Goal: Information Seeking & Learning: Learn about a topic

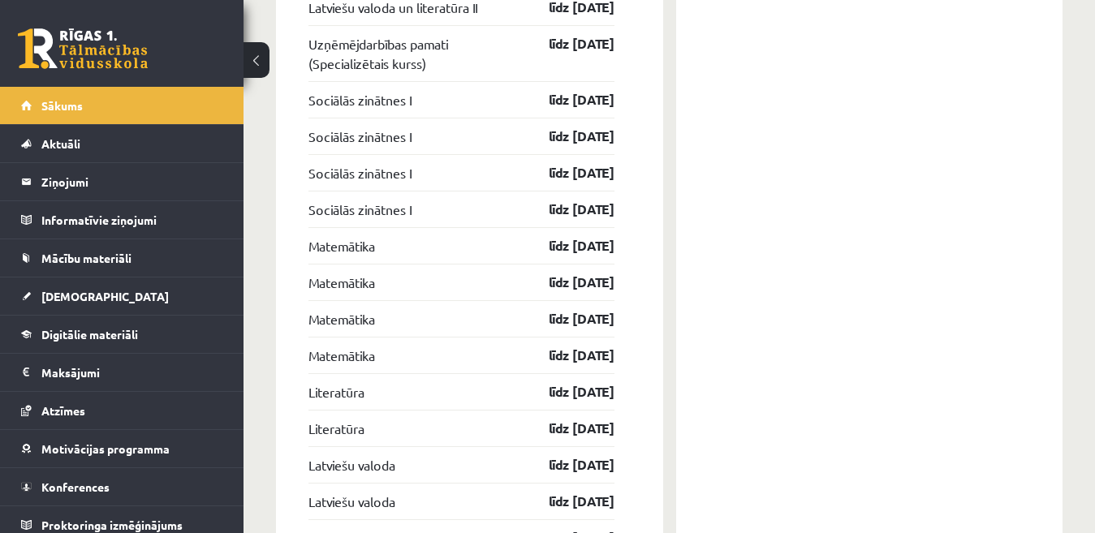
scroll to position [1929, 0]
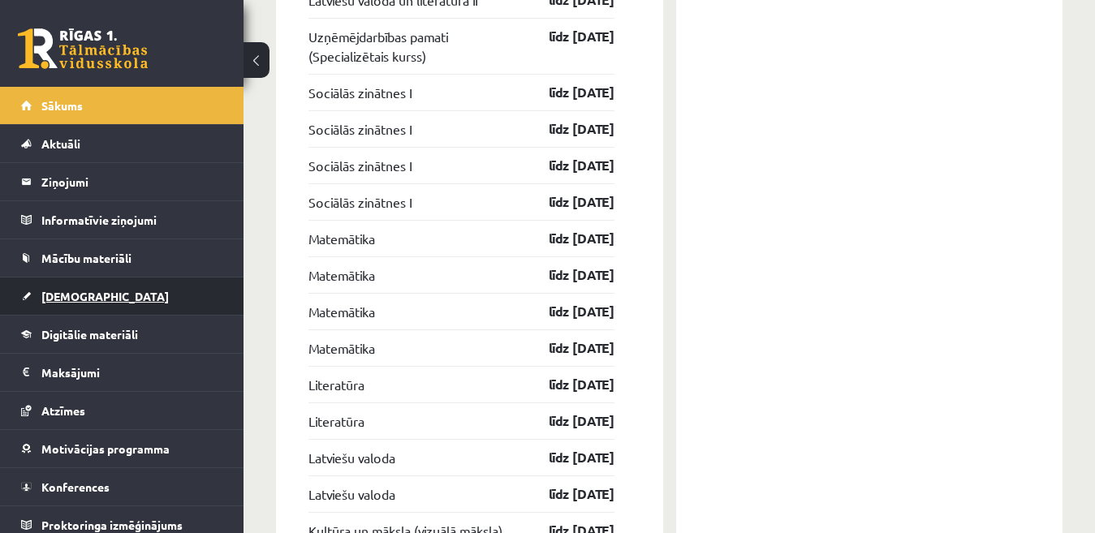
click at [63, 306] on link "[DEMOGRAPHIC_DATA]" at bounding box center [122, 296] width 202 height 37
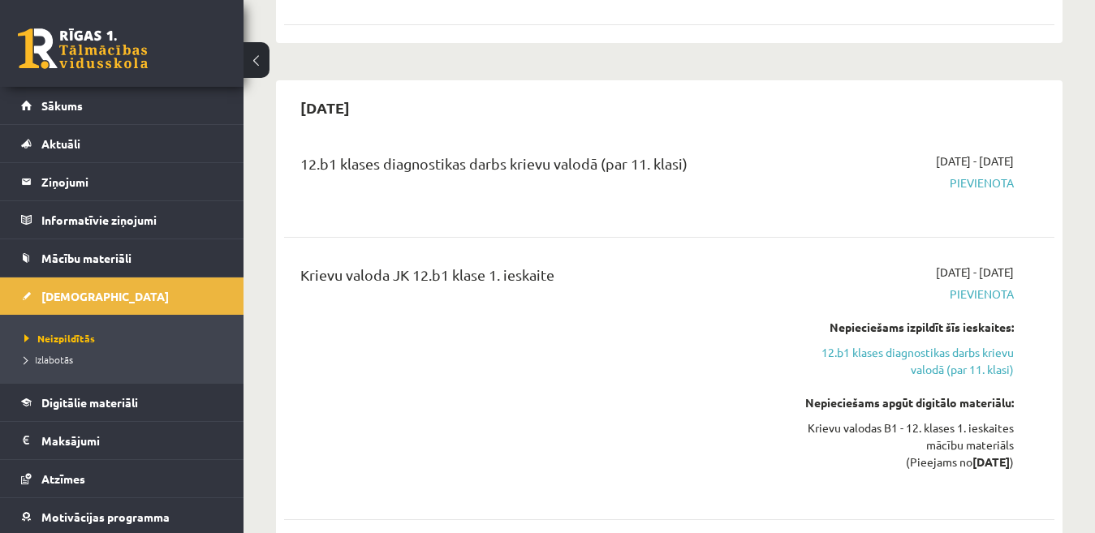
drag, startPoint x: 751, startPoint y: 231, endPoint x: 751, endPoint y: 220, distance: 11.4
click at [751, 264] on div "Krievu valoda JK 12.b1 klase 1. ieskaite" at bounding box center [534, 379] width 492 height 230
drag, startPoint x: 748, startPoint y: 183, endPoint x: 747, endPoint y: 191, distance: 8.3
click at [747, 264] on div "Krievu valoda JK 12.b1 klase 1. ieskaite" at bounding box center [534, 379] width 492 height 230
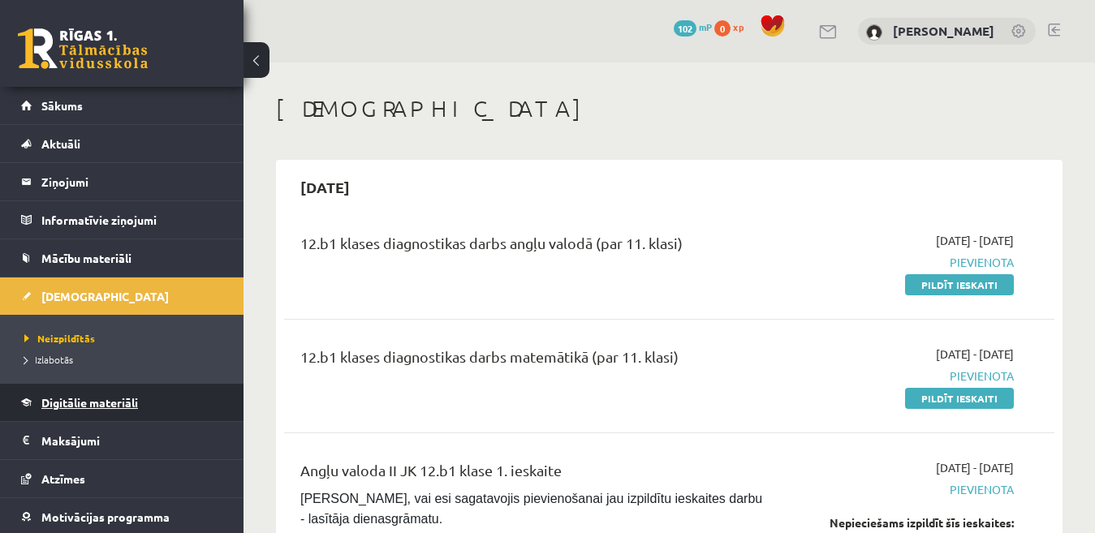
click at [107, 408] on span "Digitālie materiāli" at bounding box center [89, 402] width 97 height 15
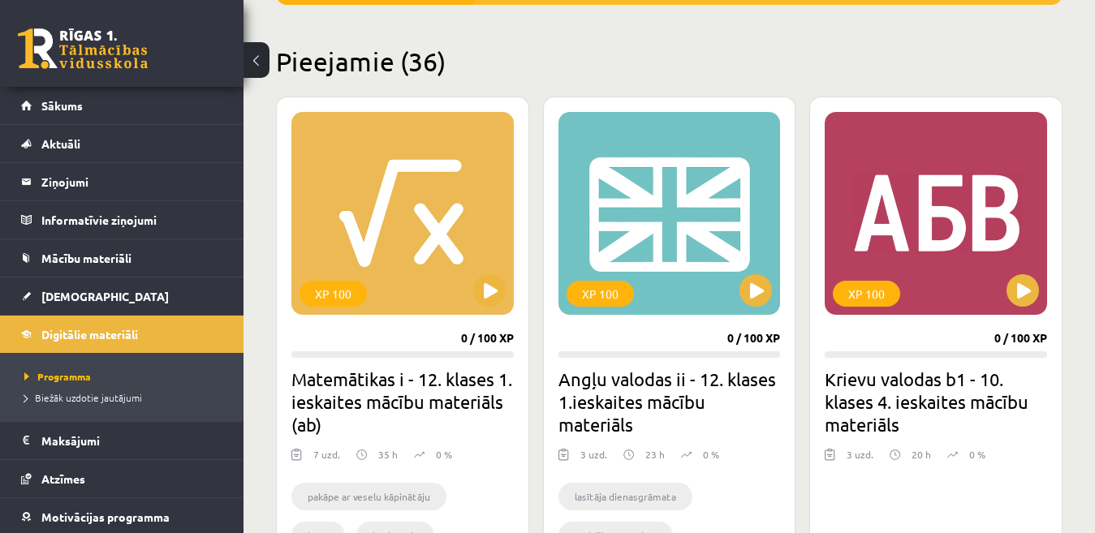
scroll to position [377, 0]
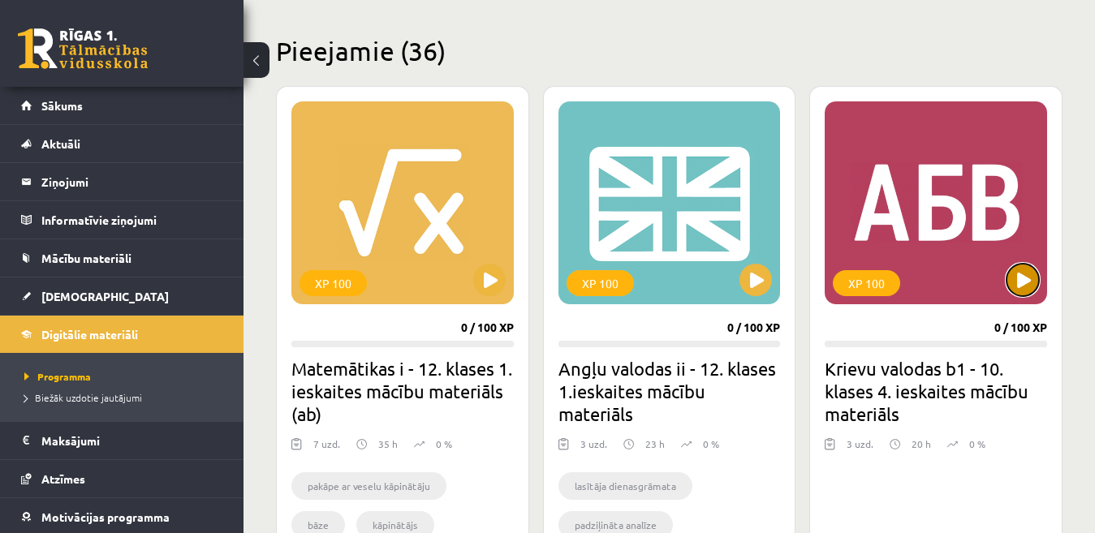
click at [1029, 291] on button at bounding box center [1022, 280] width 32 height 32
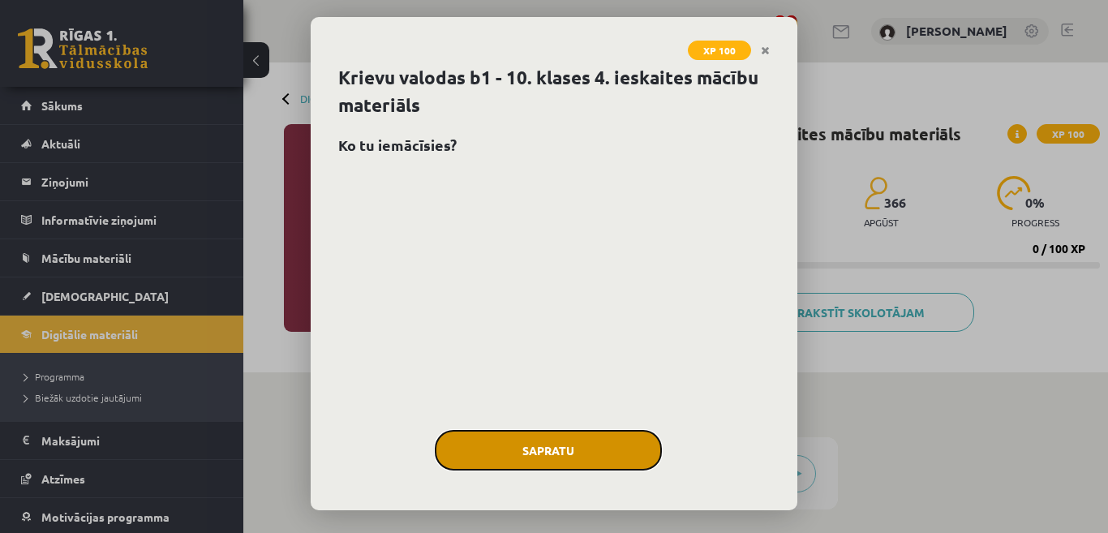
click at [590, 448] on button "Sapratu" at bounding box center [548, 450] width 227 height 41
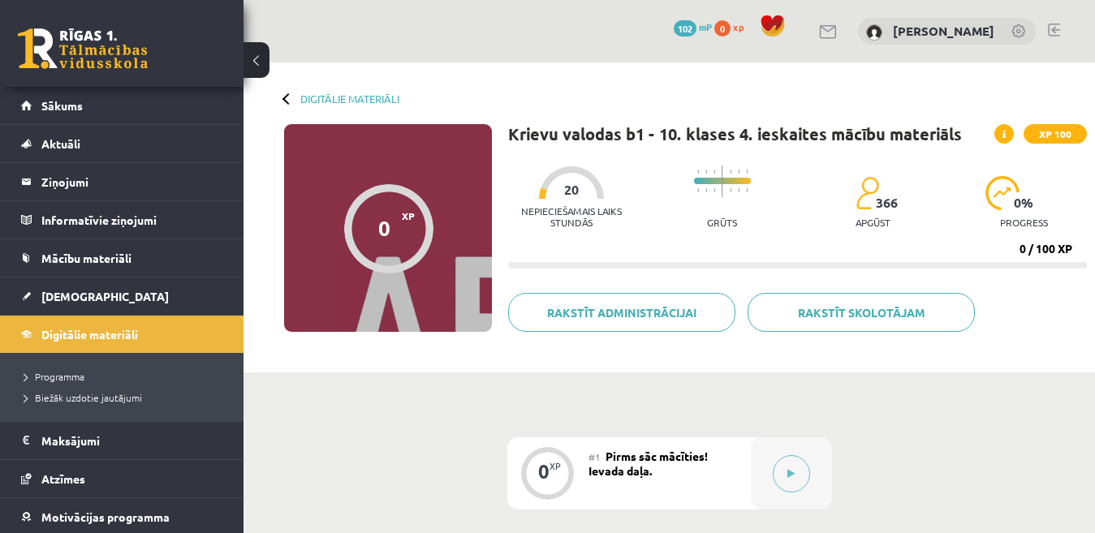
click at [1005, 131] on icon at bounding box center [1003, 135] width 3 height 10
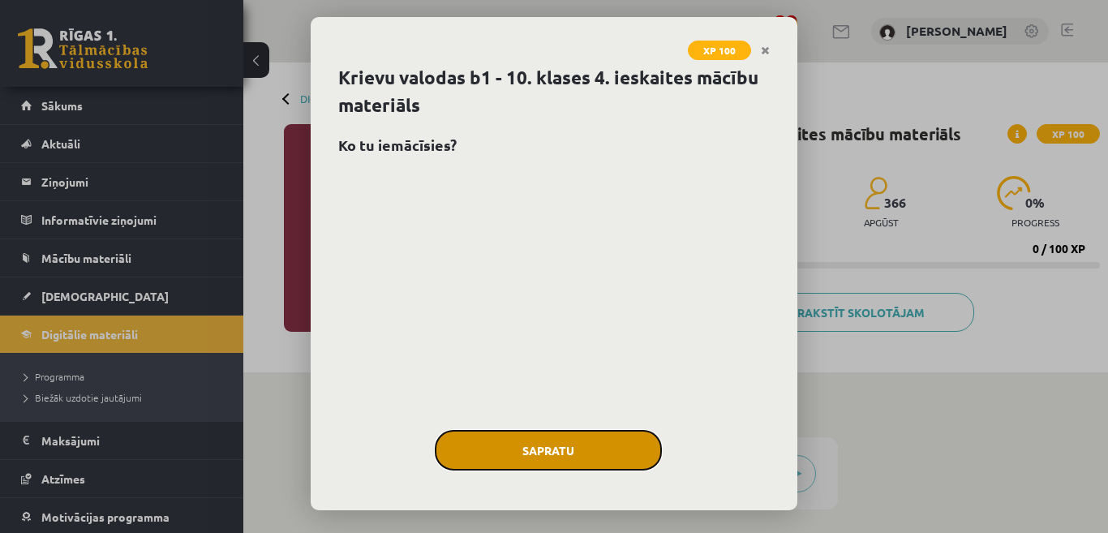
click at [613, 456] on button "Sapratu" at bounding box center [548, 450] width 227 height 41
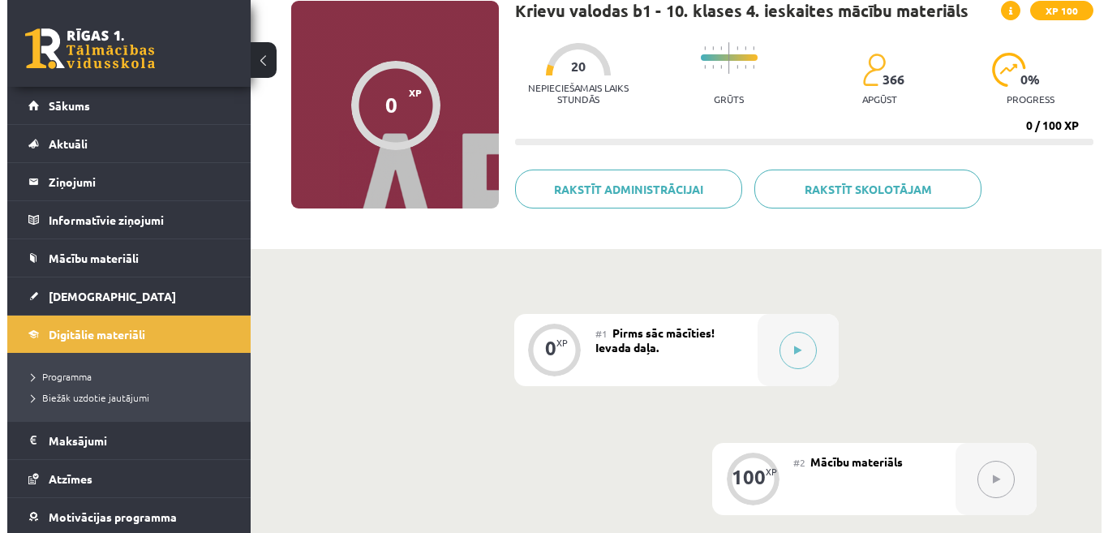
scroll to position [131, 0]
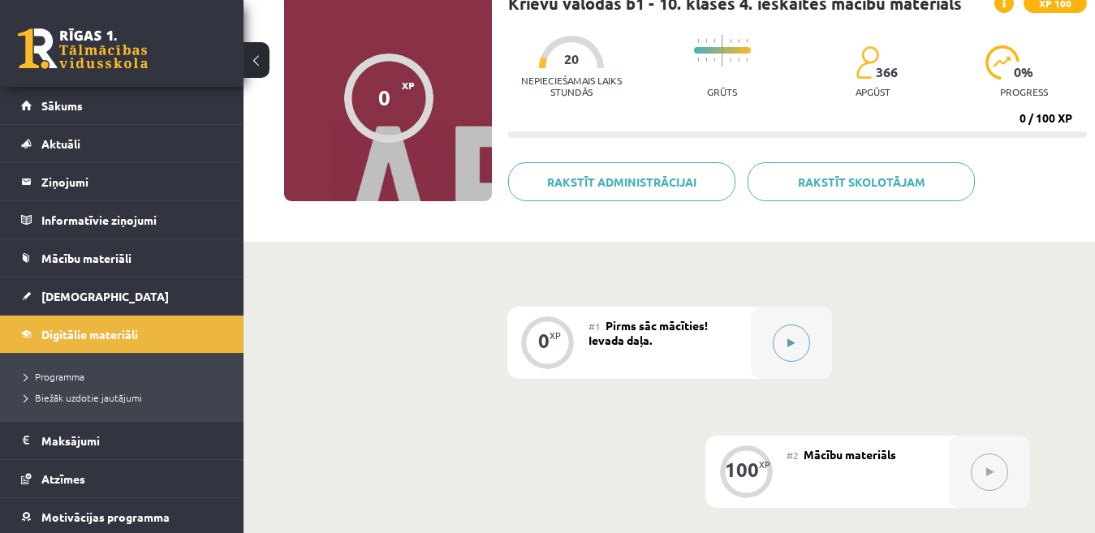
click at [783, 335] on button at bounding box center [790, 343] width 37 height 37
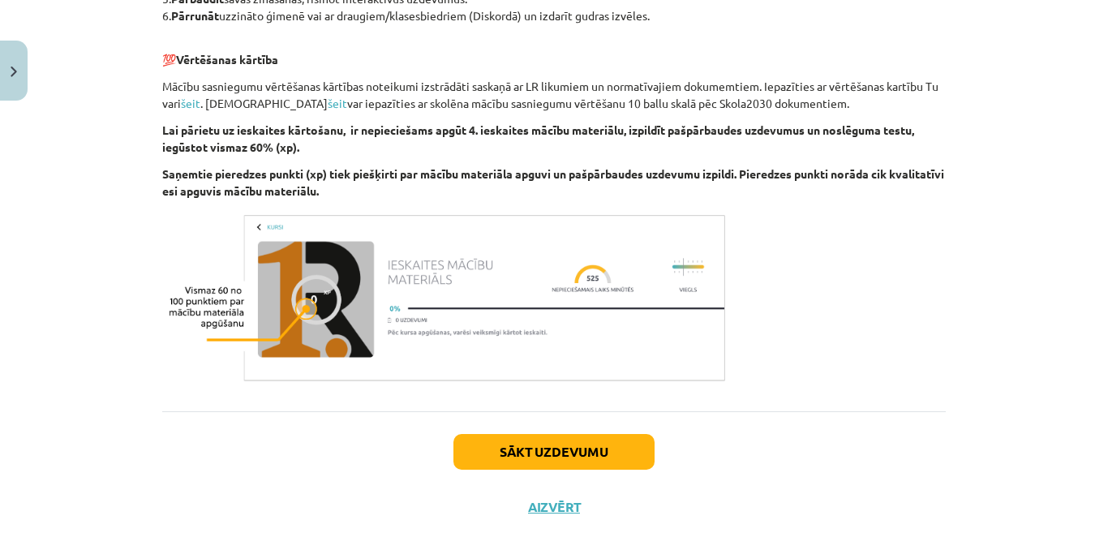
scroll to position [779, 0]
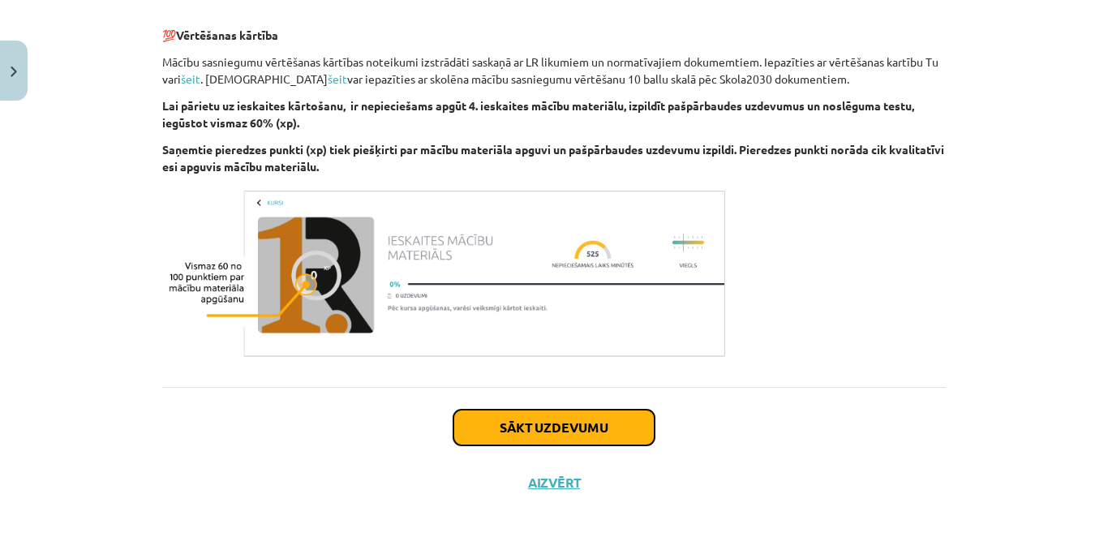
click at [575, 428] on button "Sākt uzdevumu" at bounding box center [554, 428] width 201 height 36
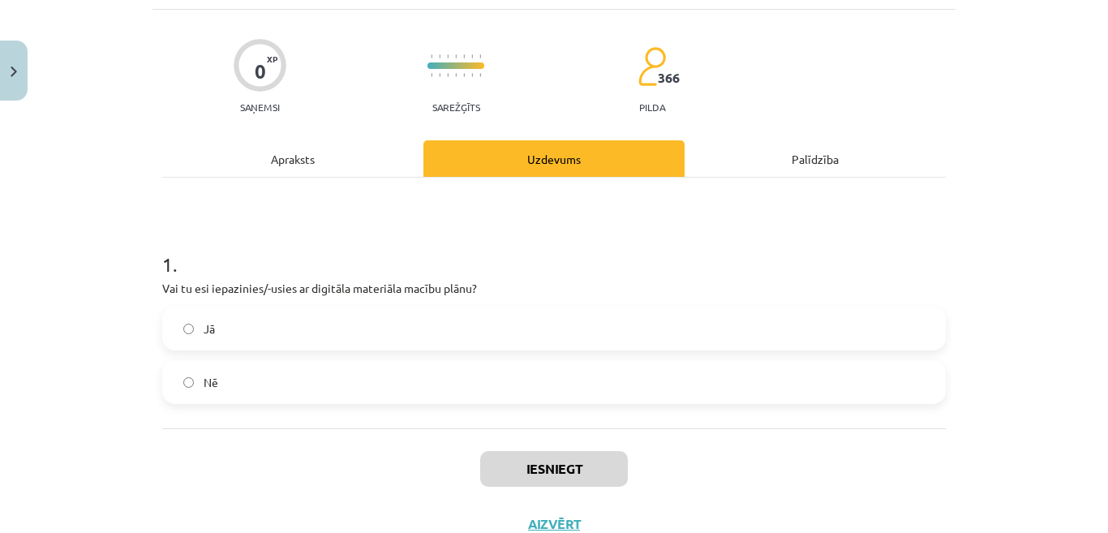
scroll to position [41, 0]
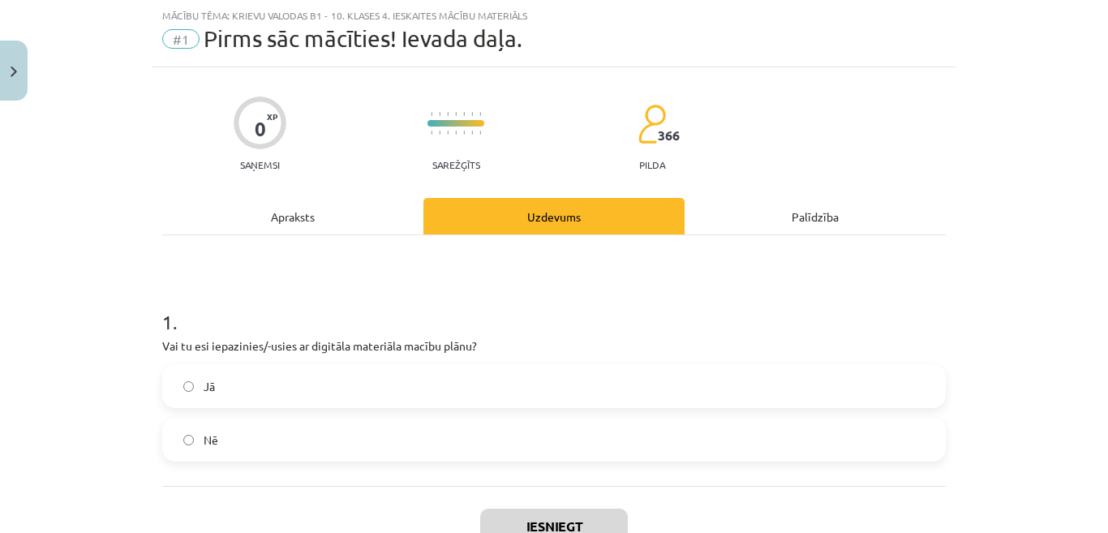
click at [515, 382] on label "Jā" at bounding box center [554, 386] width 781 height 41
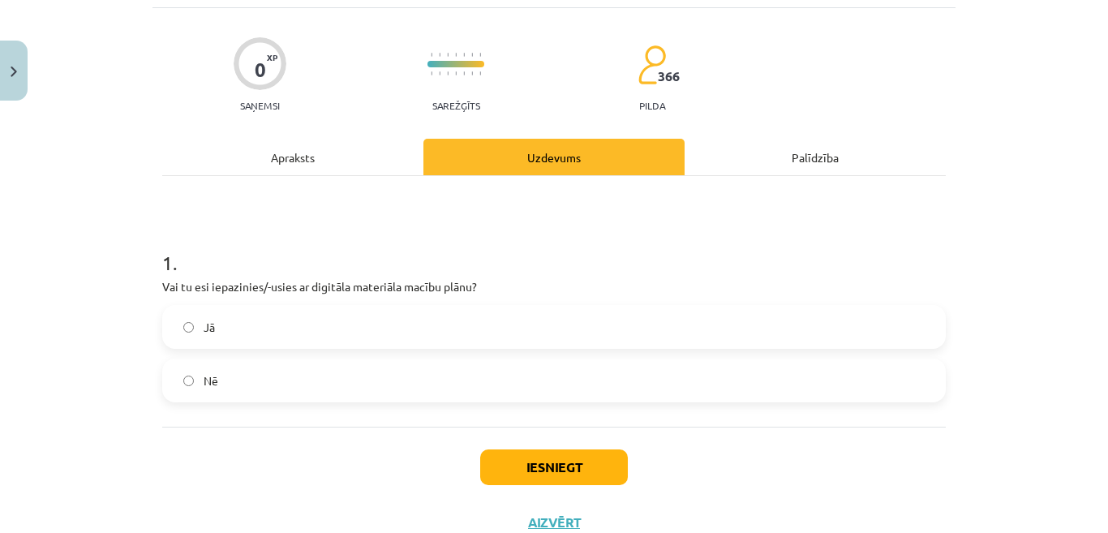
scroll to position [105, 0]
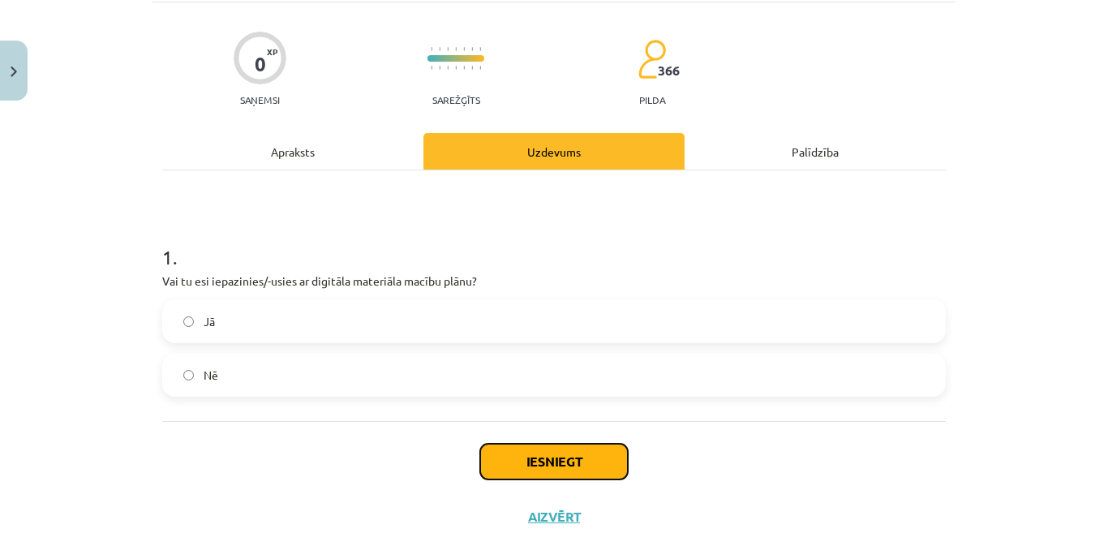
click at [570, 453] on button "Iesniegt" at bounding box center [554, 462] width 148 height 36
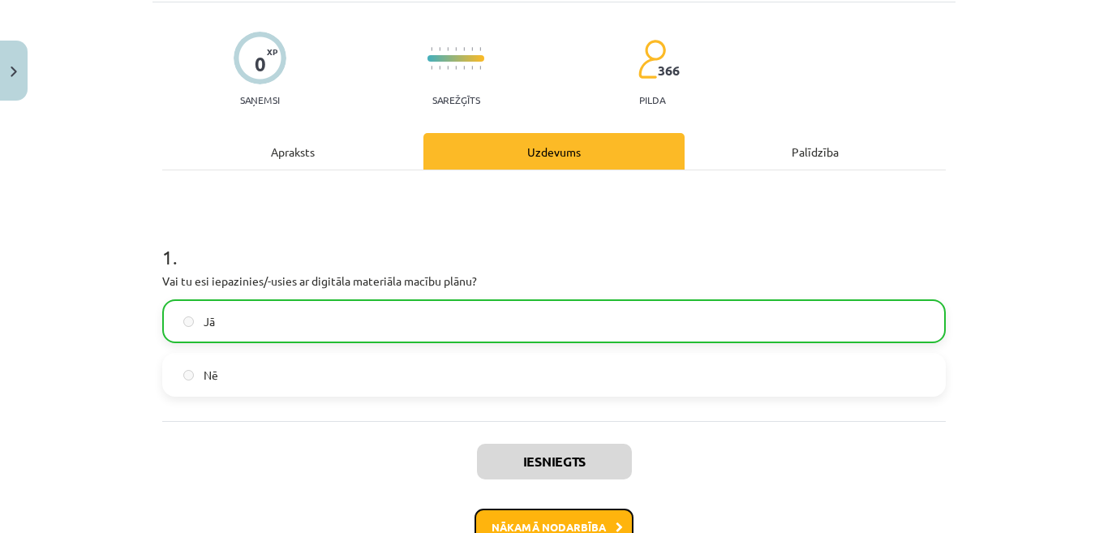
click at [593, 527] on button "Nākamā nodarbība" at bounding box center [554, 527] width 159 height 37
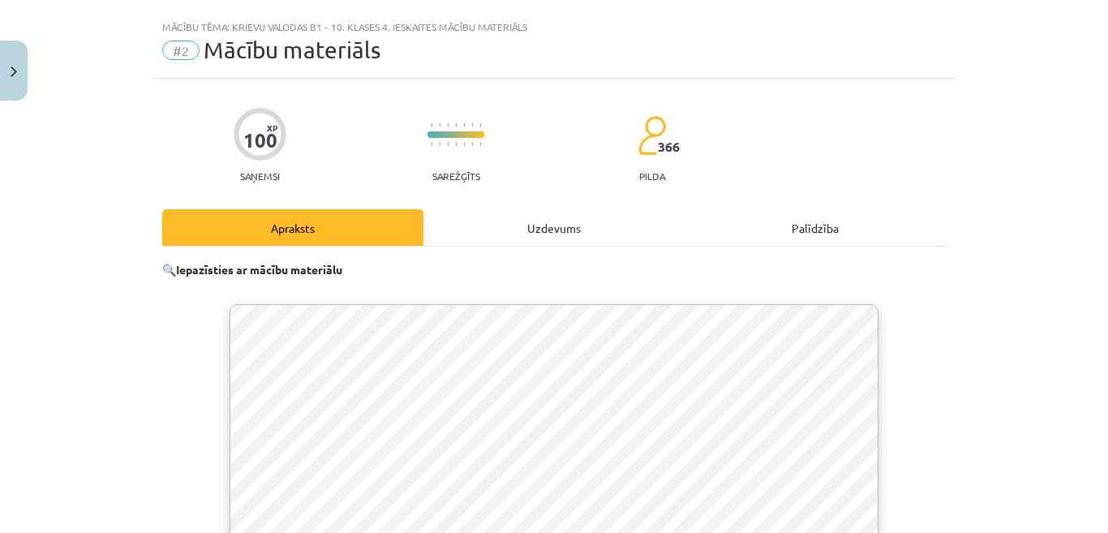
scroll to position [0, 0]
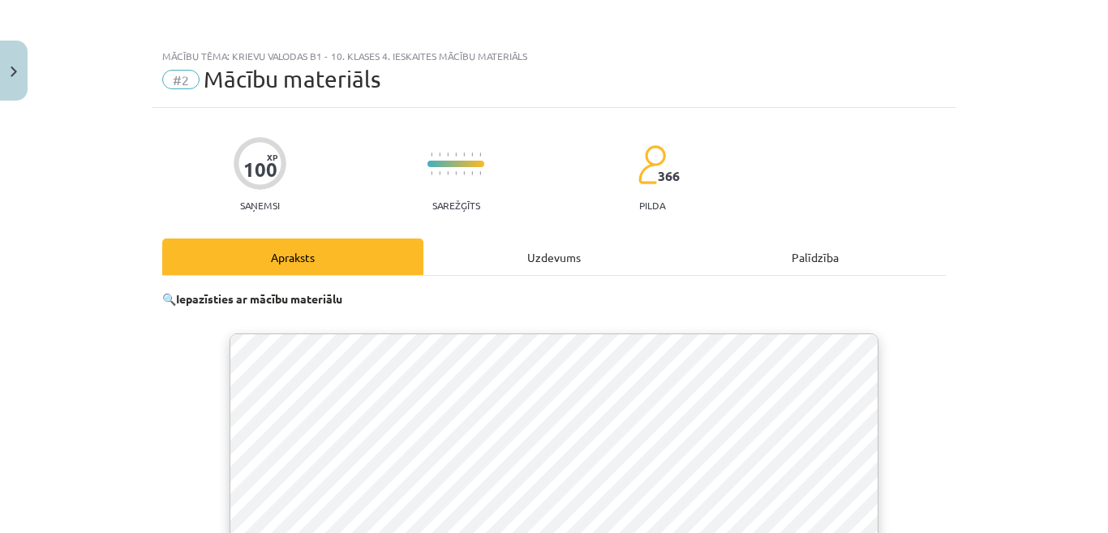
click at [980, 312] on div "Mācību tēma: Krievu valodas b1 - 10. klases 4. ieskaites mācību materiāls #2 Mā…" at bounding box center [554, 266] width 1108 height 533
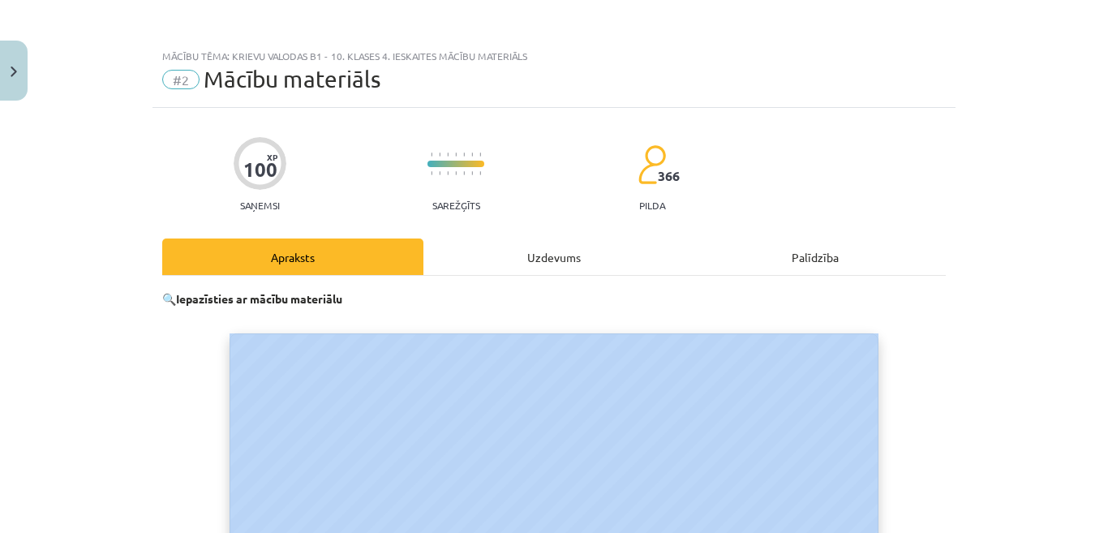
click at [980, 312] on div "Mācību tēma: Krievu valodas b1 - 10. klases 4. ieskaites mācību materiāls #2 Mā…" at bounding box center [554, 266] width 1108 height 533
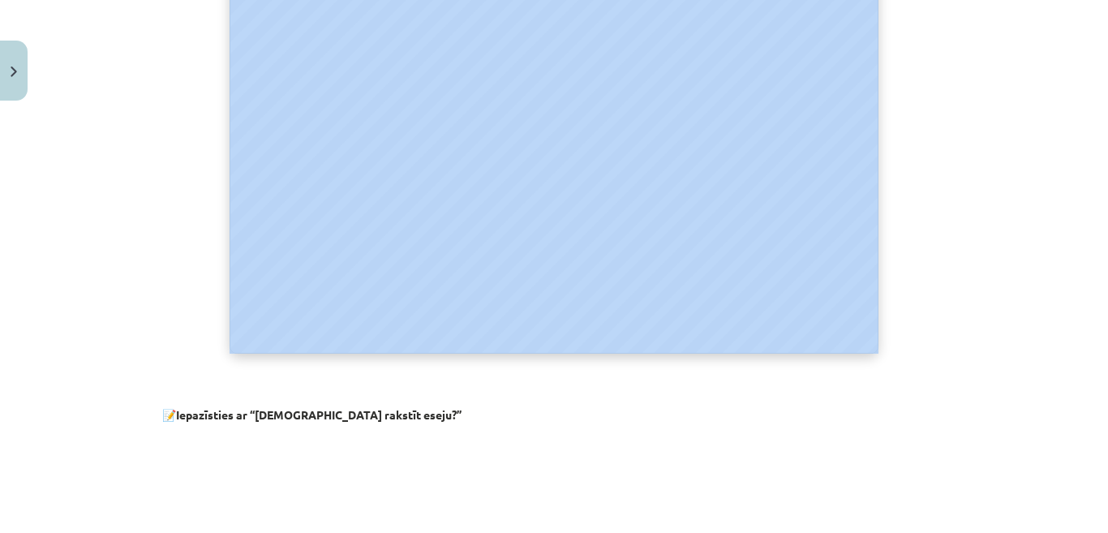
click at [982, 211] on div "Mācību tēma: Krievu valodas b1 - 10. klases 4. ieskaites mācību materiāls #2 Mā…" at bounding box center [554, 266] width 1108 height 533
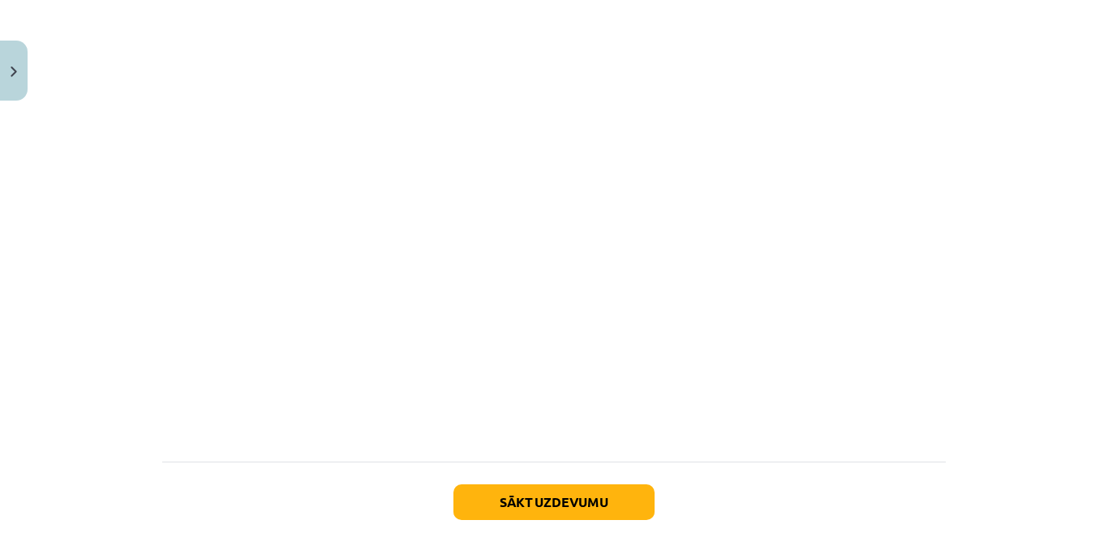
scroll to position [931, 0]
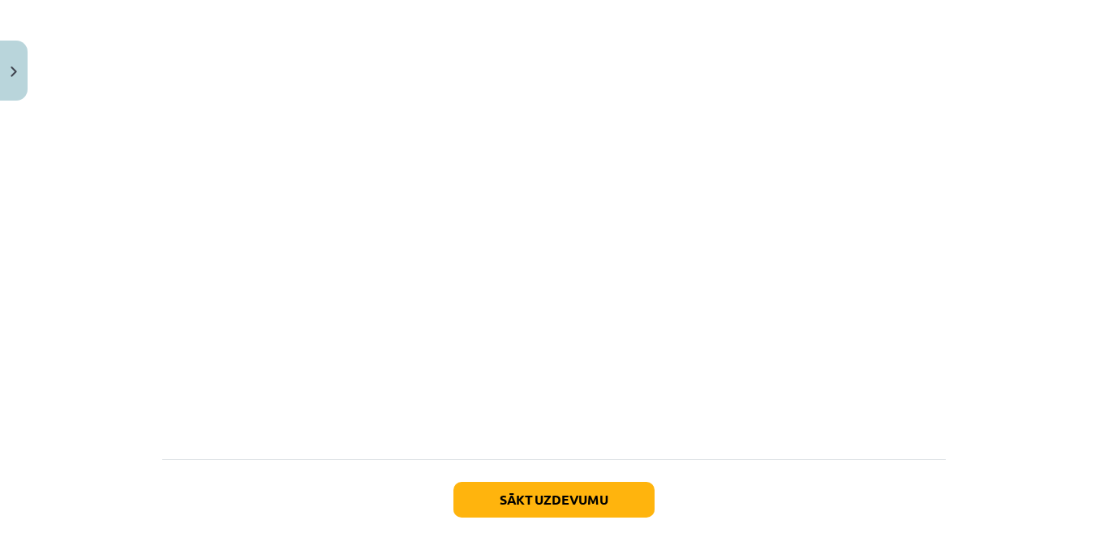
drag, startPoint x: 1090, startPoint y: 432, endPoint x: 1079, endPoint y: 457, distance: 27.3
click at [1079, 457] on div "Mācību tēma: Krievu valodas b1 - 10. klases 4. ieskaites mācību materiāls #2 Mā…" at bounding box center [554, 266] width 1108 height 533
click at [1001, 344] on div "Mācību tēma: Krievu valodas b1 - 10. klases 4. ieskaites mācību materiāls #2 Mā…" at bounding box center [554, 266] width 1108 height 533
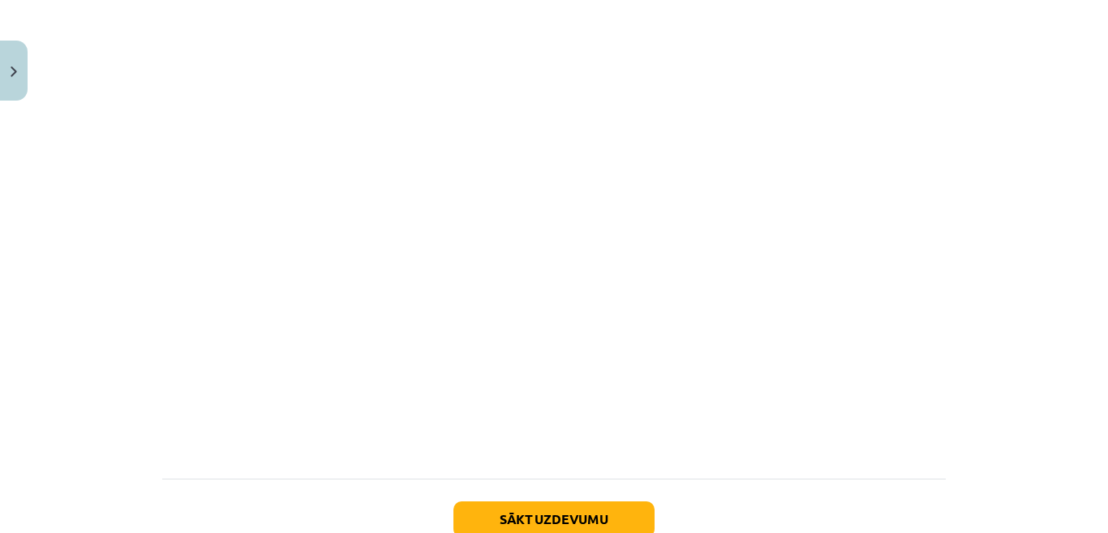
scroll to position [1022, 0]
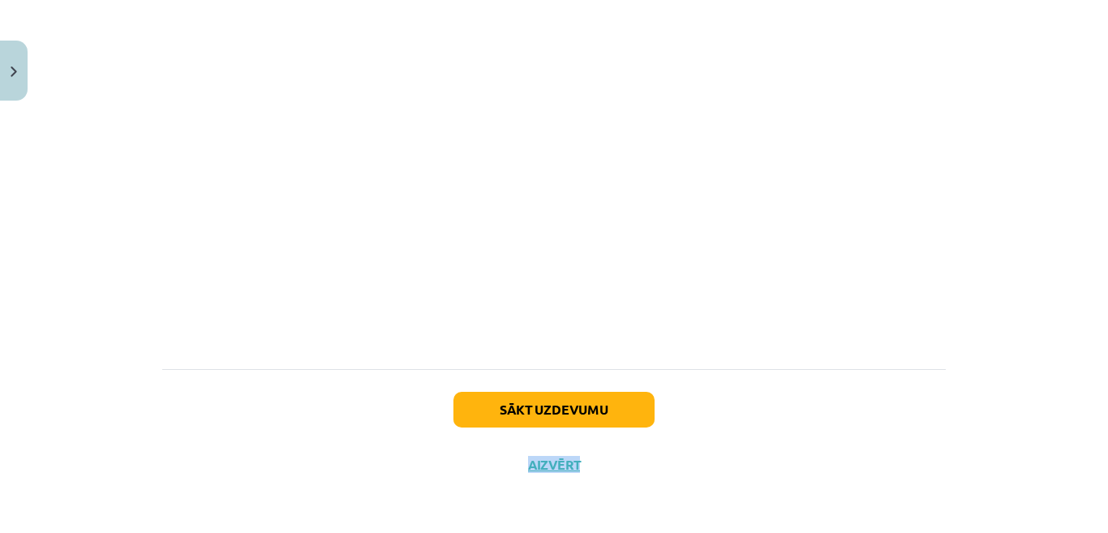
drag, startPoint x: 1082, startPoint y: 420, endPoint x: 868, endPoint y: 527, distance: 239.1
click at [868, 527] on div "Mācību tēma: Krievu valodas b1 - 10. klases 4. ieskaites mācību materiāls #2 Mā…" at bounding box center [554, 266] width 1108 height 533
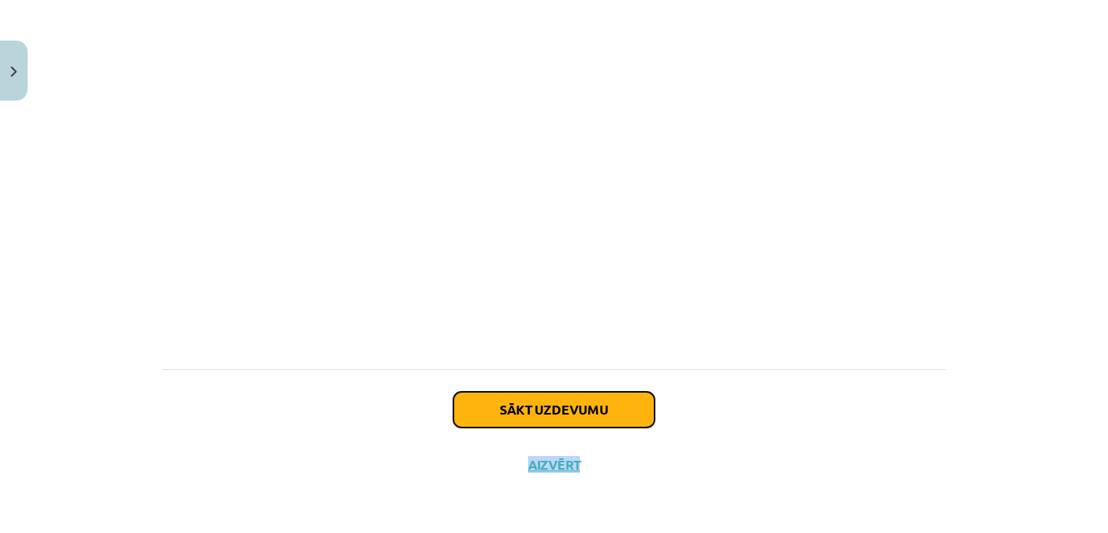
click at [563, 410] on button "Sākt uzdevumu" at bounding box center [554, 410] width 201 height 36
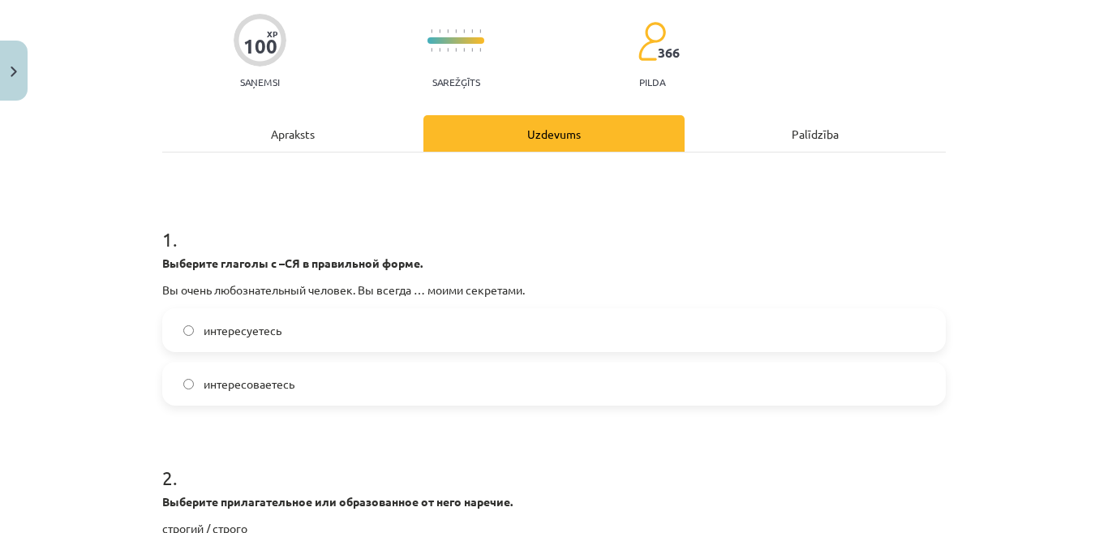
scroll to position [138, 0]
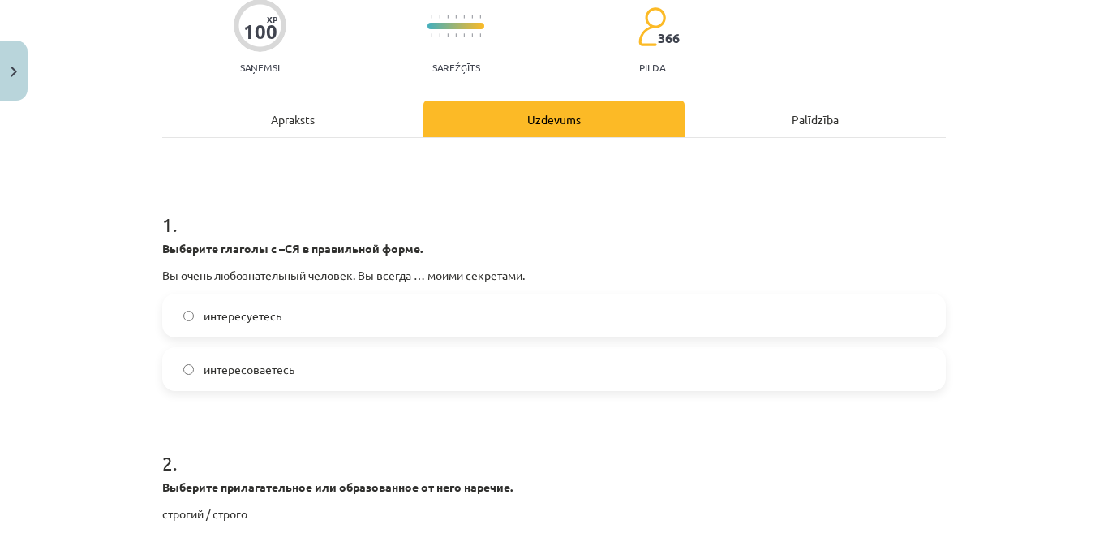
click at [305, 321] on label "интересуетесь" at bounding box center [554, 315] width 781 height 41
click at [369, 345] on div "интересуетесь интересоваетесь" at bounding box center [554, 342] width 784 height 97
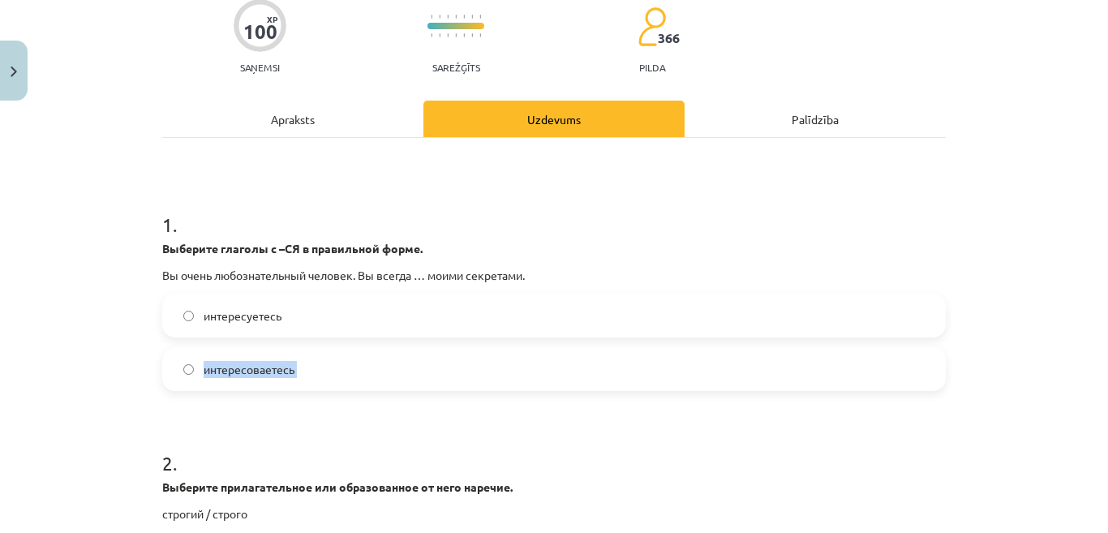
click at [369, 345] on div "интересуетесь интересоваетесь" at bounding box center [554, 342] width 784 height 97
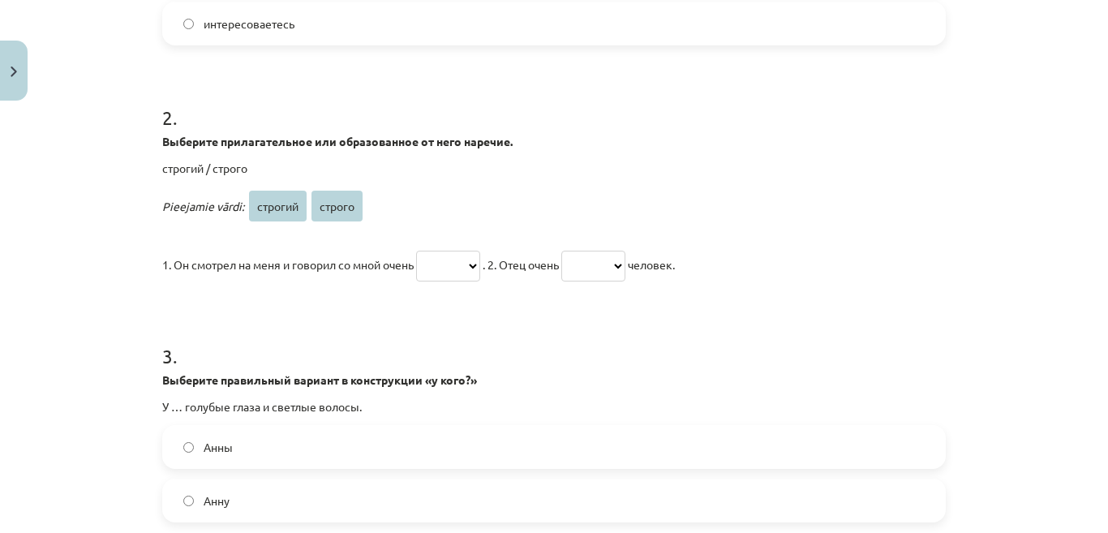
scroll to position [495, 0]
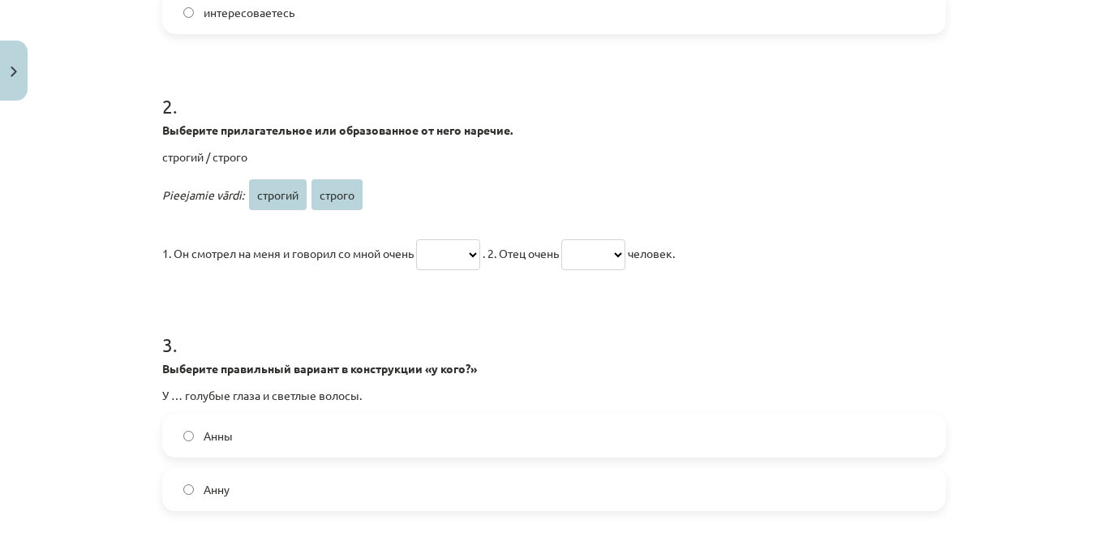
click at [332, 194] on span "строго" at bounding box center [337, 194] width 51 height 31
click at [480, 256] on select "******* ******" at bounding box center [448, 254] width 64 height 31
click at [465, 316] on h1 "3 ." at bounding box center [554, 330] width 784 height 50
click at [480, 245] on select "******* ******" at bounding box center [448, 254] width 64 height 31
select select "******"
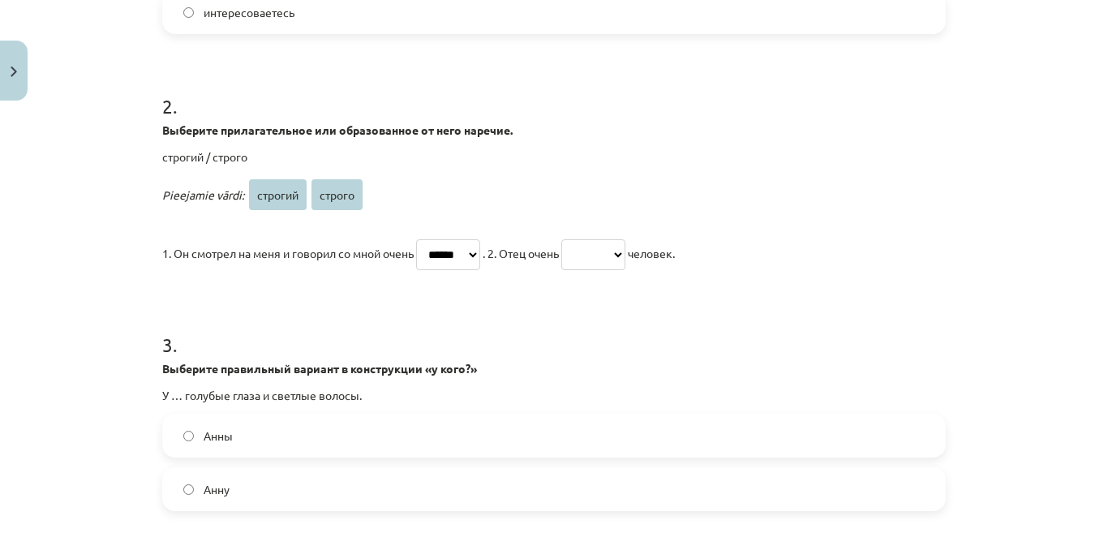
click at [417, 239] on select "******* ******" at bounding box center [448, 254] width 64 height 31
click at [626, 250] on select "******* ******" at bounding box center [594, 254] width 64 height 31
select select "*******"
click at [583, 239] on select "******* ******" at bounding box center [594, 254] width 64 height 31
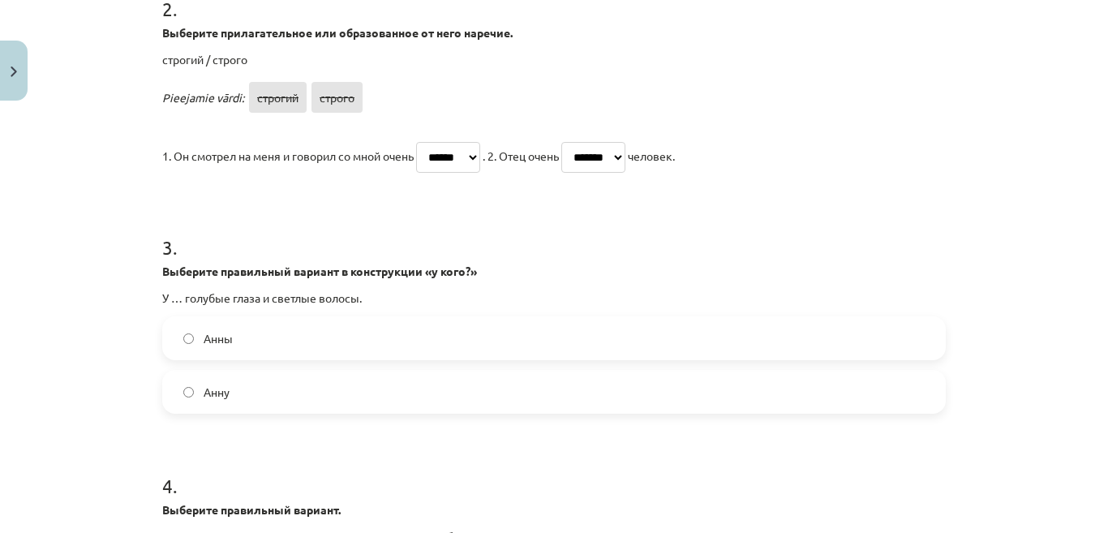
scroll to position [625, 0]
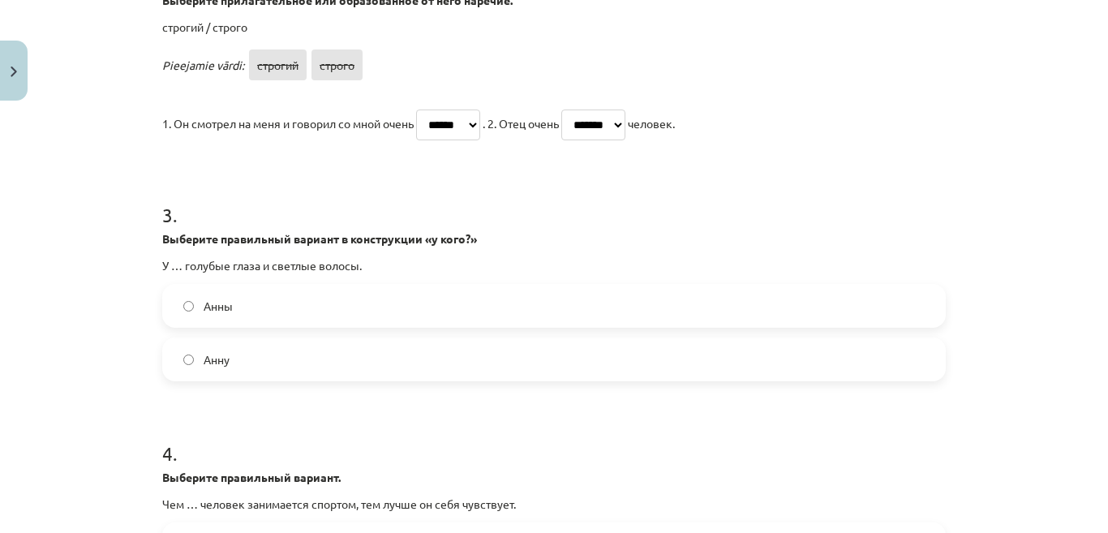
click at [329, 298] on label "Анны" at bounding box center [554, 306] width 781 height 41
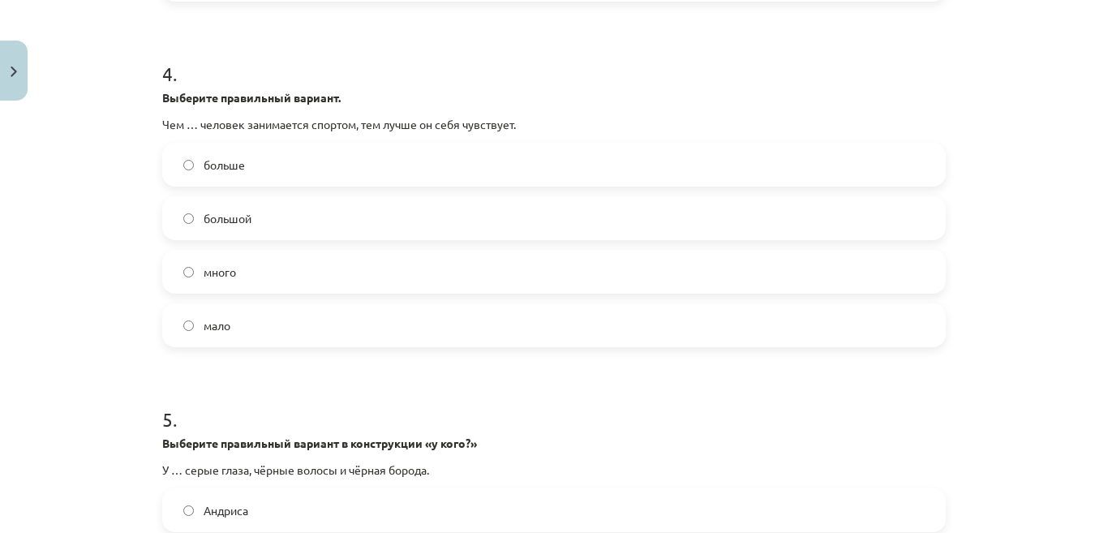
scroll to position [1014, 0]
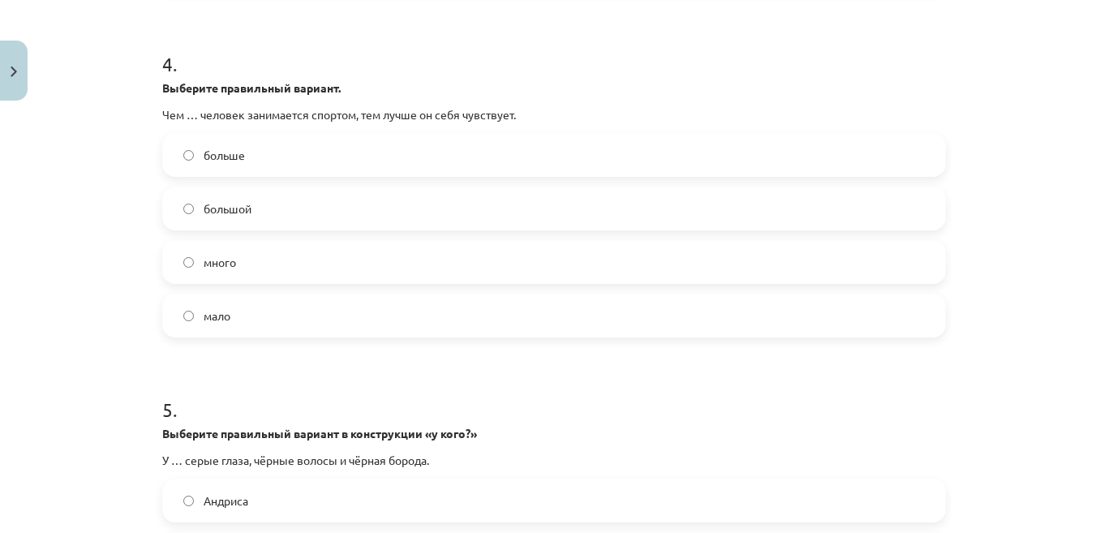
click at [312, 165] on label "больше" at bounding box center [554, 155] width 781 height 41
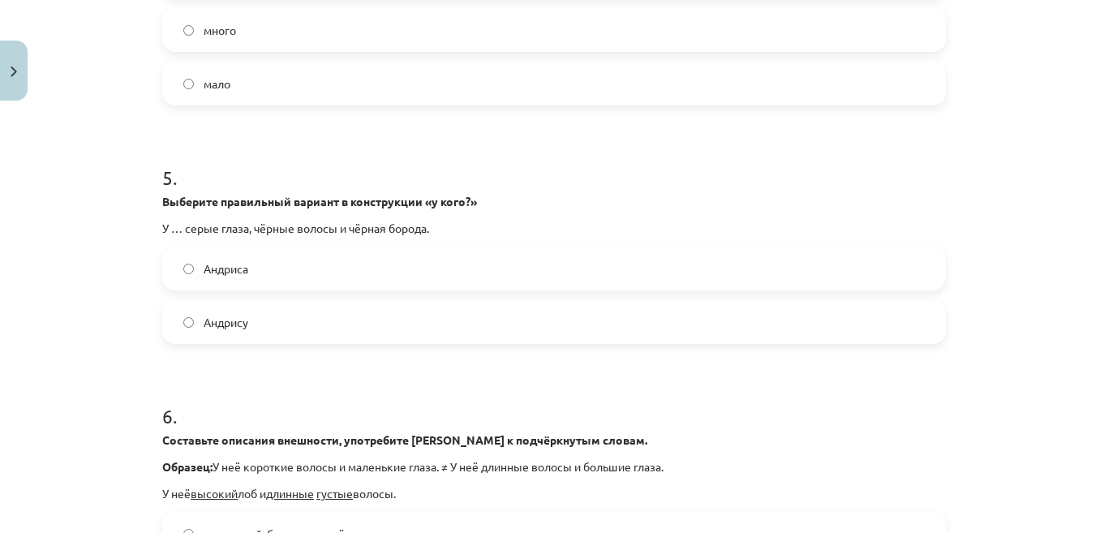
scroll to position [1274, 0]
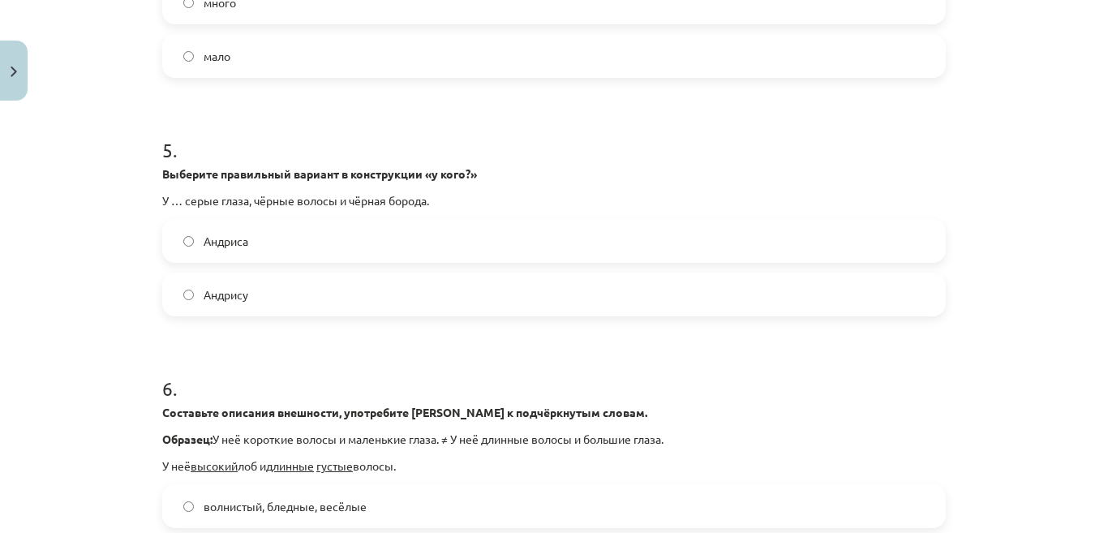
click at [353, 235] on label "Андриса" at bounding box center [554, 241] width 781 height 41
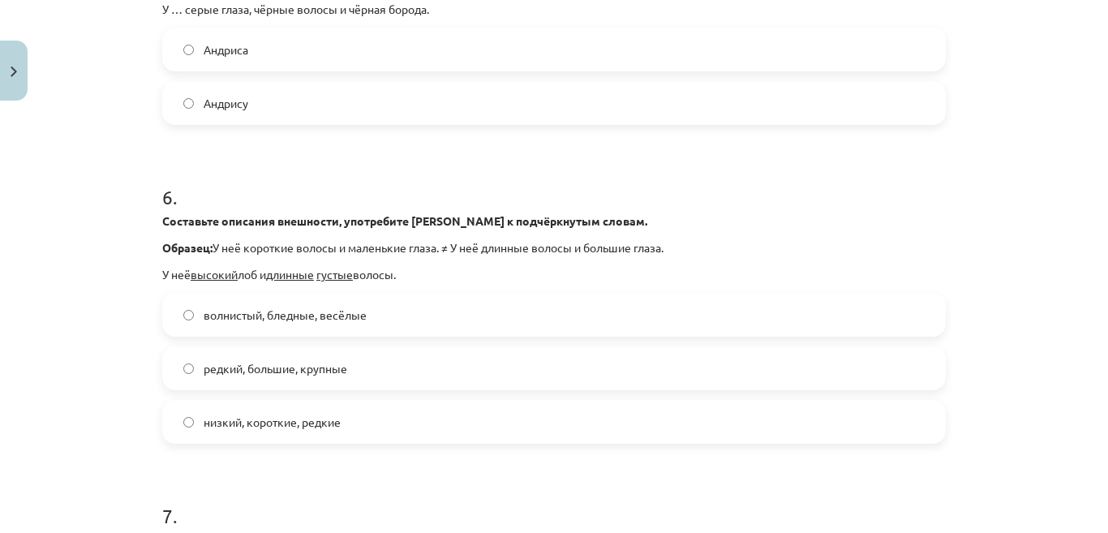
scroll to position [1469, 0]
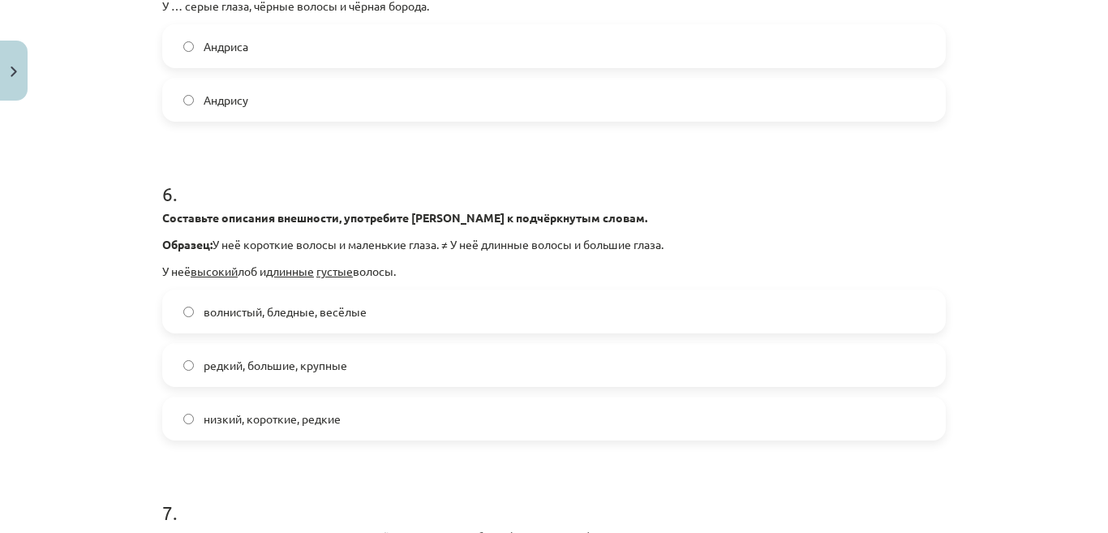
click at [424, 424] on label "низкий, короткие, редкие" at bounding box center [554, 418] width 781 height 41
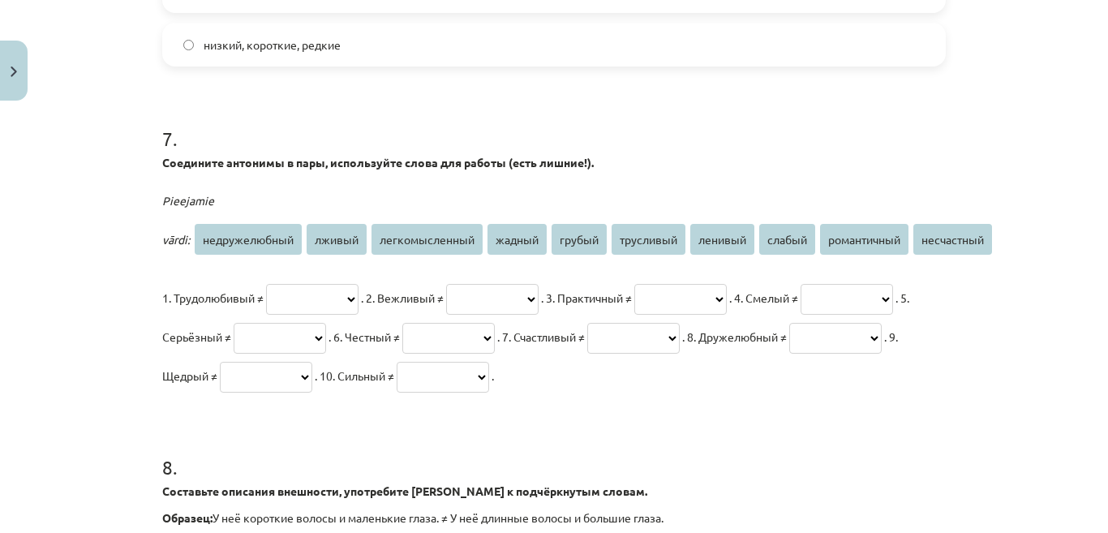
scroll to position [1858, 0]
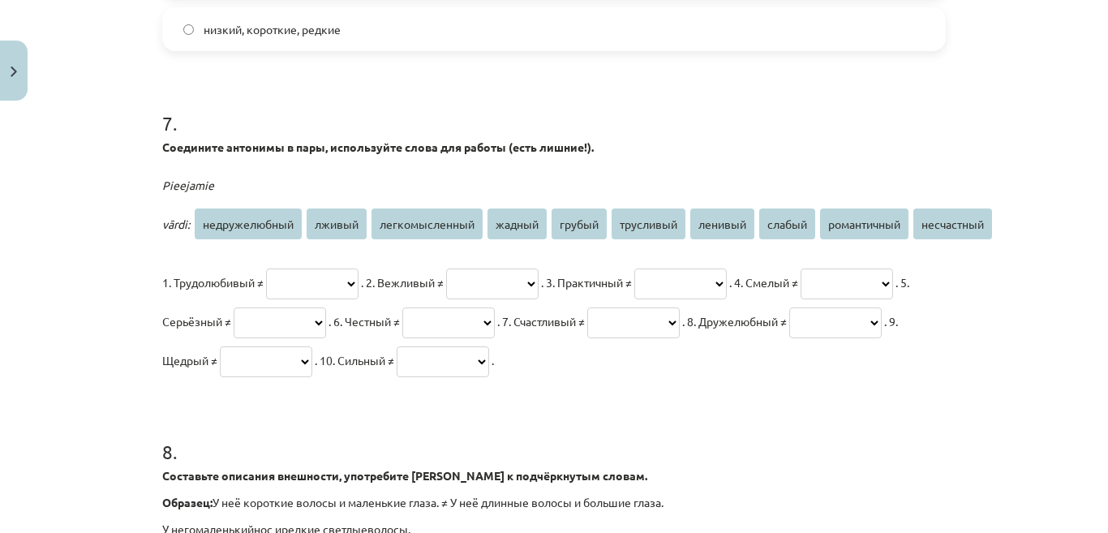
click at [725, 224] on span "ленивый" at bounding box center [723, 224] width 64 height 31
click at [359, 278] on select "**********" at bounding box center [312, 284] width 93 height 31
select select "*******"
click at [266, 269] on select "**********" at bounding box center [312, 284] width 93 height 31
click at [539, 276] on select "**********" at bounding box center [492, 284] width 93 height 31
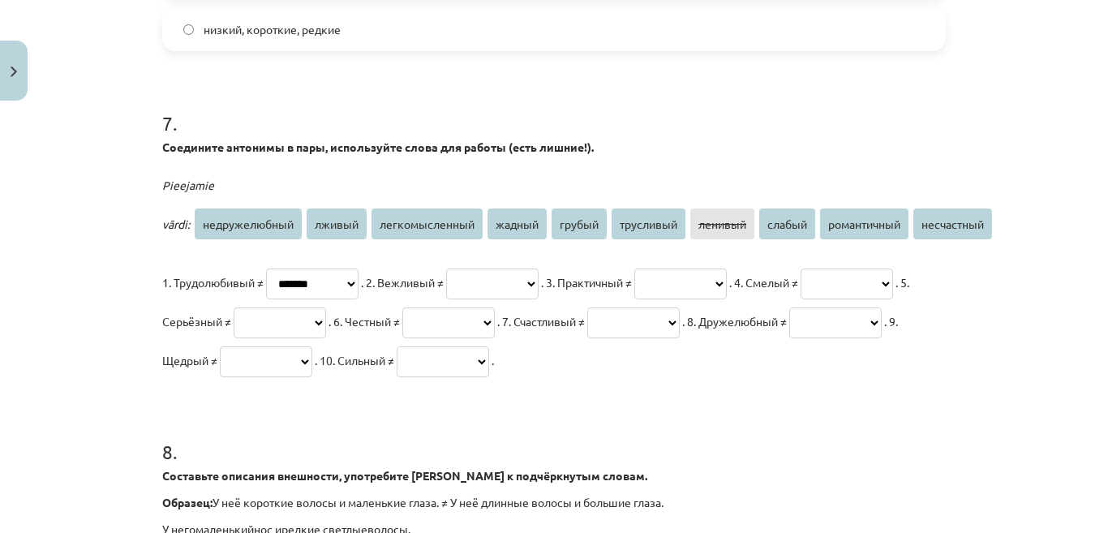
select select "******"
click at [485, 269] on select "**********" at bounding box center [492, 284] width 93 height 31
click at [727, 279] on select "**********" at bounding box center [681, 284] width 93 height 31
select select "**********"
click at [717, 269] on select "**********" at bounding box center [681, 284] width 93 height 31
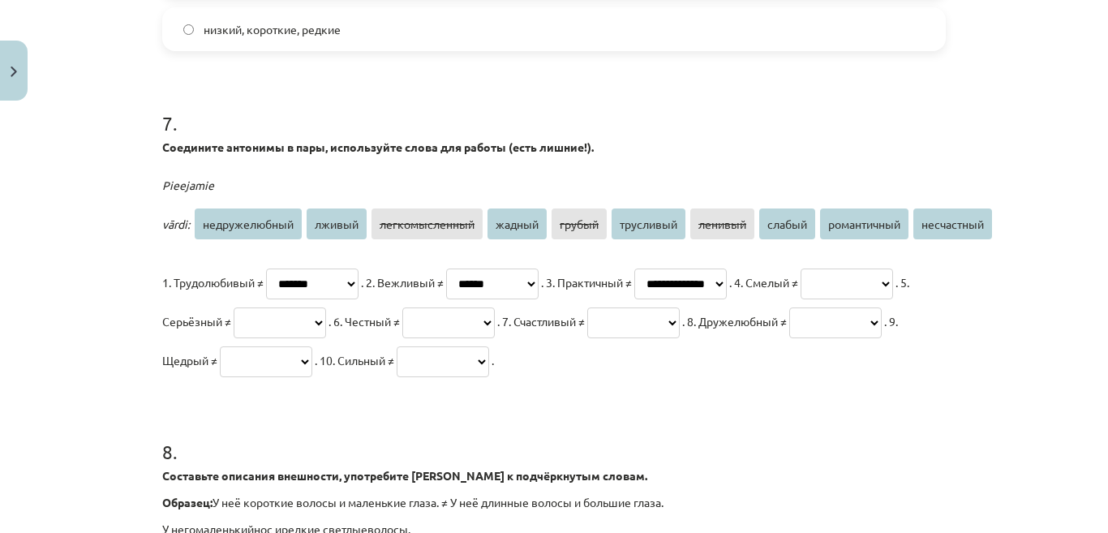
click at [801, 299] on select "**********" at bounding box center [847, 284] width 93 height 31
select select "*********"
click at [801, 299] on select "**********" at bounding box center [847, 284] width 93 height 31
click at [326, 324] on select "**********" at bounding box center [280, 323] width 93 height 31
select select "**********"
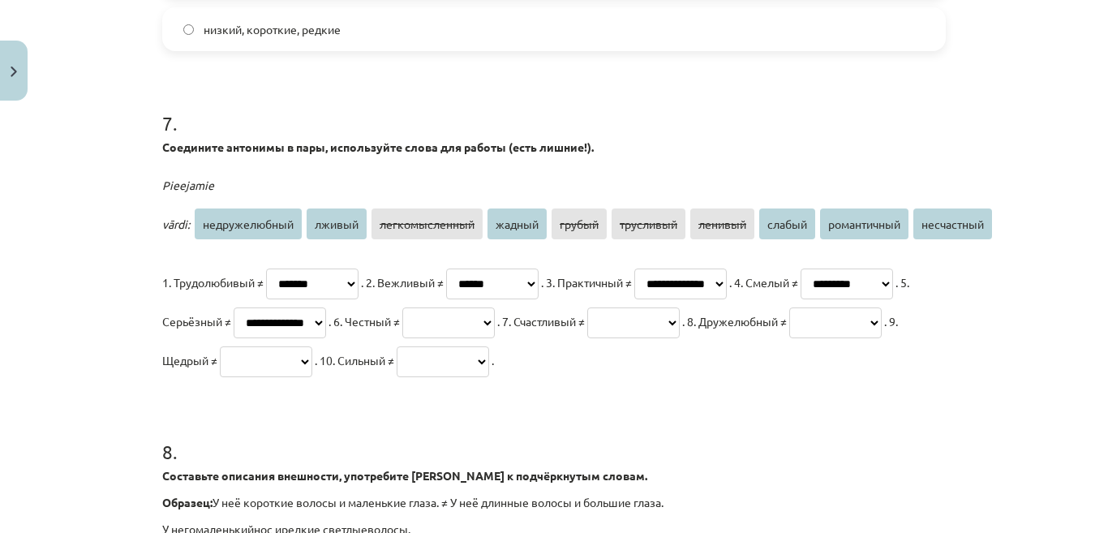
click at [326, 308] on select "**********" at bounding box center [280, 323] width 93 height 31
click at [495, 319] on select "**********" at bounding box center [448, 323] width 93 height 31
select select "******"
click at [495, 308] on select "**********" at bounding box center [448, 323] width 93 height 31
click at [587, 338] on select "**********" at bounding box center [633, 323] width 93 height 31
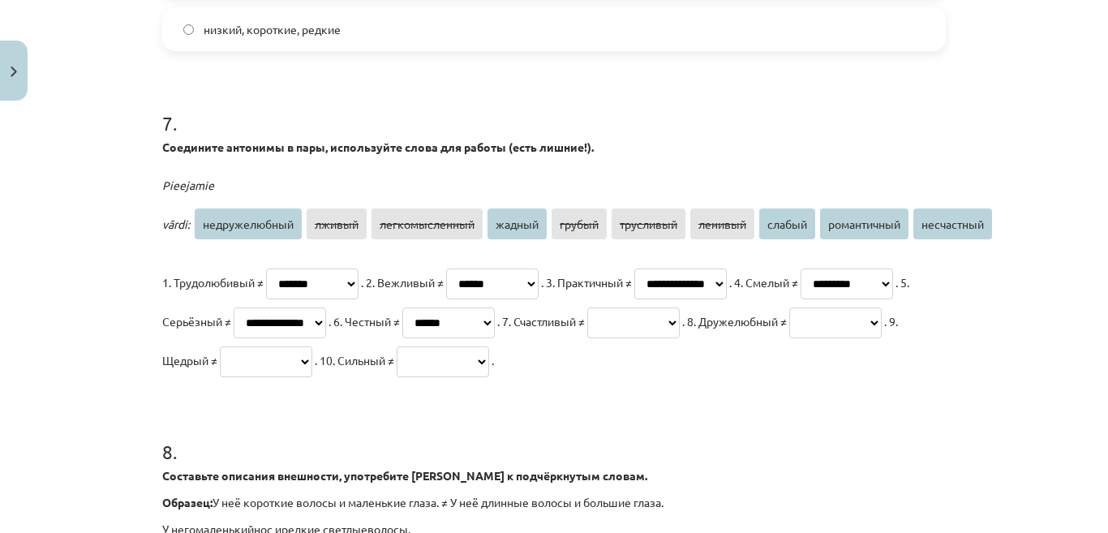
select select "**********"
click at [587, 338] on select "**********" at bounding box center [633, 323] width 93 height 31
click at [790, 338] on select "**********" at bounding box center [836, 323] width 93 height 31
select select "**********"
click at [790, 338] on select "**********" at bounding box center [836, 323] width 93 height 31
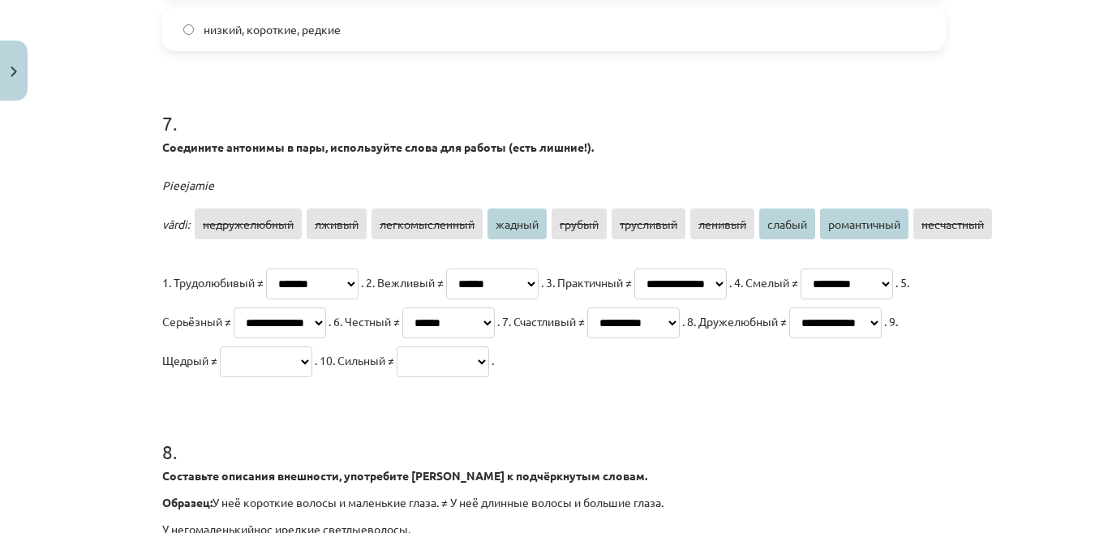
click at [312, 358] on select "**********" at bounding box center [266, 361] width 93 height 31
select select "******"
click at [312, 346] on select "**********" at bounding box center [266, 361] width 93 height 31
click at [397, 377] on select "**********" at bounding box center [443, 361] width 93 height 31
select select "******"
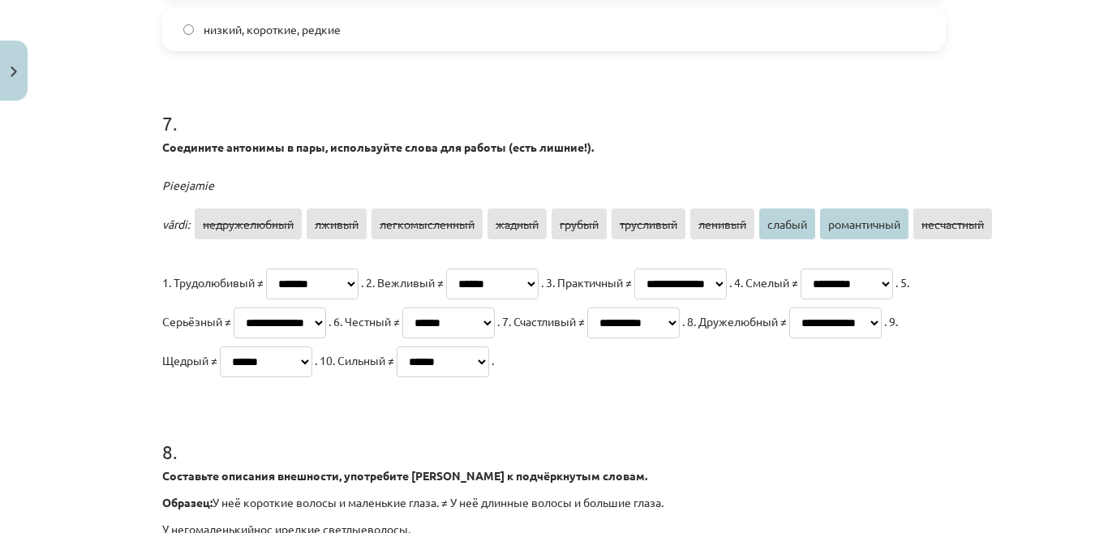
click at [397, 377] on select "**********" at bounding box center [443, 361] width 93 height 31
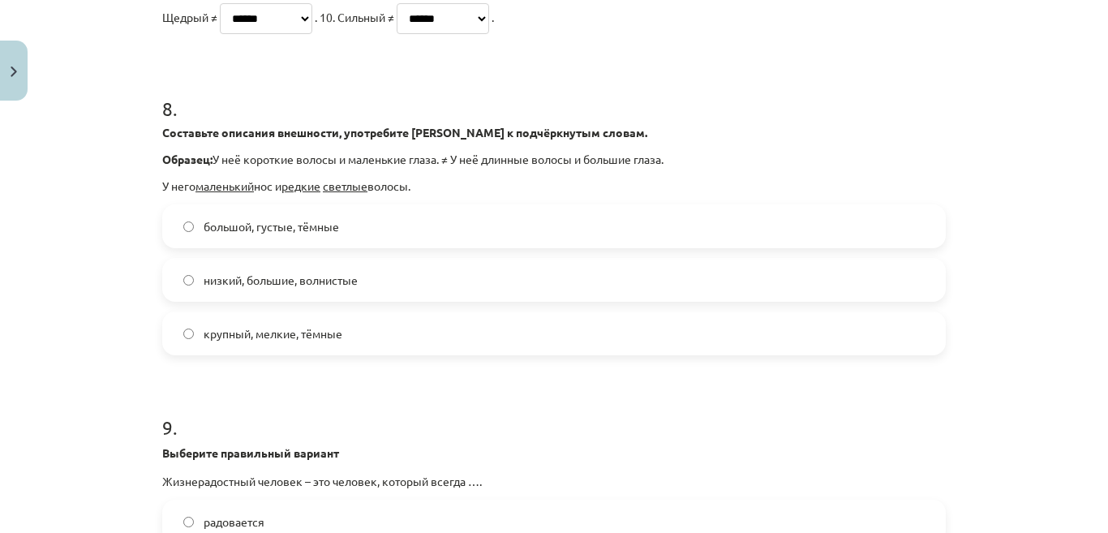
scroll to position [2215, 0]
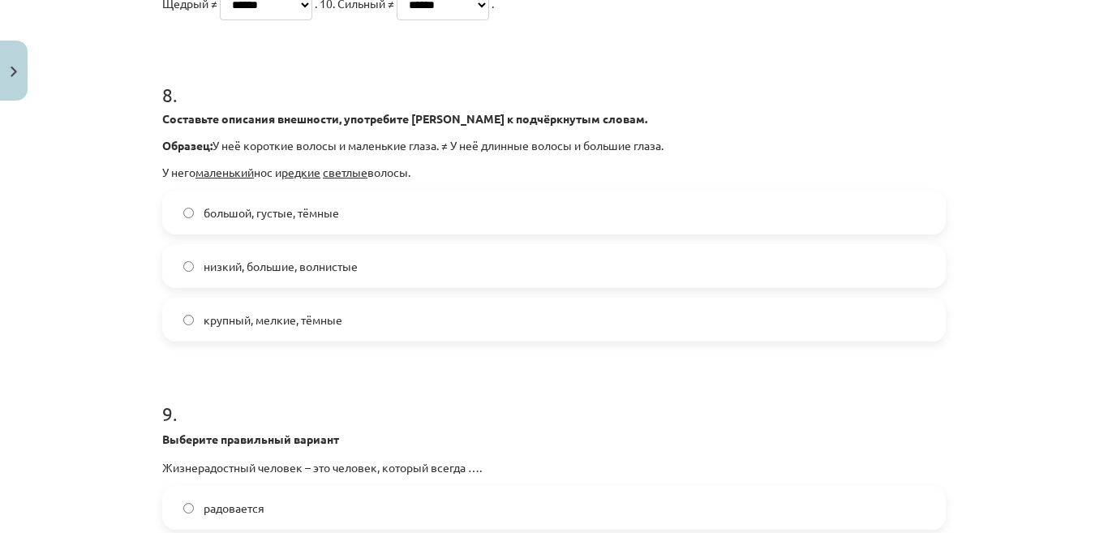
click at [325, 222] on span "большой, густые, тёмные" at bounding box center [272, 212] width 136 height 17
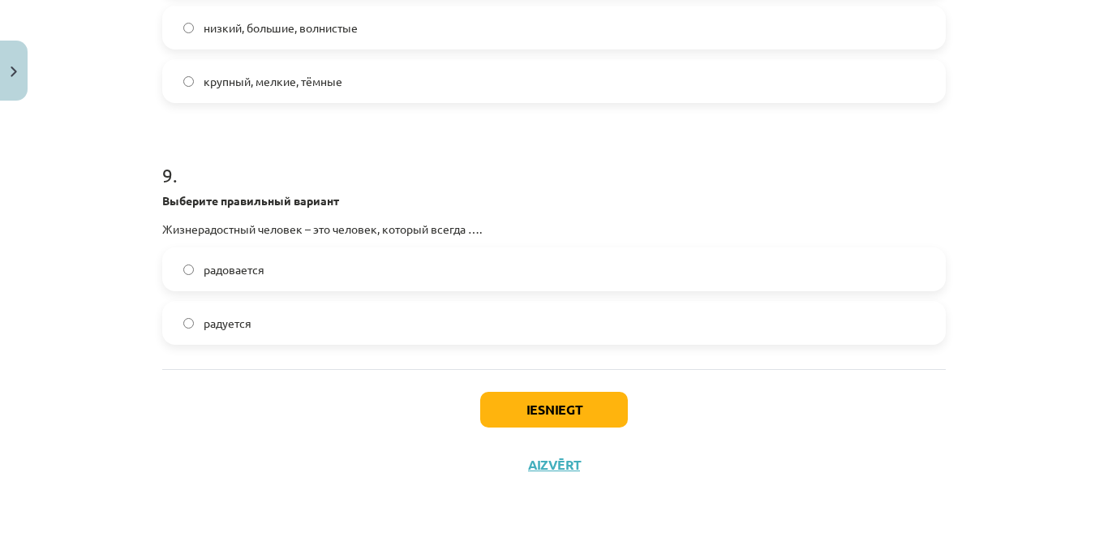
scroll to position [2493, 0]
click at [377, 323] on label "радуется" at bounding box center [554, 323] width 781 height 41
click at [574, 415] on button "Iesniegt" at bounding box center [554, 410] width 148 height 36
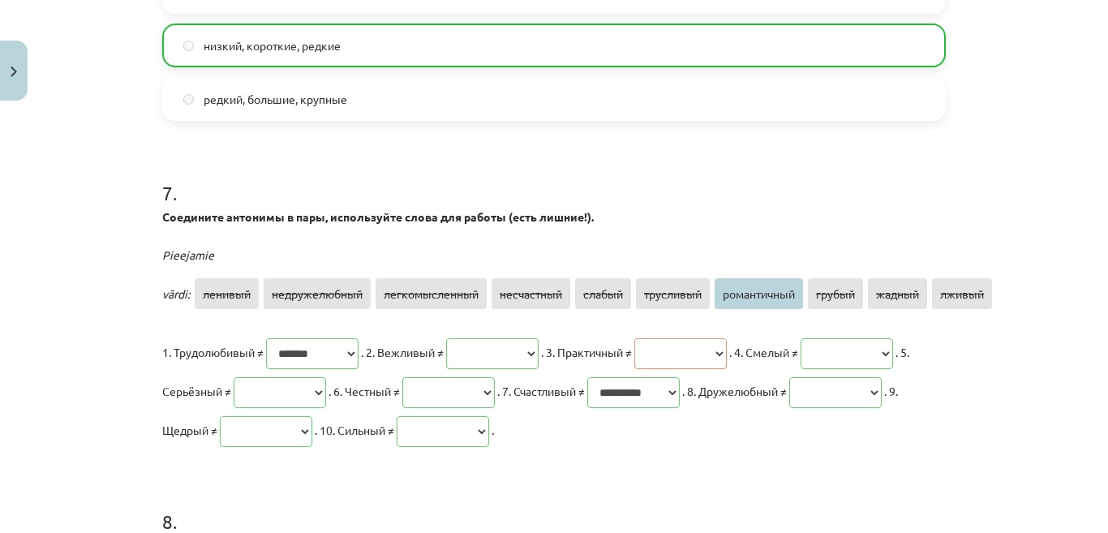
scroll to position [1658, 0]
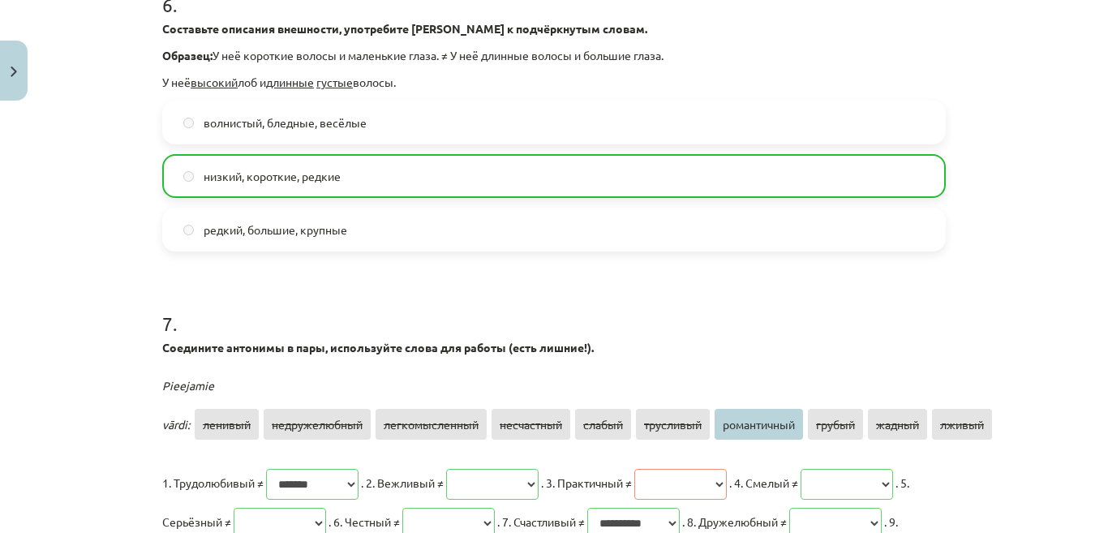
click at [727, 480] on select "**********" at bounding box center [681, 484] width 93 height 31
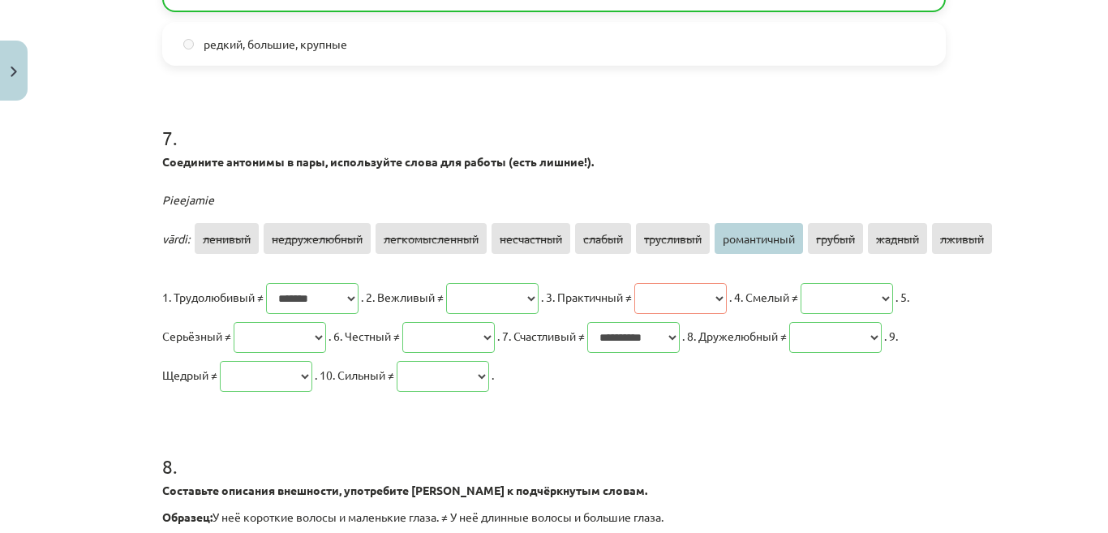
scroll to position [1853, 0]
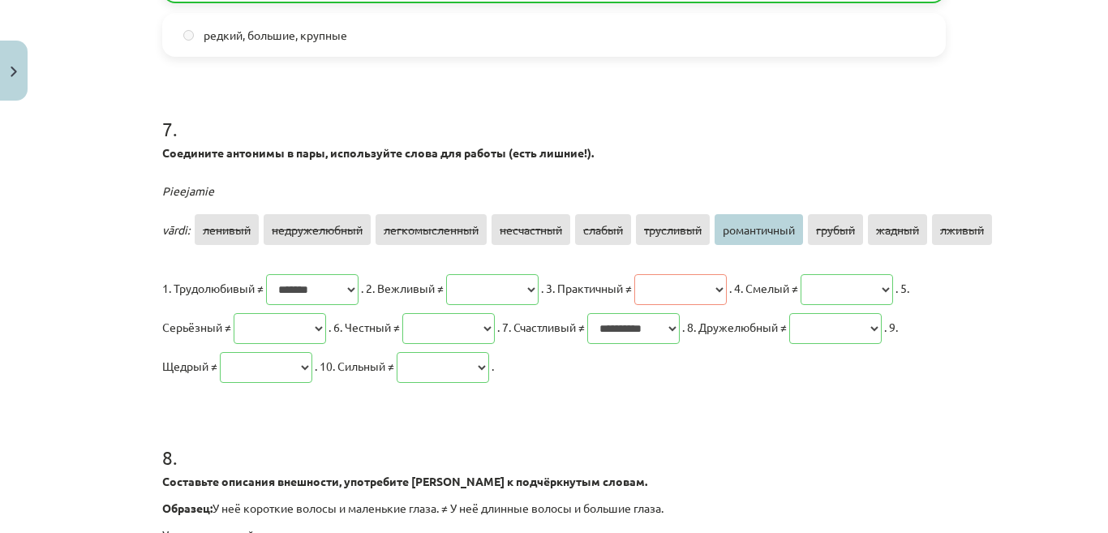
click at [727, 289] on select "**********" at bounding box center [681, 289] width 93 height 31
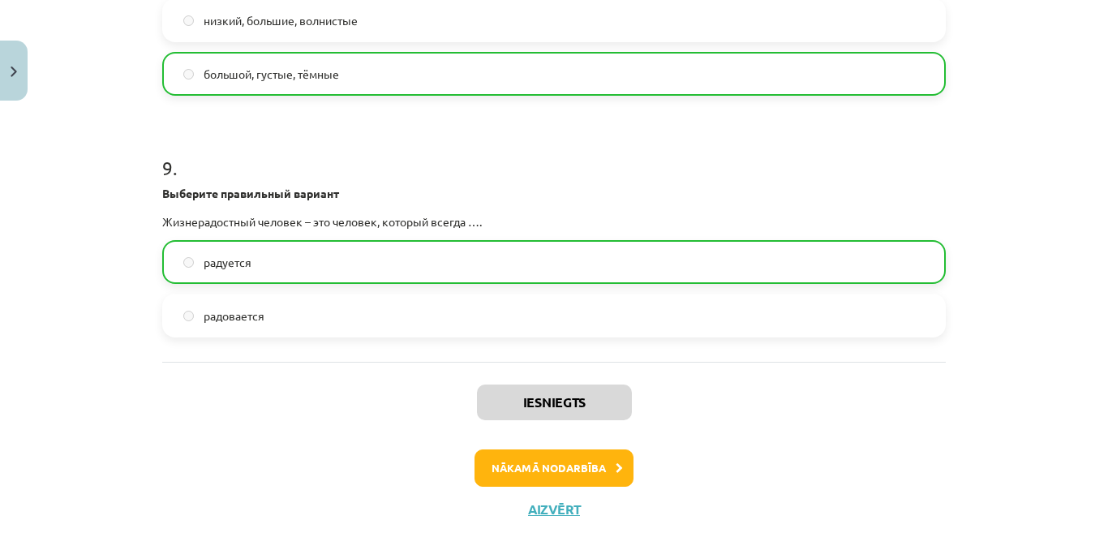
scroll to position [2545, 0]
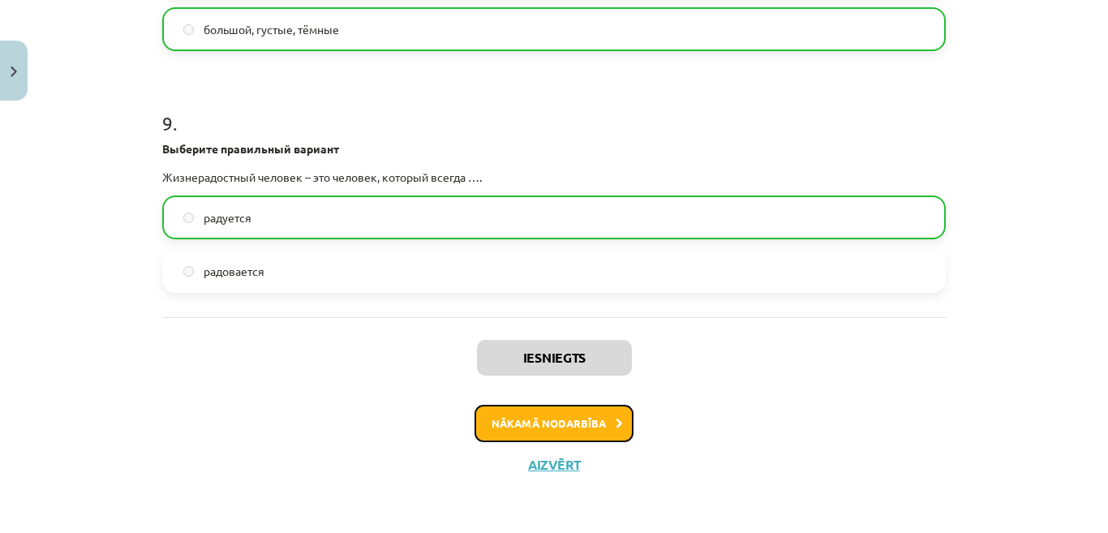
click at [590, 428] on button "Nākamā nodarbība" at bounding box center [554, 423] width 159 height 37
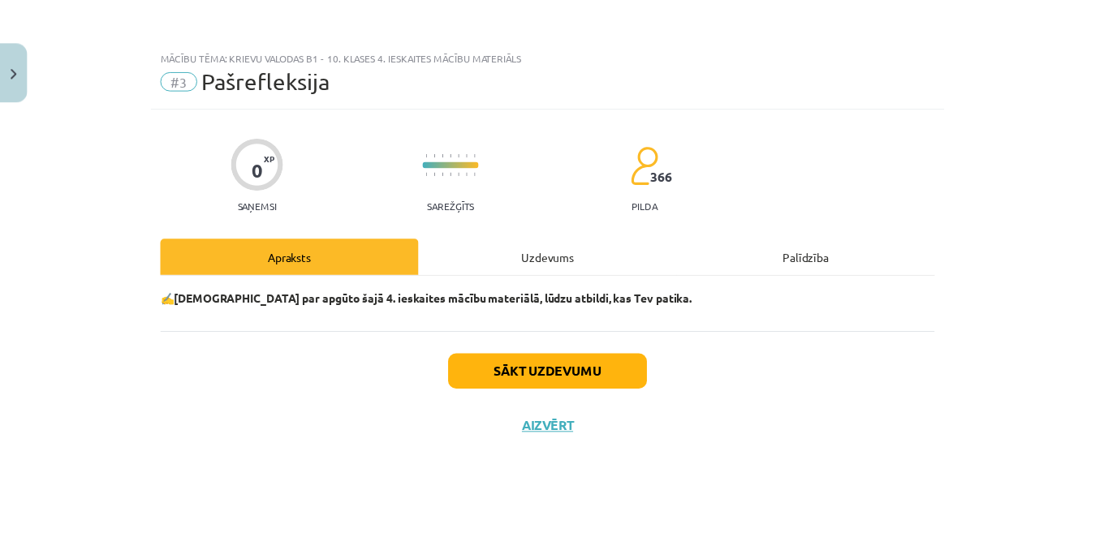
scroll to position [0, 0]
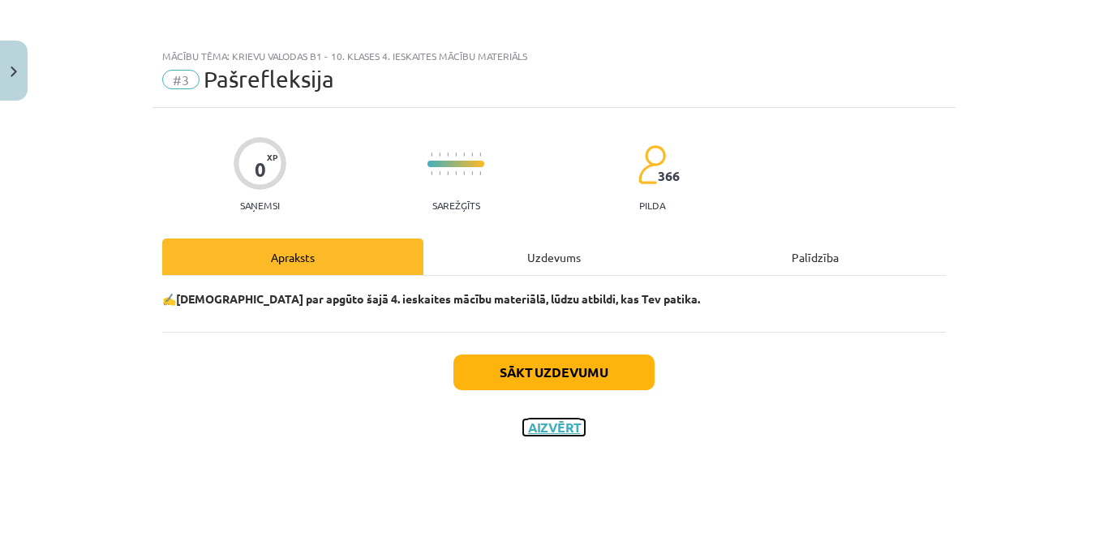
click at [577, 432] on button "Aizvērt" at bounding box center [554, 428] width 62 height 16
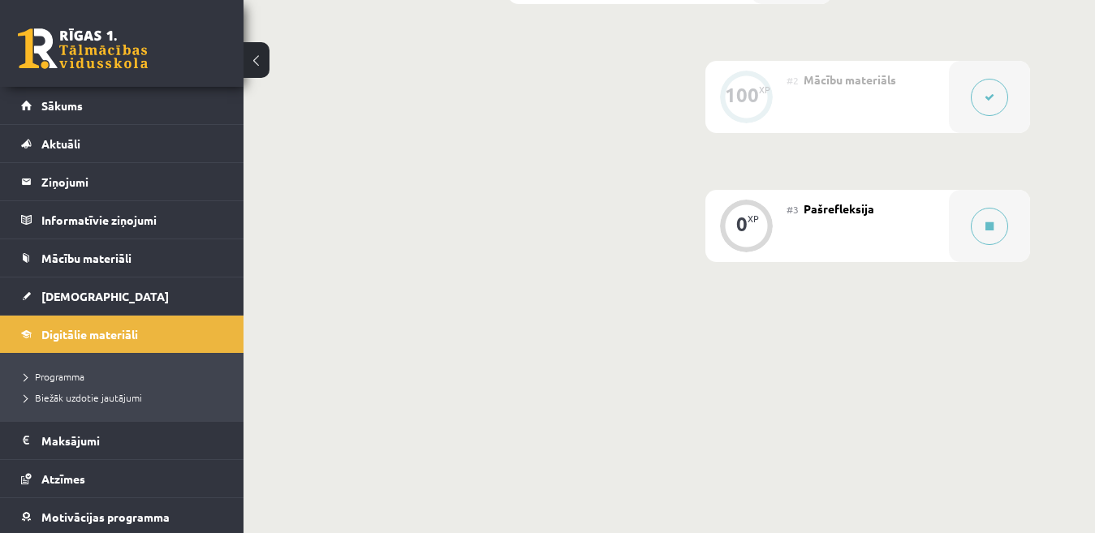
scroll to position [501, 0]
click at [826, 209] on span "Pašrefleksija" at bounding box center [838, 212] width 71 height 15
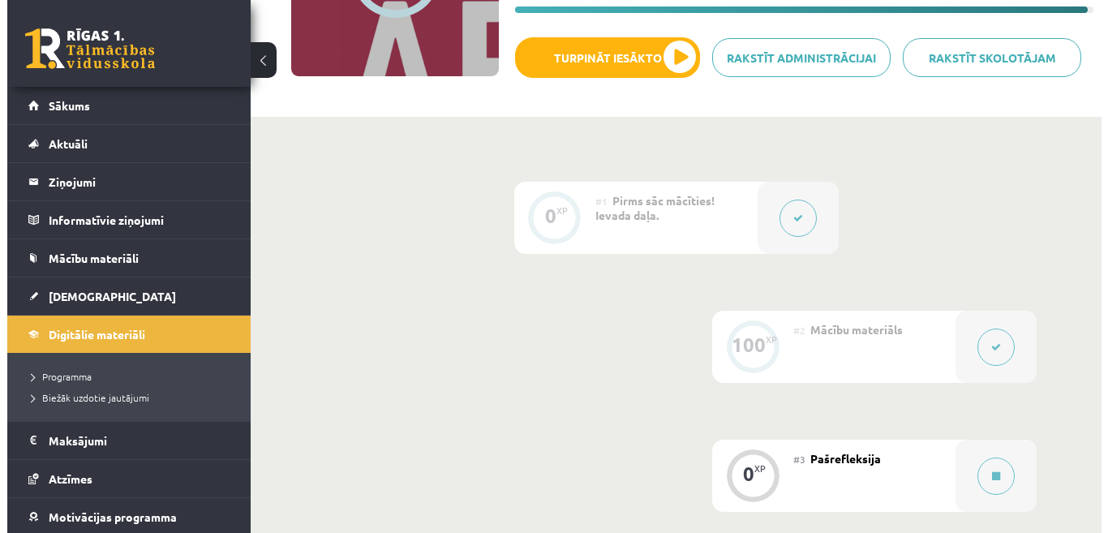
scroll to position [250, 0]
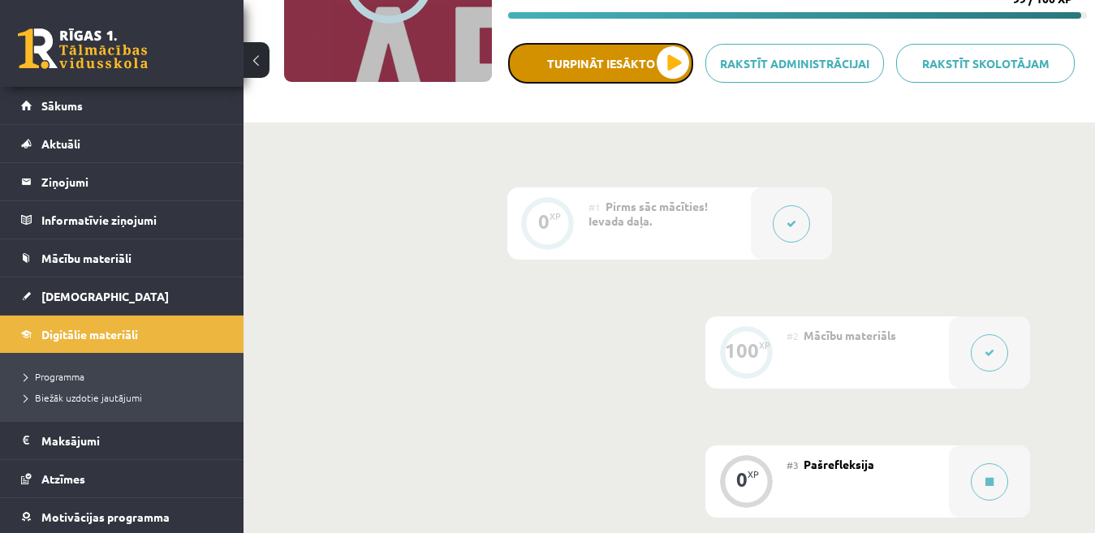
click at [665, 68] on button "Turpināt iesākto" at bounding box center [600, 63] width 185 height 41
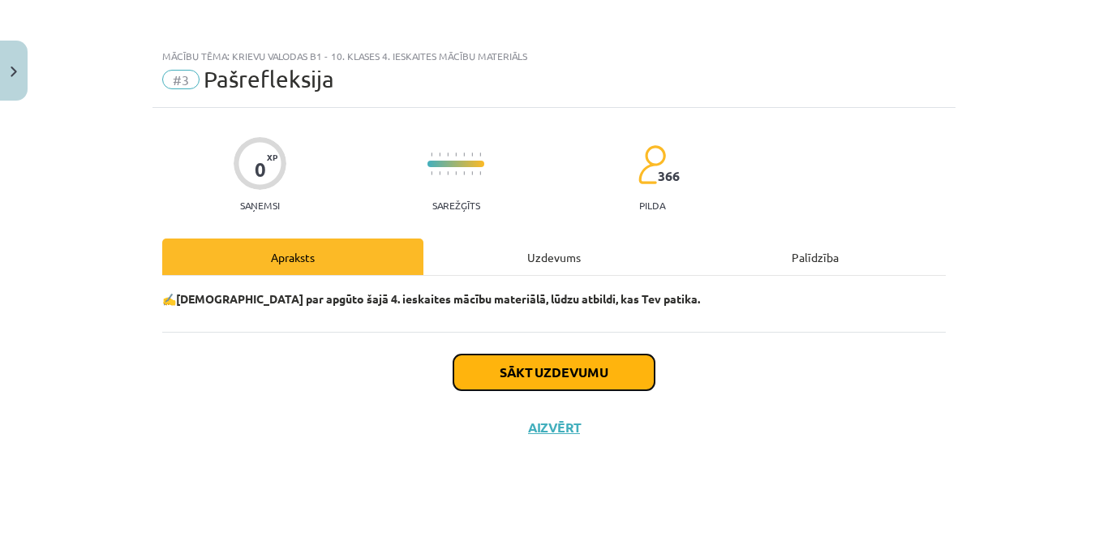
click at [582, 386] on button "Sākt uzdevumu" at bounding box center [554, 373] width 201 height 36
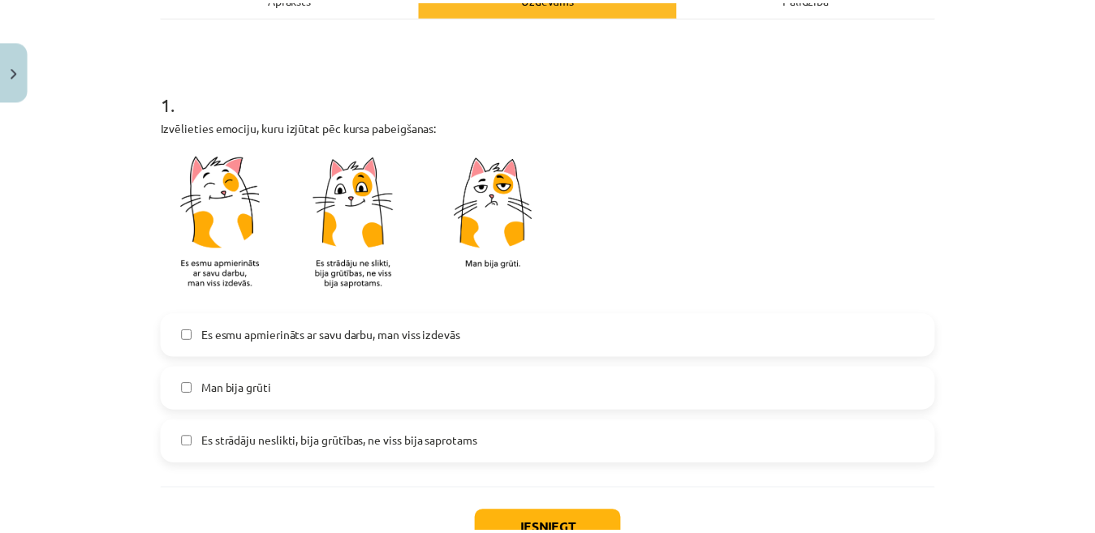
scroll to position [292, 0]
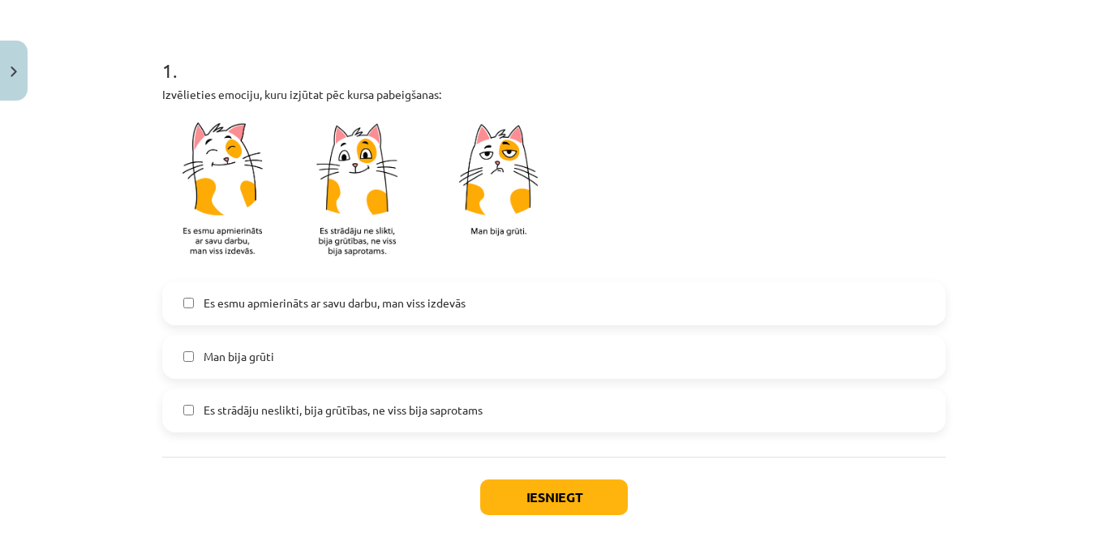
click at [484, 300] on label "Es esmu apmierināts ar savu darbu, man viss izdevās" at bounding box center [554, 303] width 781 height 41
click at [613, 510] on button "Iesniegt" at bounding box center [554, 498] width 148 height 36
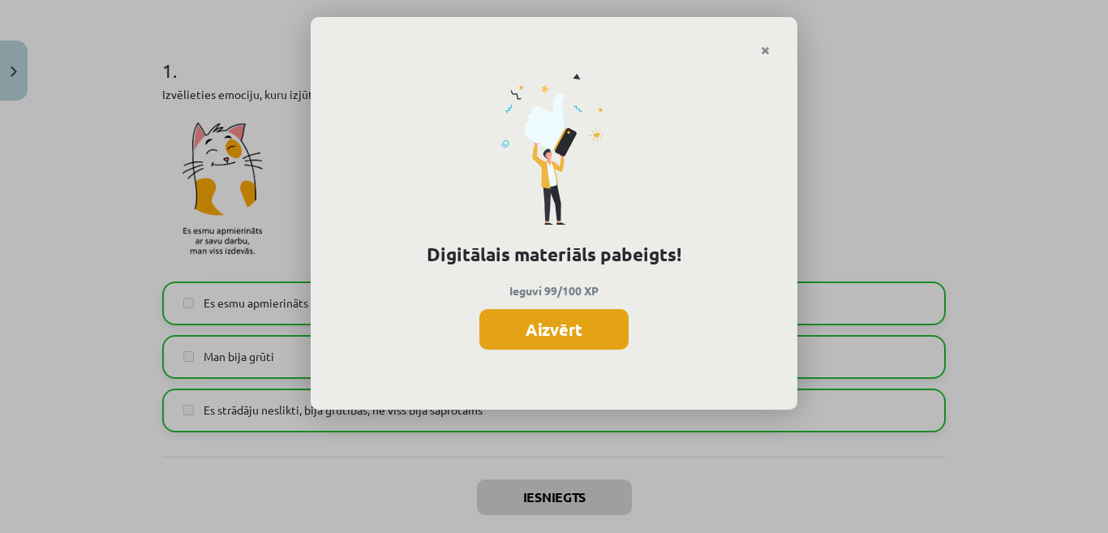
click at [582, 327] on button "Aizvērt" at bounding box center [554, 329] width 149 height 41
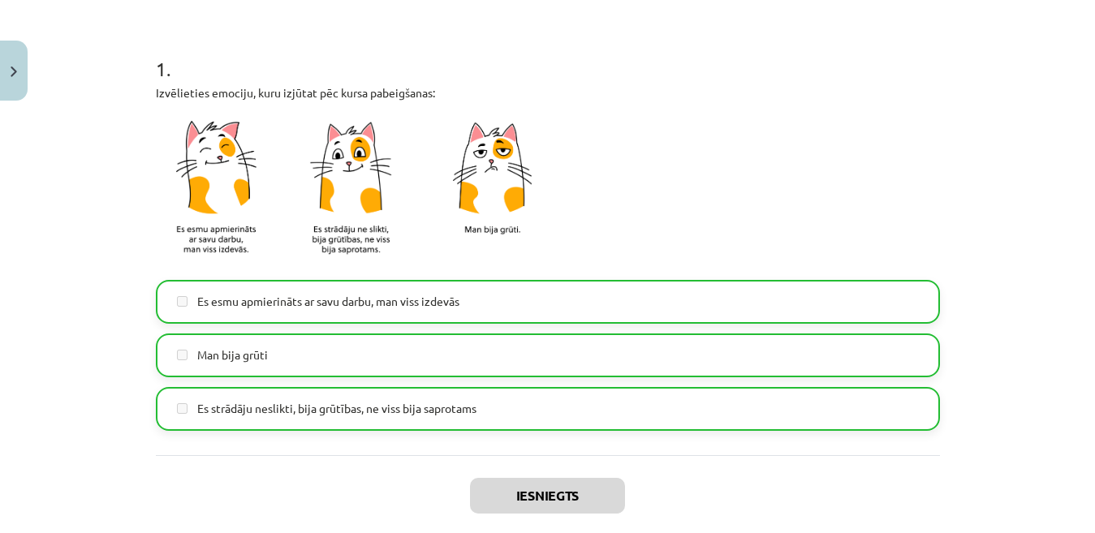
scroll to position [380, 0]
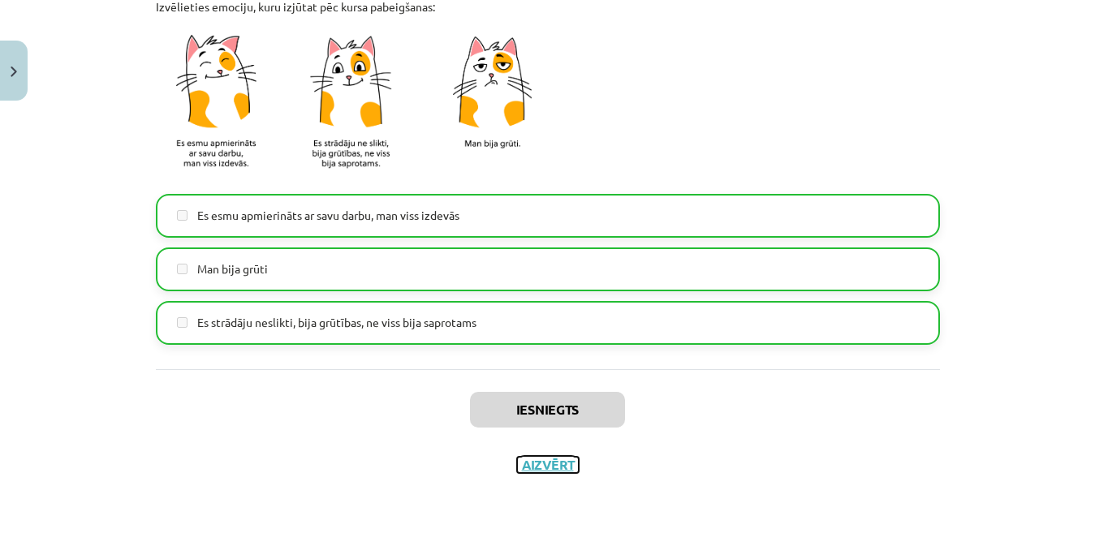
click at [555, 464] on button "Aizvērt" at bounding box center [548, 465] width 62 height 16
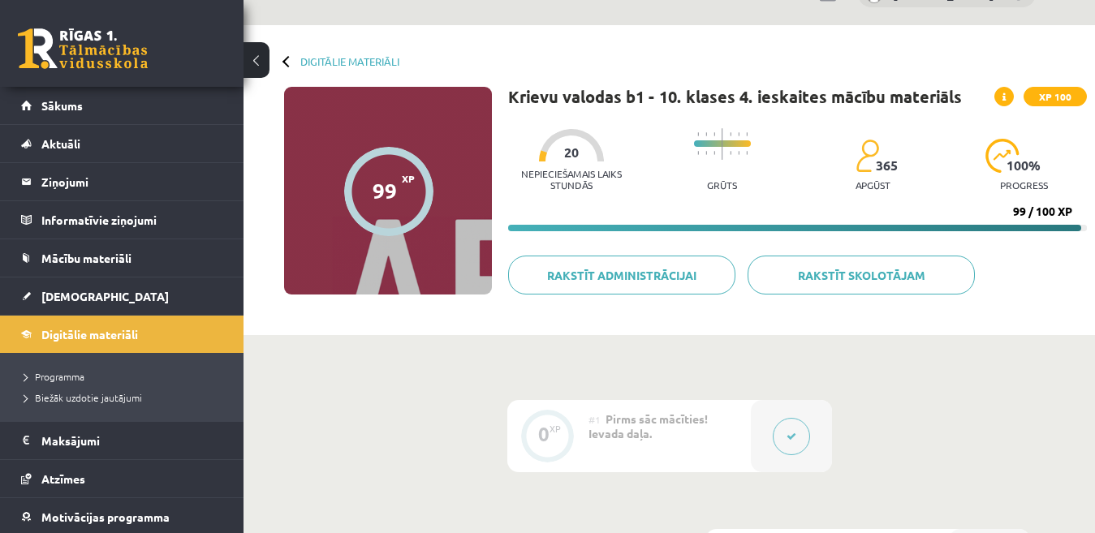
scroll to position [0, 0]
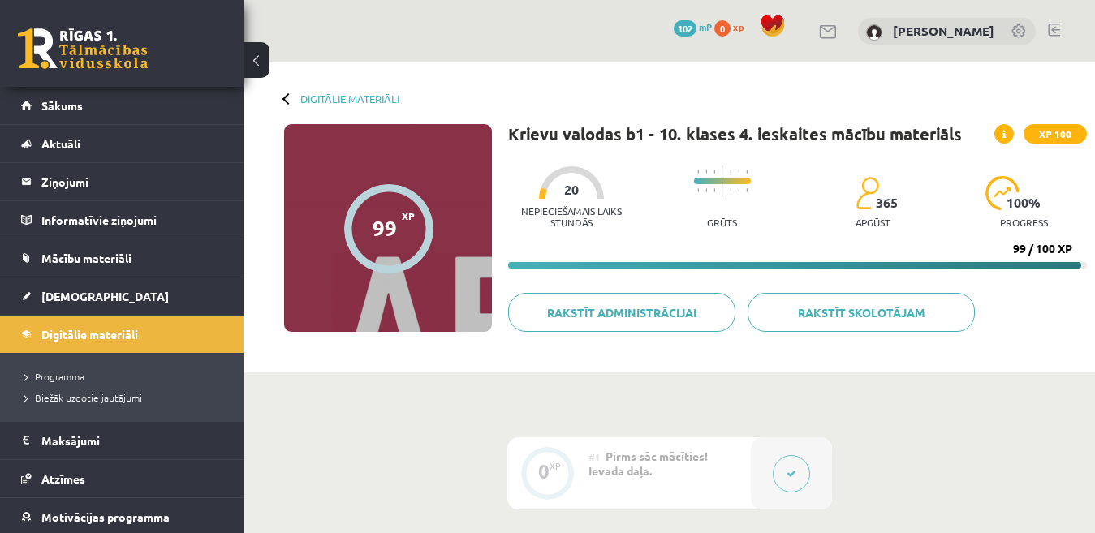
click at [1056, 139] on span "XP 100" at bounding box center [1054, 133] width 63 height 19
click at [287, 97] on div at bounding box center [287, 98] width 11 height 11
click at [321, 102] on link "Digitālie materiāli" at bounding box center [349, 99] width 99 height 12
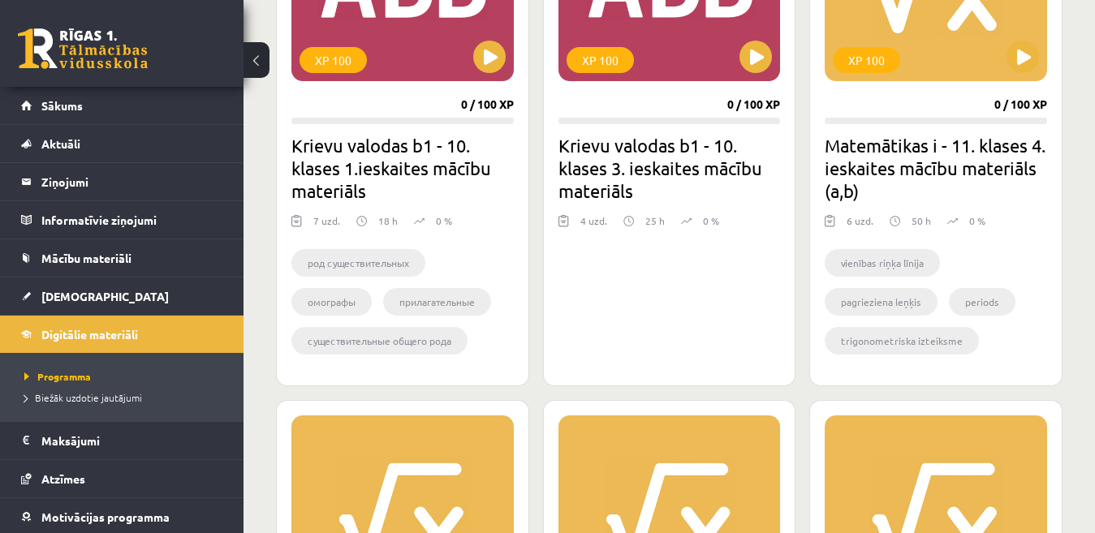
scroll to position [1147, 0]
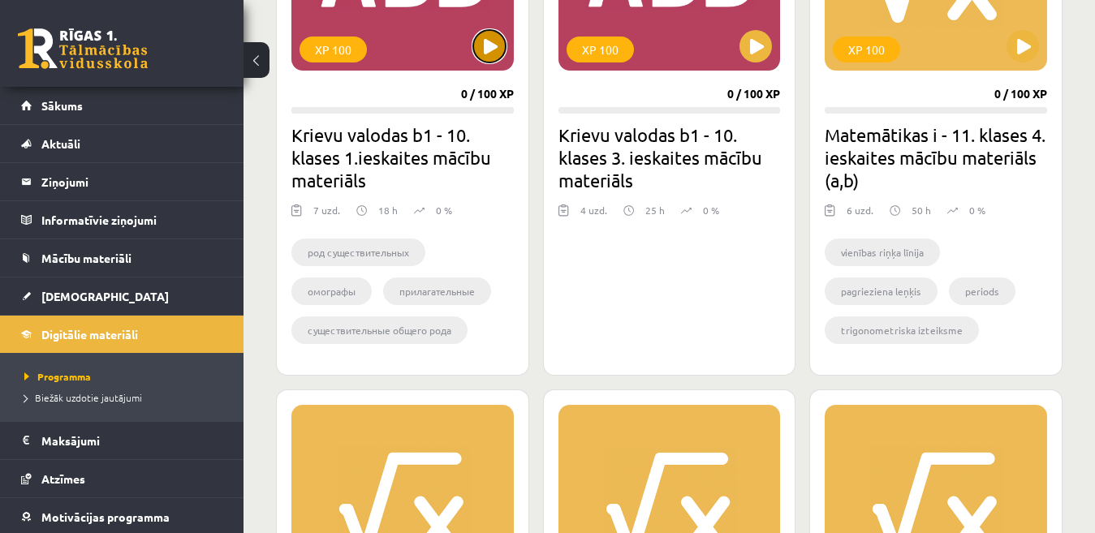
click at [490, 53] on button at bounding box center [489, 46] width 32 height 32
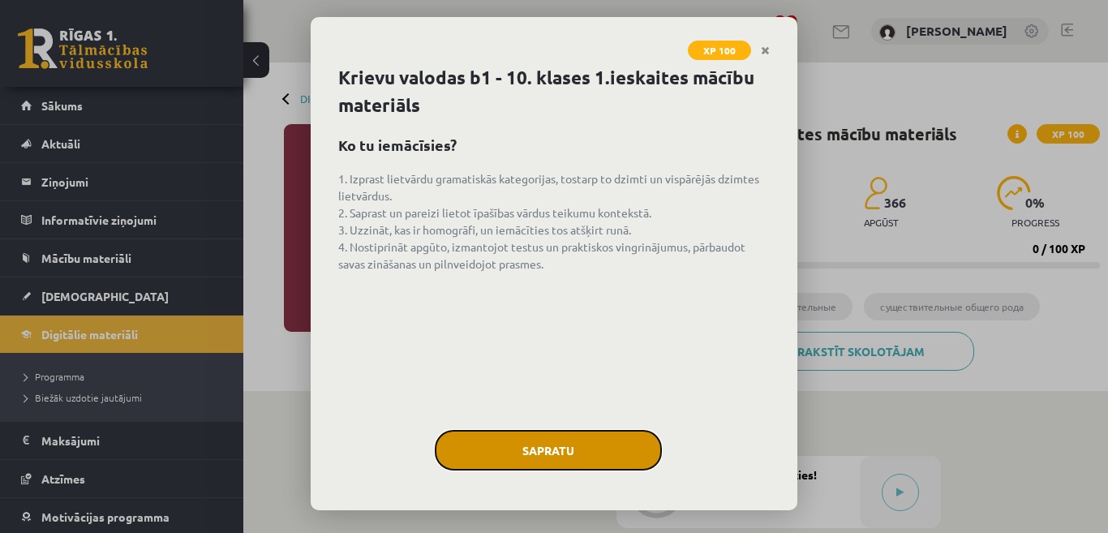
click at [553, 442] on button "Sapratu" at bounding box center [548, 450] width 227 height 41
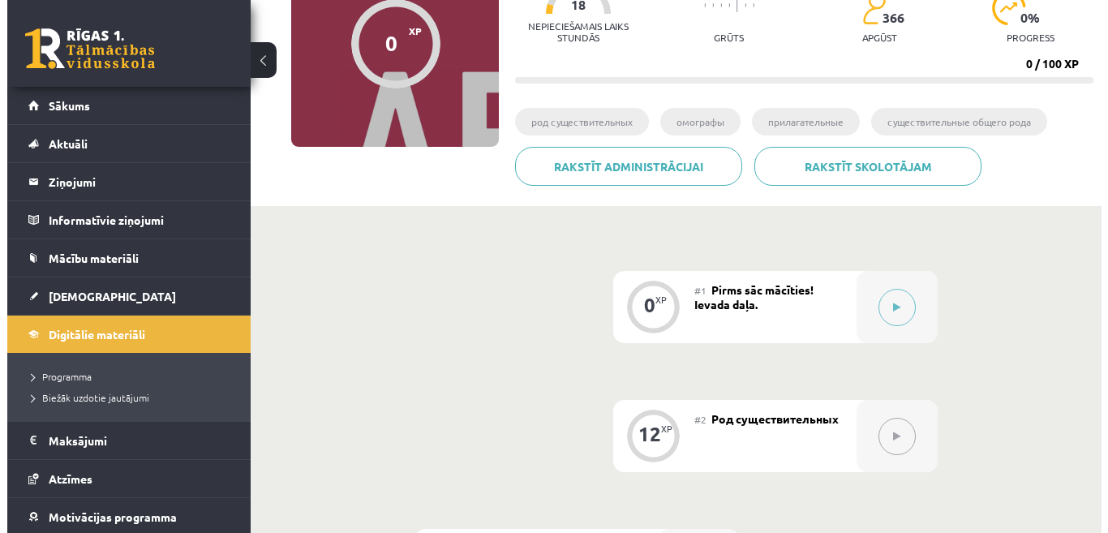
scroll to position [195, 0]
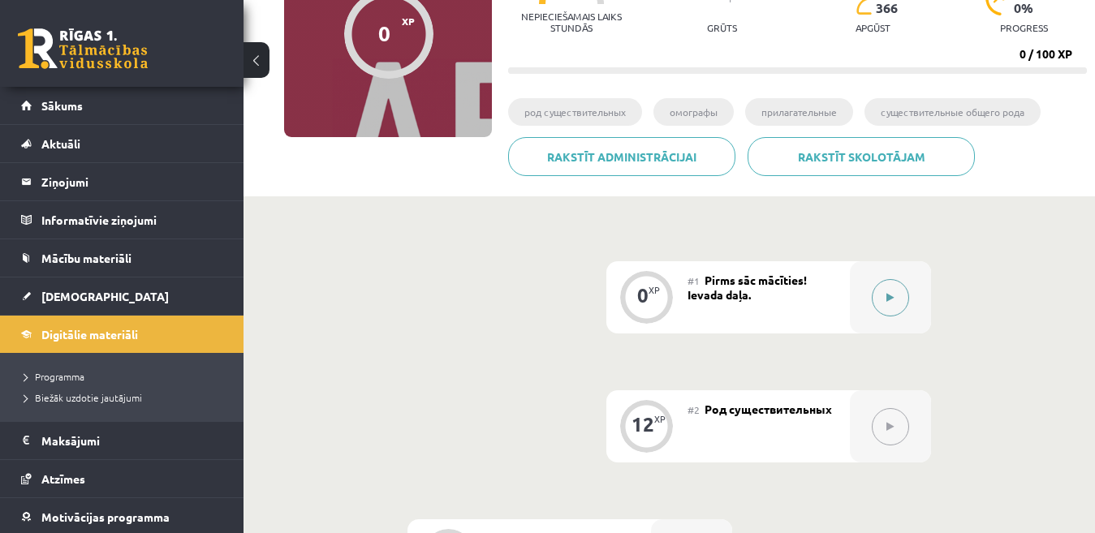
click at [898, 302] on button at bounding box center [889, 297] width 37 height 37
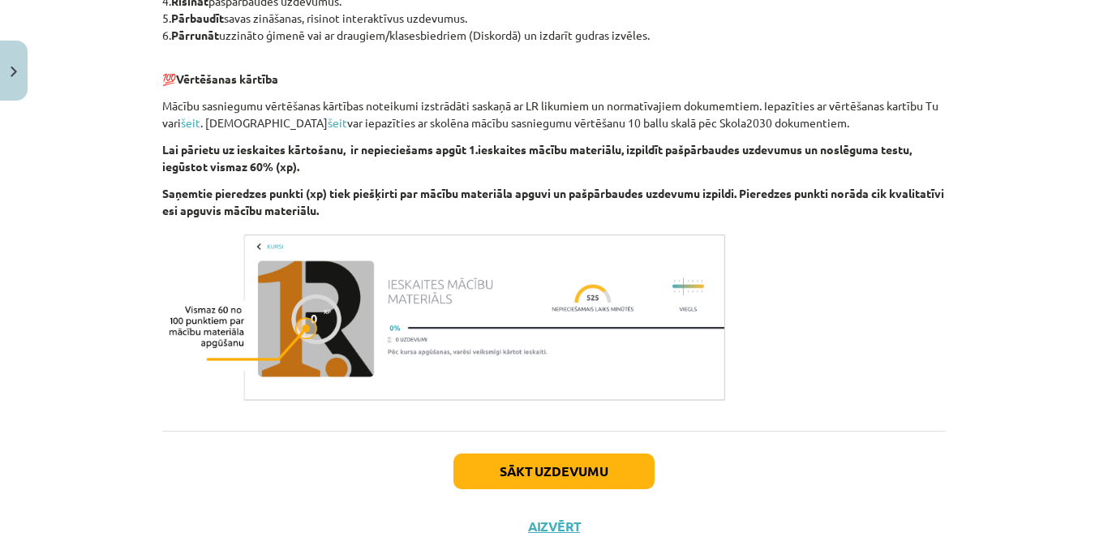
scroll to position [982, 0]
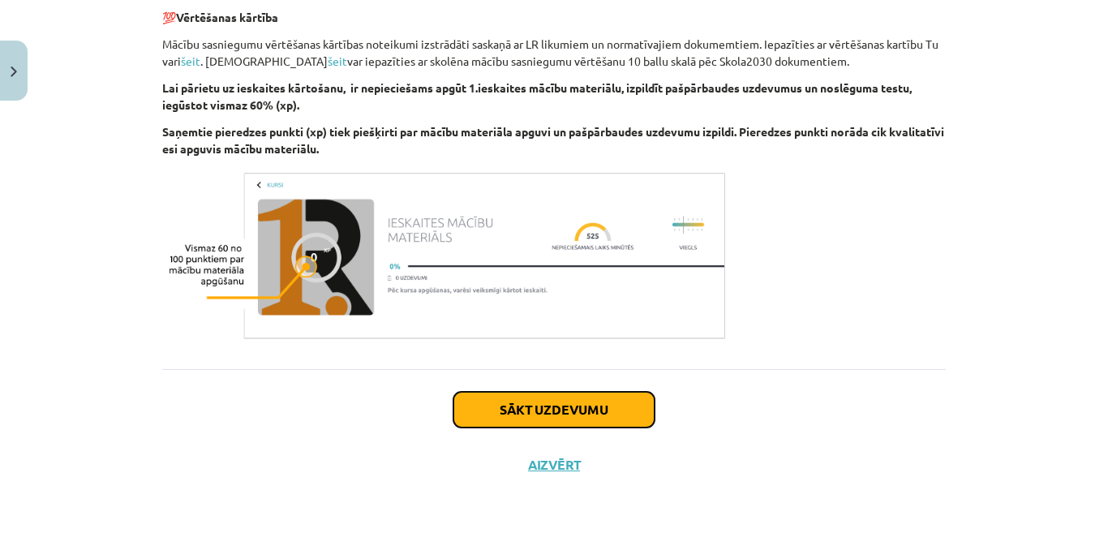
click at [589, 410] on button "Sākt uzdevumu" at bounding box center [554, 410] width 201 height 36
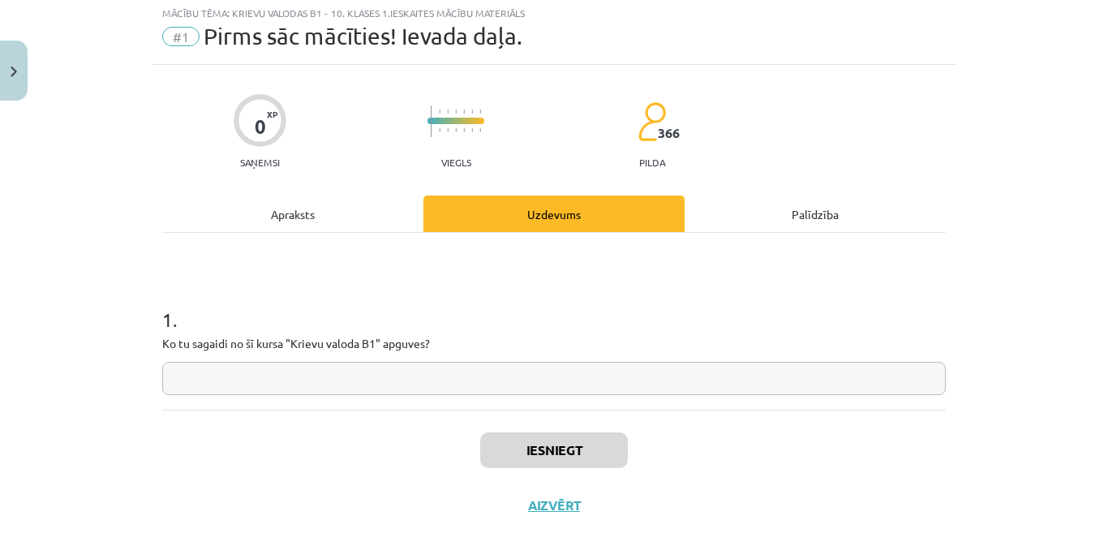
scroll to position [41, 0]
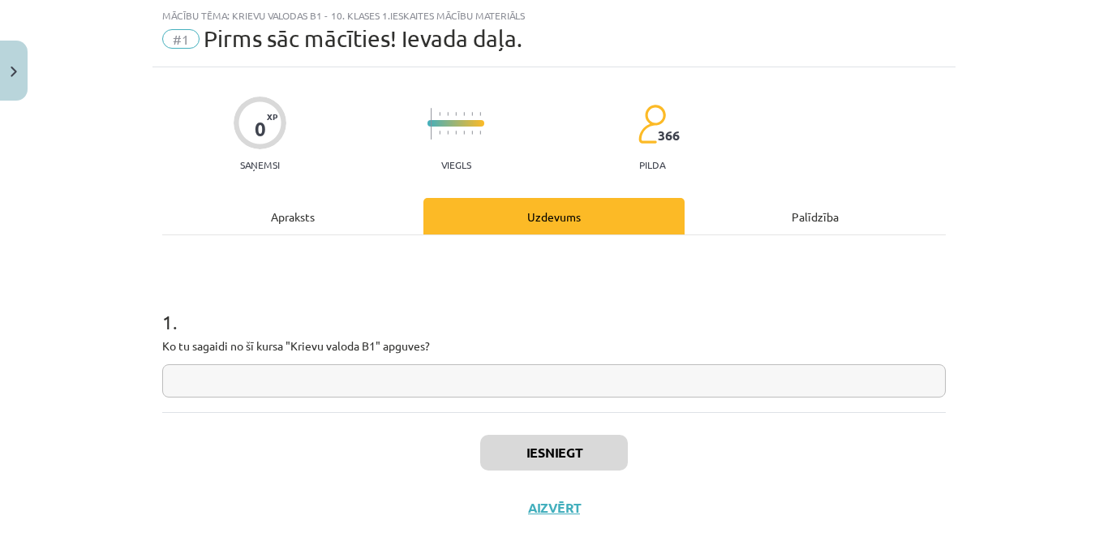
click at [414, 381] on input "text" at bounding box center [554, 380] width 784 height 33
type input "*"
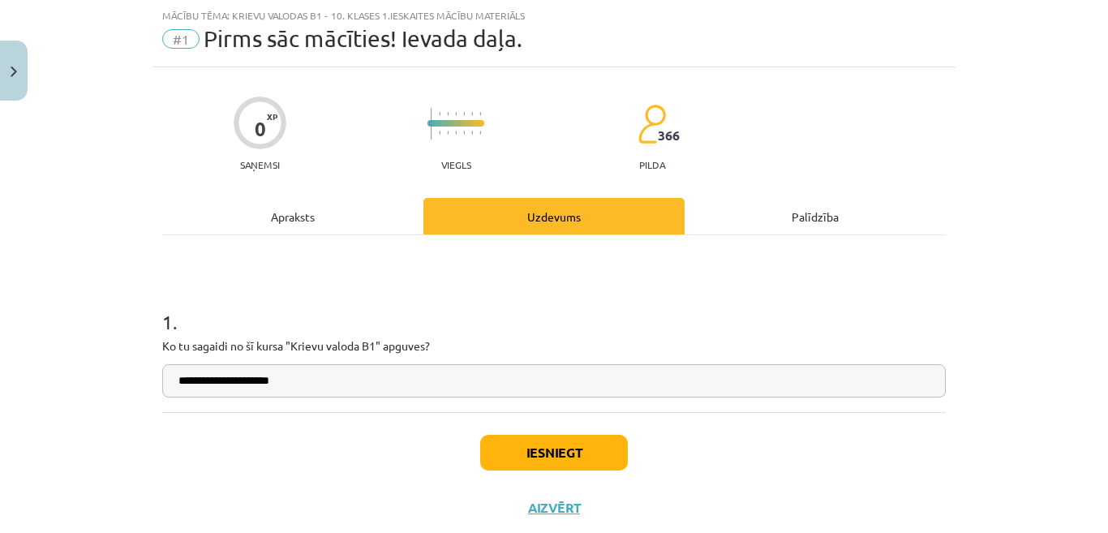
type input "**********"
click at [504, 452] on button "Iesniegt" at bounding box center [554, 453] width 148 height 36
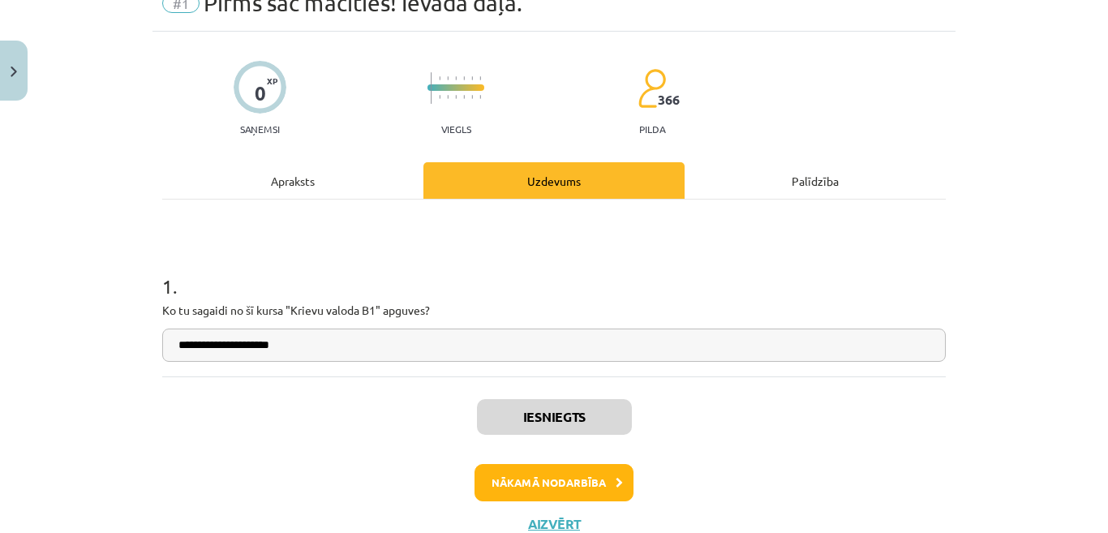
scroll to position [105, 0]
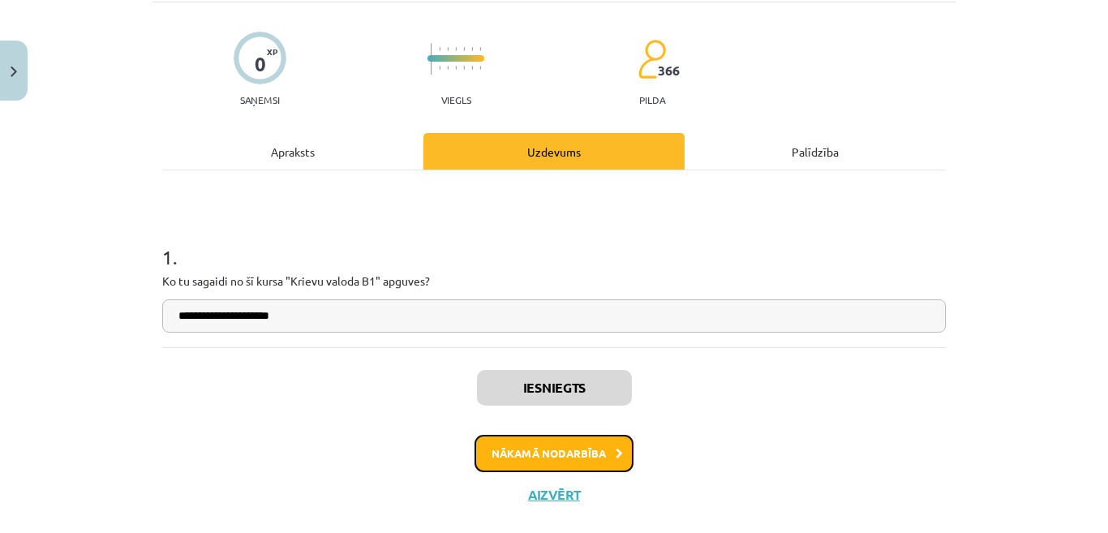
click at [533, 458] on button "Nākamā nodarbība" at bounding box center [554, 453] width 159 height 37
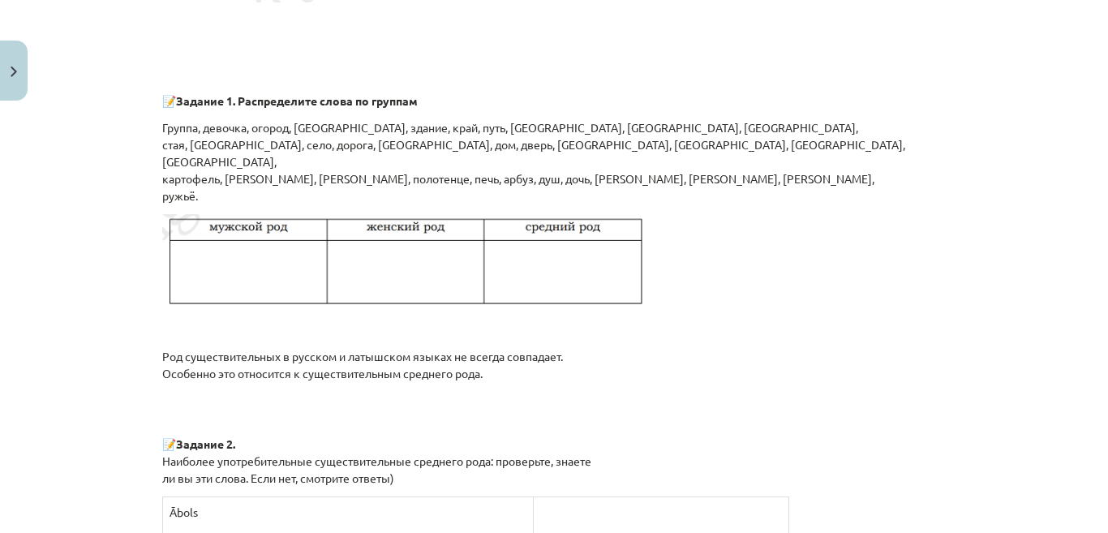
scroll to position [1233, 0]
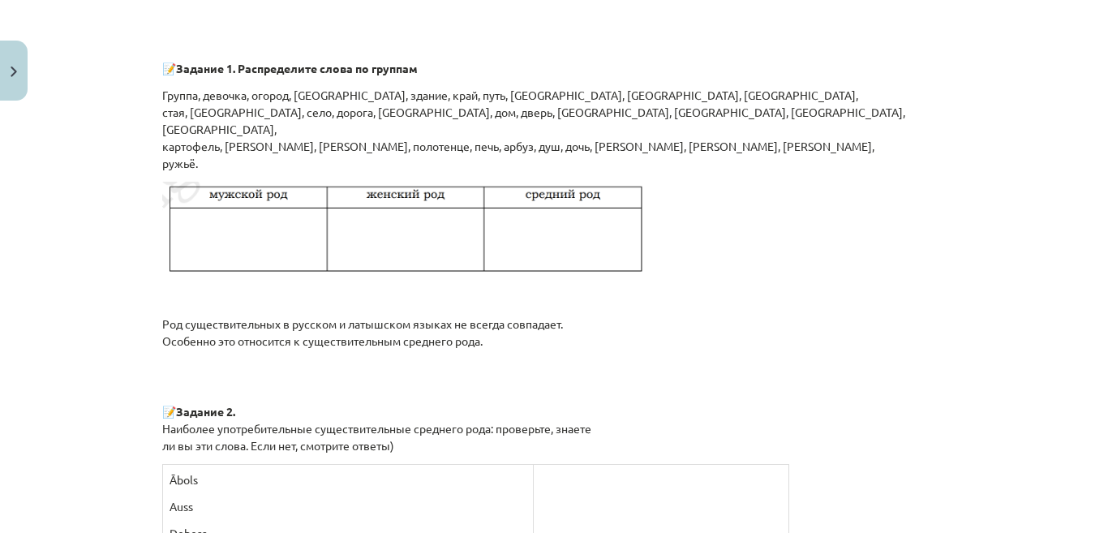
click at [243, 235] on img at bounding box center [405, 230] width 487 height 97
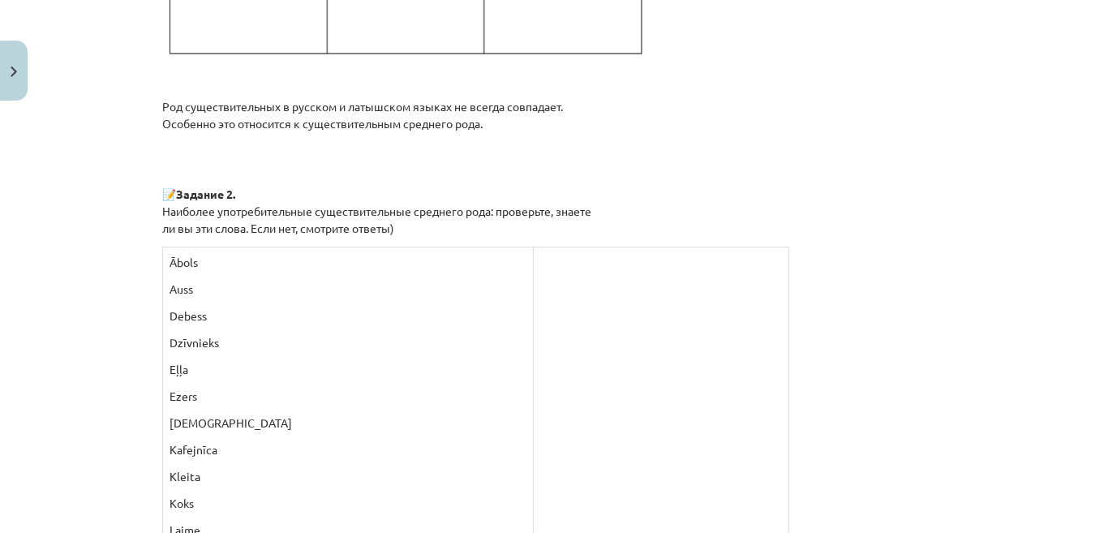
scroll to position [1483, 0]
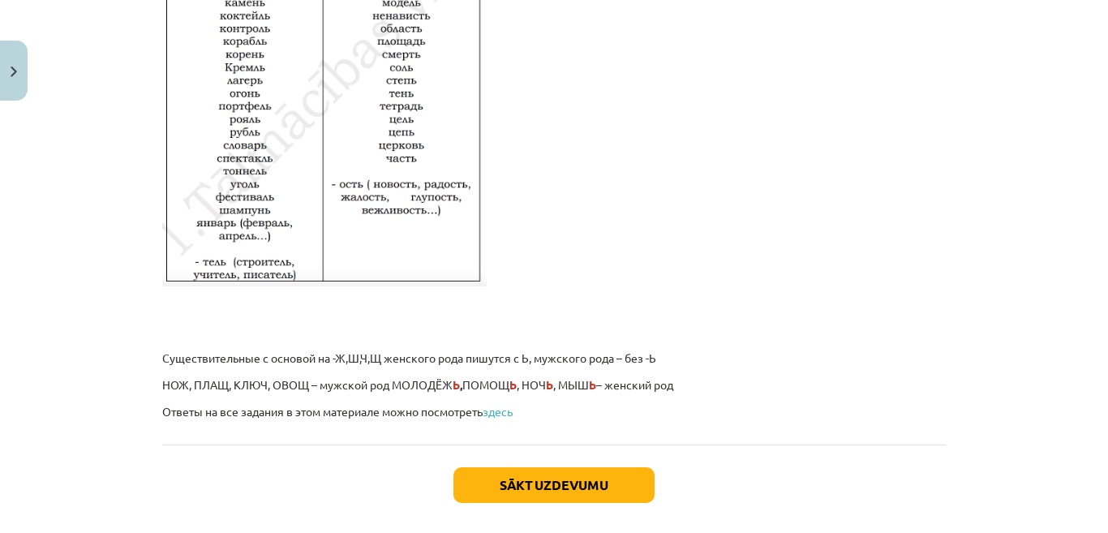
scroll to position [2828, 0]
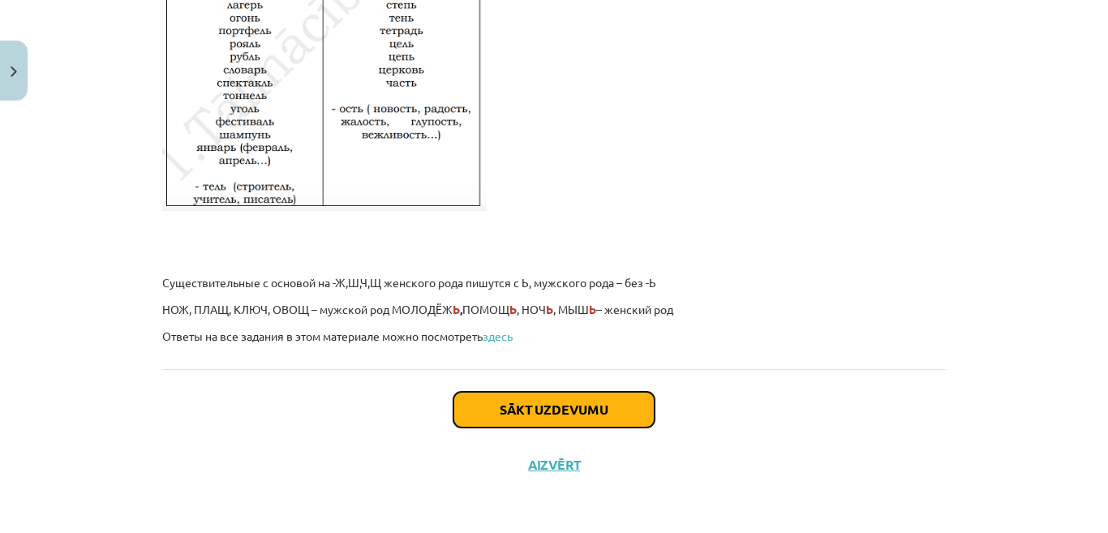
click at [554, 406] on button "Sākt uzdevumu" at bounding box center [554, 410] width 201 height 36
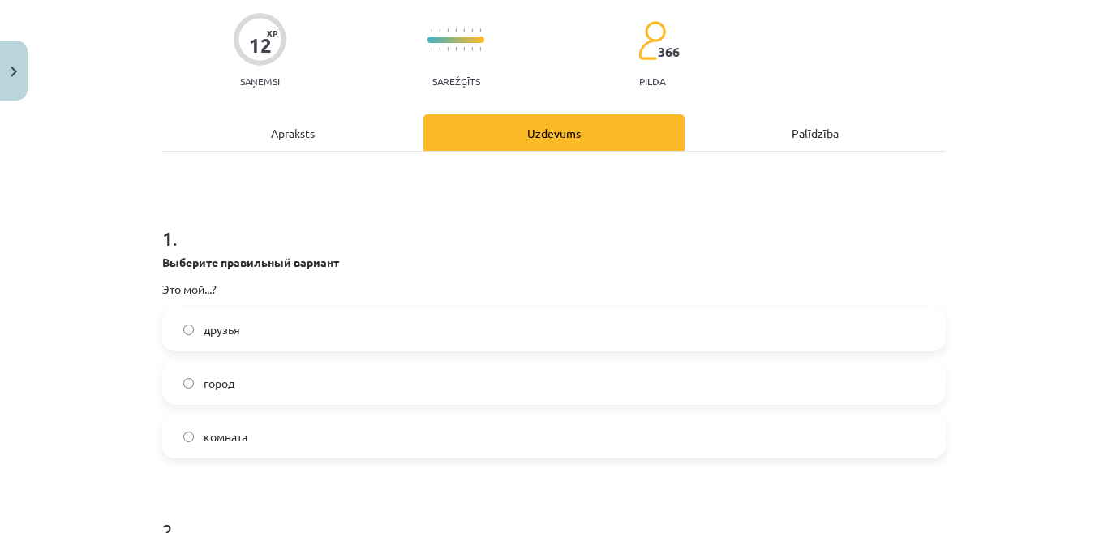
scroll to position [138, 0]
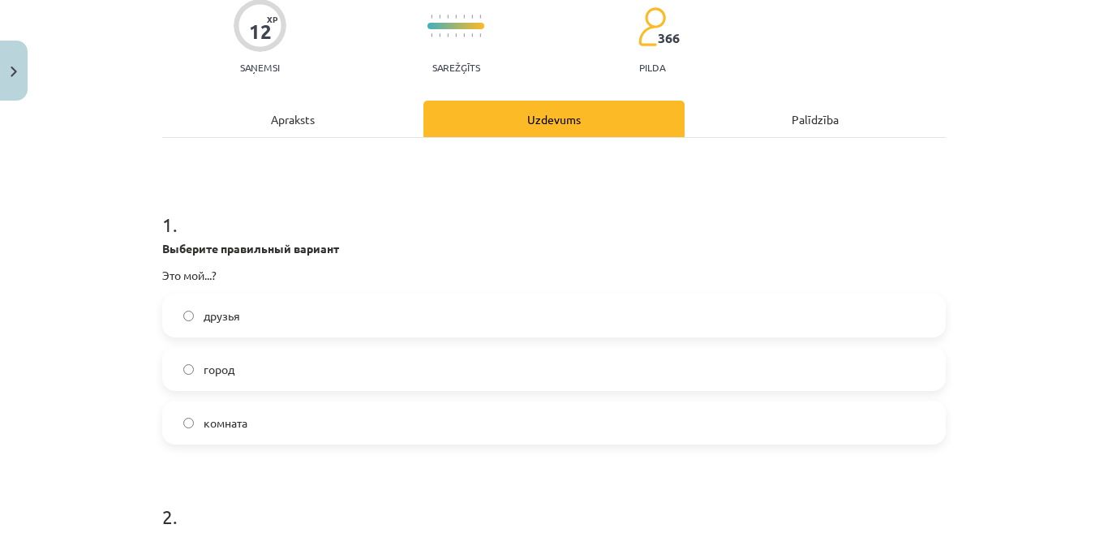
click at [745, 377] on label "город" at bounding box center [554, 369] width 781 height 41
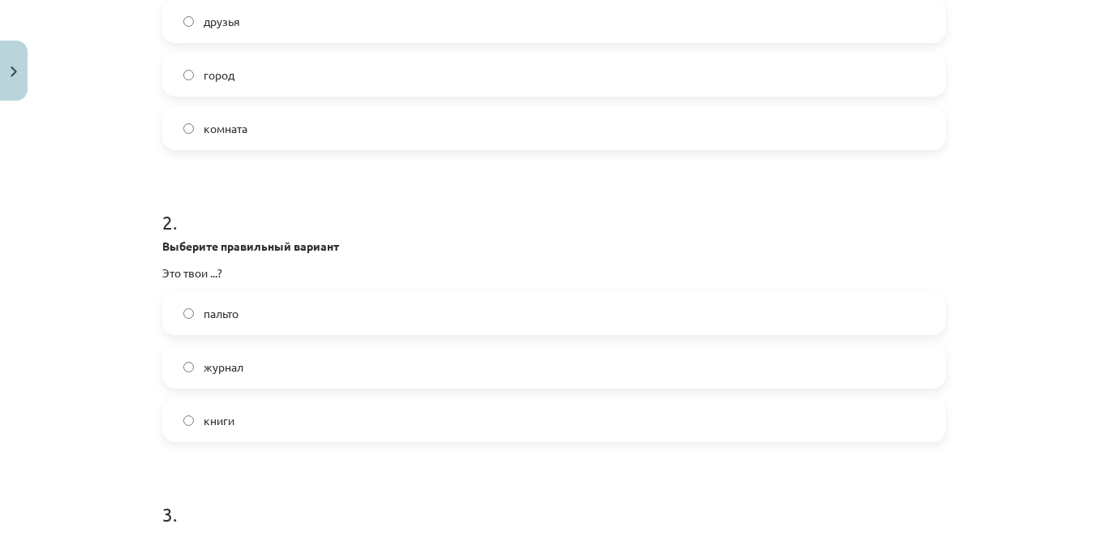
scroll to position [463, 0]
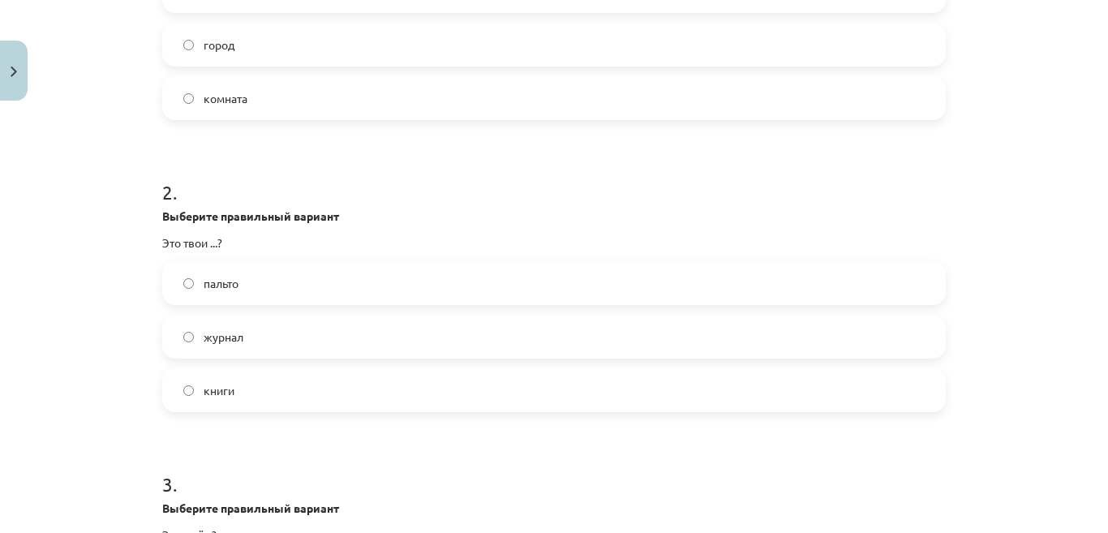
click at [547, 338] on label "журнал" at bounding box center [554, 336] width 781 height 41
click at [545, 390] on label "книги" at bounding box center [554, 390] width 781 height 41
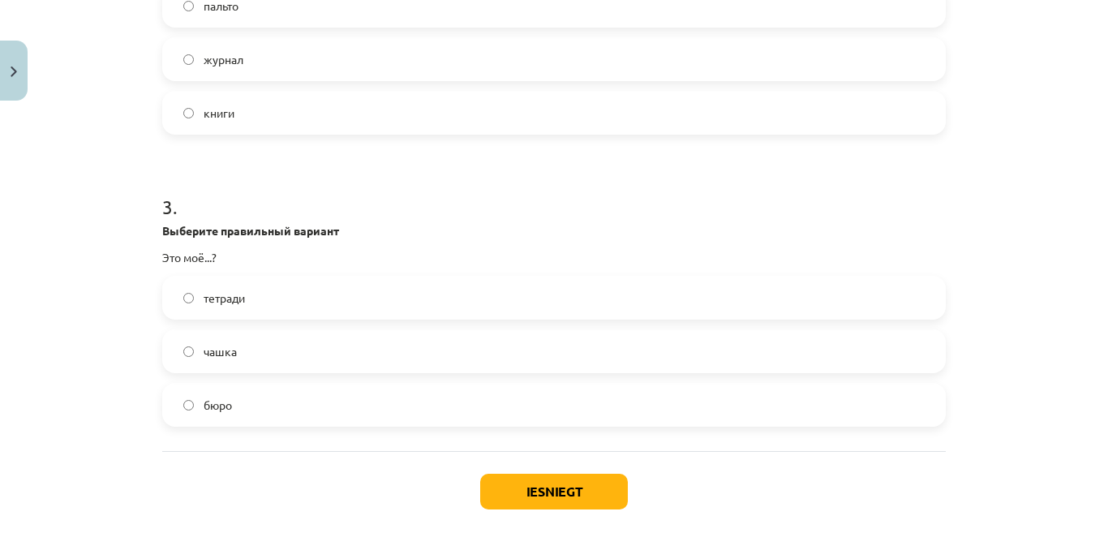
scroll to position [755, 0]
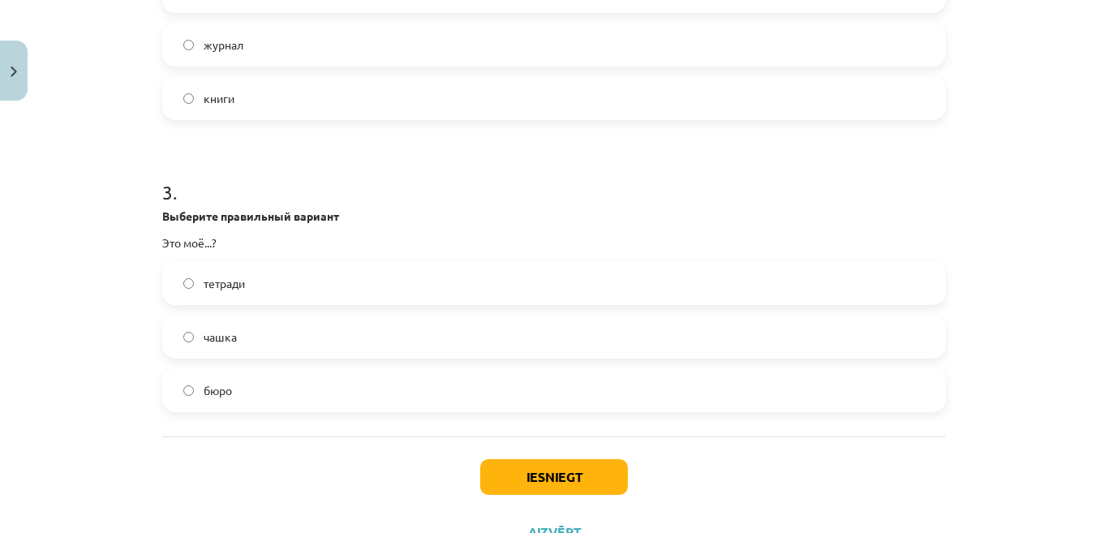
click at [418, 403] on label "бюро" at bounding box center [554, 390] width 781 height 41
click at [584, 475] on button "Iesniegt" at bounding box center [554, 477] width 148 height 36
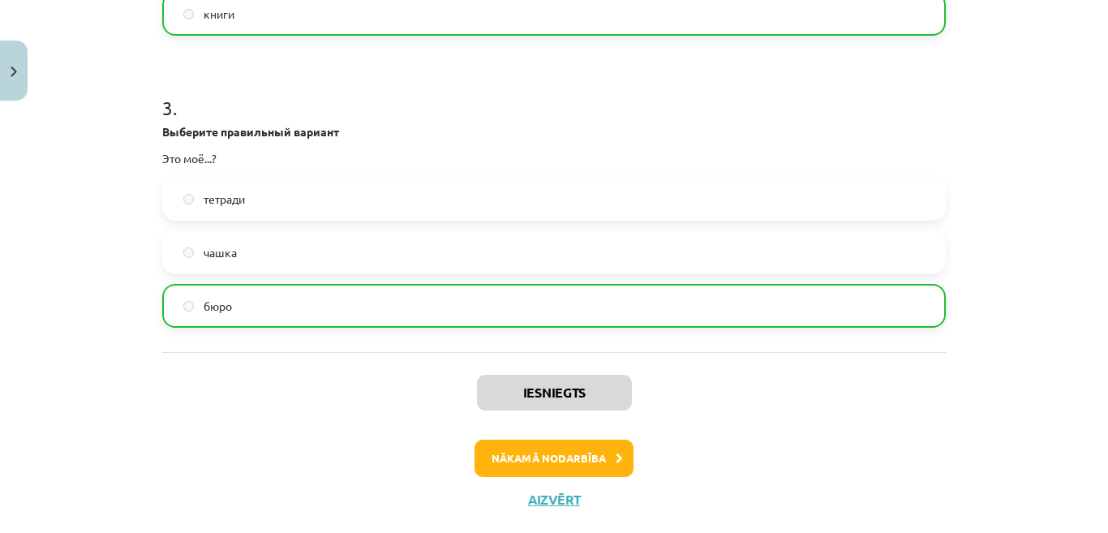
scroll to position [852, 0]
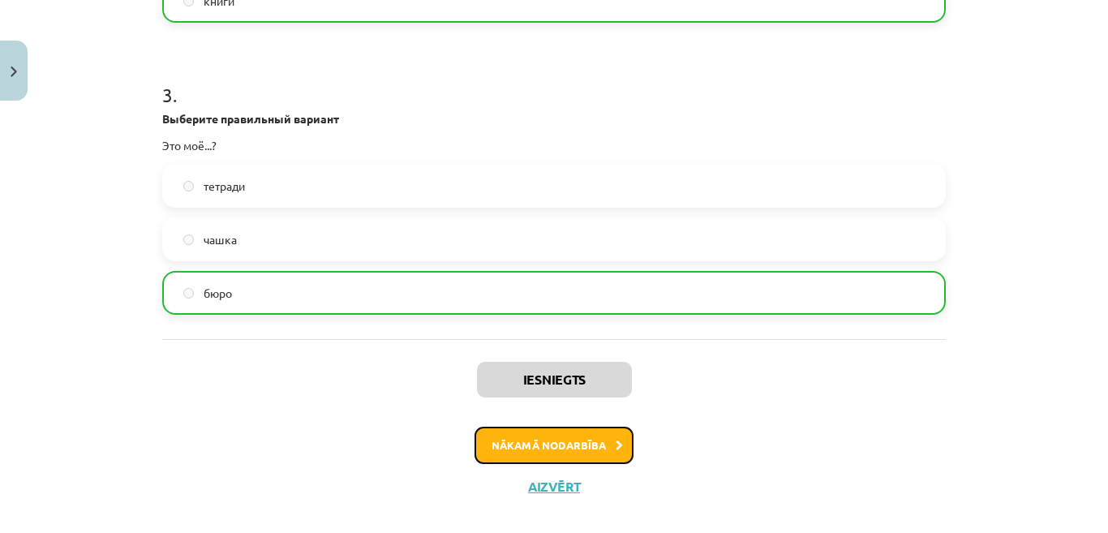
click at [593, 449] on button "Nākamā nodarbība" at bounding box center [554, 445] width 159 height 37
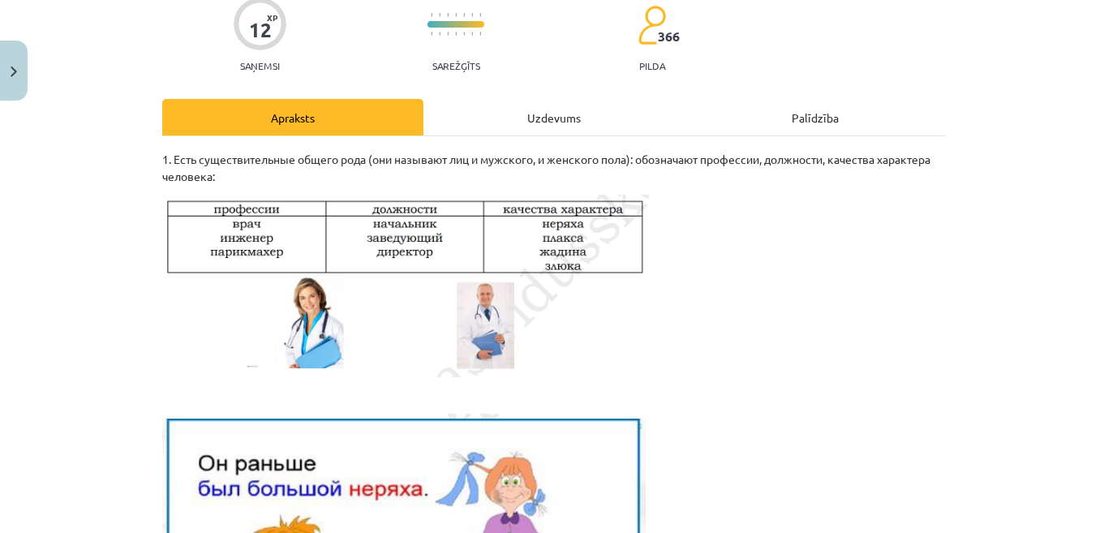
scroll to position [41, 0]
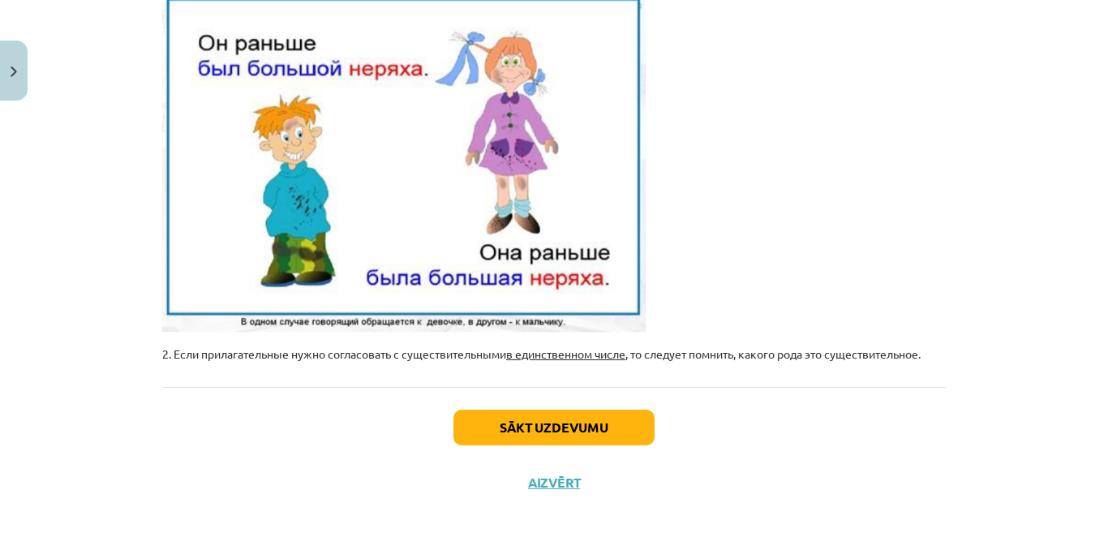
scroll to position [578, 0]
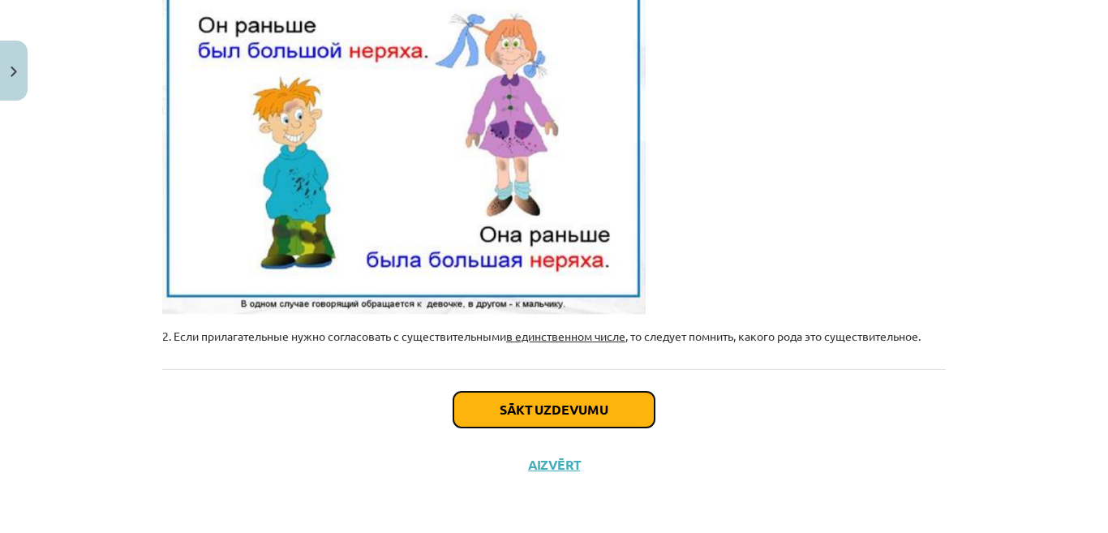
click at [515, 401] on button "Sākt uzdevumu" at bounding box center [554, 410] width 201 height 36
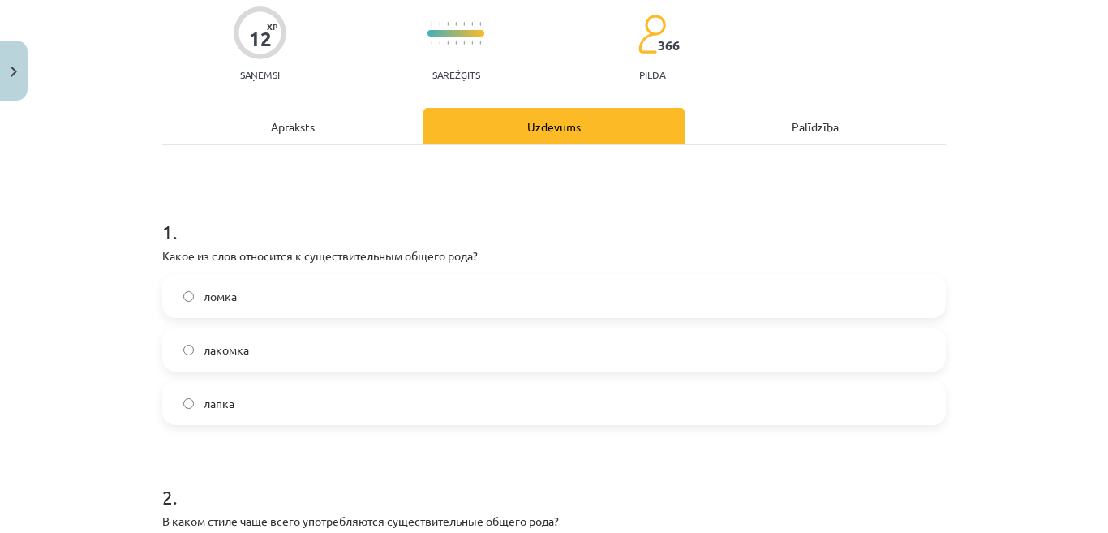
scroll to position [138, 0]
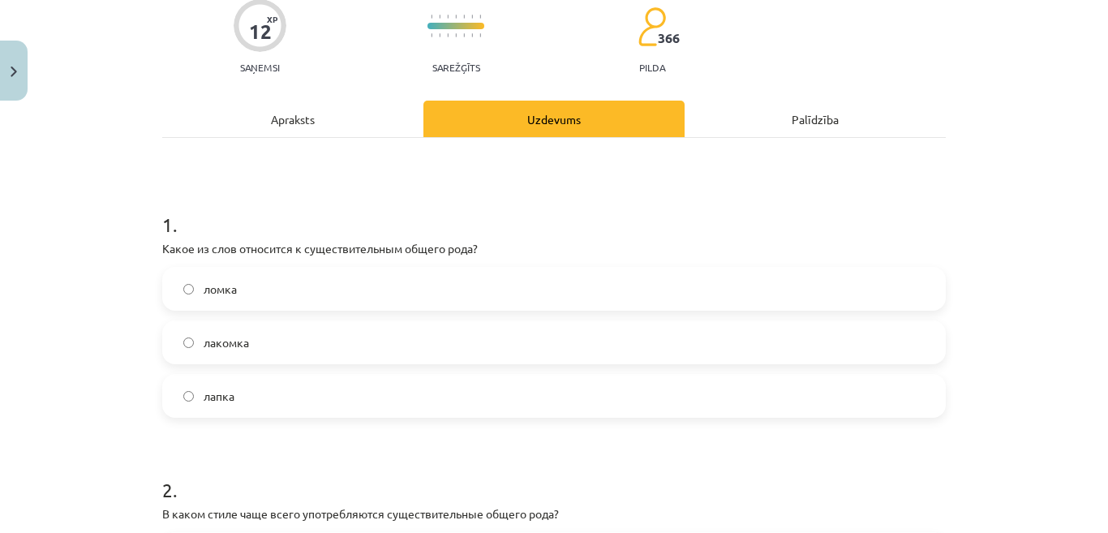
click at [245, 338] on label "лакомка" at bounding box center [554, 342] width 781 height 41
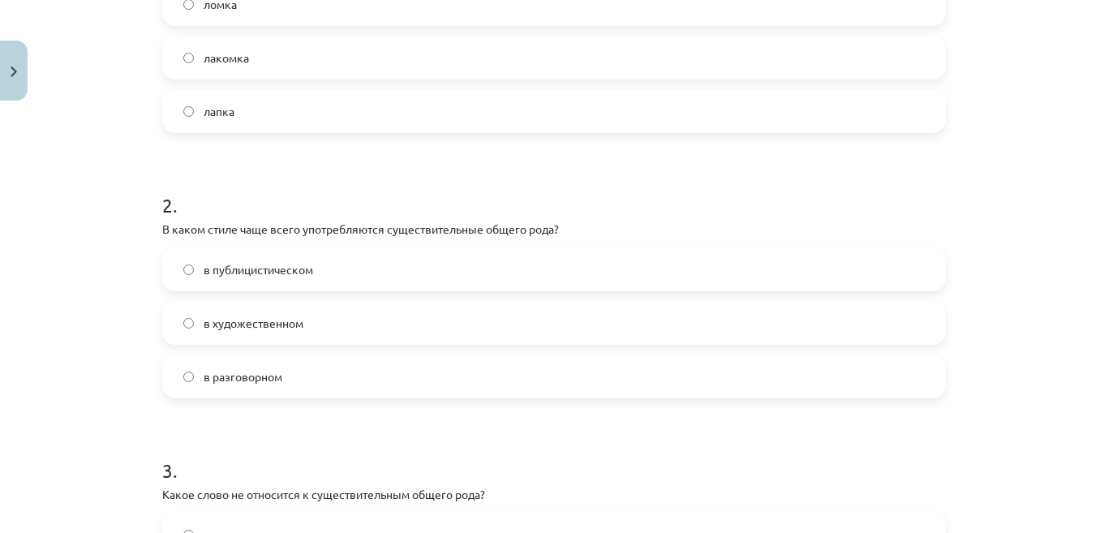
scroll to position [430, 0]
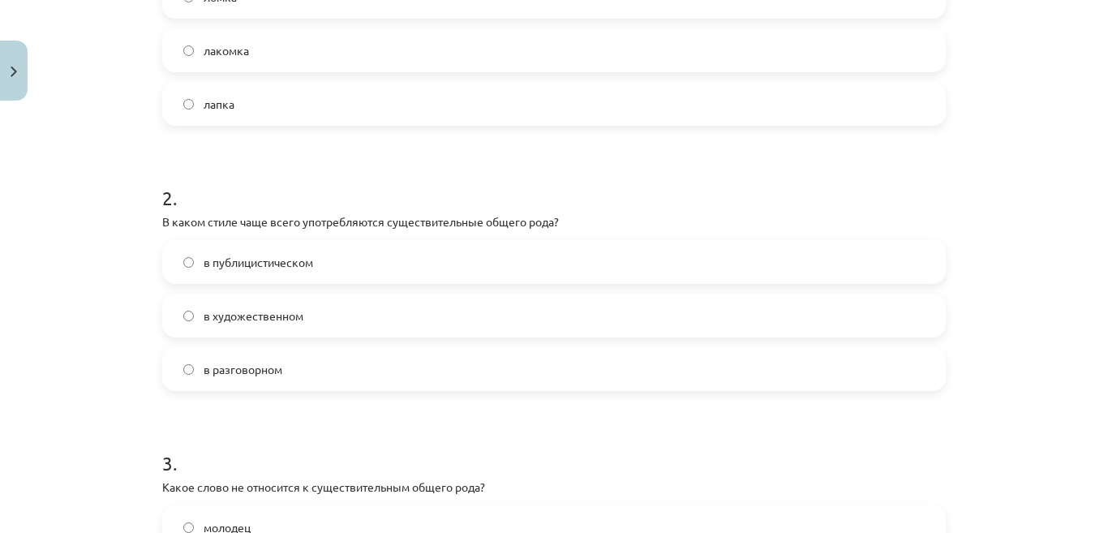
click at [449, 258] on label "в публицистическом" at bounding box center [554, 262] width 781 height 41
click at [390, 378] on label "в разговорном" at bounding box center [554, 369] width 781 height 41
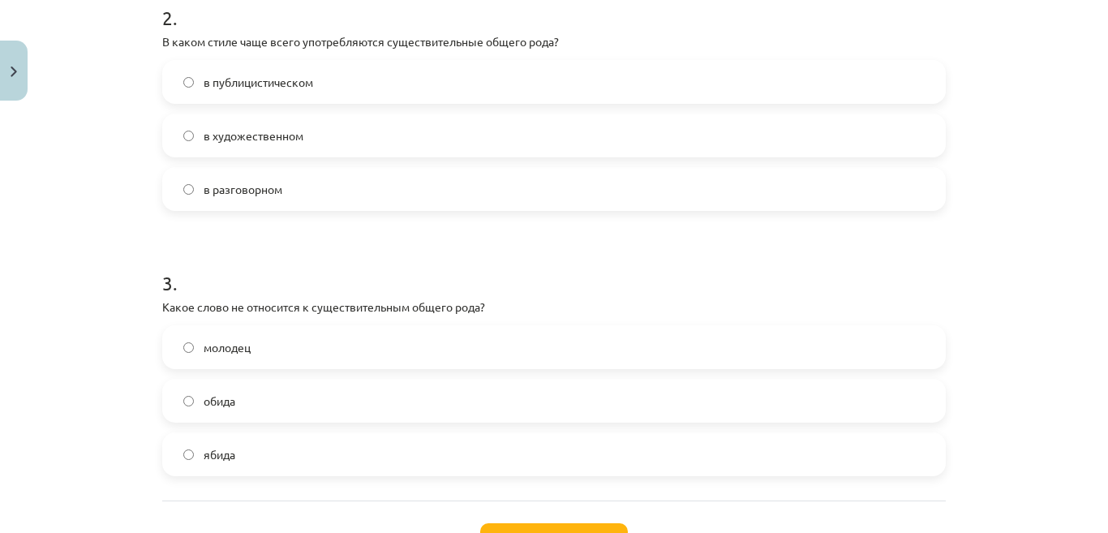
scroll to position [625, 0]
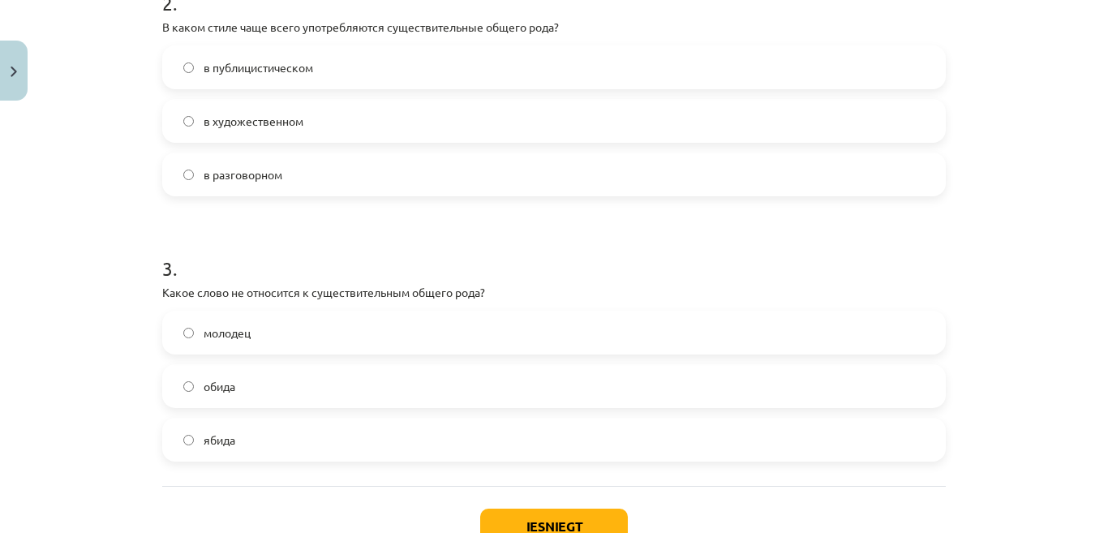
click at [504, 340] on label "молодец" at bounding box center [554, 332] width 781 height 41
click at [497, 513] on button "Iesniegt" at bounding box center [554, 527] width 148 height 36
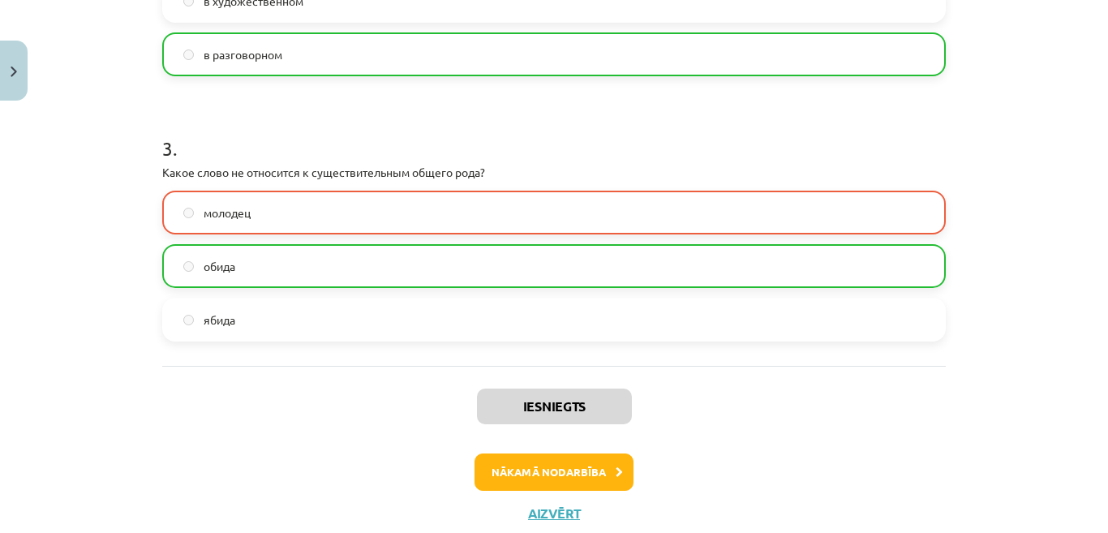
scroll to position [755, 0]
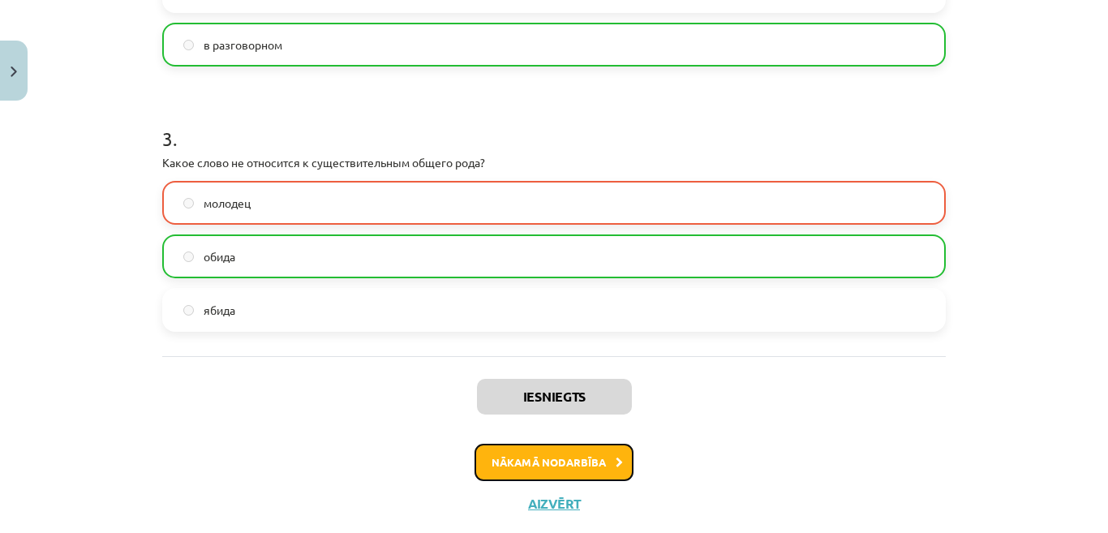
click at [593, 452] on button "Nākamā nodarbība" at bounding box center [554, 462] width 159 height 37
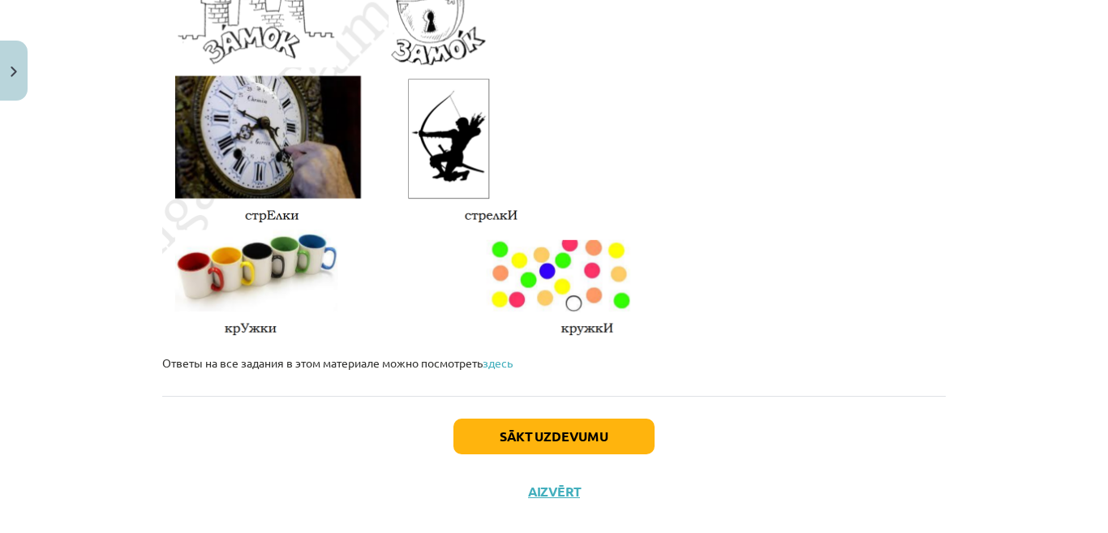
scroll to position [2849, 0]
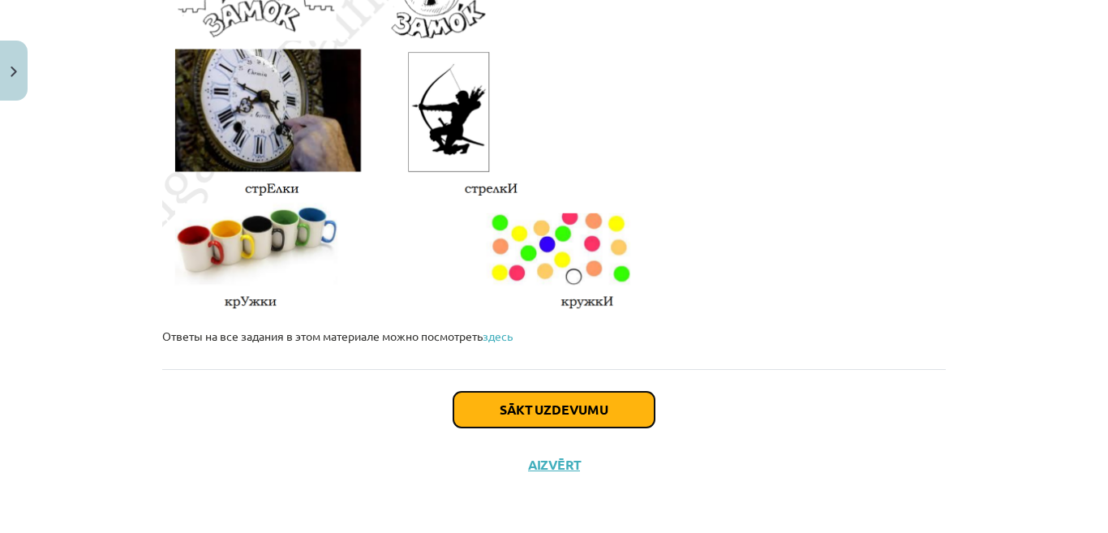
click at [534, 419] on button "Sākt uzdevumu" at bounding box center [554, 410] width 201 height 36
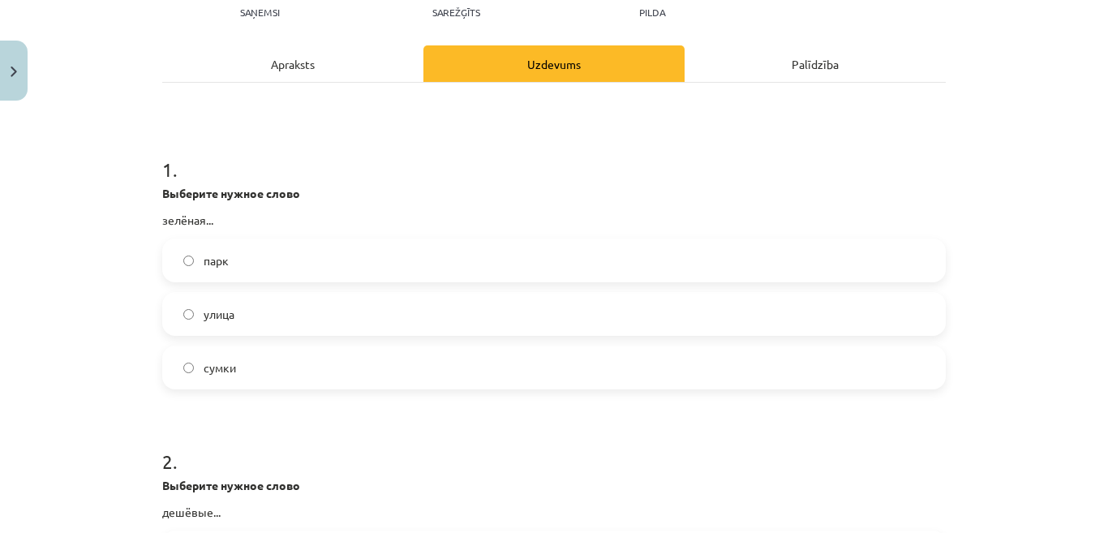
scroll to position [203, 0]
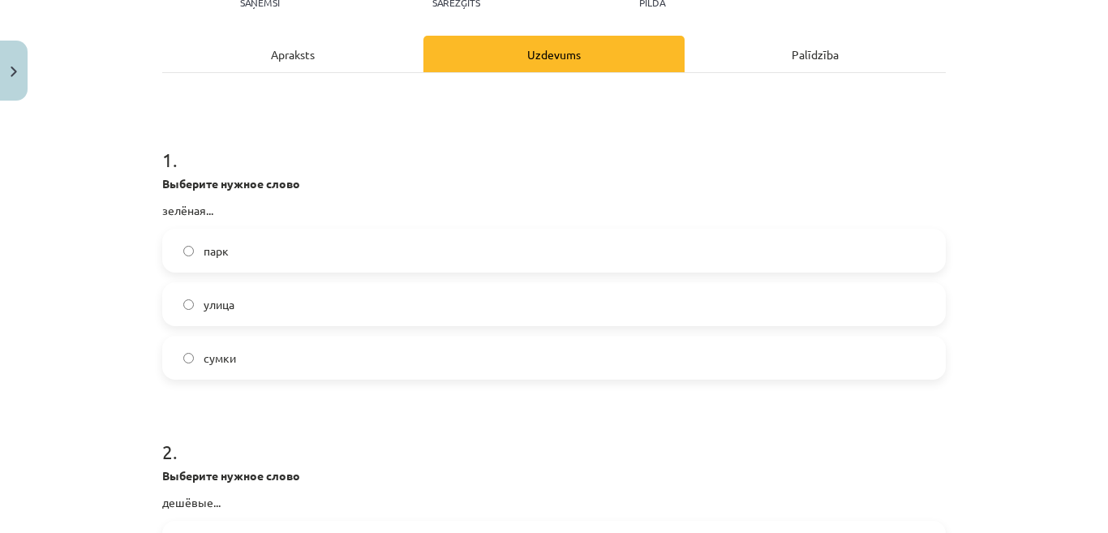
click at [204, 312] on span "улица" at bounding box center [219, 304] width 31 height 17
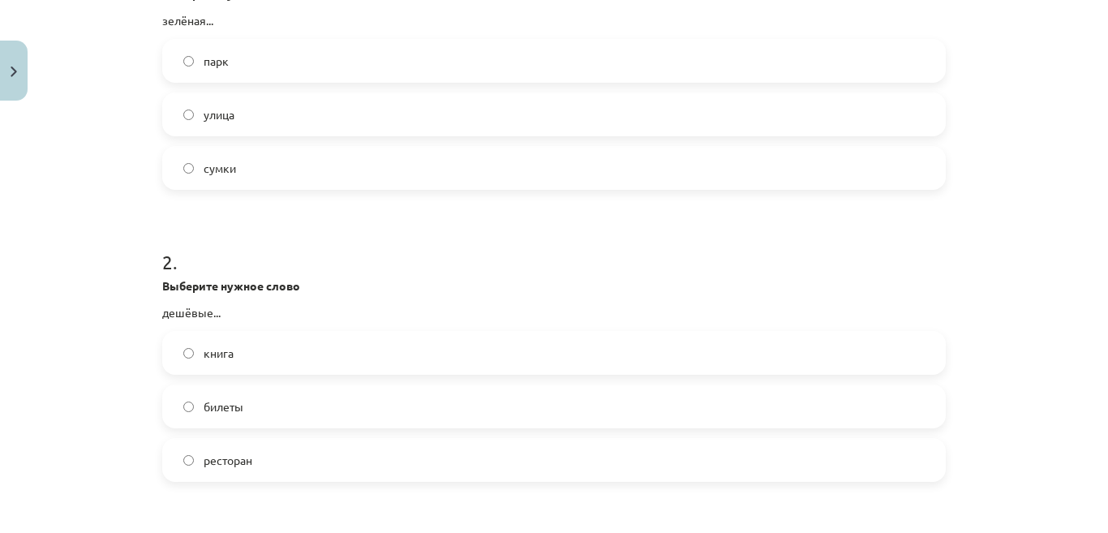
scroll to position [398, 0]
click at [314, 411] on label "билеты" at bounding box center [554, 401] width 781 height 41
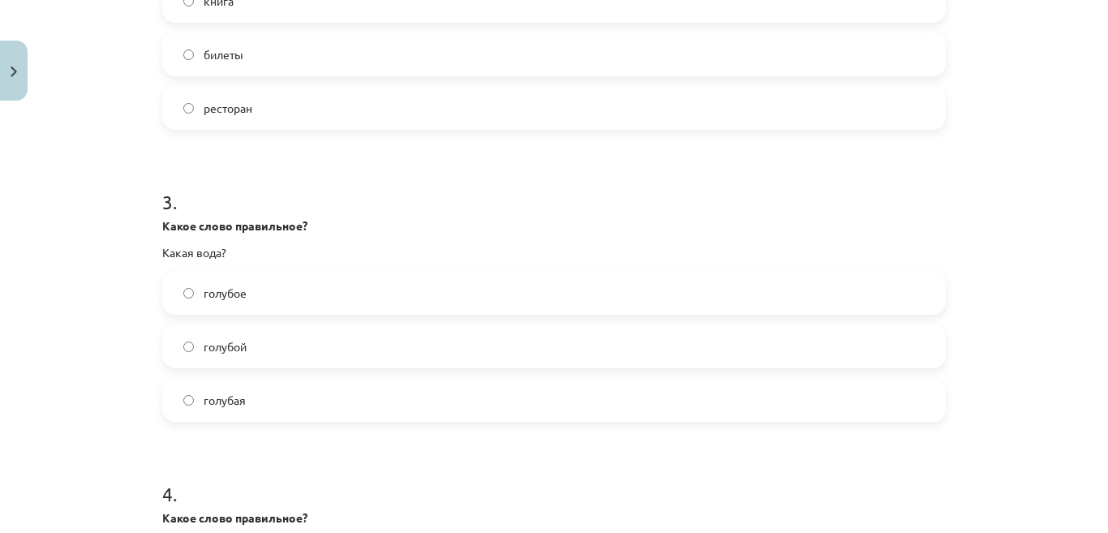
scroll to position [755, 0]
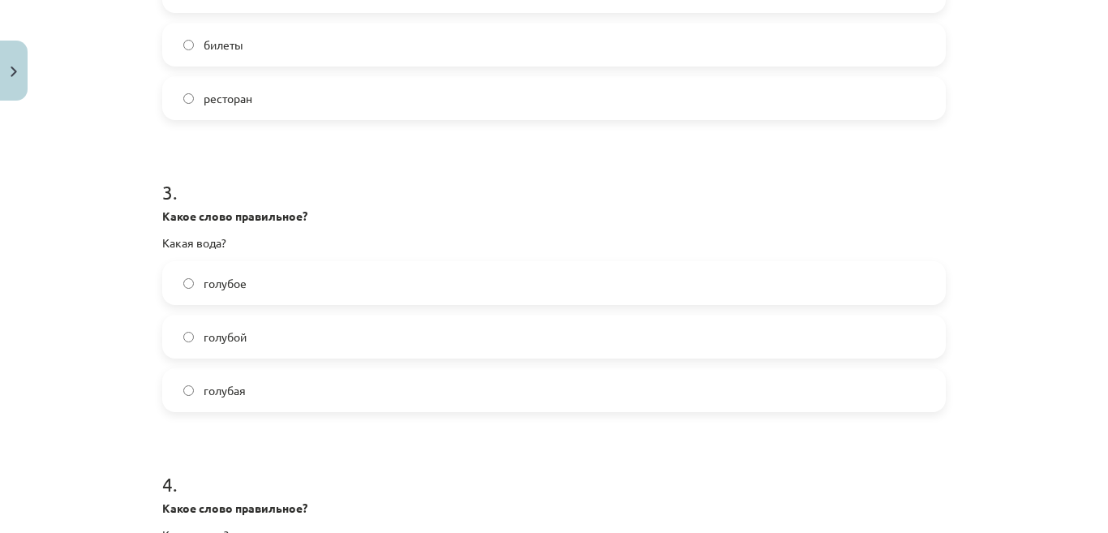
click at [227, 392] on span "голубая" at bounding box center [225, 390] width 42 height 17
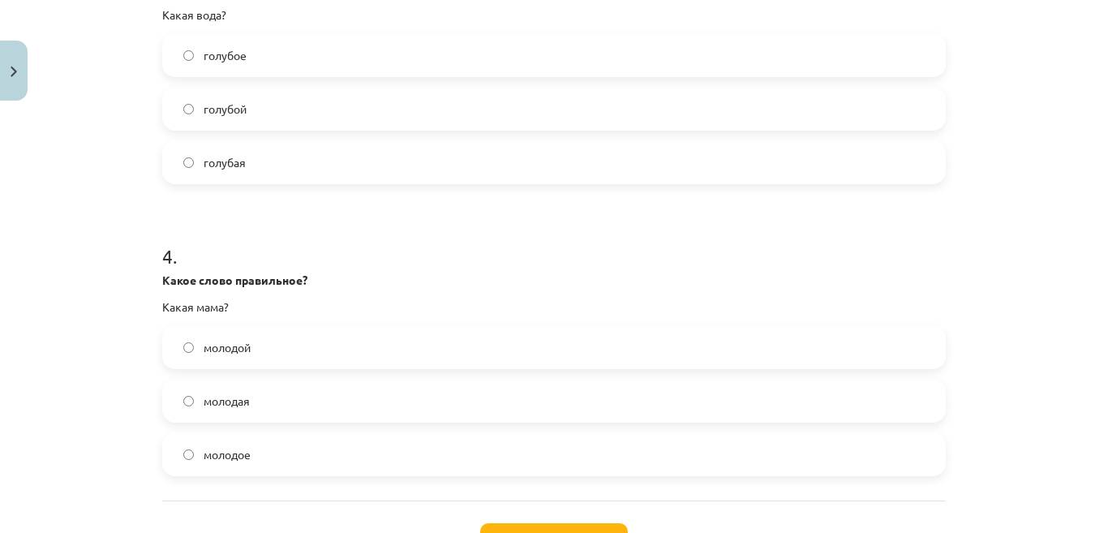
scroll to position [1015, 0]
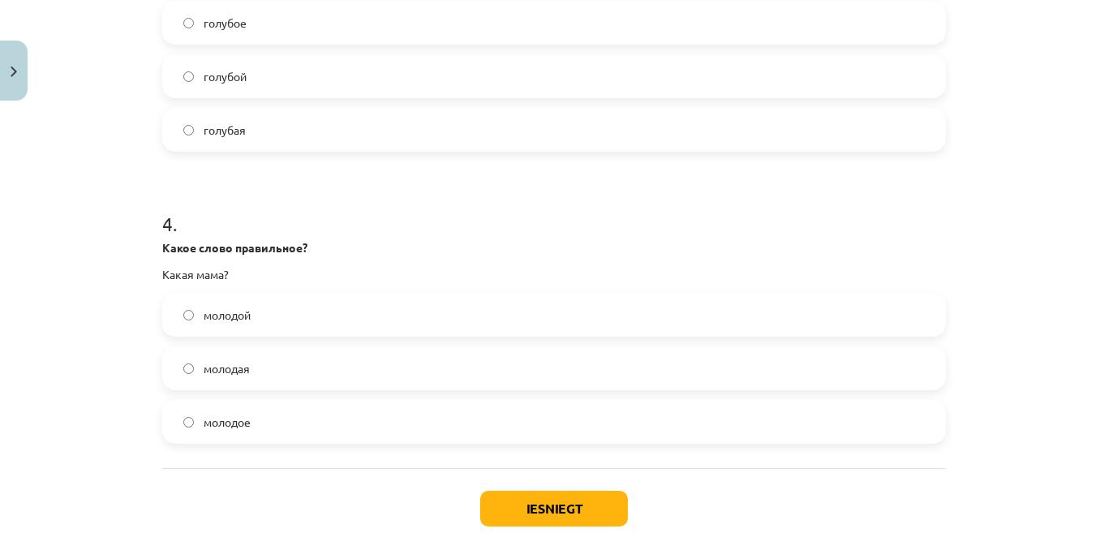
click at [247, 377] on label "молодая" at bounding box center [554, 368] width 781 height 41
click at [504, 507] on button "Iesniegt" at bounding box center [554, 509] width 148 height 36
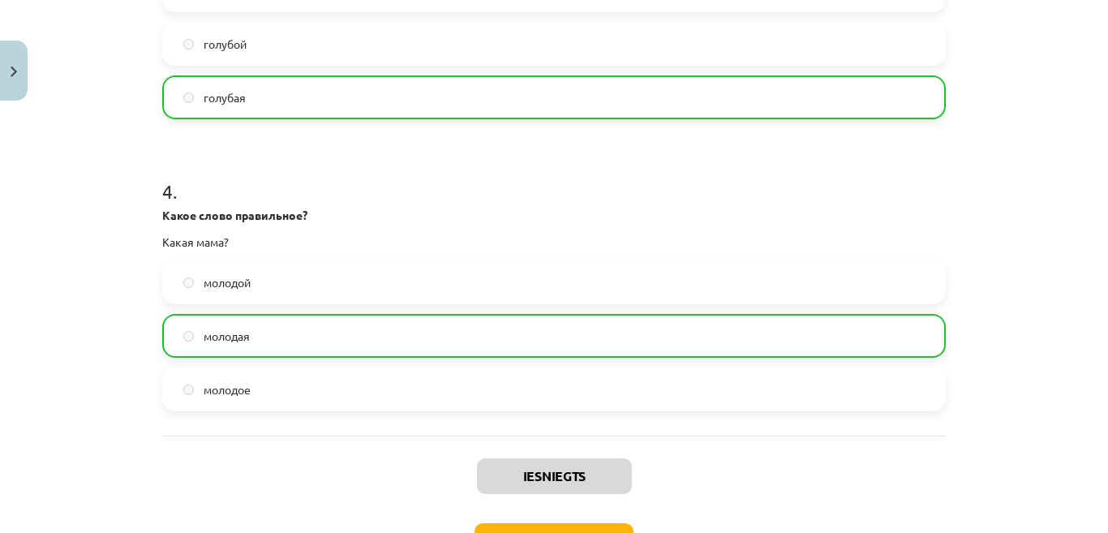
scroll to position [1166, 0]
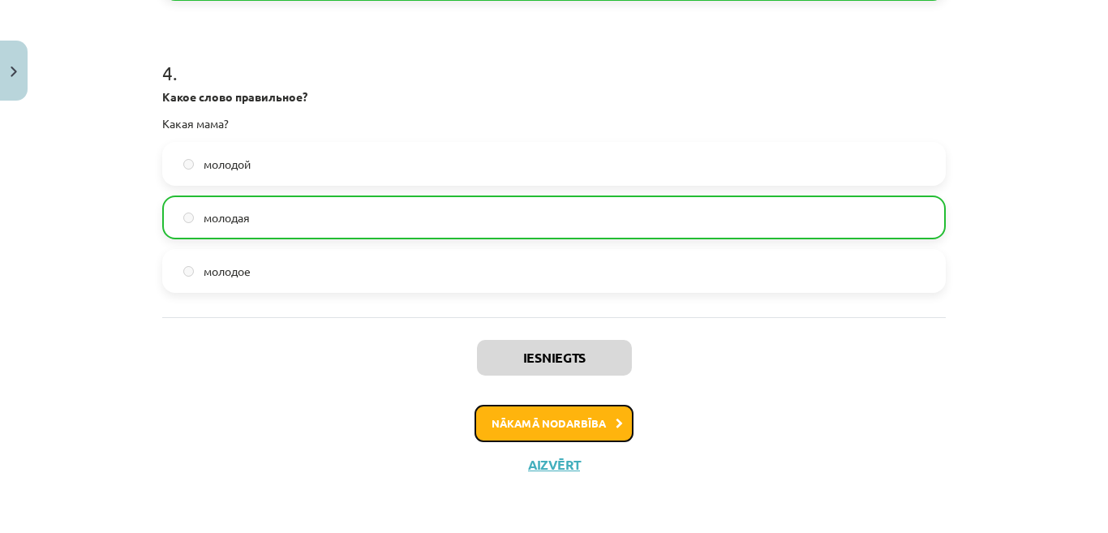
click at [578, 433] on button "Nākamā nodarbība" at bounding box center [554, 423] width 159 height 37
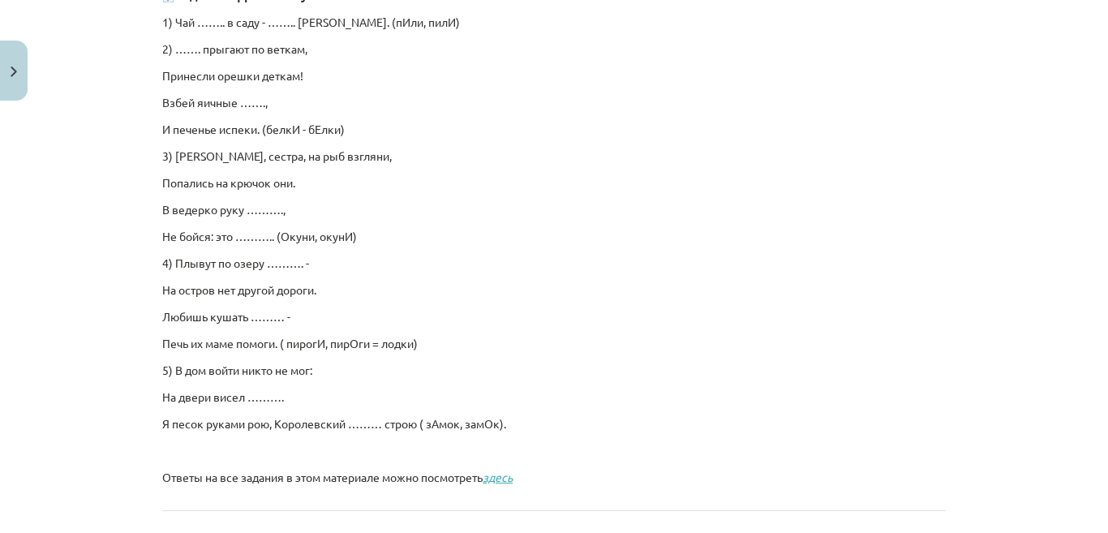
scroll to position [1136, 0]
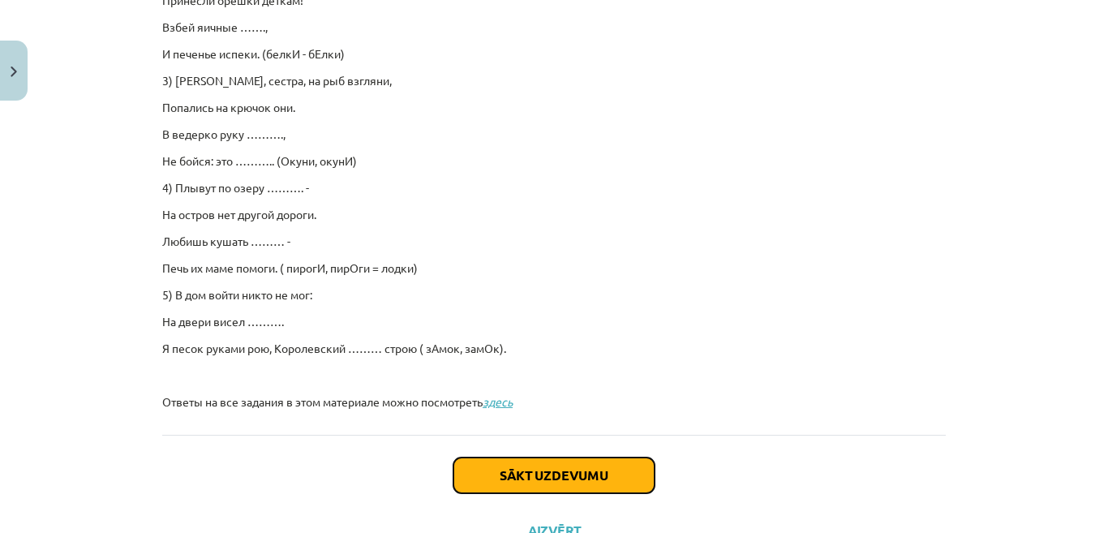
click at [592, 489] on button "Sākt uzdevumu" at bounding box center [554, 476] width 201 height 36
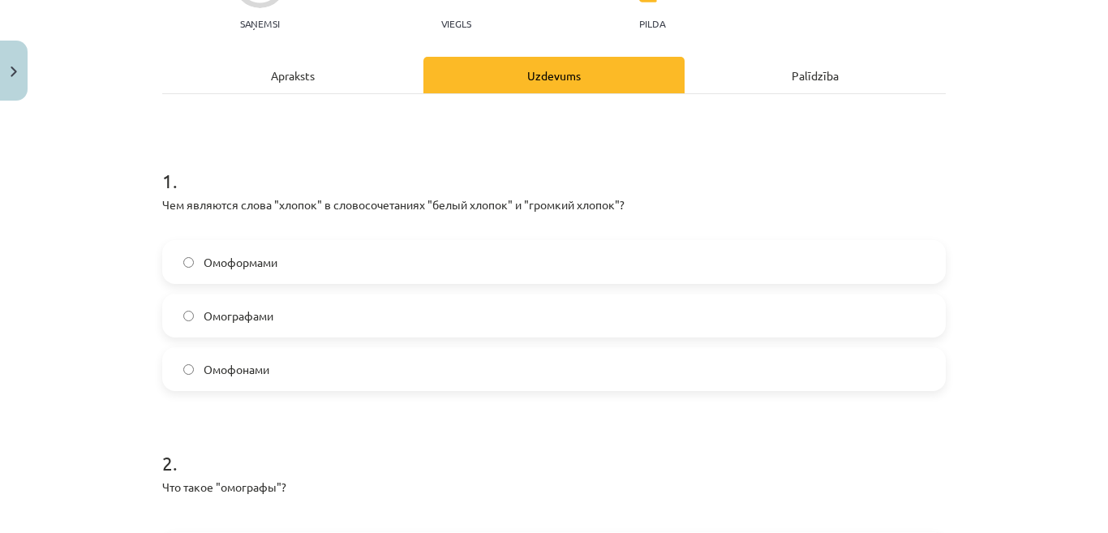
scroll to position [214, 0]
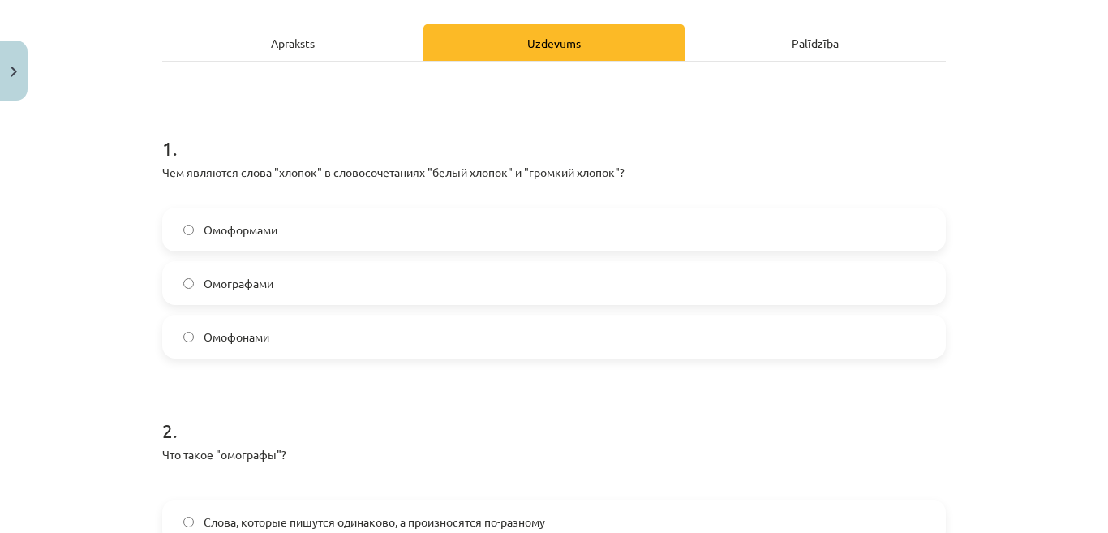
click at [303, 289] on label "Омографами" at bounding box center [554, 283] width 781 height 41
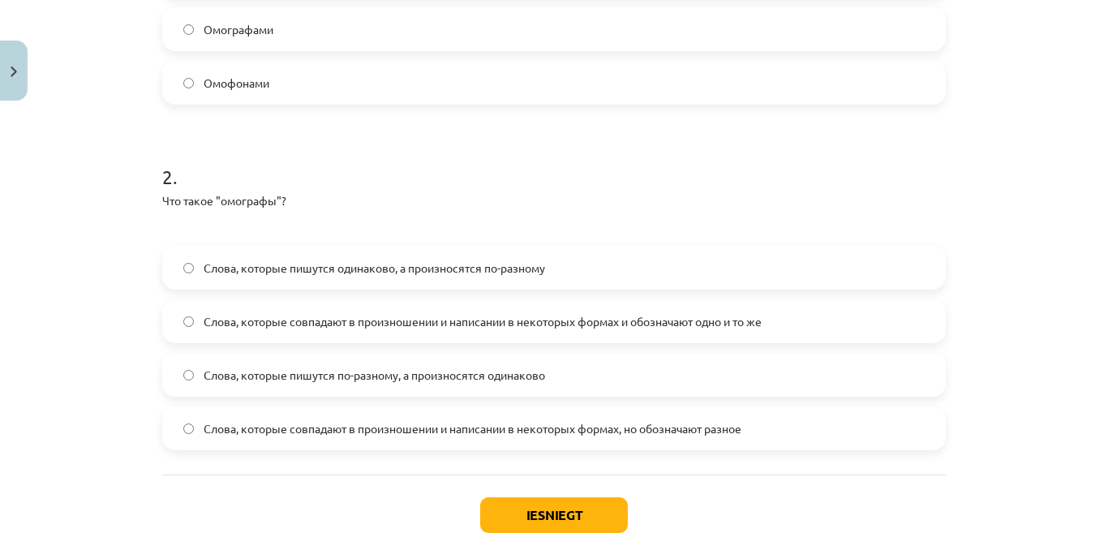
scroll to position [506, 0]
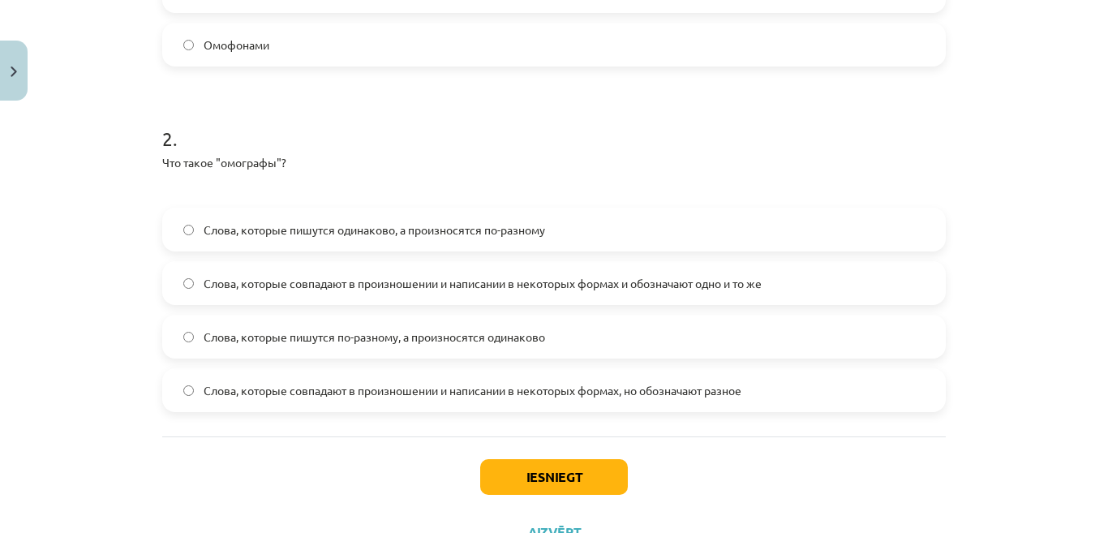
click at [734, 285] on span "Слова, которые совпадают в произношении и написании в некоторых формах и обозна…" at bounding box center [483, 283] width 558 height 17
click at [555, 473] on button "Iesniegt" at bounding box center [554, 477] width 148 height 36
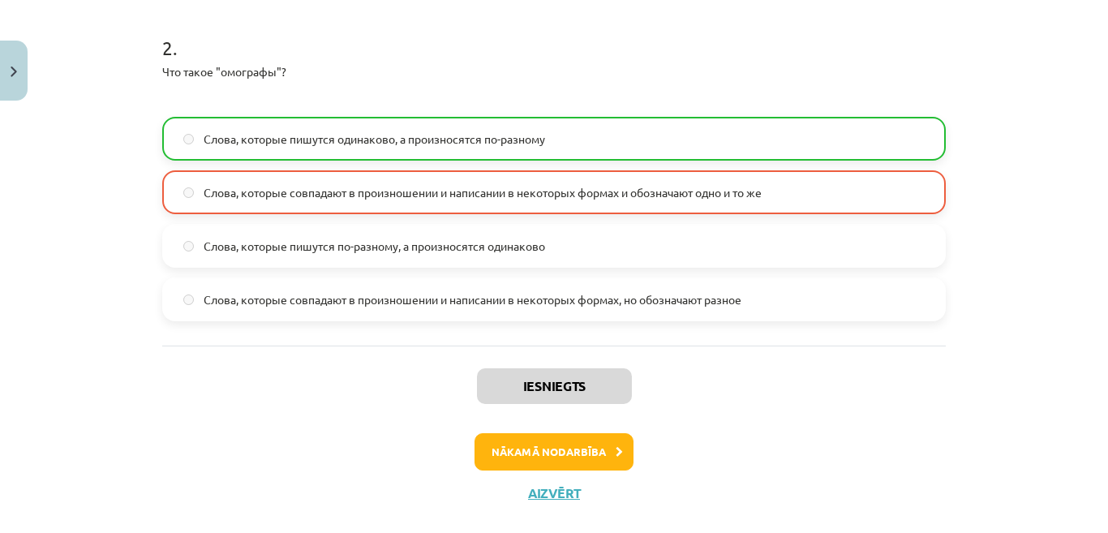
scroll to position [626, 0]
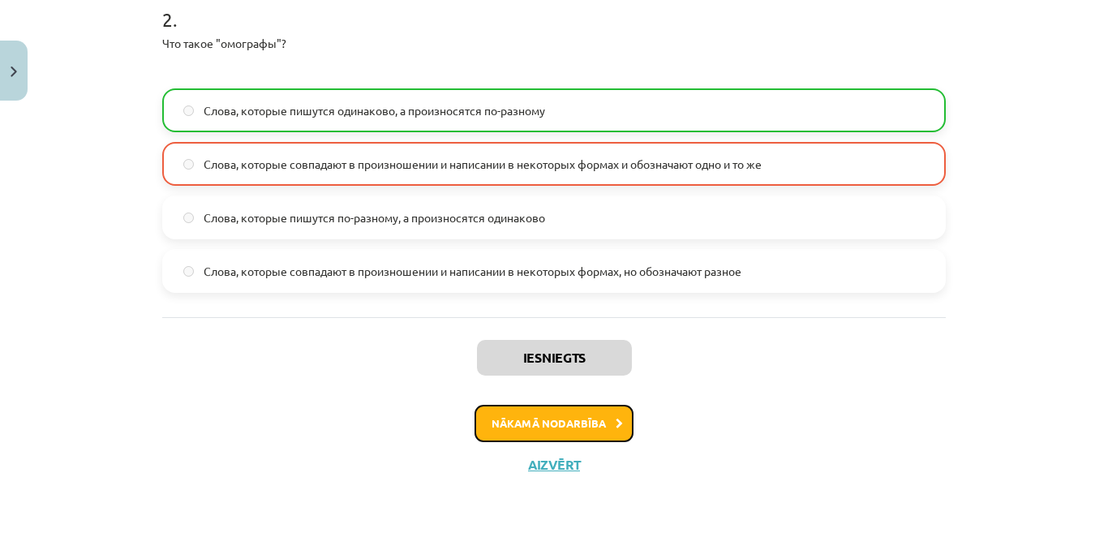
click at [583, 426] on button "Nākamā nodarbība" at bounding box center [554, 423] width 159 height 37
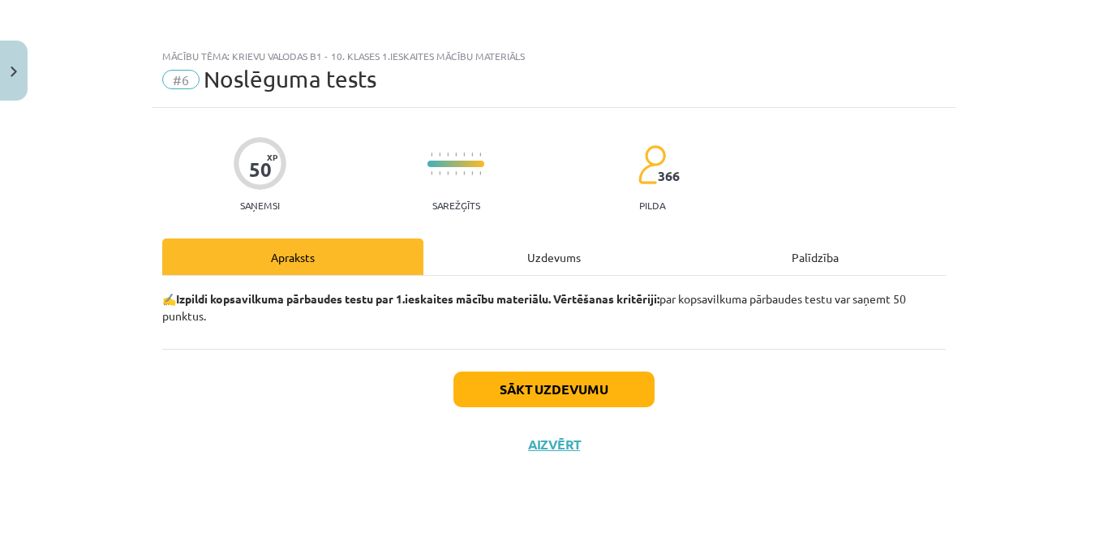
scroll to position [0, 0]
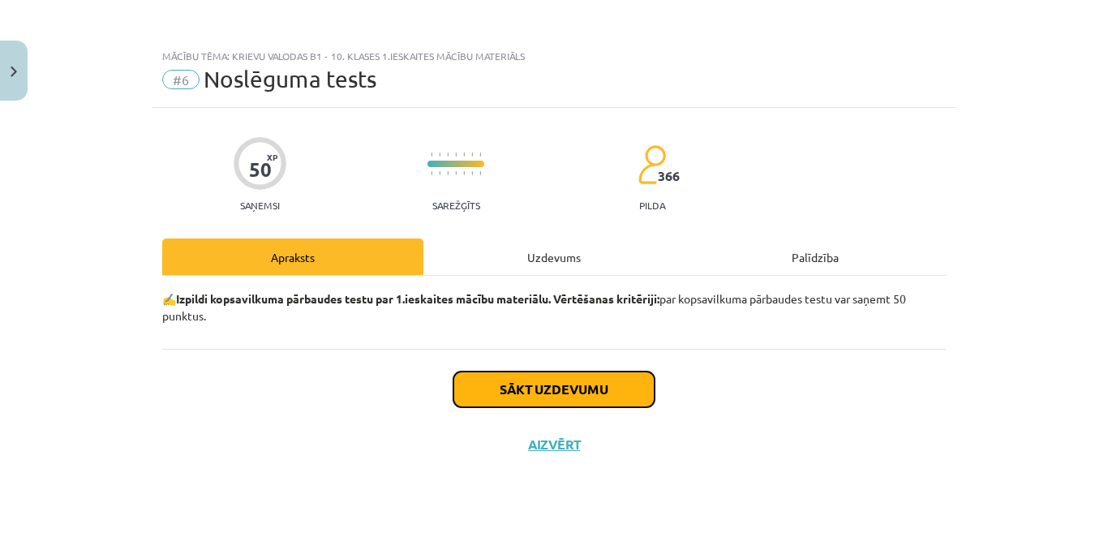
click at [576, 383] on button "Sākt uzdevumu" at bounding box center [554, 390] width 201 height 36
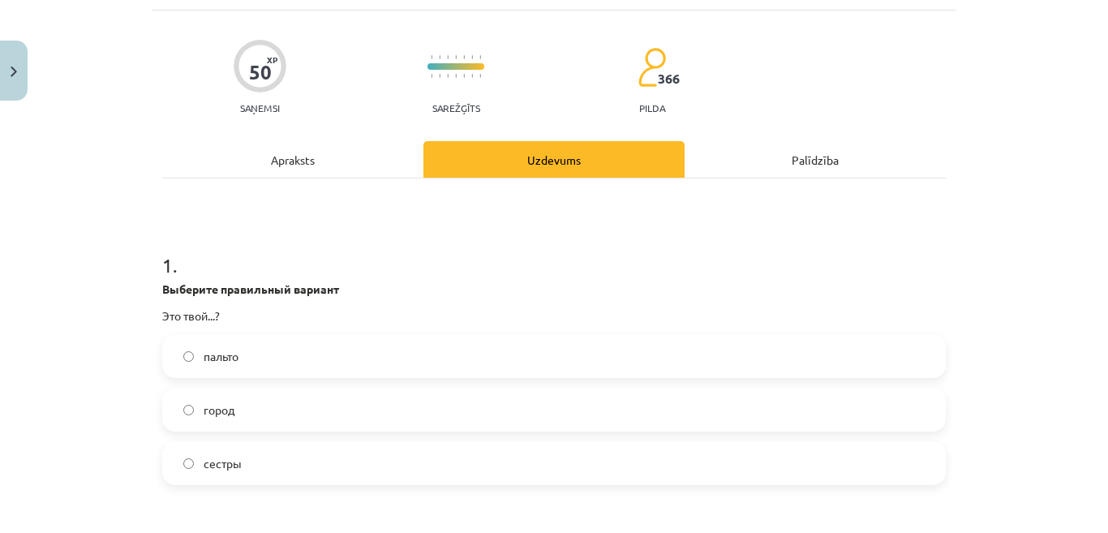
scroll to position [130, 0]
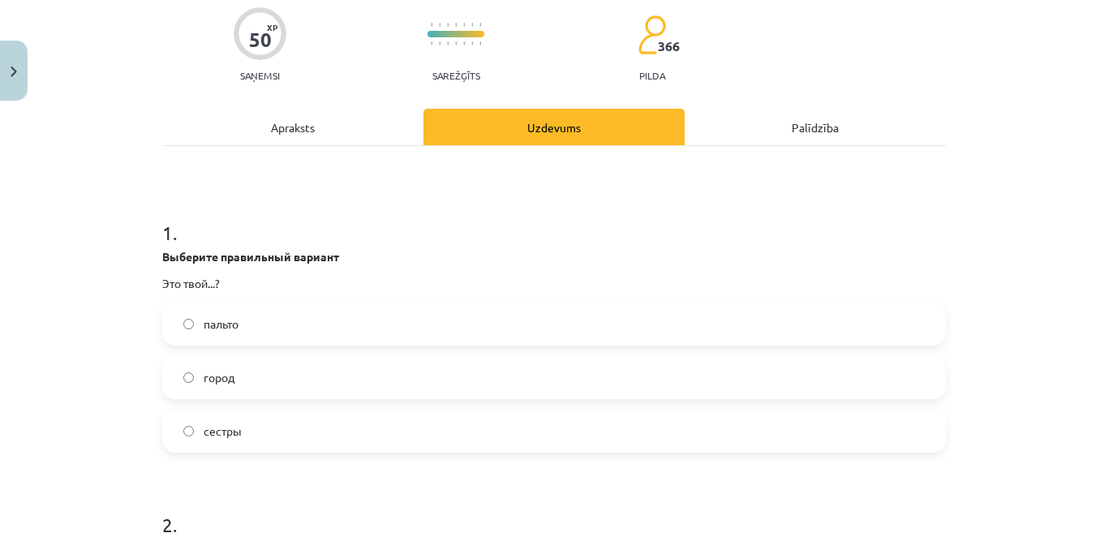
click at [659, 381] on label "город" at bounding box center [554, 377] width 781 height 41
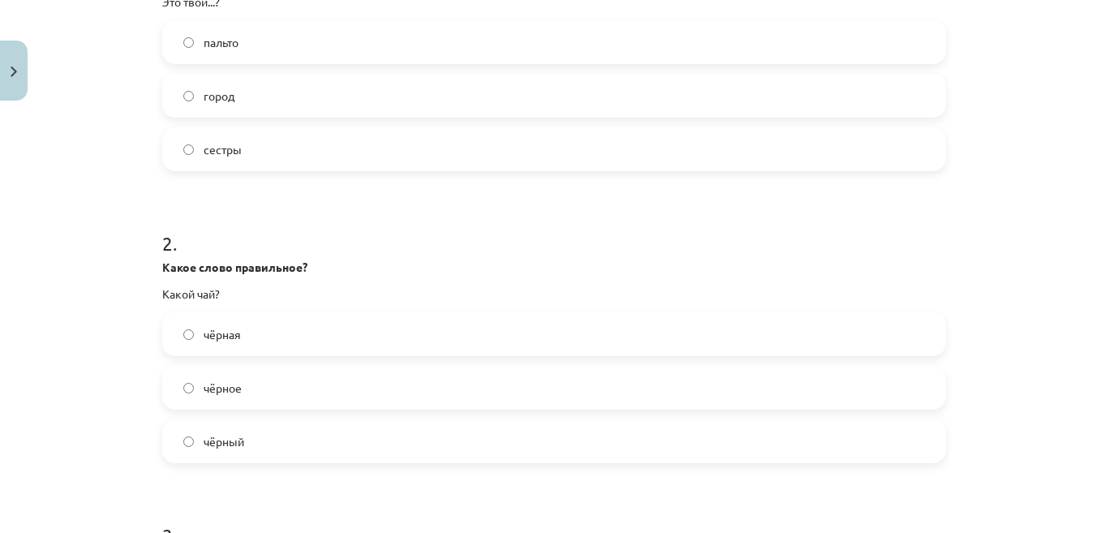
scroll to position [422, 0]
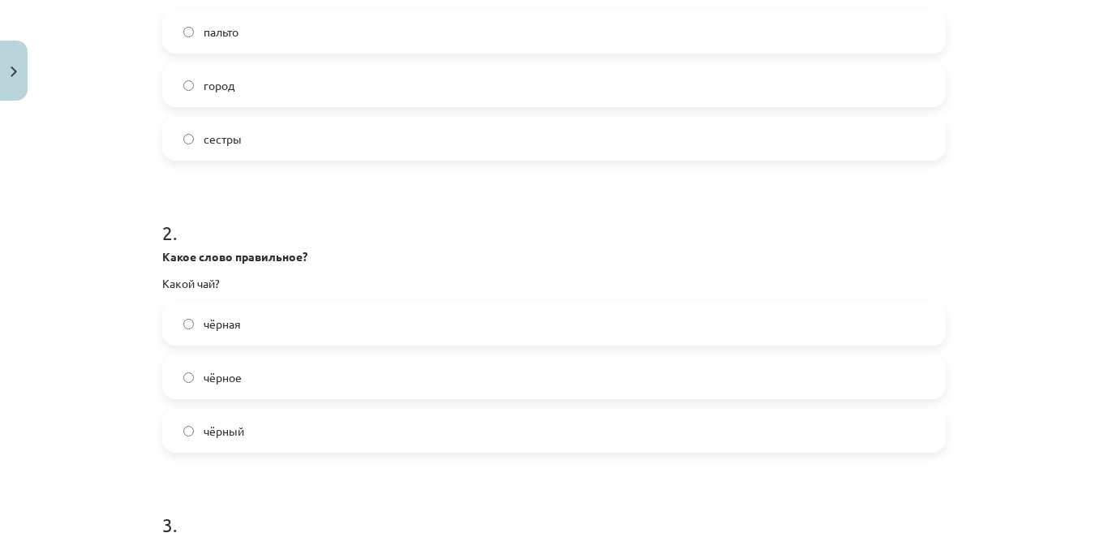
click at [328, 447] on label "чёрный" at bounding box center [554, 431] width 781 height 41
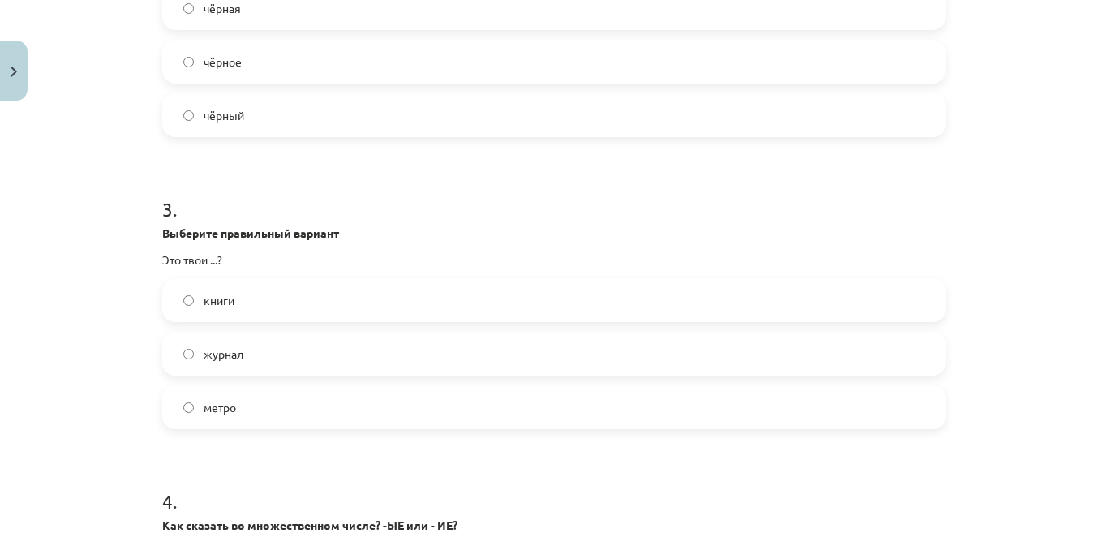
scroll to position [747, 0]
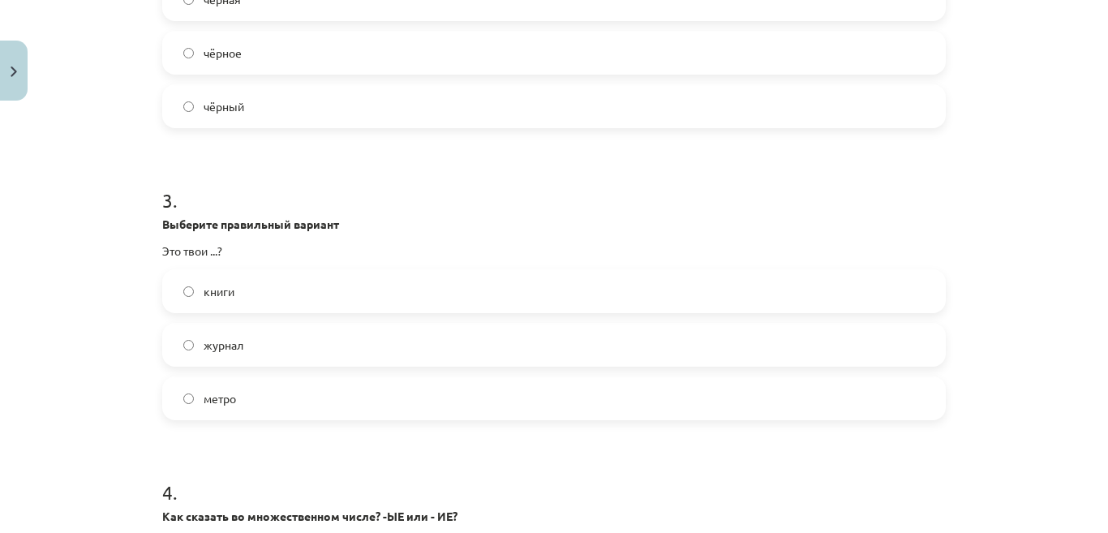
click at [424, 299] on label "книги" at bounding box center [554, 291] width 781 height 41
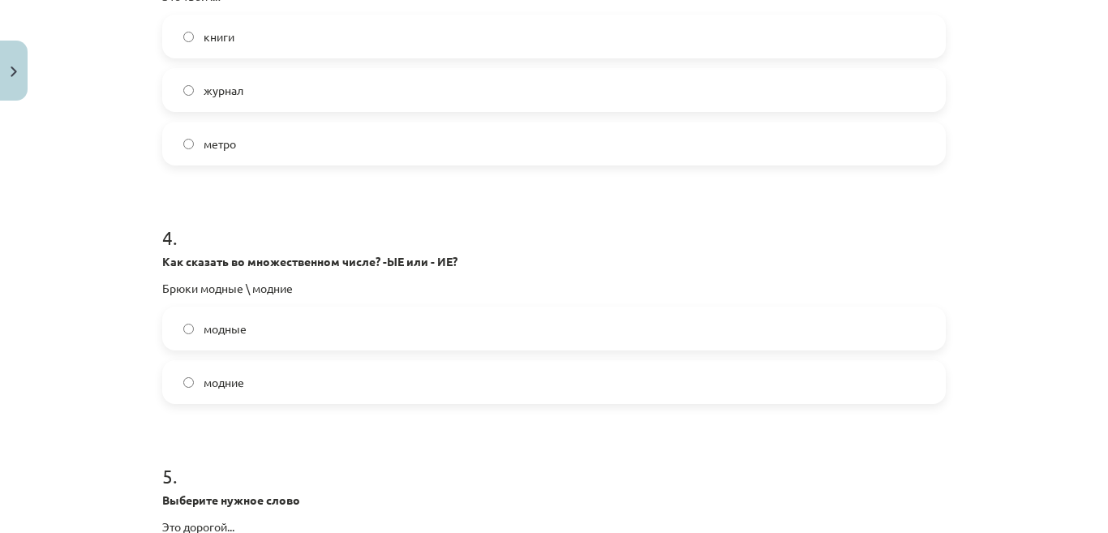
scroll to position [1007, 0]
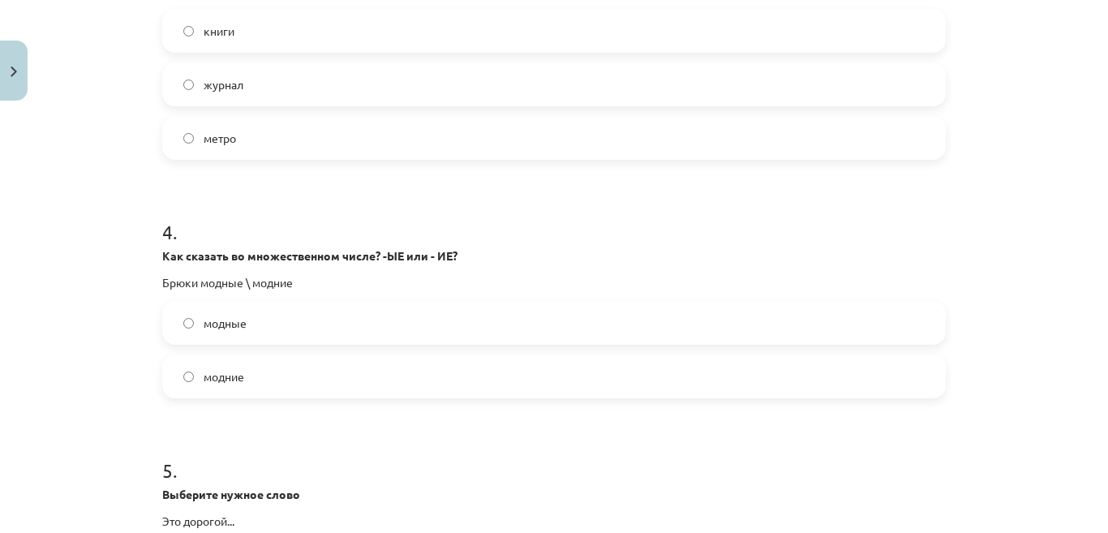
click at [346, 329] on label "модные" at bounding box center [554, 323] width 781 height 41
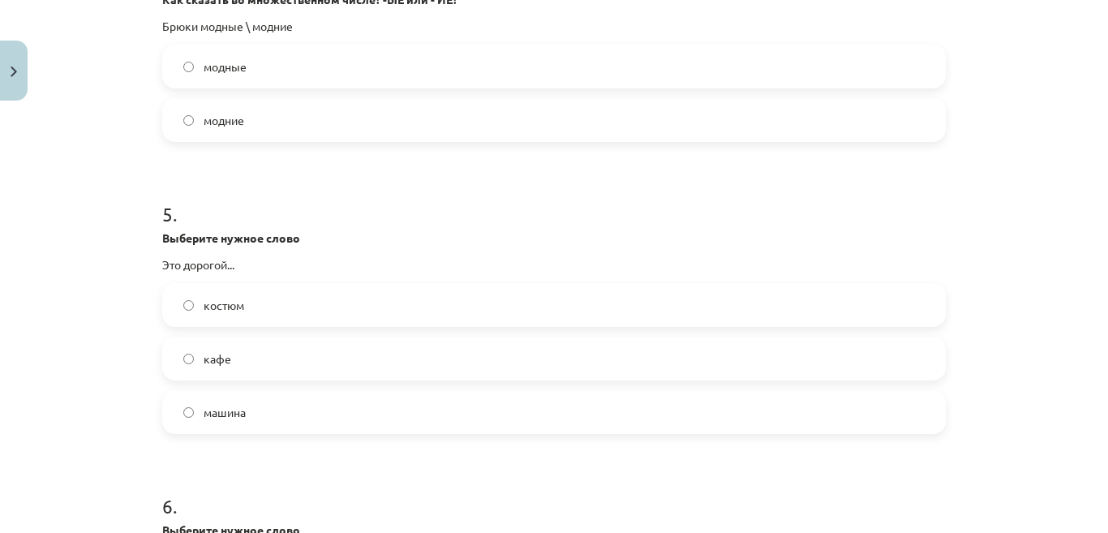
scroll to position [1267, 0]
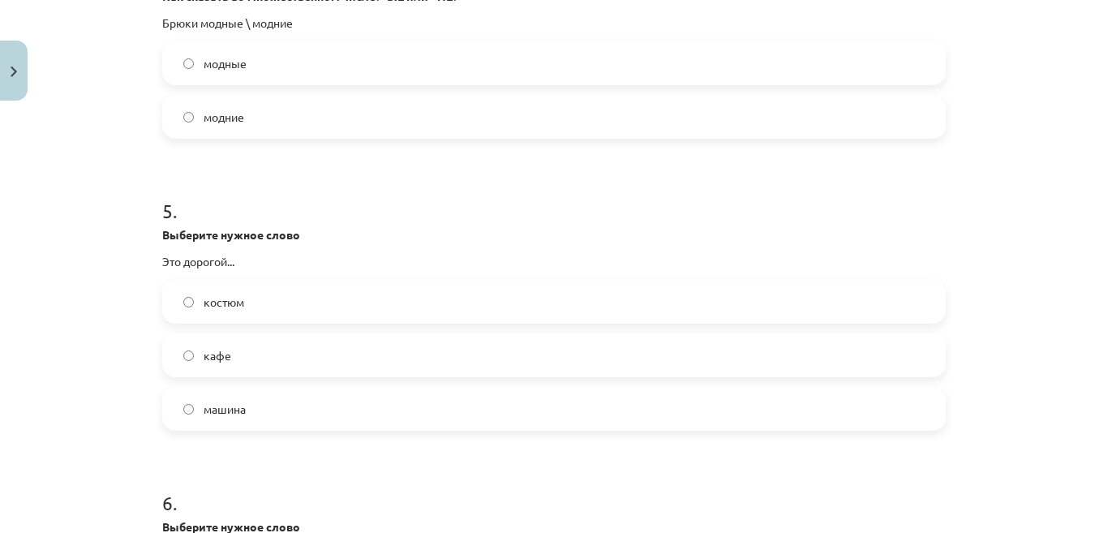
click at [329, 301] on label "костюм" at bounding box center [554, 302] width 781 height 41
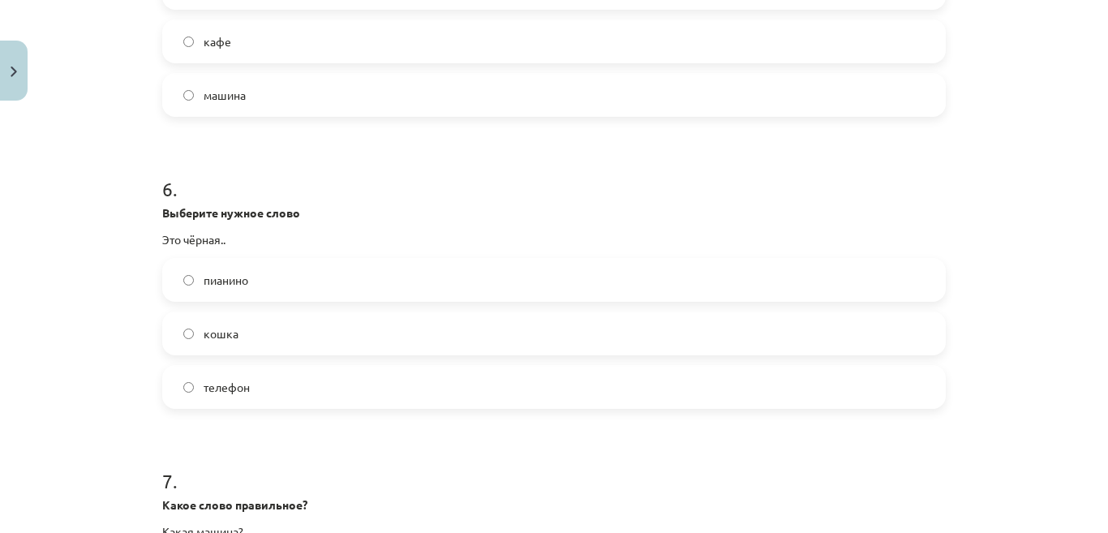
click at [340, 334] on label "кошка" at bounding box center [554, 333] width 781 height 41
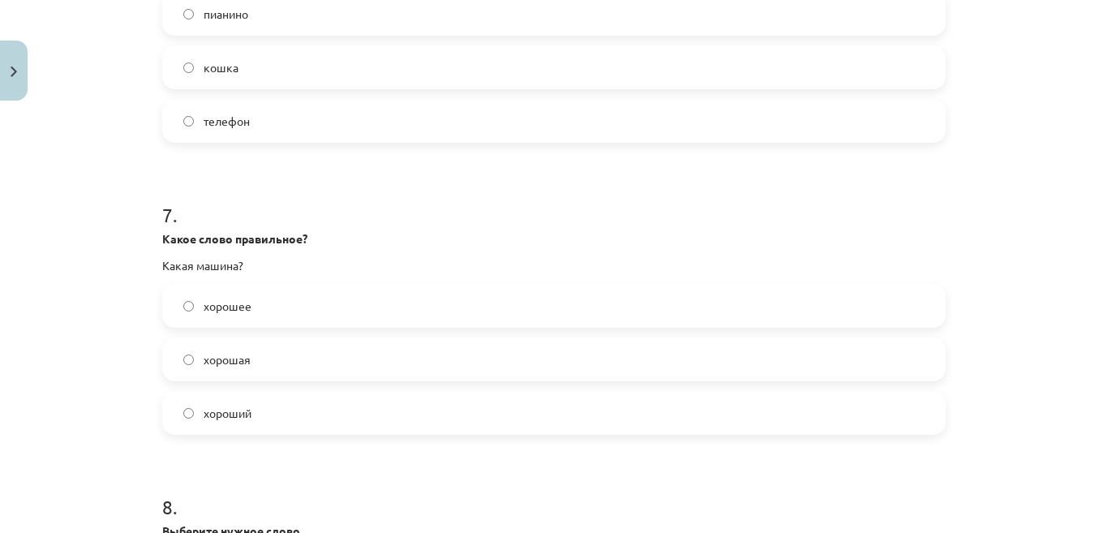
scroll to position [1873, 0]
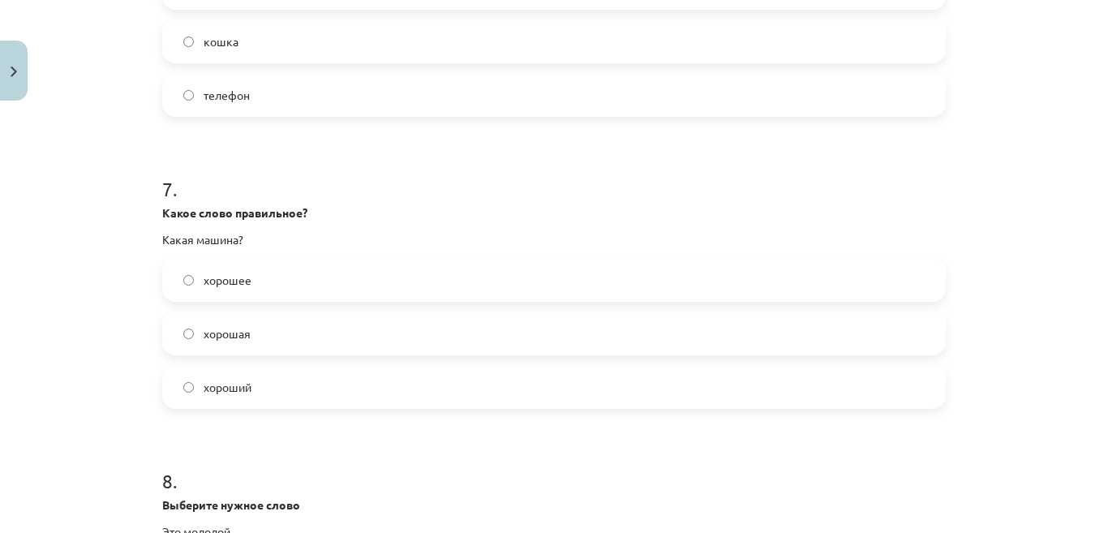
click at [362, 323] on label "хорошая" at bounding box center [554, 333] width 781 height 41
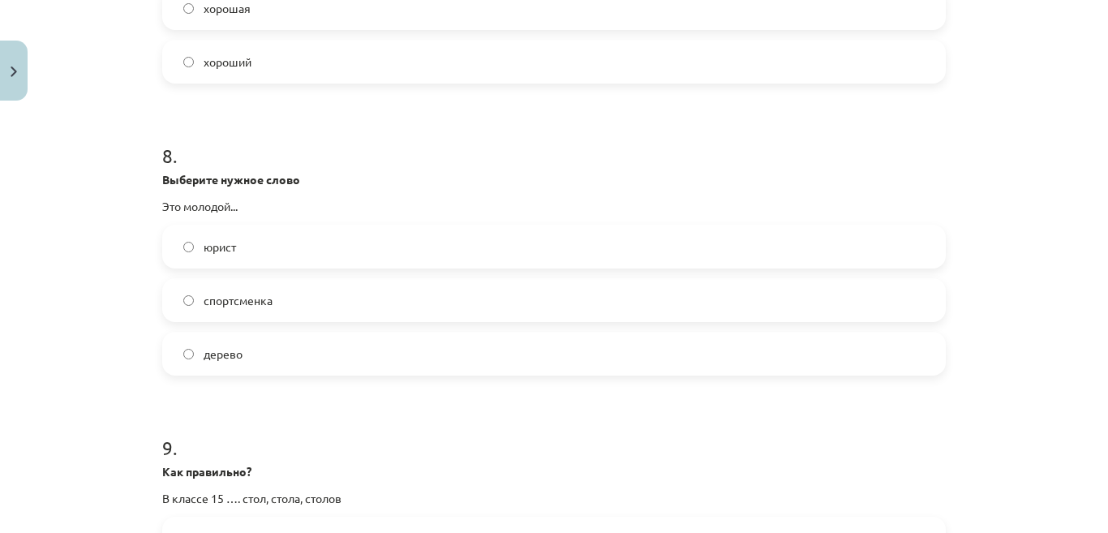
scroll to position [2241, 0]
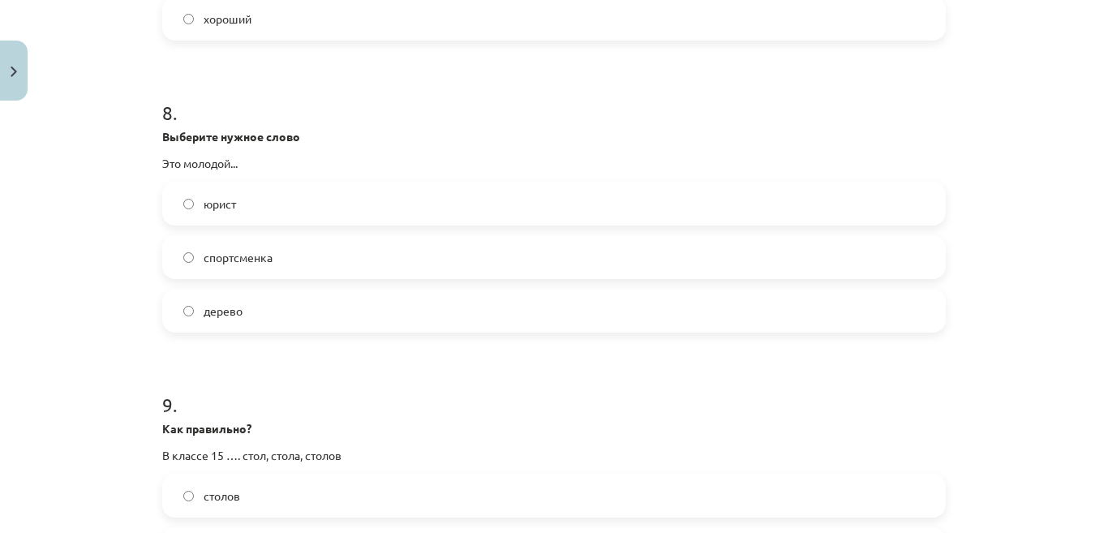
click at [367, 197] on label "юрист" at bounding box center [554, 203] width 781 height 41
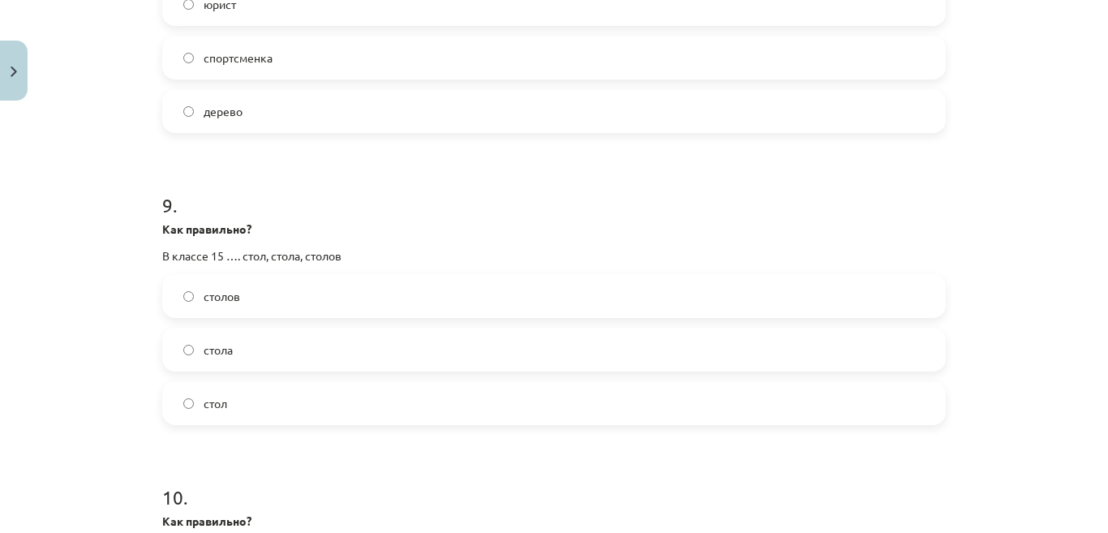
scroll to position [2468, 0]
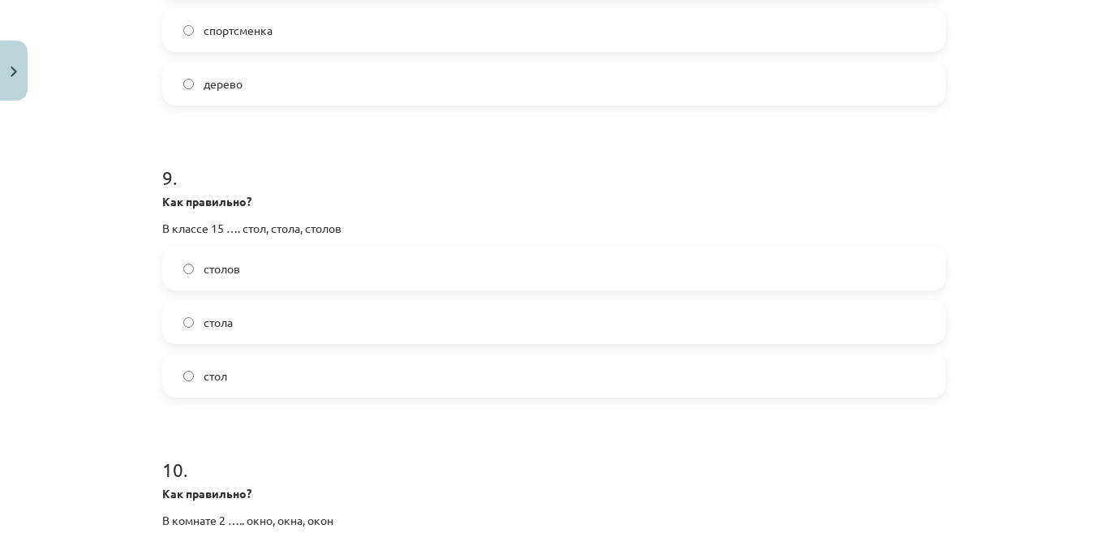
click at [230, 271] on span "столов" at bounding box center [222, 268] width 37 height 17
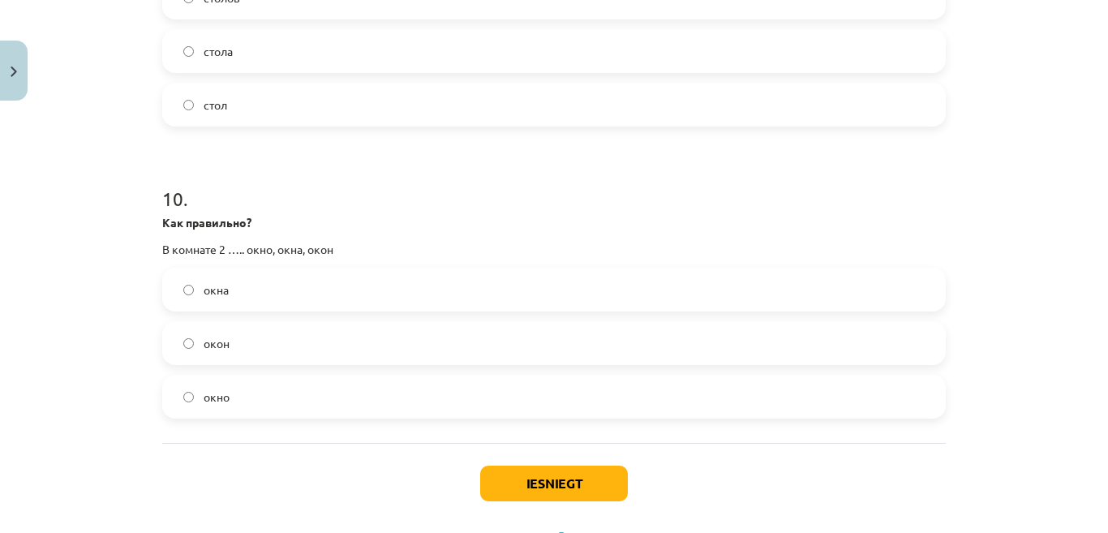
scroll to position [2761, 0]
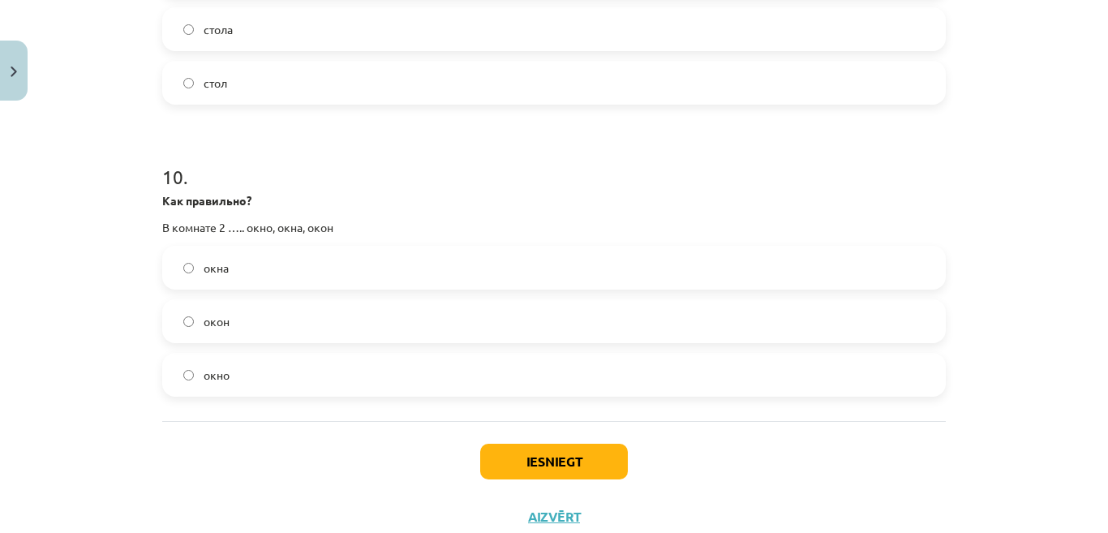
click at [406, 273] on label "окна" at bounding box center [554, 267] width 781 height 41
click at [571, 467] on button "Iesniegt" at bounding box center [554, 462] width 148 height 36
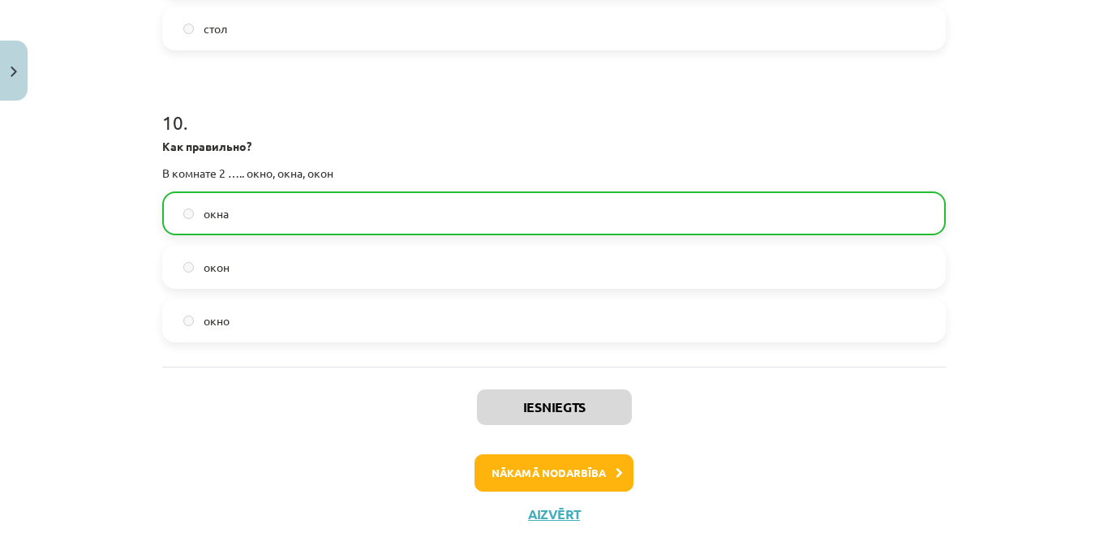
scroll to position [2826, 0]
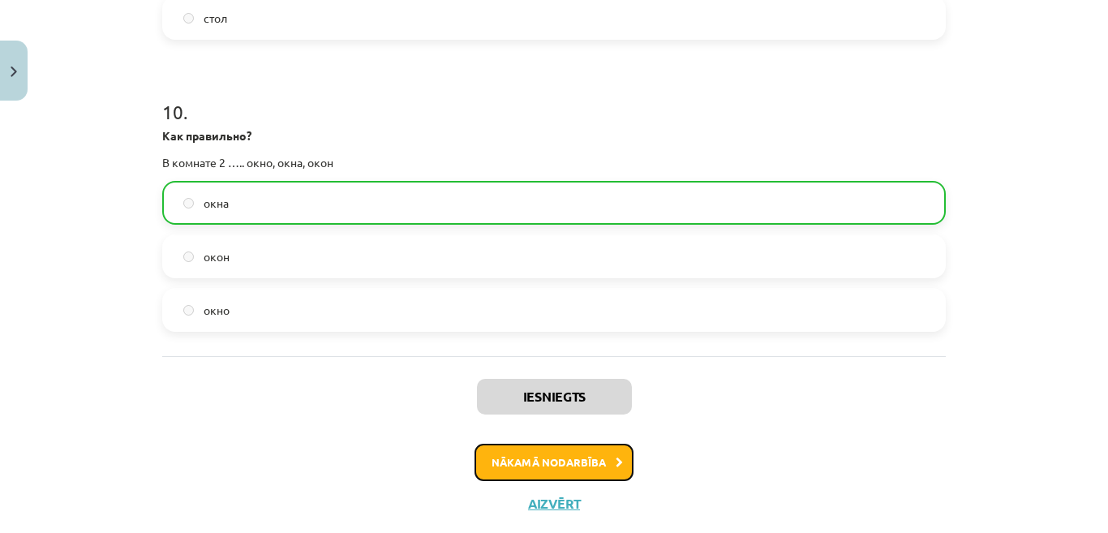
click at [518, 458] on button "Nākamā nodarbība" at bounding box center [554, 462] width 159 height 37
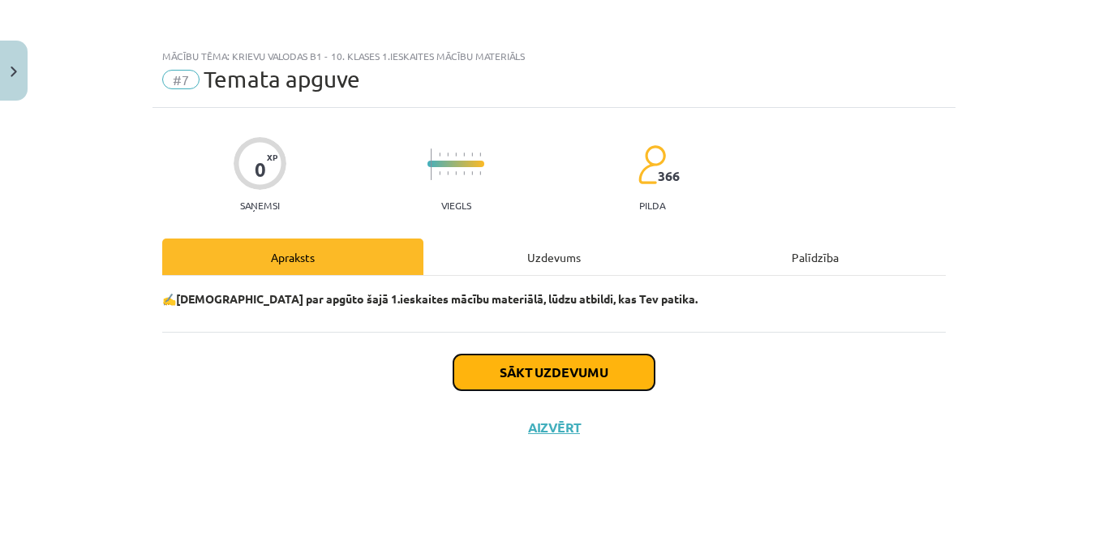
click at [579, 366] on button "Sākt uzdevumu" at bounding box center [554, 373] width 201 height 36
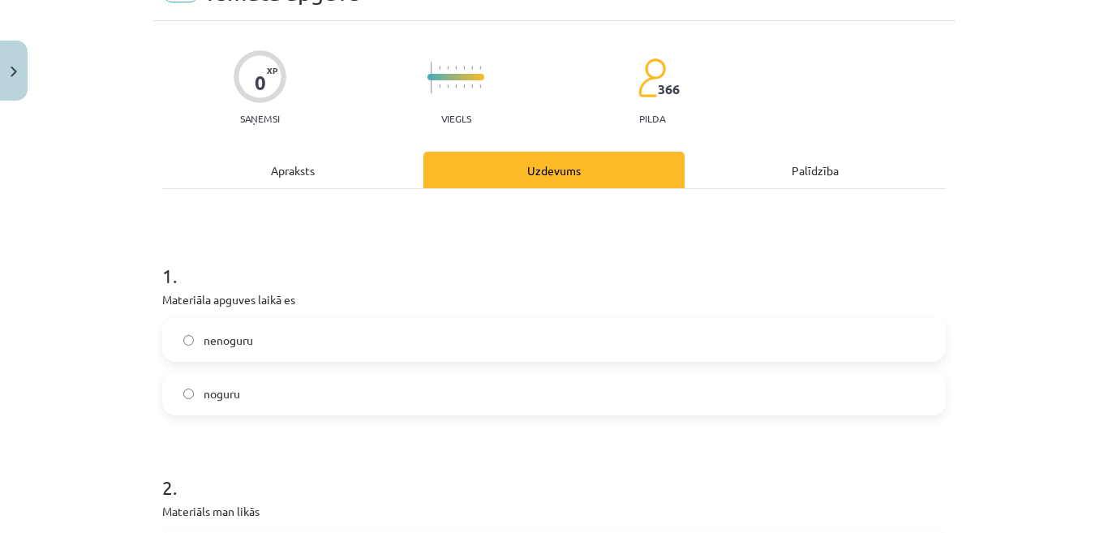
scroll to position [97, 0]
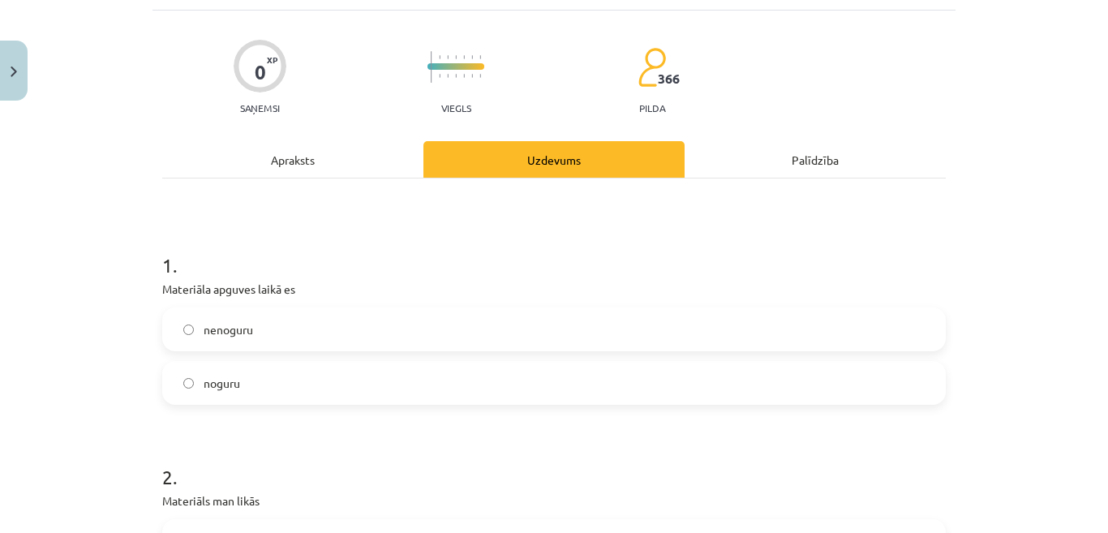
click at [454, 337] on label "nenoguru" at bounding box center [554, 329] width 781 height 41
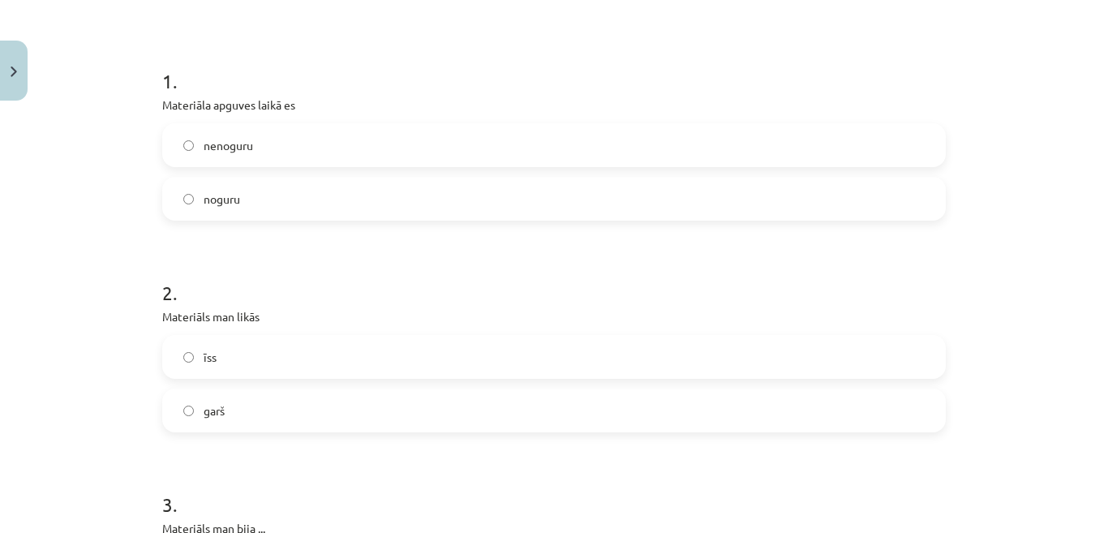
scroll to position [303, 0]
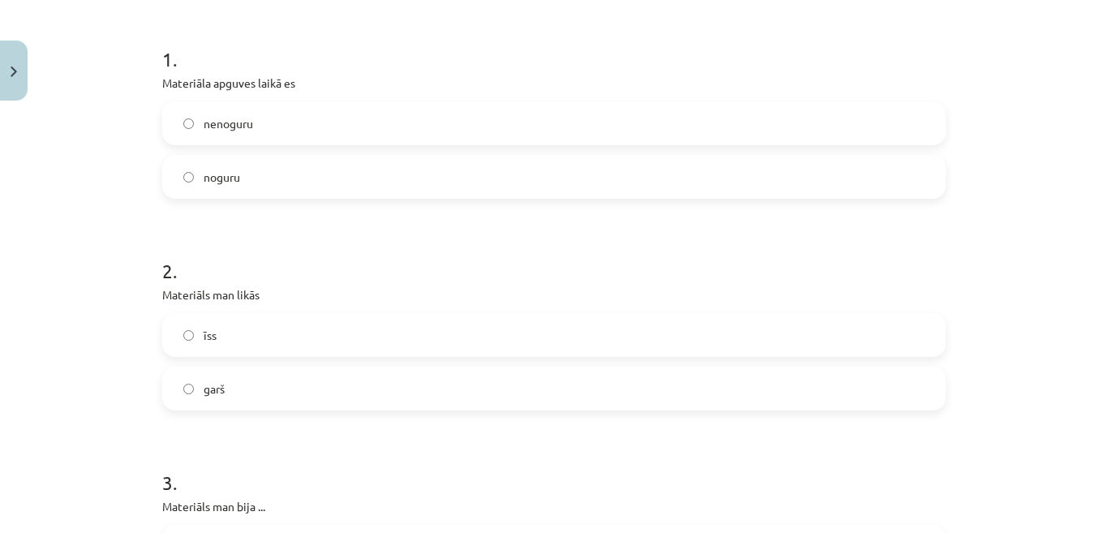
click at [411, 339] on label "īss" at bounding box center [554, 335] width 781 height 41
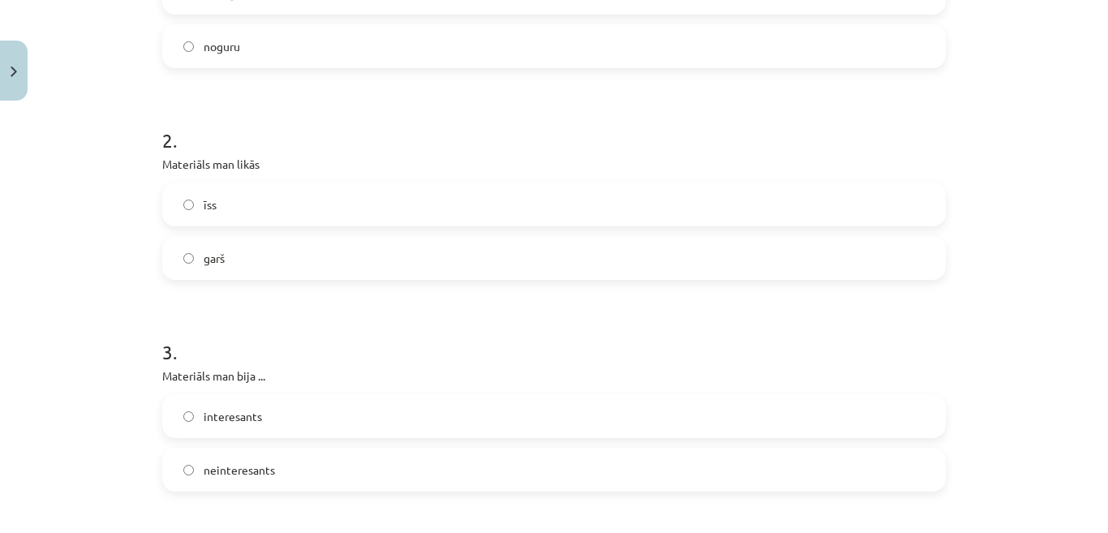
scroll to position [455, 0]
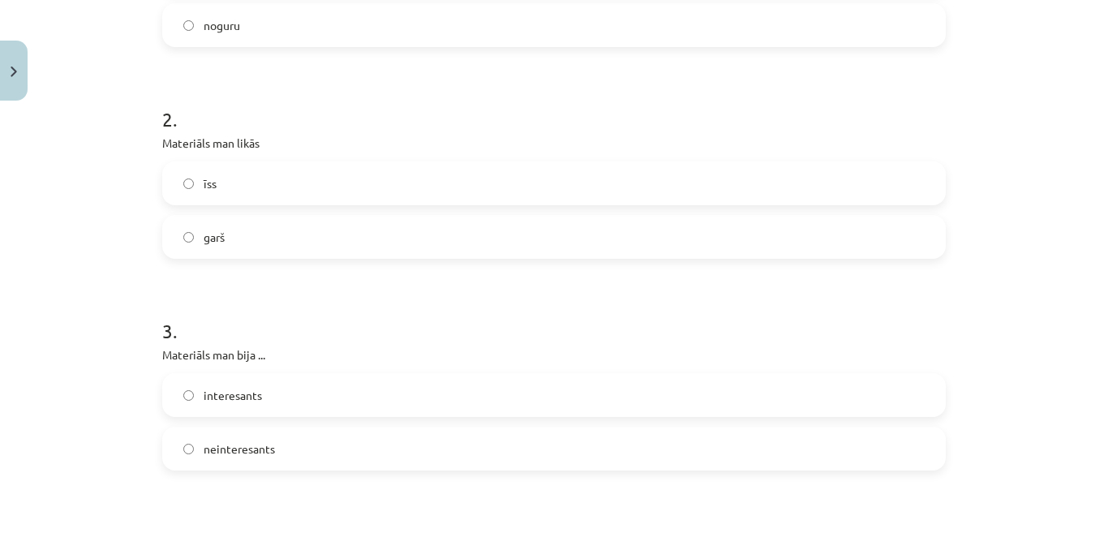
drag, startPoint x: 1065, startPoint y: 512, endPoint x: 979, endPoint y: 482, distance: 91.1
click at [979, 482] on div "Mācību tēma: Krievu valodas b1 - 10. klases 1.ieskaites mācību materiāls #7 Tem…" at bounding box center [554, 266] width 1108 height 533
click at [299, 394] on label "interesants" at bounding box center [554, 395] width 781 height 41
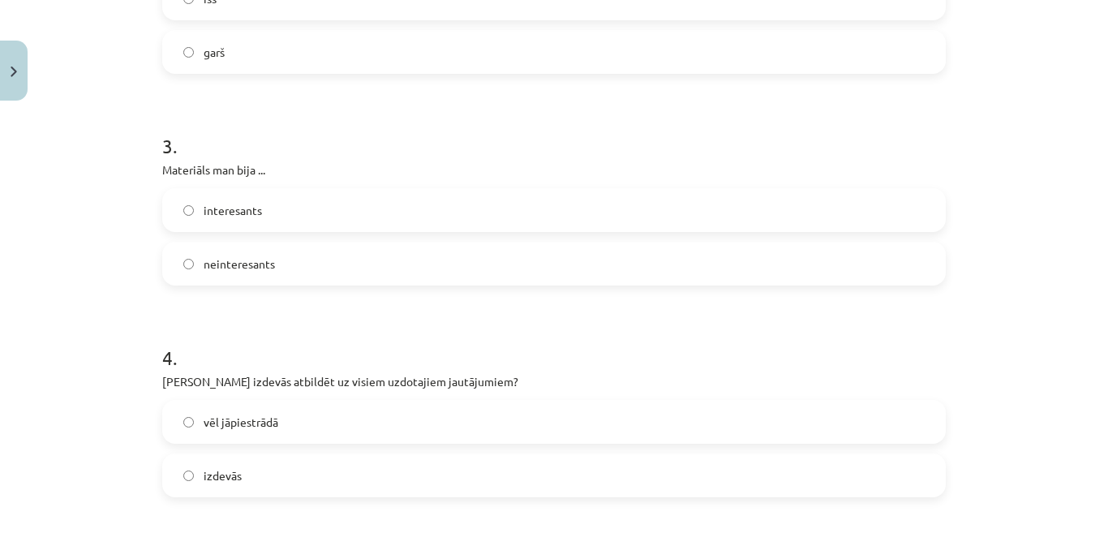
scroll to position [770, 0]
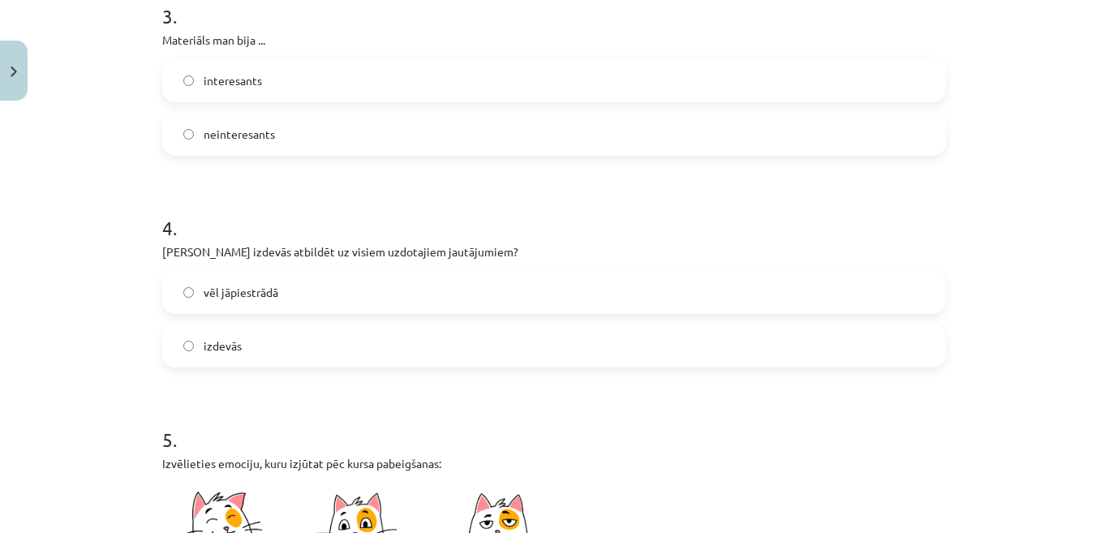
click at [385, 343] on label "izdevās" at bounding box center [554, 345] width 781 height 41
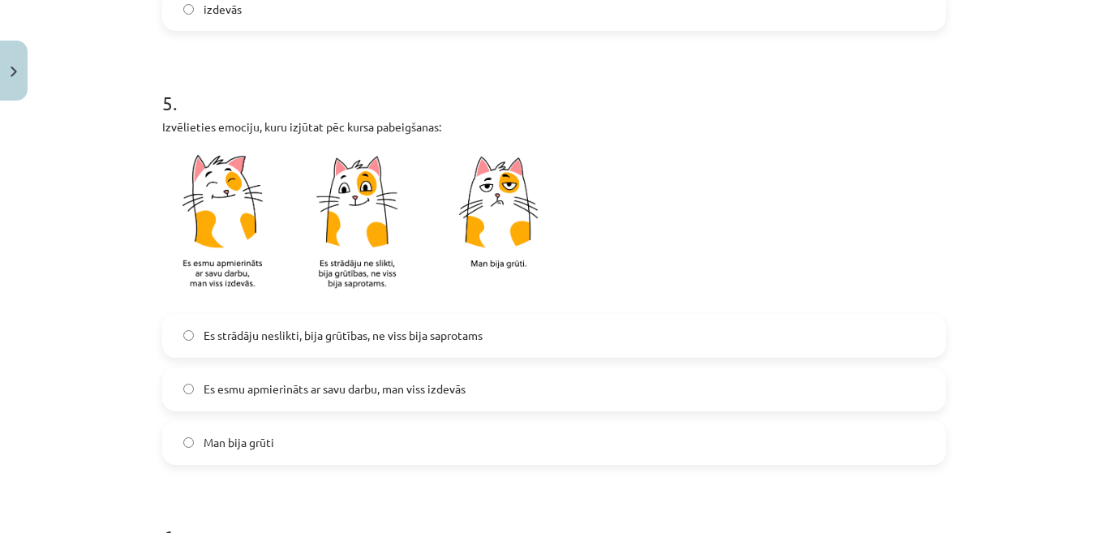
scroll to position [1151, 0]
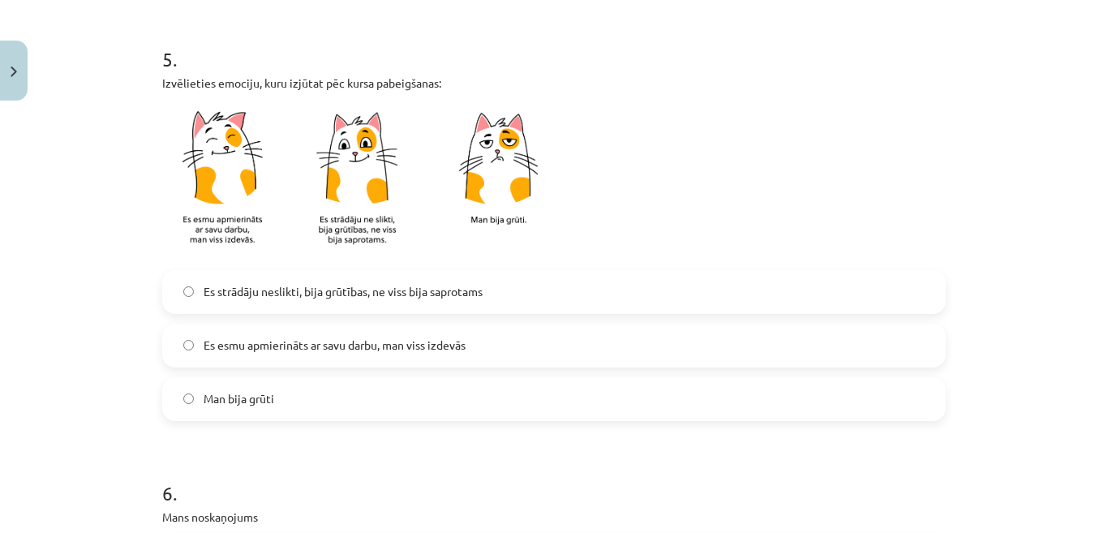
click at [389, 347] on span "Es esmu apmierināts ar savu darbu, man viss izdevās" at bounding box center [335, 345] width 262 height 17
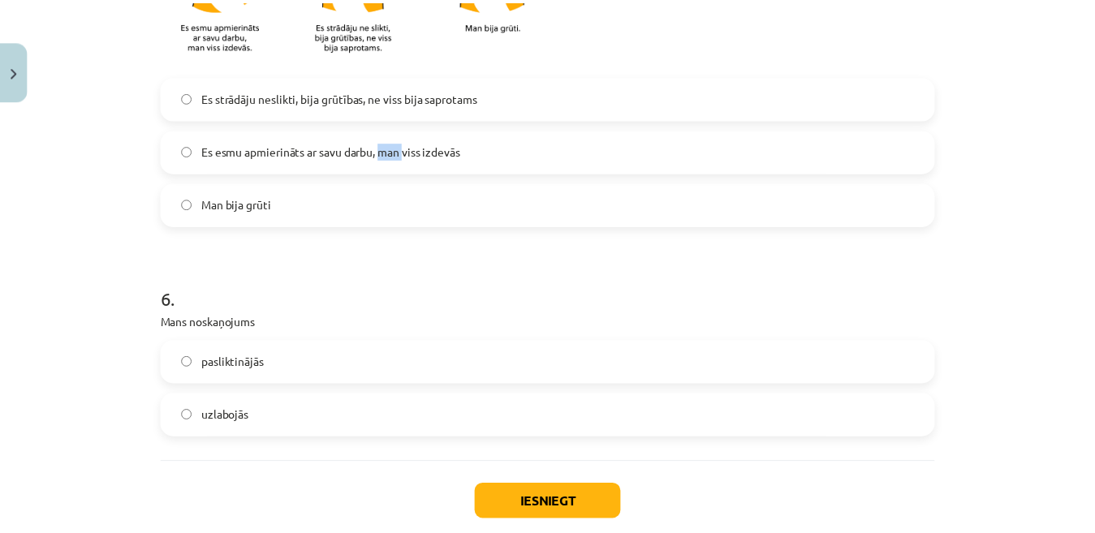
scroll to position [1422, 0]
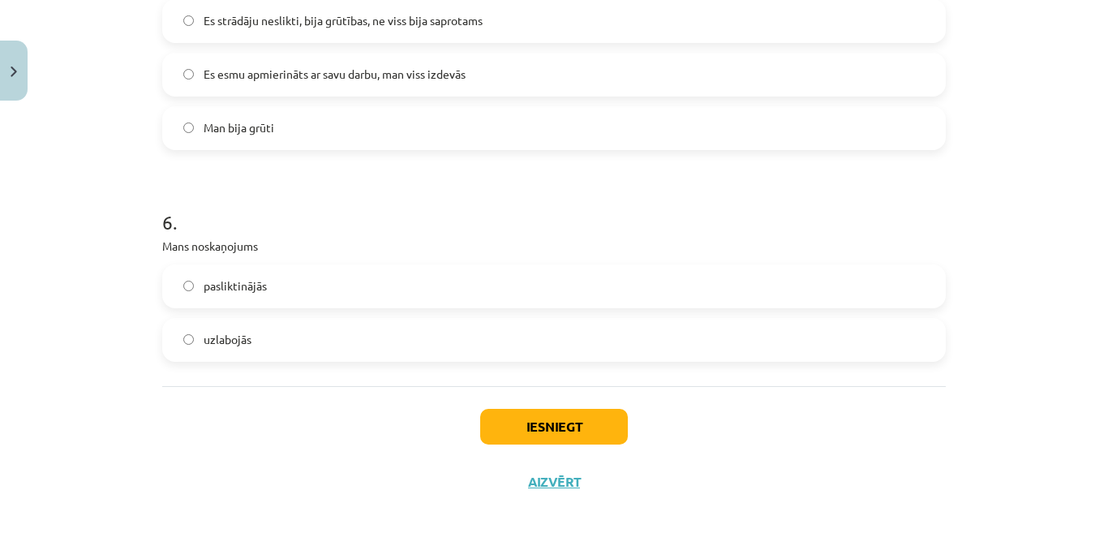
click at [262, 348] on label "uzlabojās" at bounding box center [554, 340] width 781 height 41
click at [513, 429] on button "Iesniegt" at bounding box center [554, 427] width 148 height 36
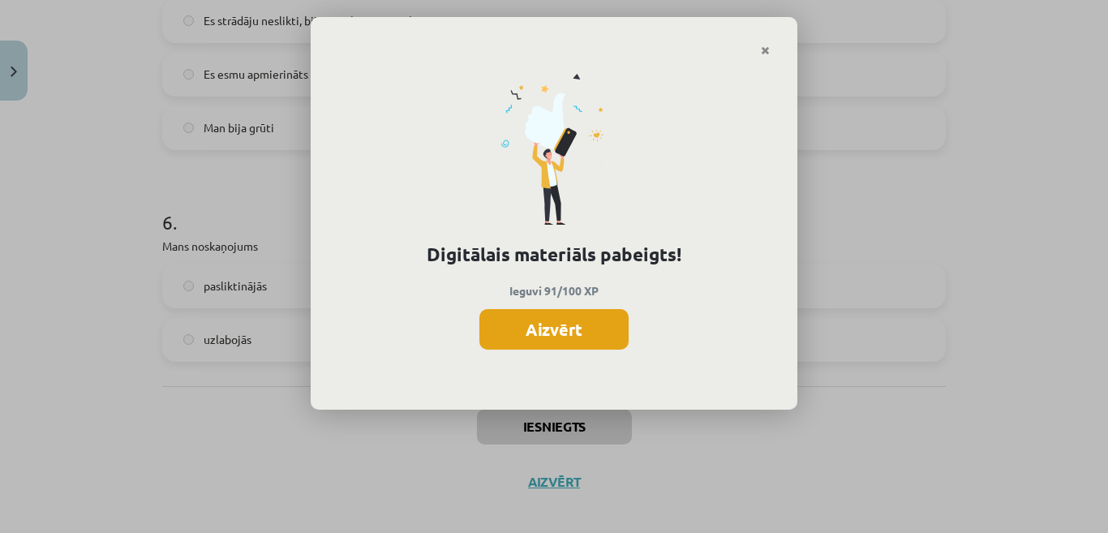
click at [582, 327] on button "Aizvērt" at bounding box center [554, 329] width 149 height 41
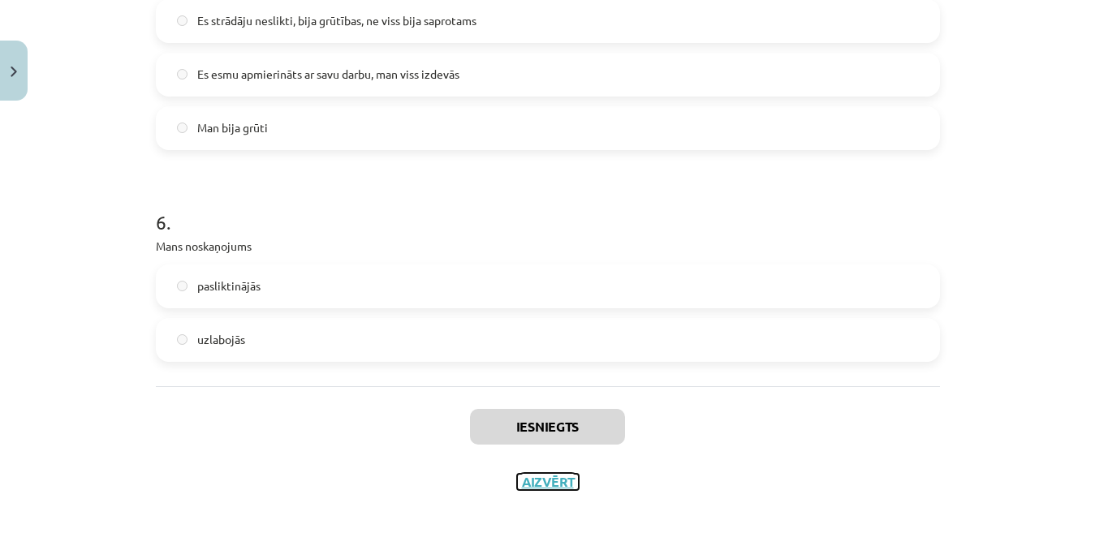
click at [552, 480] on button "Aizvērt" at bounding box center [548, 482] width 62 height 16
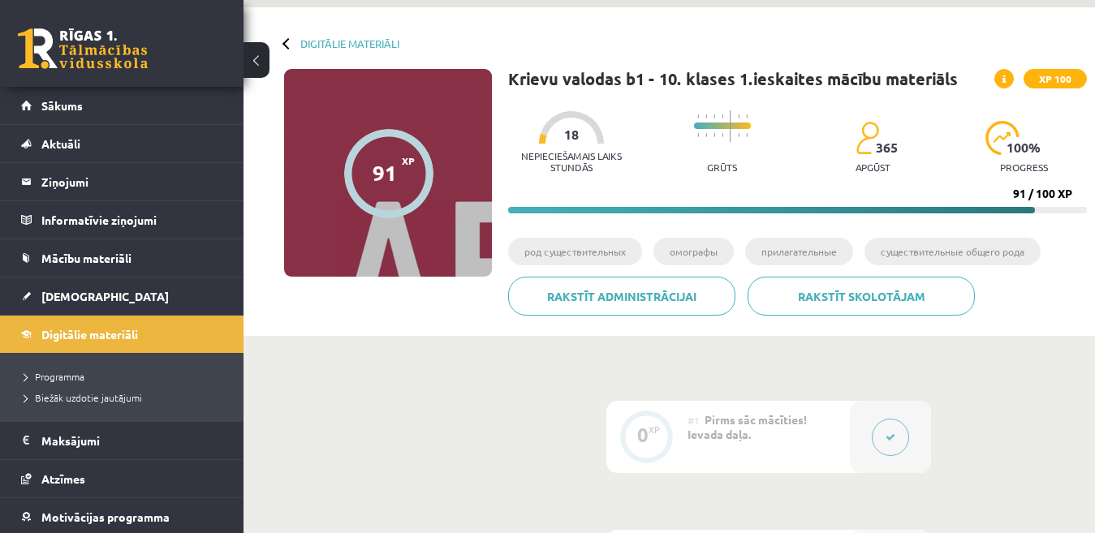
scroll to position [65, 0]
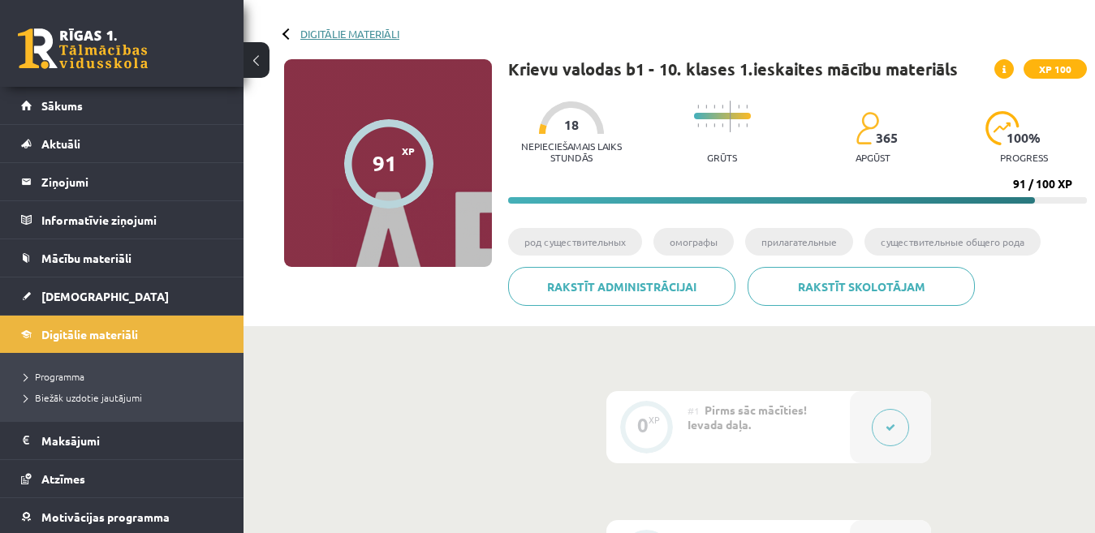
click at [358, 32] on link "Digitālie materiāli" at bounding box center [349, 34] width 99 height 12
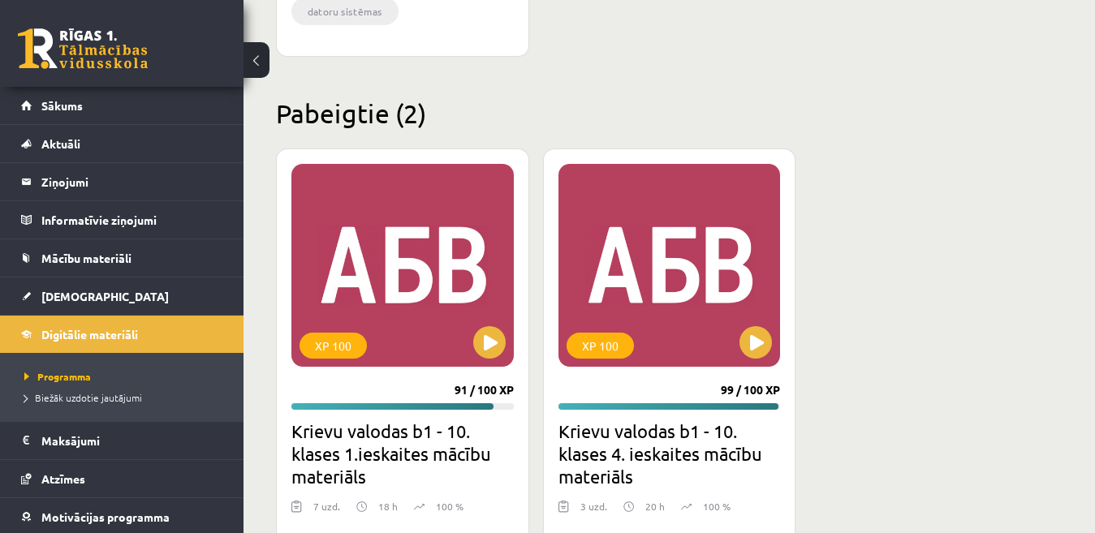
scroll to position [6754, 0]
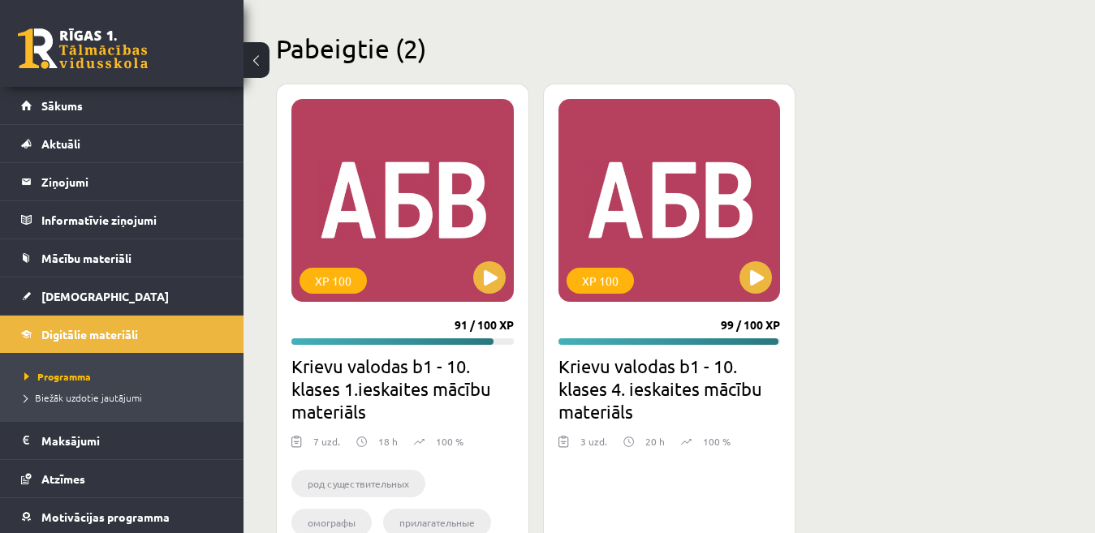
drag, startPoint x: 1064, startPoint y: 500, endPoint x: 1108, endPoint y: 347, distance: 158.7
click at [978, 235] on div "XP 100 91 / 100 XP Krievu valodas b1 - 10. klases 1.ieskaites mācību materiāls …" at bounding box center [669, 345] width 786 height 523
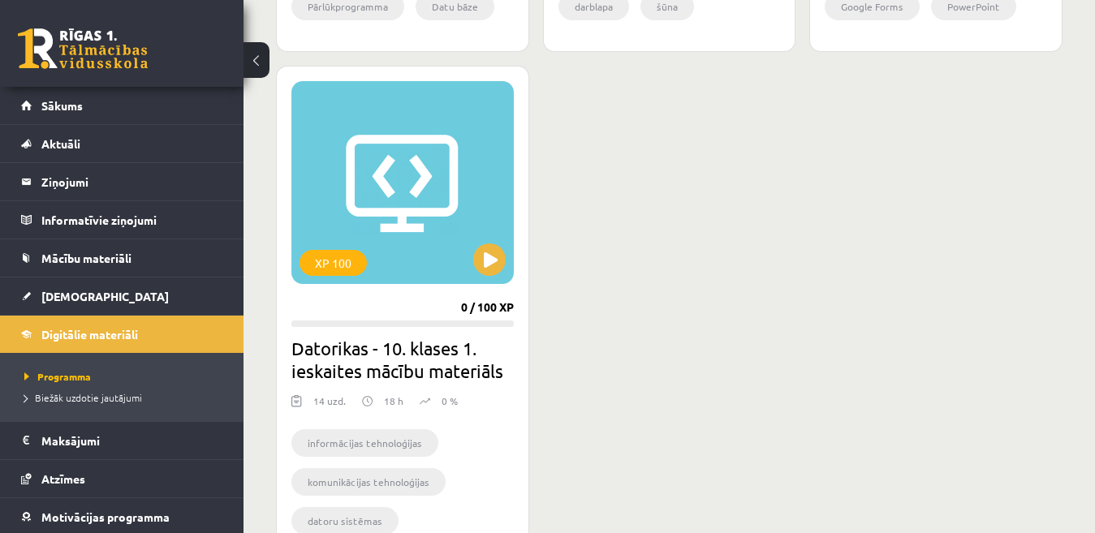
scroll to position [6222, 0]
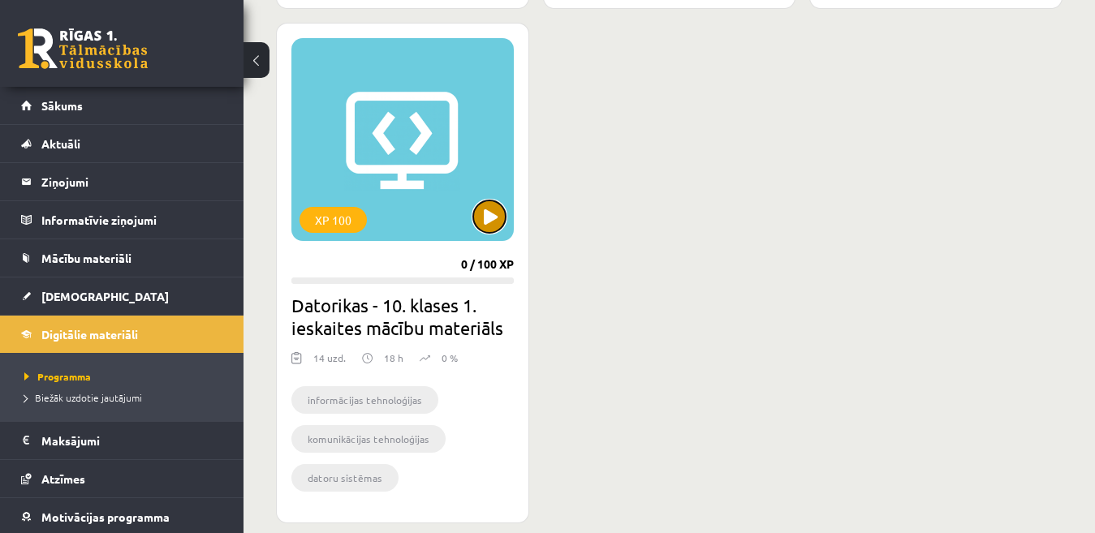
click at [497, 220] on button at bounding box center [489, 216] width 32 height 32
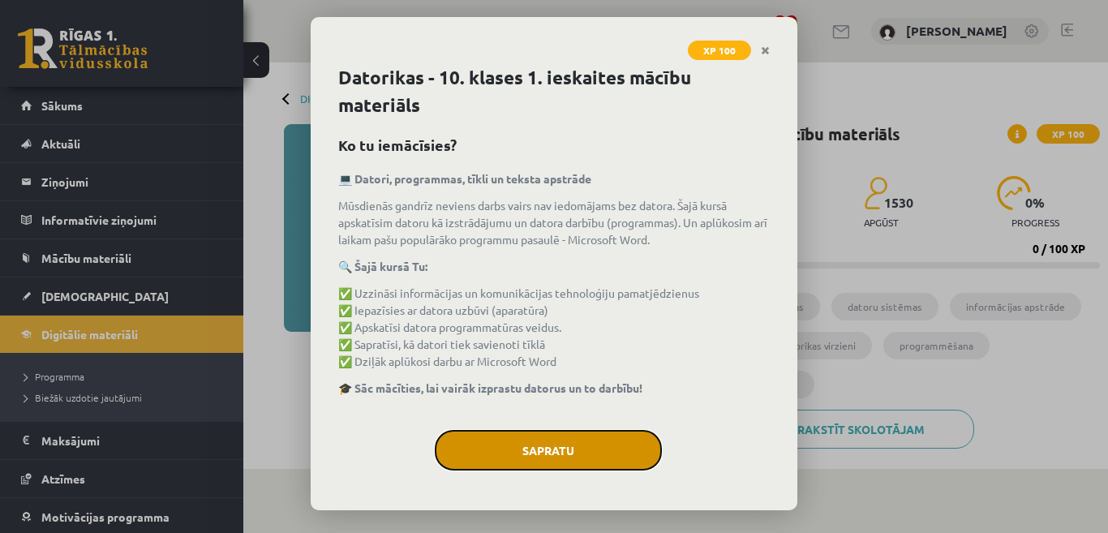
click at [618, 441] on button "Sapratu" at bounding box center [548, 450] width 227 height 41
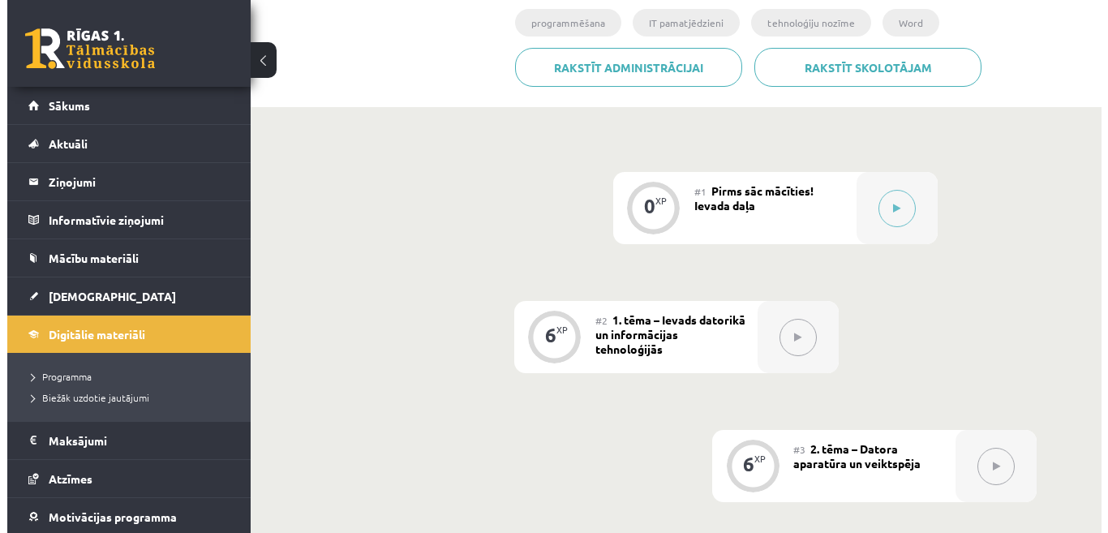
scroll to position [286, 0]
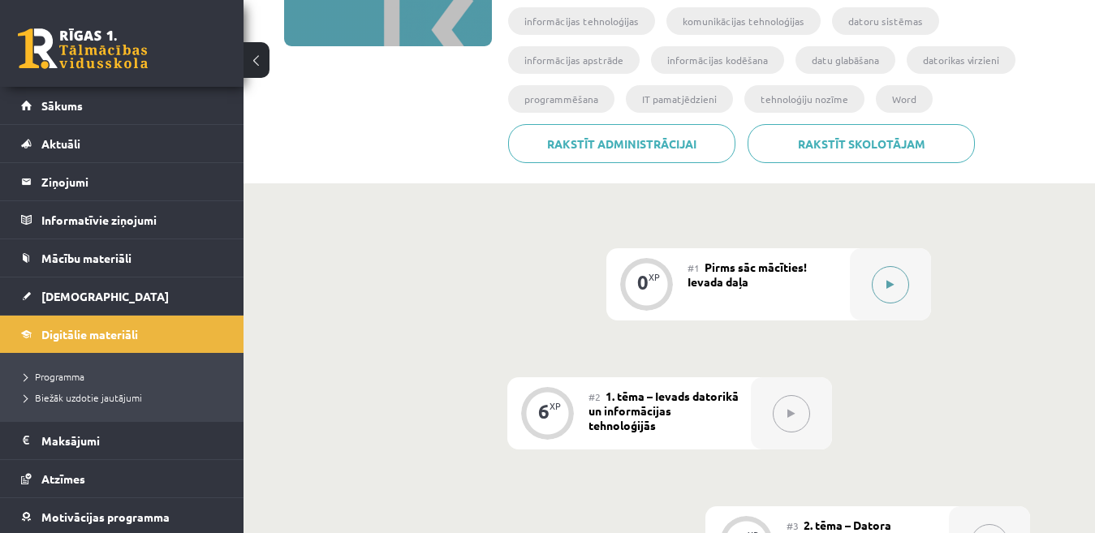
click at [891, 286] on icon at bounding box center [889, 285] width 7 height 10
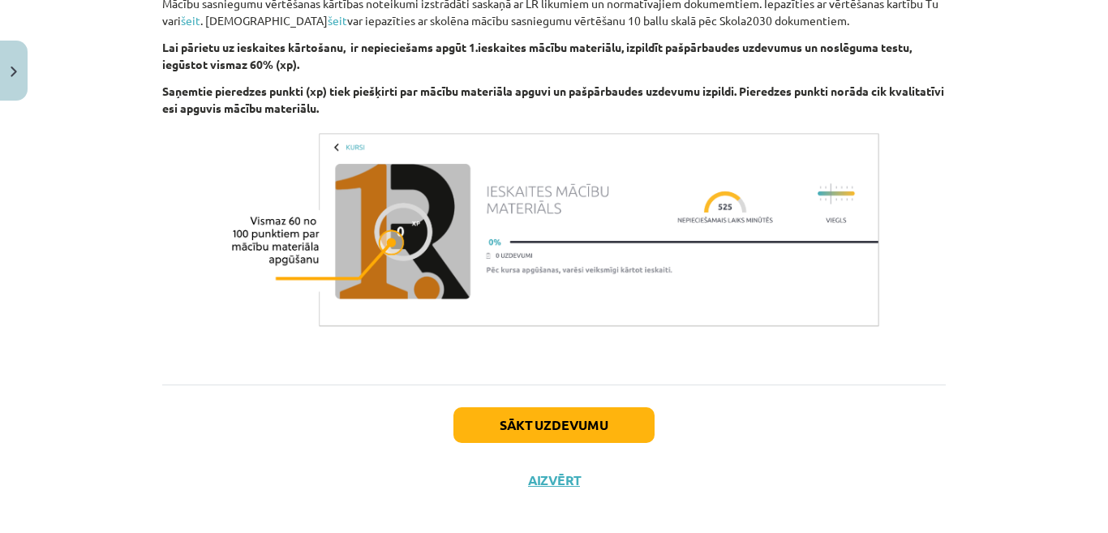
scroll to position [1188, 0]
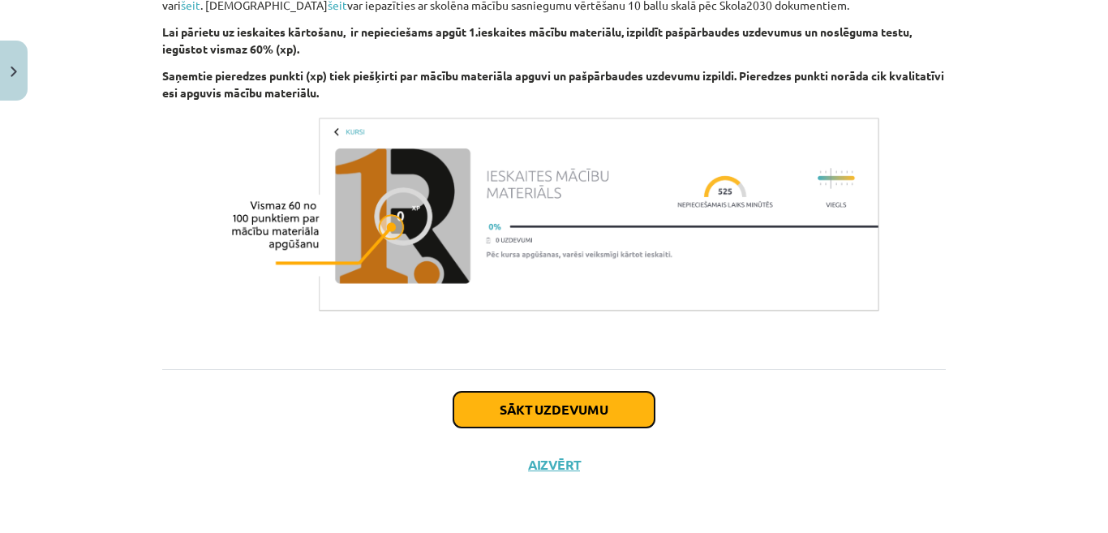
click at [555, 411] on button "Sākt uzdevumu" at bounding box center [554, 410] width 201 height 36
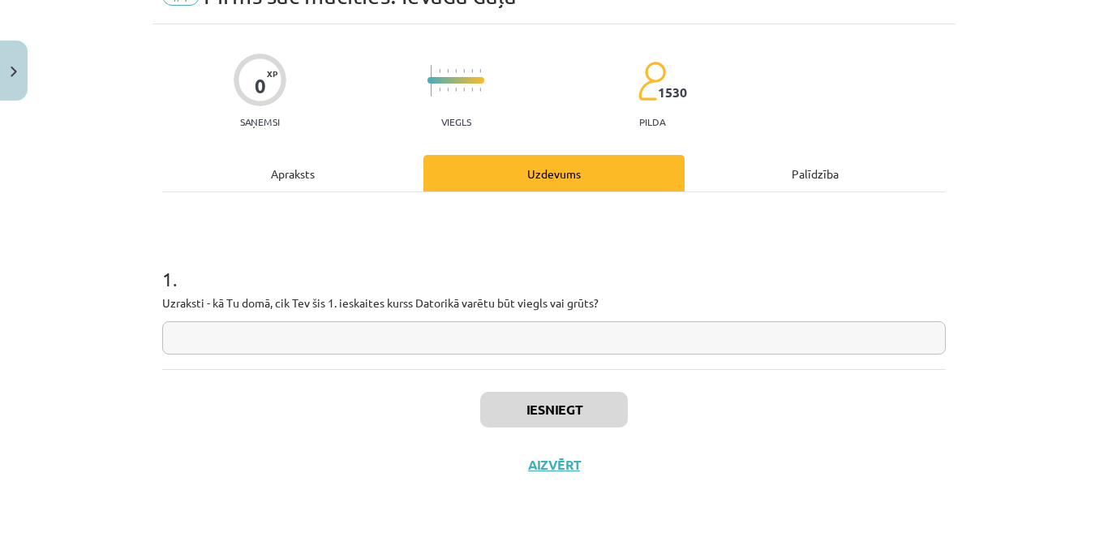
scroll to position [41, 0]
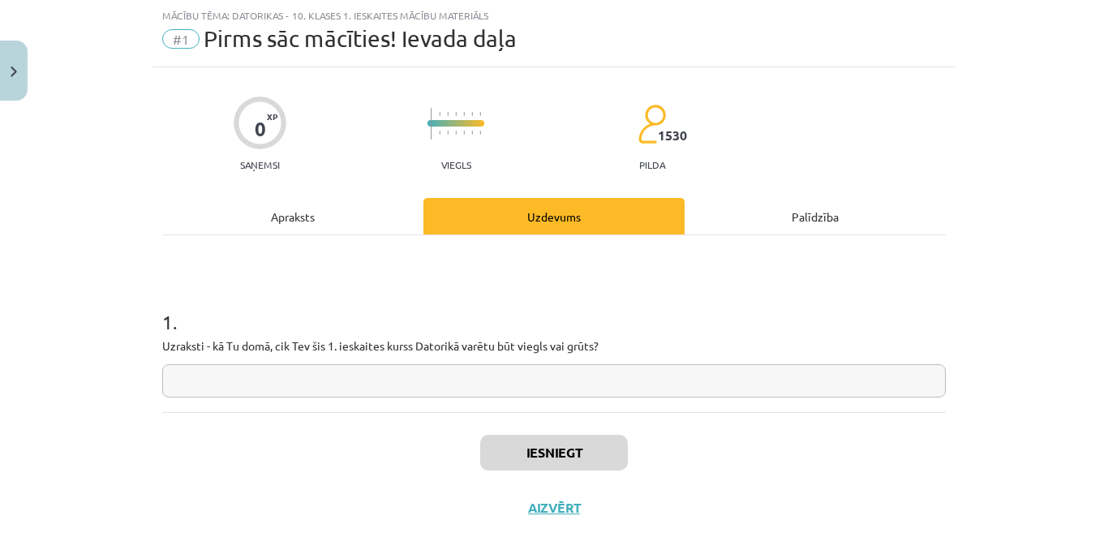
click at [388, 383] on input "text" at bounding box center [554, 380] width 784 height 33
type input "*****"
click at [606, 448] on button "Iesniegt" at bounding box center [554, 453] width 148 height 36
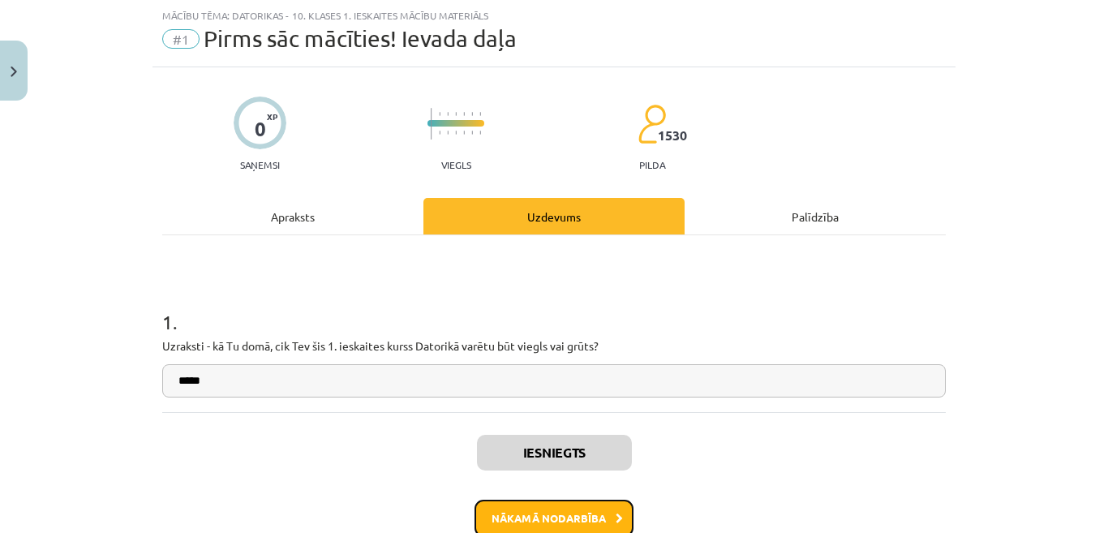
click at [559, 514] on button "Nākamā nodarbība" at bounding box center [554, 518] width 159 height 37
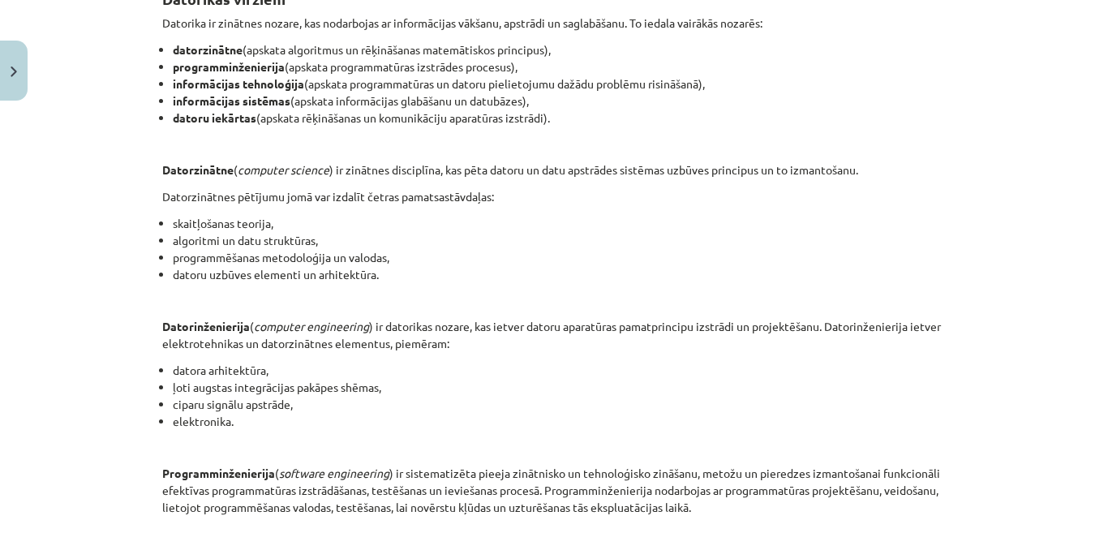
scroll to position [730, 0]
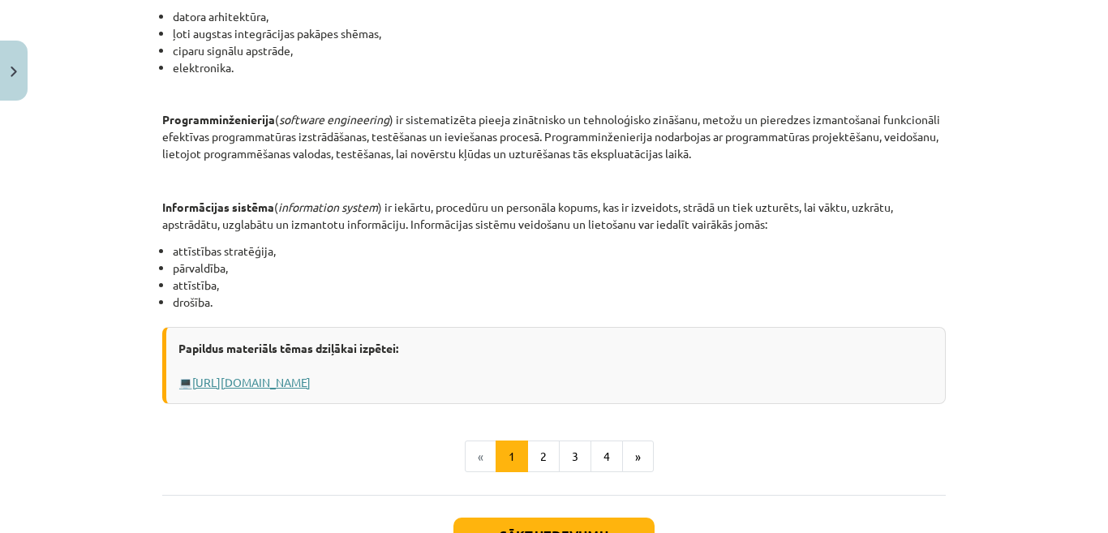
click at [311, 382] on link "[URL][DOMAIN_NAME]" at bounding box center [251, 382] width 118 height 15
click at [534, 456] on button "2" at bounding box center [543, 457] width 32 height 32
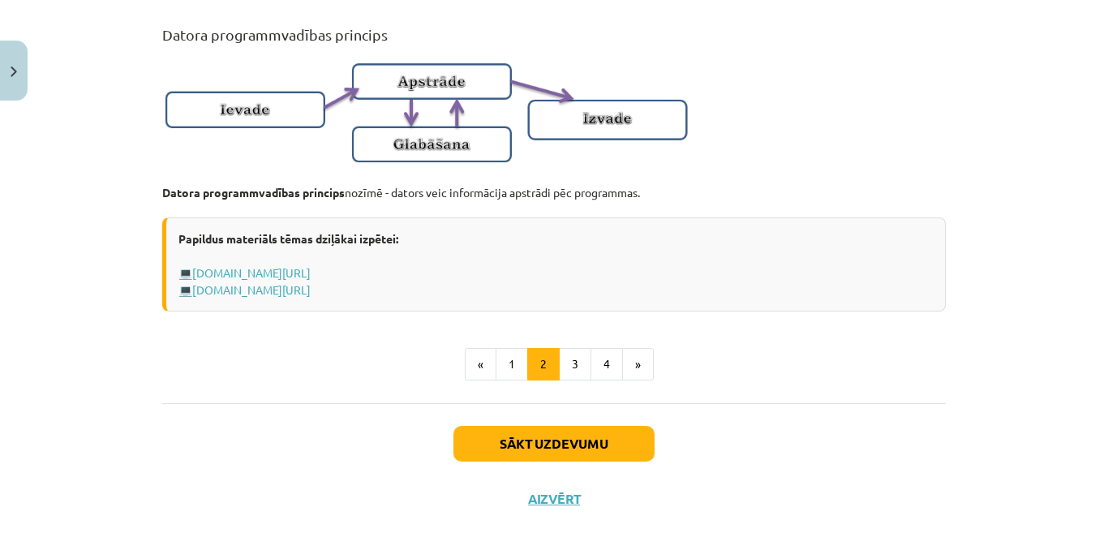
scroll to position [1106, 0]
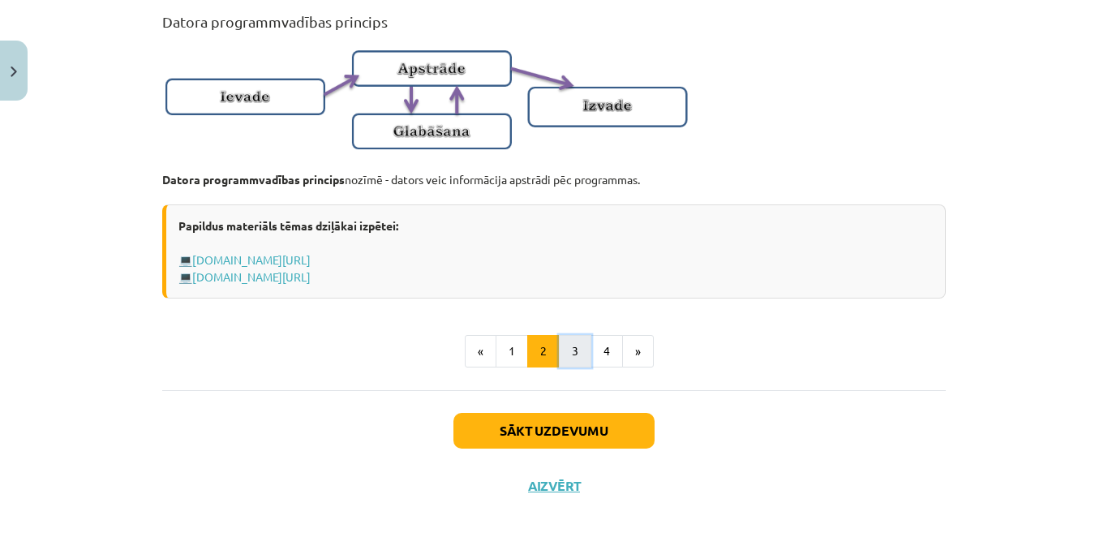
click at [571, 367] on button "3" at bounding box center [575, 351] width 32 height 32
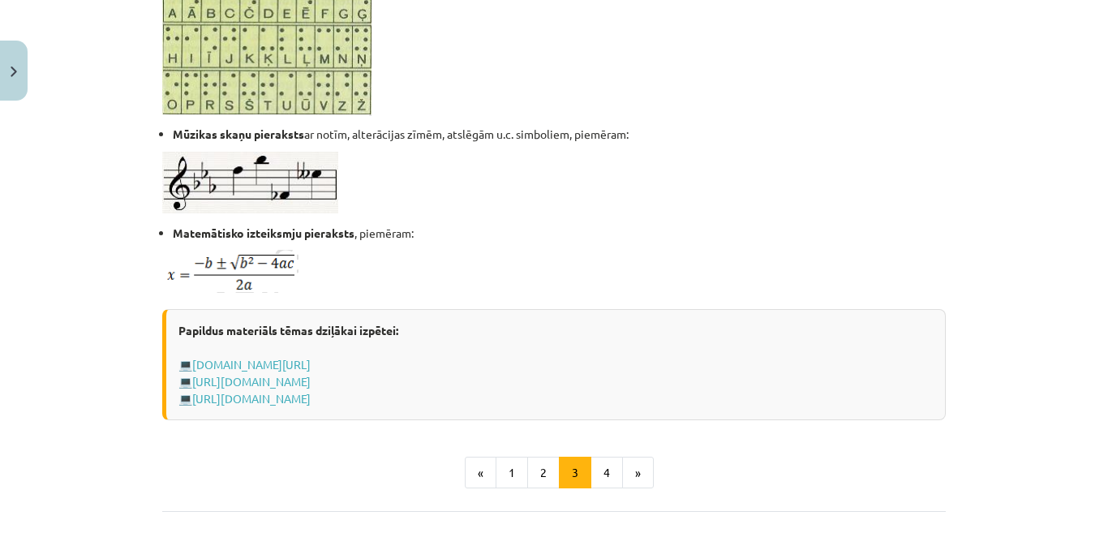
scroll to position [1082, 0]
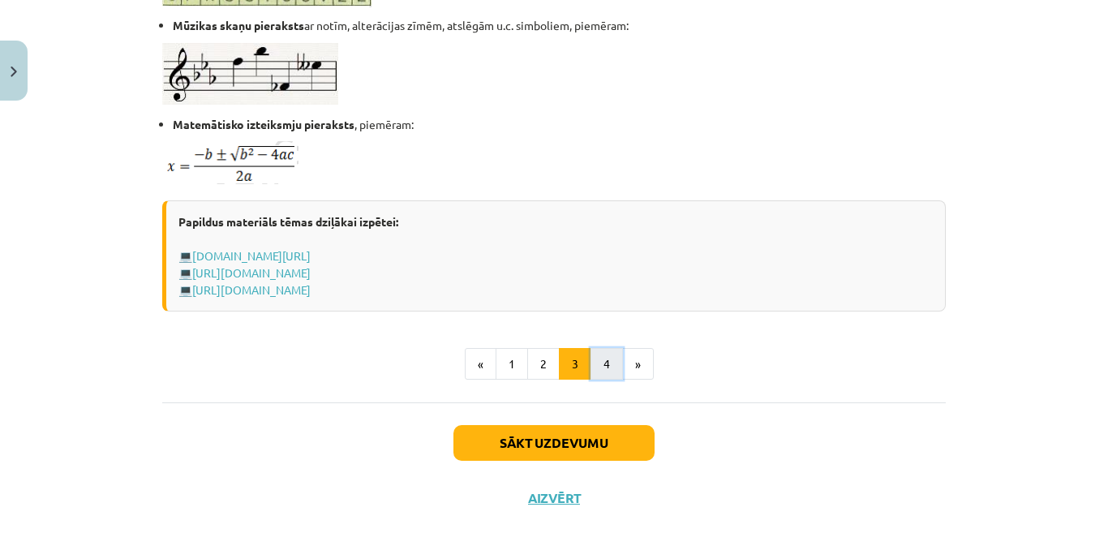
click at [594, 364] on button "4" at bounding box center [607, 364] width 32 height 32
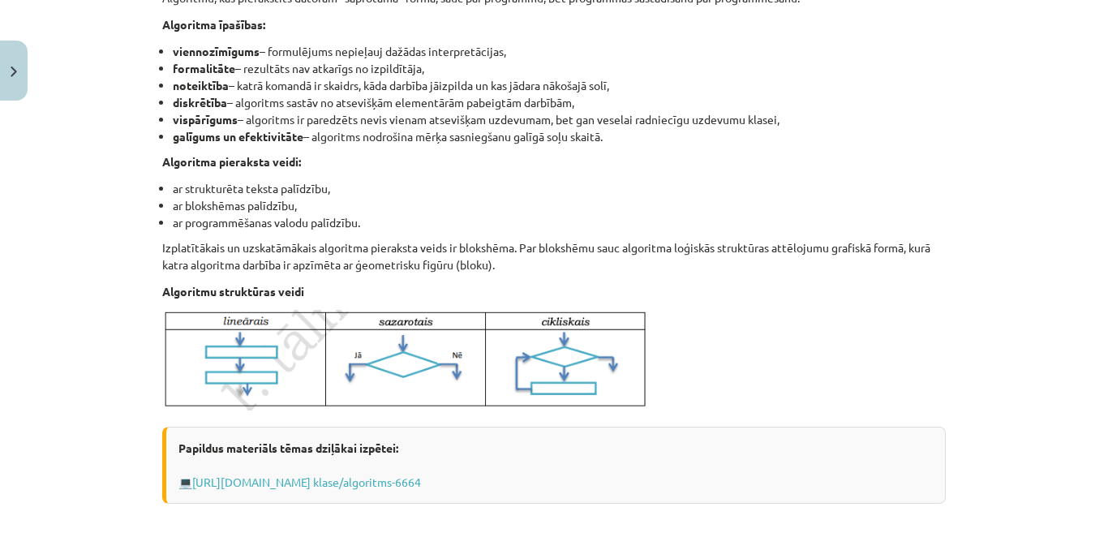
scroll to position [605, 0]
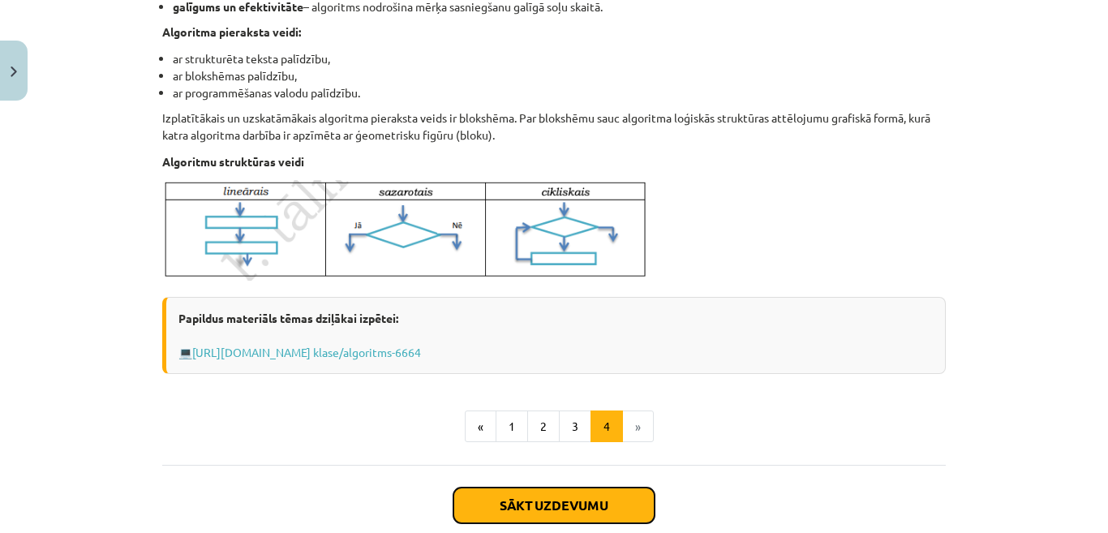
click at [550, 516] on button "Sākt uzdevumu" at bounding box center [554, 506] width 201 height 36
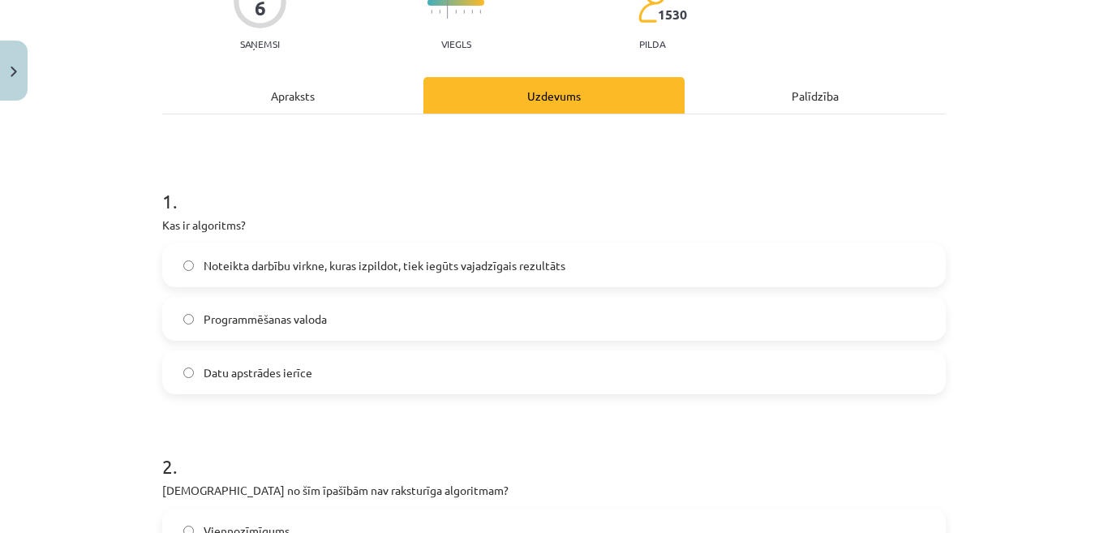
scroll to position [170, 0]
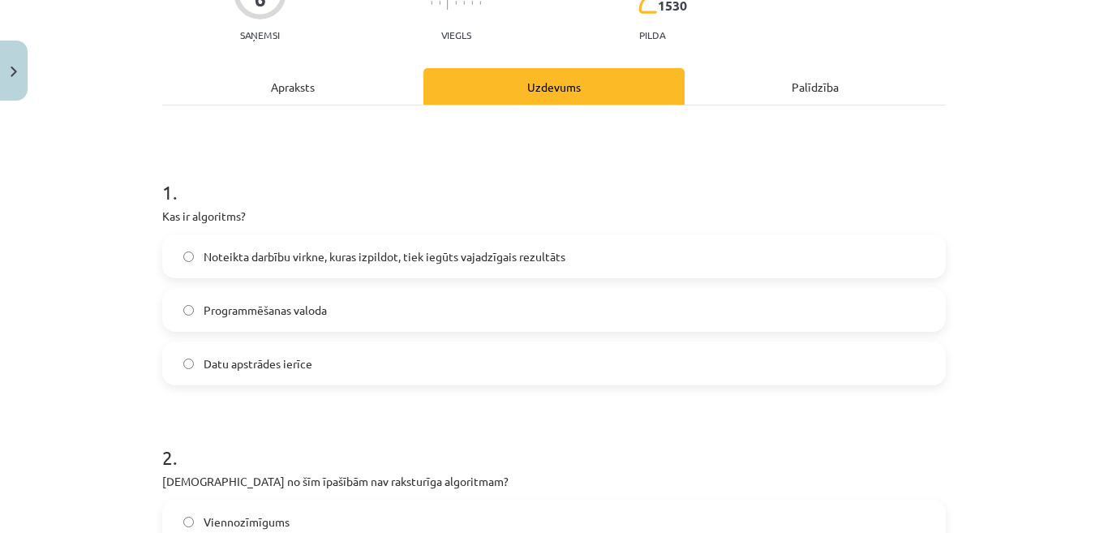
click at [550, 252] on span "Noteikta darbību virkne, kuras izpildot, tiek iegūts vajadzīgais rezultāts" at bounding box center [385, 256] width 362 height 17
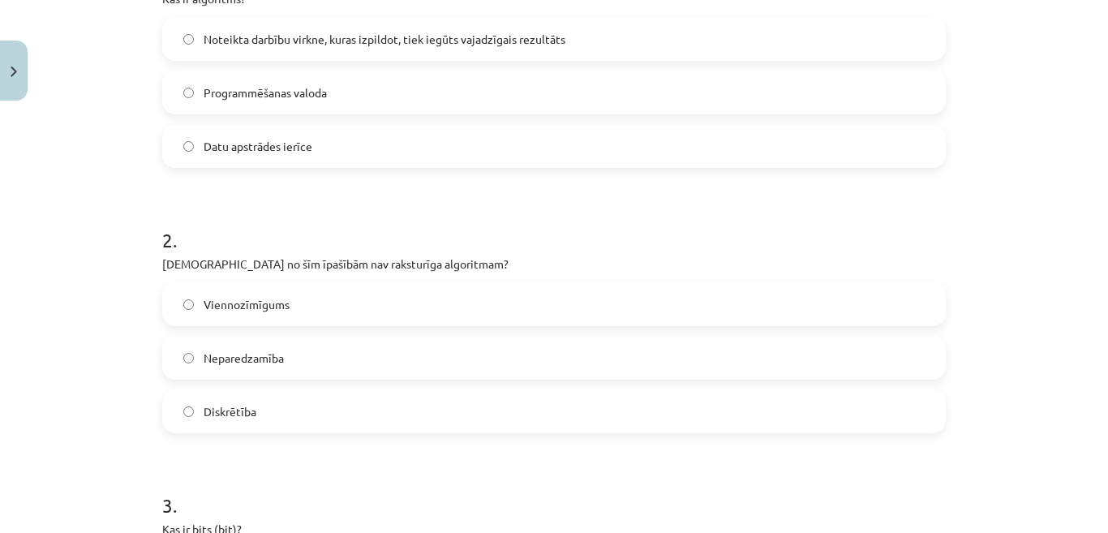
scroll to position [398, 0]
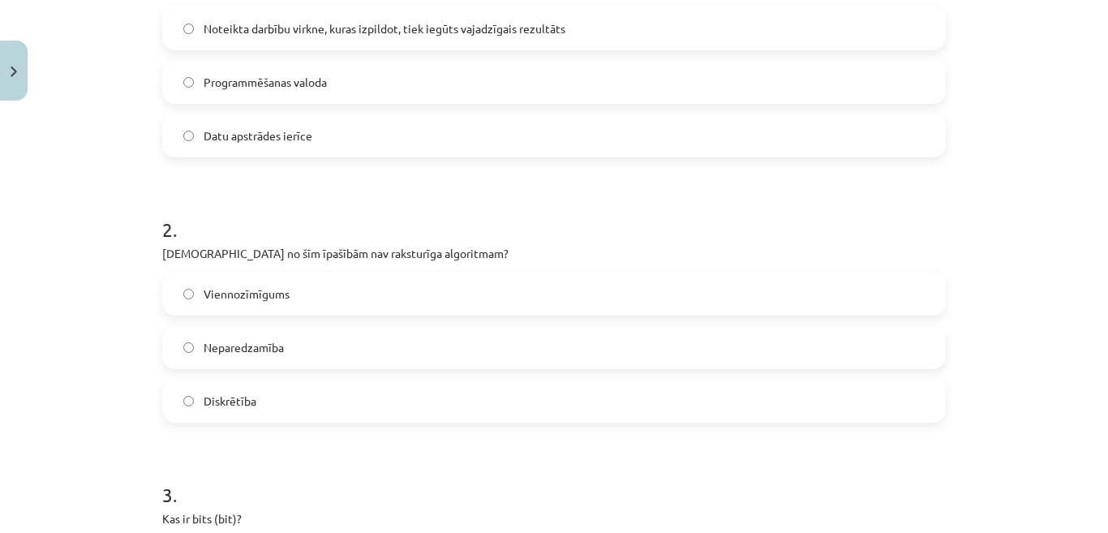
click at [321, 347] on label "Neparedzamība" at bounding box center [554, 347] width 781 height 41
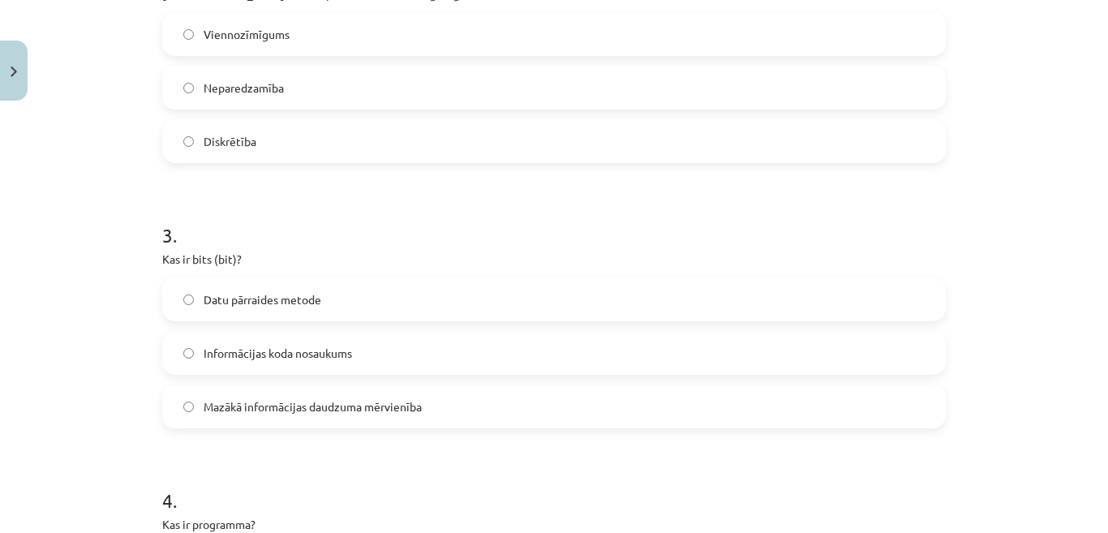
scroll to position [691, 0]
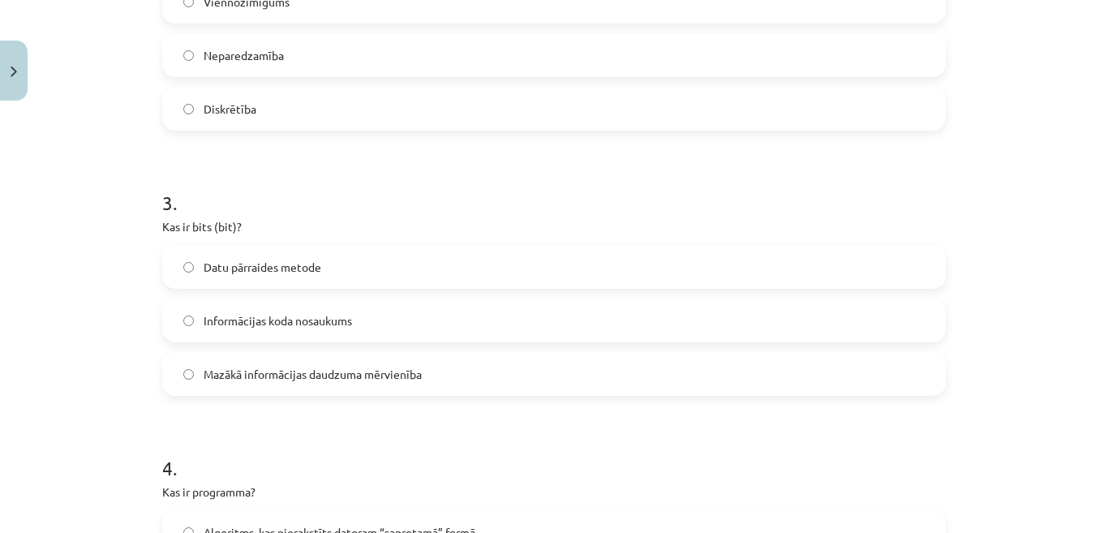
click at [411, 375] on span "Mazākā informācijas daudzuma mērvienība" at bounding box center [313, 374] width 218 height 17
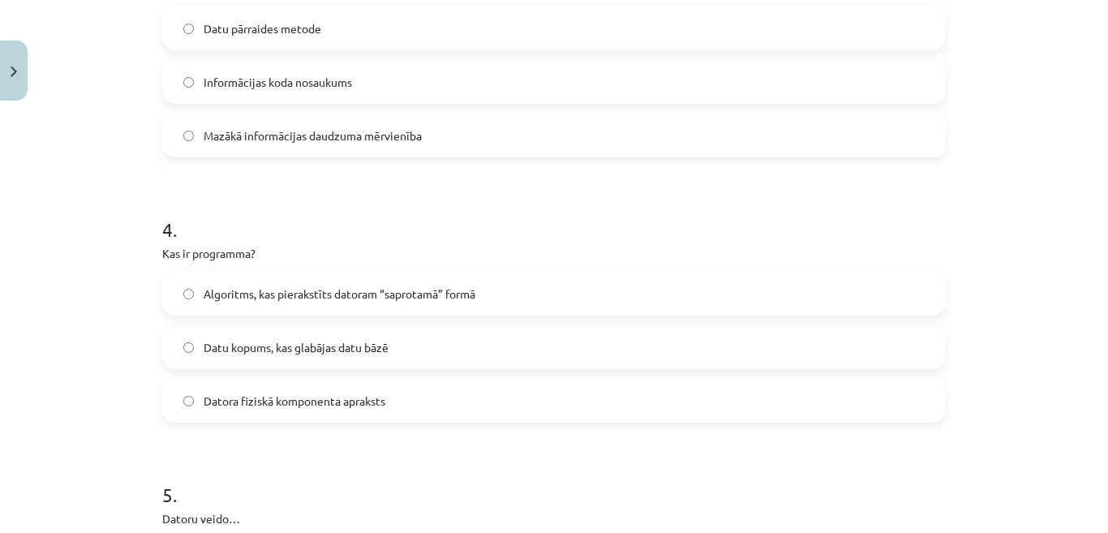
scroll to position [995, 0]
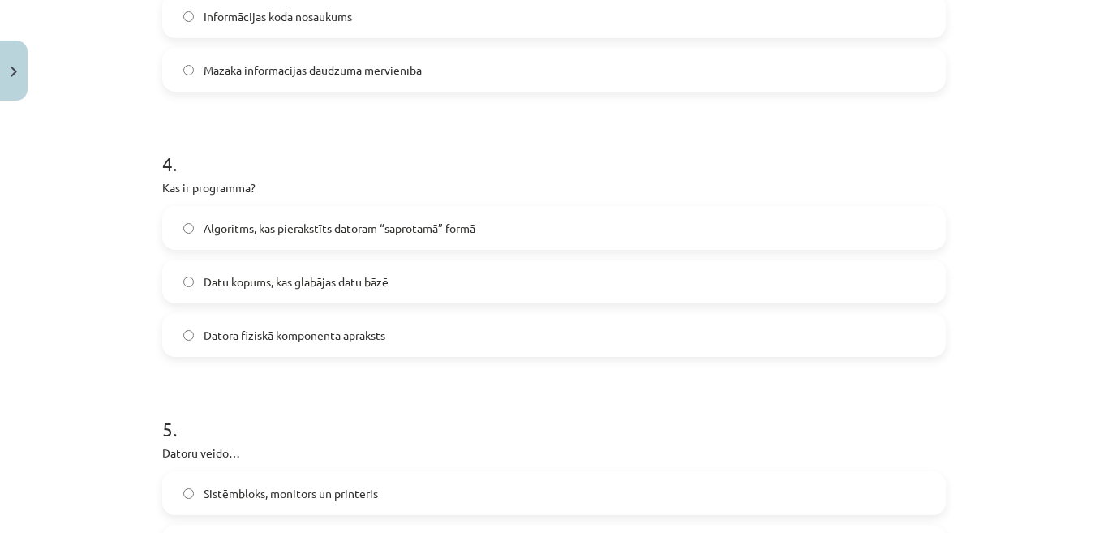
click at [292, 223] on span "Algoritms, kas pierakstīts datoram “saprotamā” formā" at bounding box center [340, 228] width 272 height 17
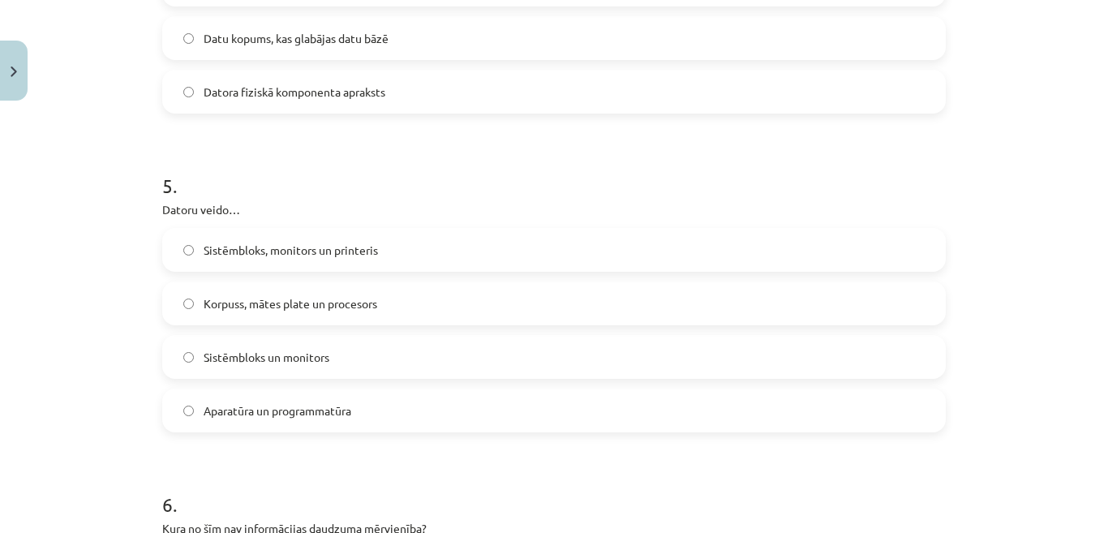
scroll to position [1254, 0]
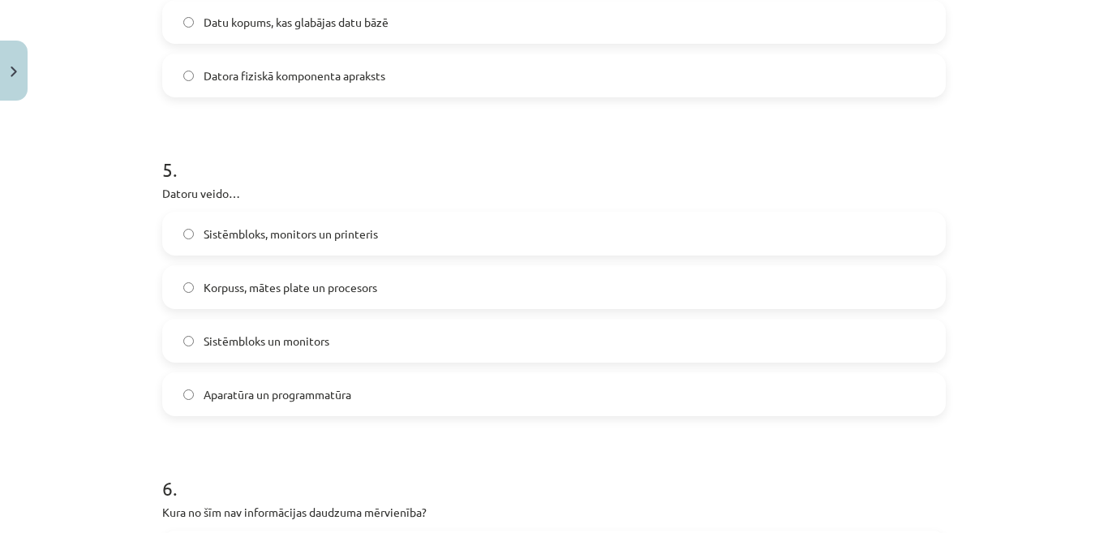
click at [399, 406] on label "Aparatūra un programmatūra" at bounding box center [554, 394] width 781 height 41
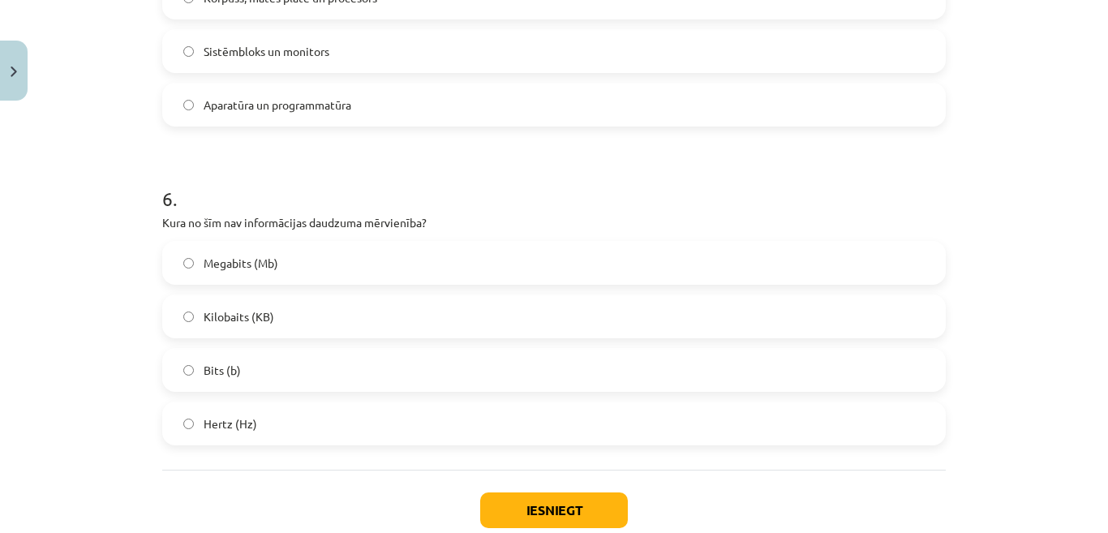
scroll to position [1547, 0]
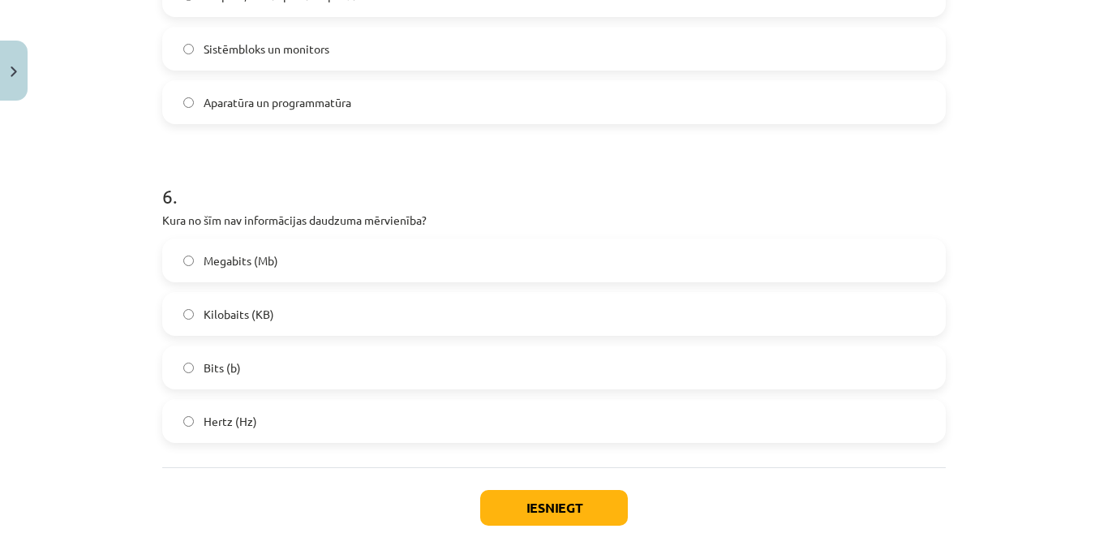
click at [273, 416] on label "Hertz (Hz)" at bounding box center [554, 421] width 781 height 41
click at [549, 498] on button "Iesniegt" at bounding box center [554, 508] width 148 height 36
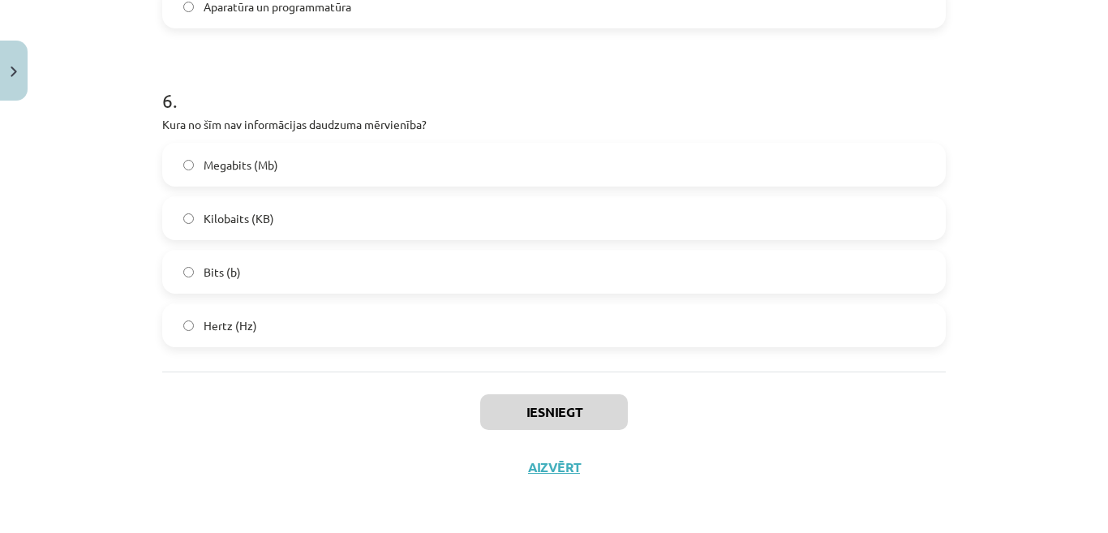
scroll to position [1645, 0]
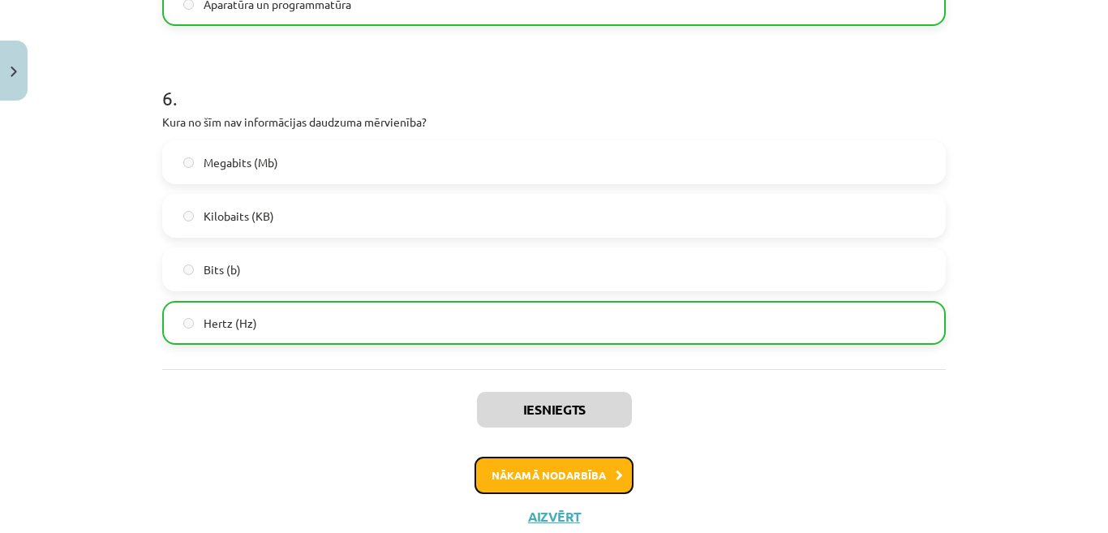
click at [567, 468] on button "Nākamā nodarbība" at bounding box center [554, 475] width 159 height 37
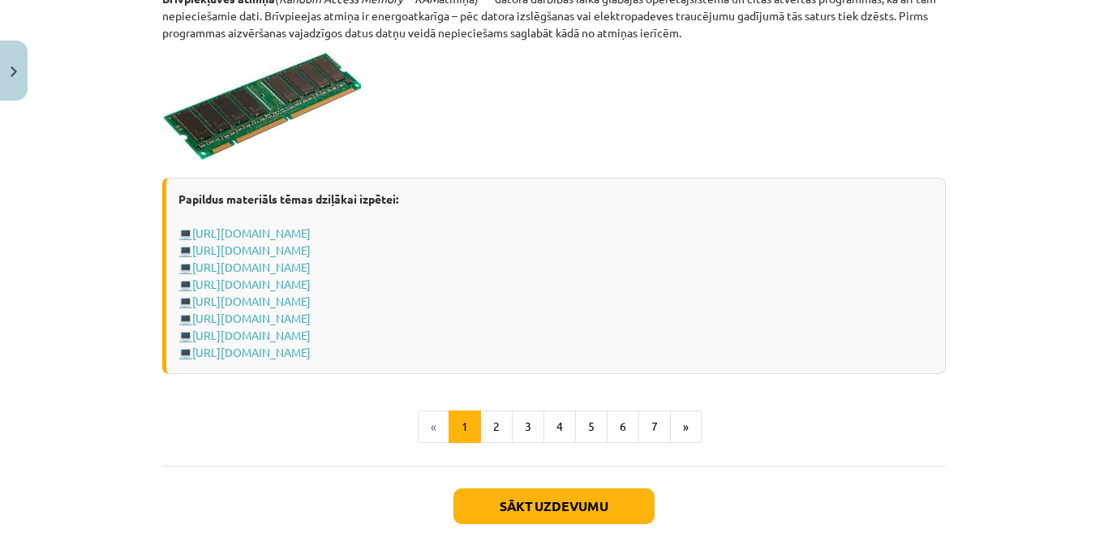
scroll to position [2864, 0]
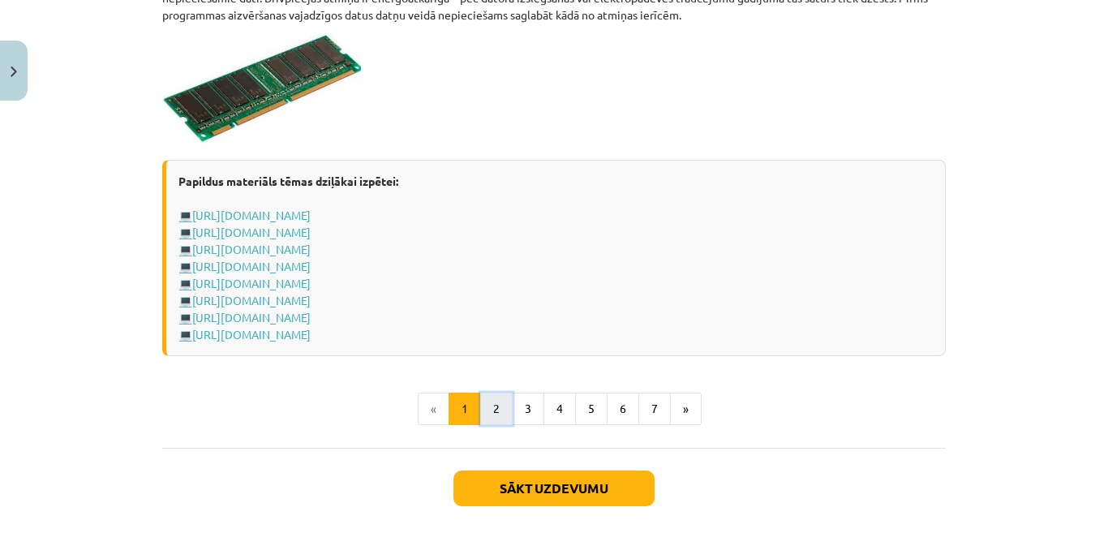
click at [496, 419] on button "2" at bounding box center [496, 409] width 32 height 32
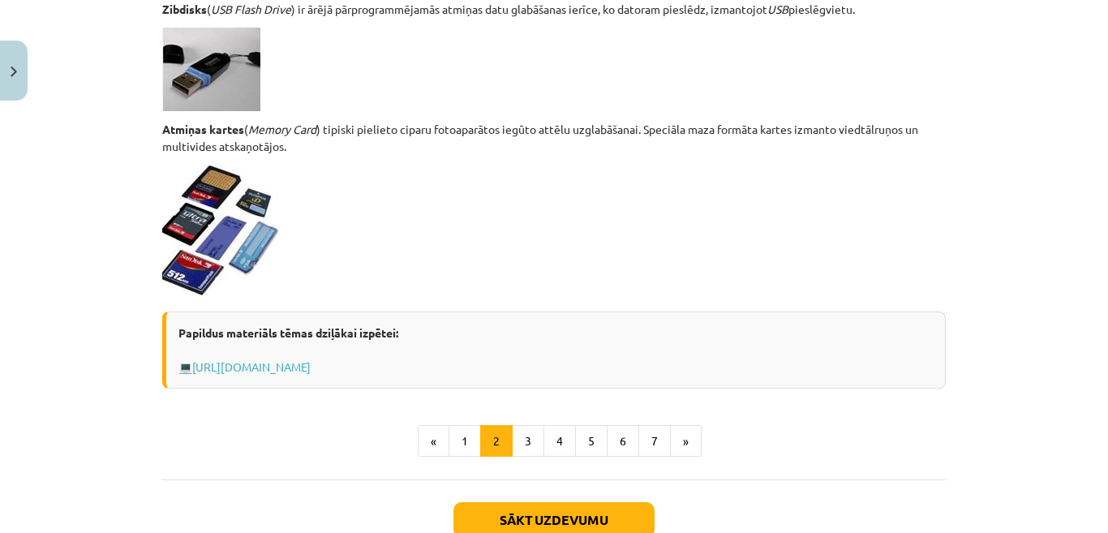
scroll to position [1406, 0]
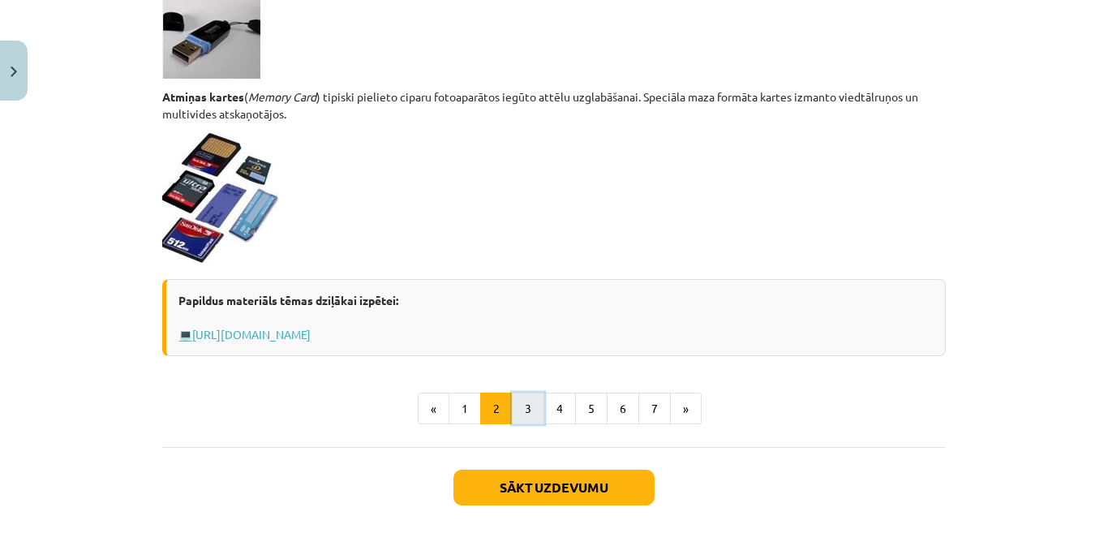
click at [515, 402] on button "3" at bounding box center [528, 409] width 32 height 32
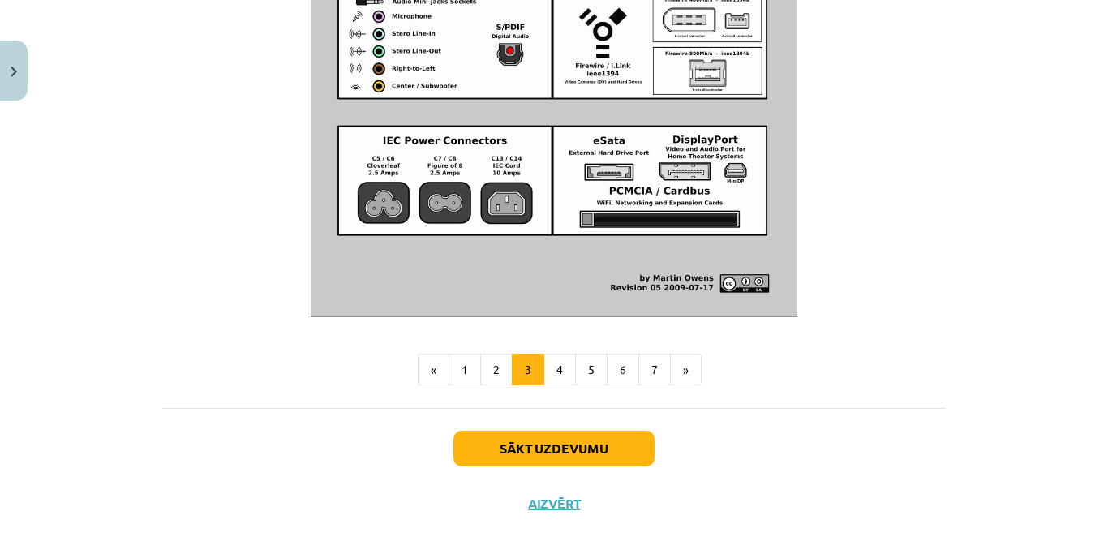
scroll to position [1964, 0]
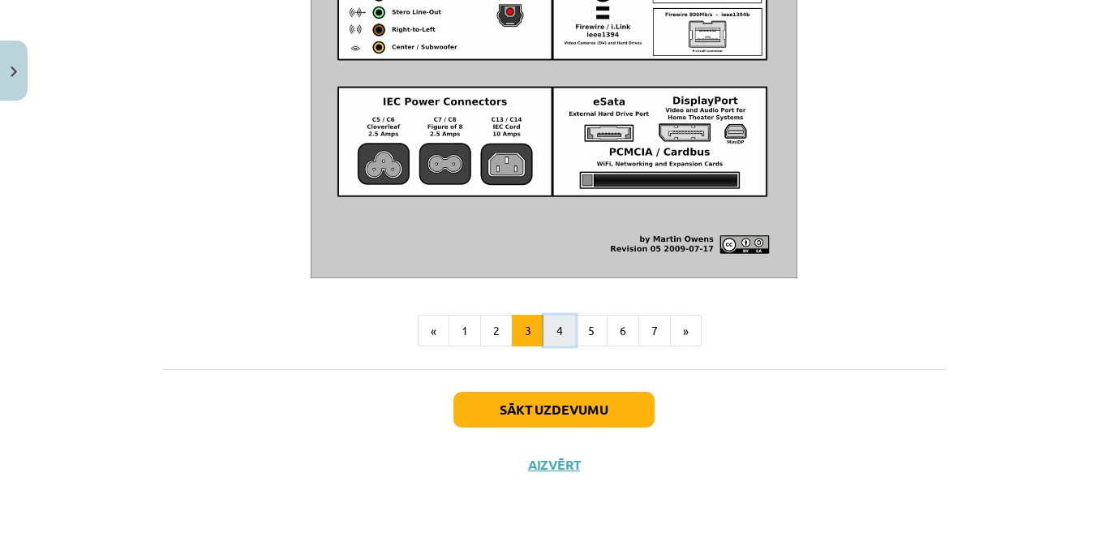
click at [551, 333] on button "4" at bounding box center [560, 331] width 32 height 32
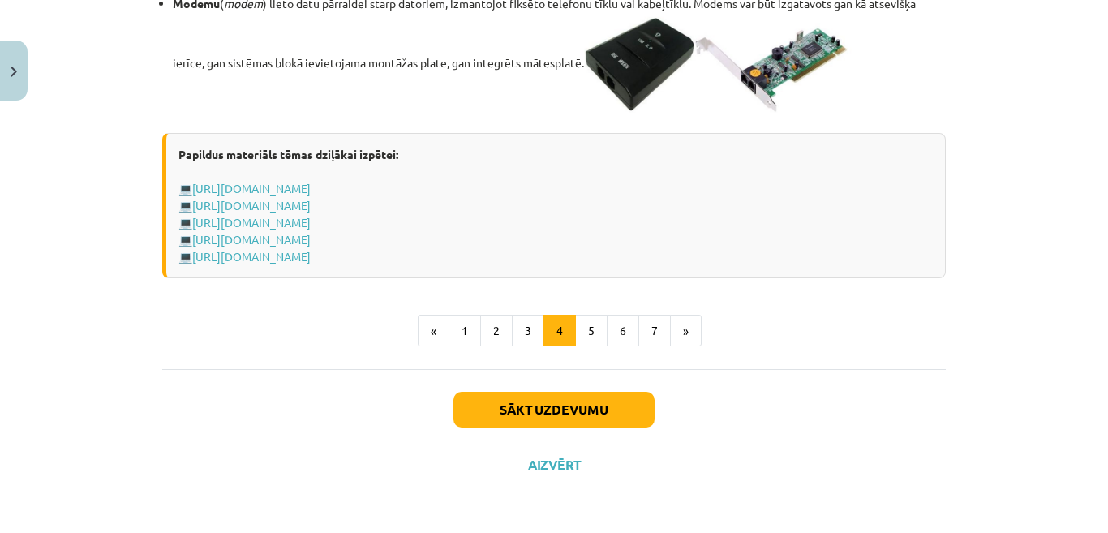
scroll to position [2849, 0]
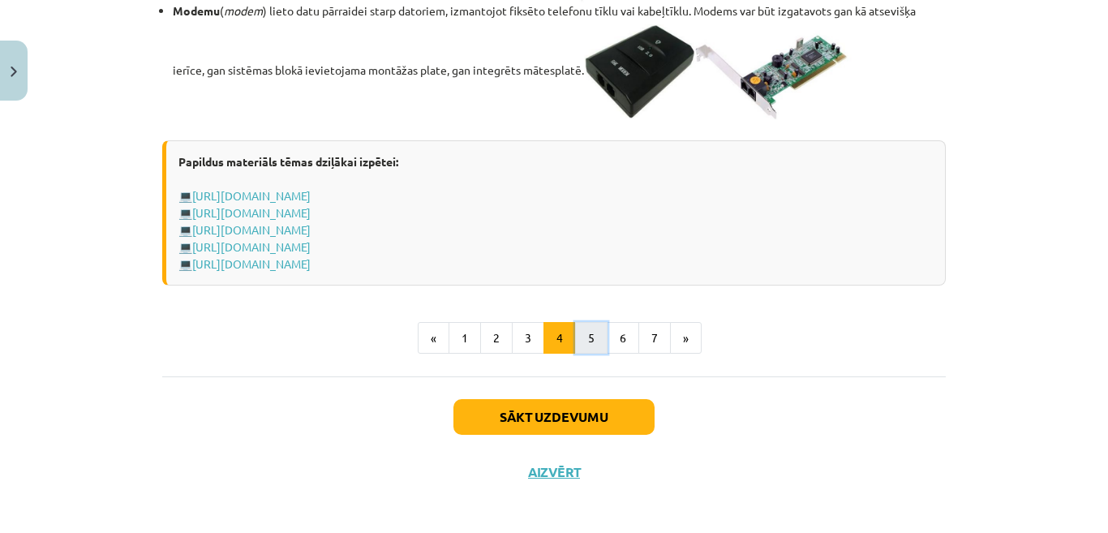
click at [591, 355] on button "5" at bounding box center [591, 338] width 32 height 32
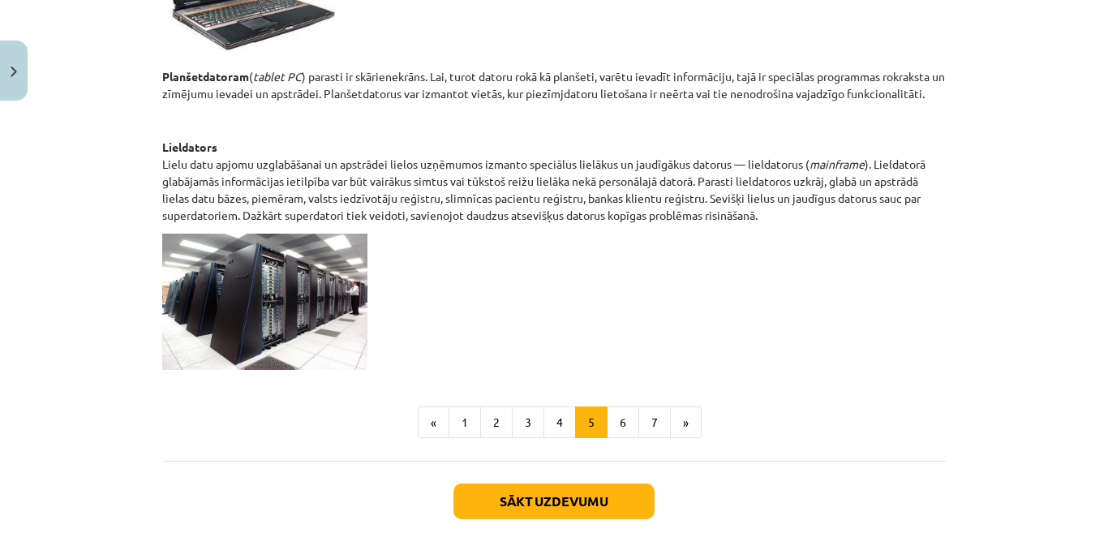
scroll to position [850, 0]
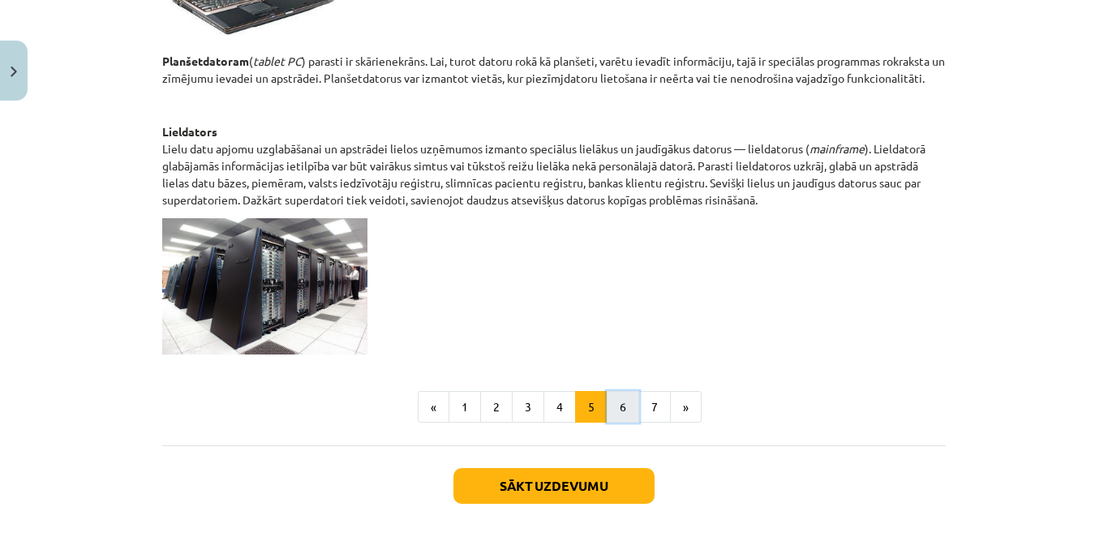
click at [616, 405] on button "6" at bounding box center [623, 407] width 32 height 32
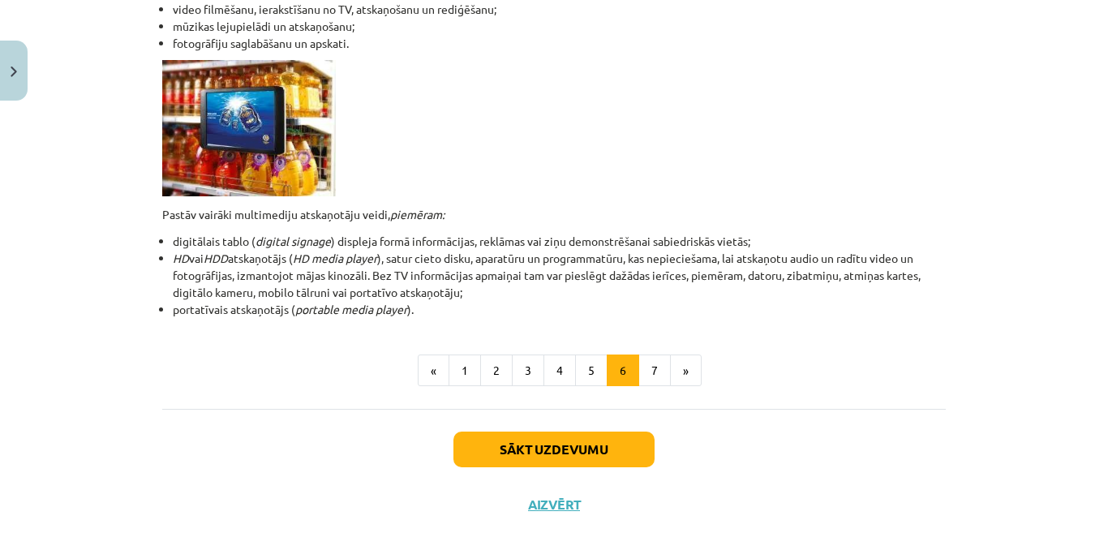
scroll to position [519, 0]
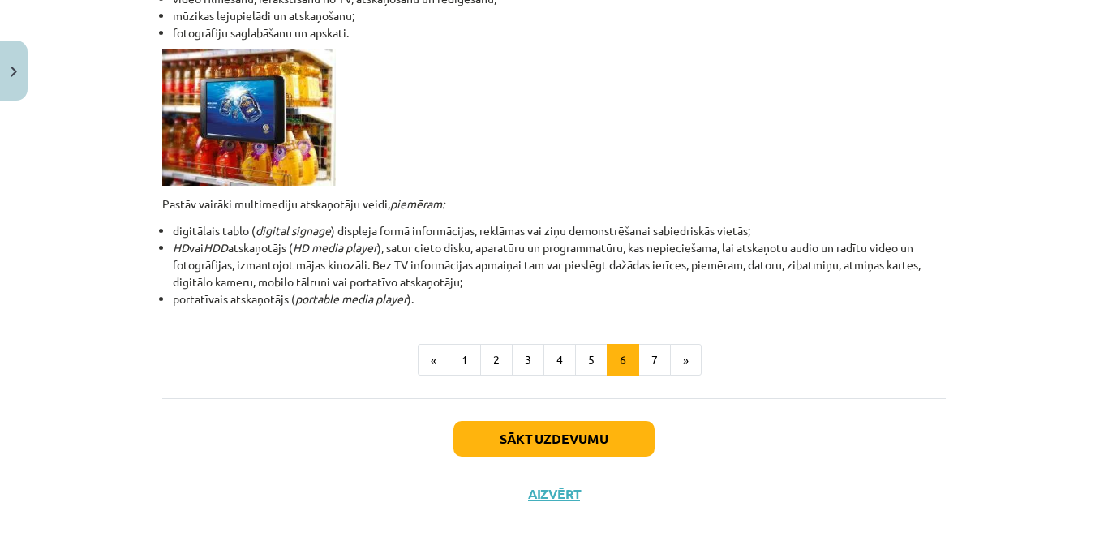
click at [647, 381] on div "Portatīvās ierīces Sadzīvē izmanto arī citas ierīces, kas var pildīt dažas no d…" at bounding box center [554, 77] width 784 height 641
click at [648, 356] on button "7" at bounding box center [655, 360] width 32 height 32
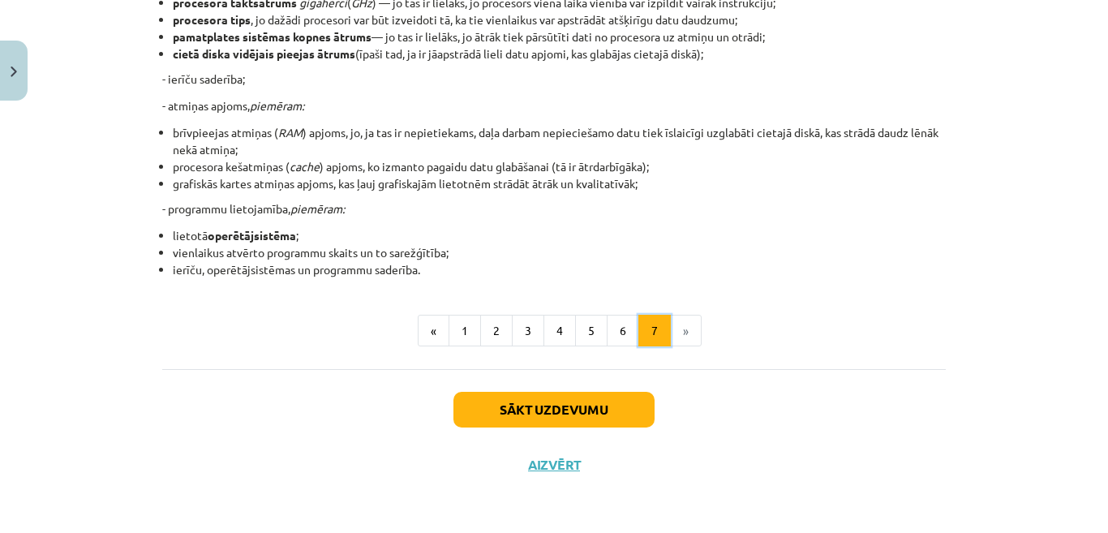
scroll to position [290, 0]
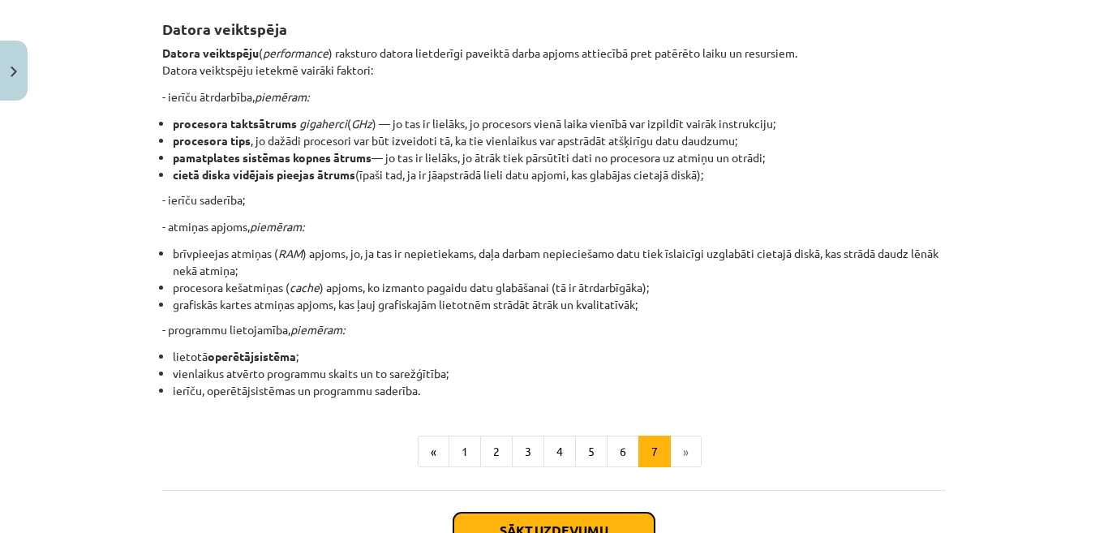
click at [622, 521] on button "Sākt uzdevumu" at bounding box center [554, 531] width 201 height 36
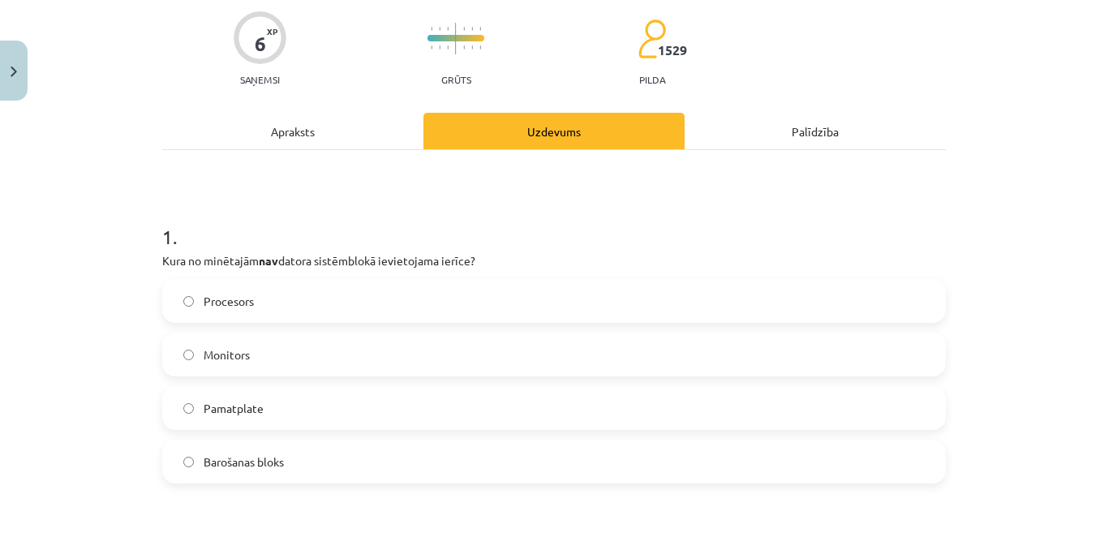
scroll to position [138, 0]
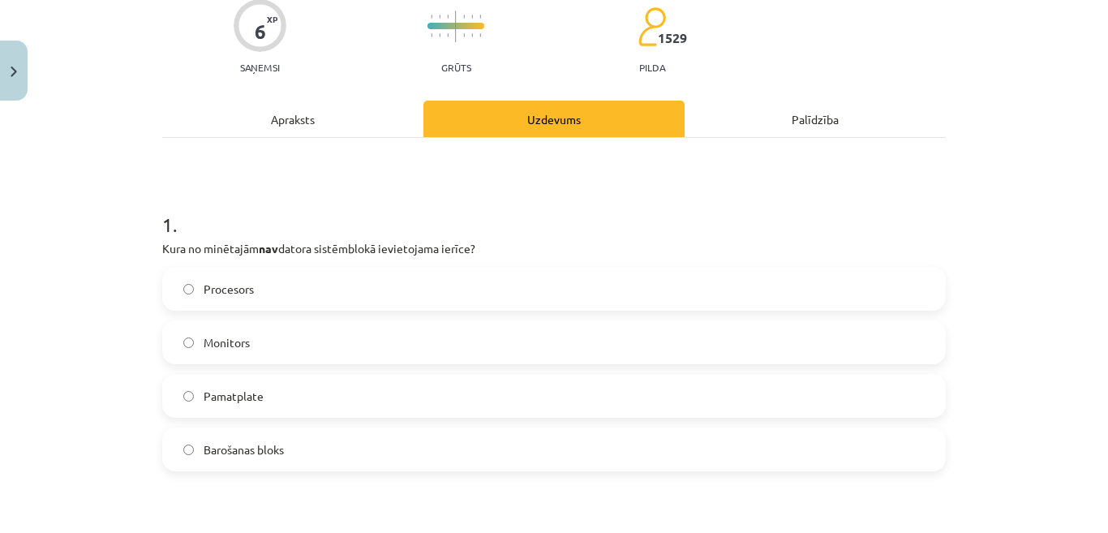
click at [536, 329] on label "Monitors" at bounding box center [554, 342] width 781 height 41
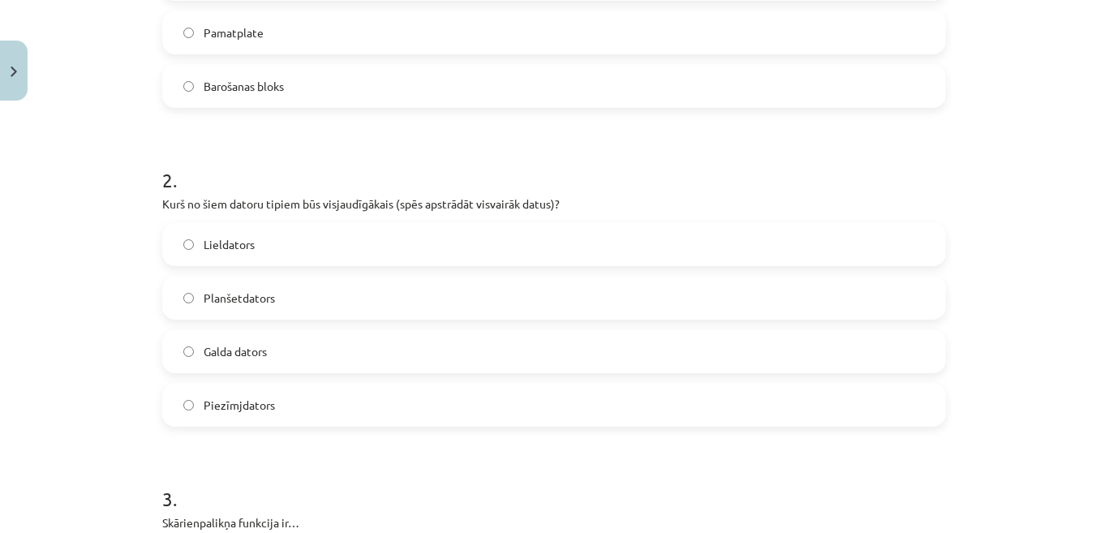
scroll to position [529, 0]
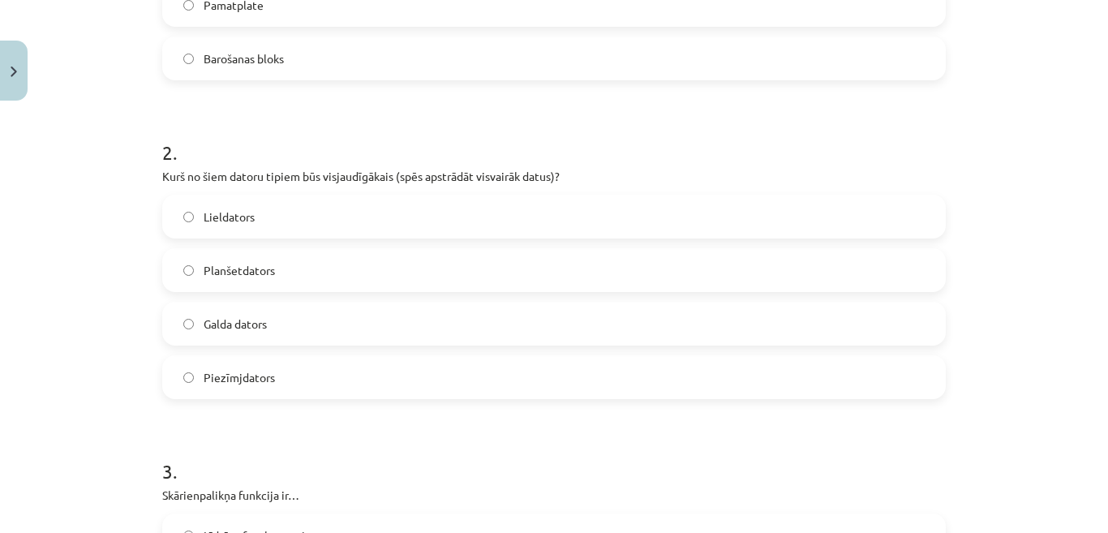
click at [321, 224] on label "Lieldators" at bounding box center [554, 216] width 781 height 41
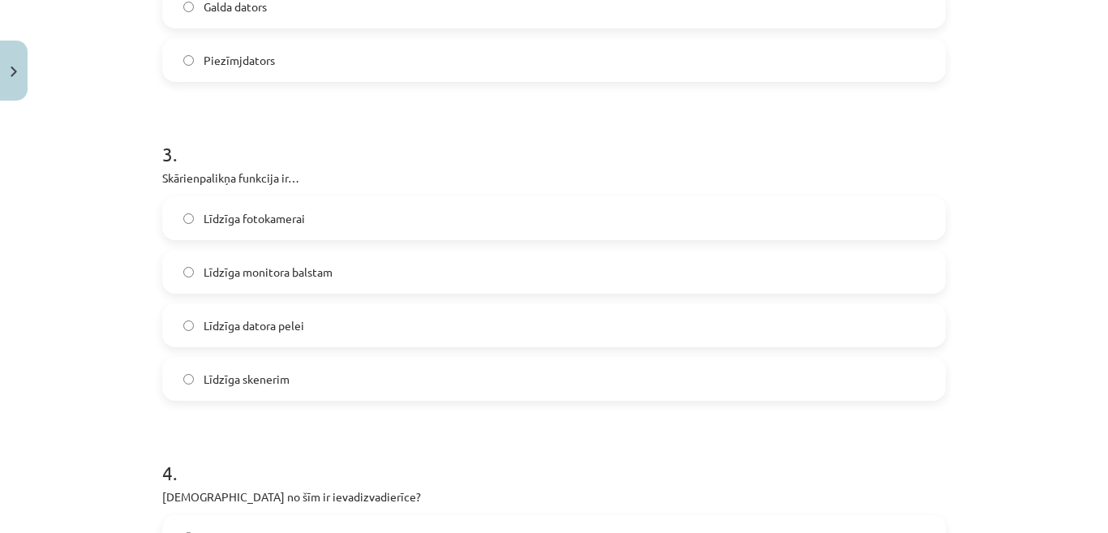
scroll to position [865, 0]
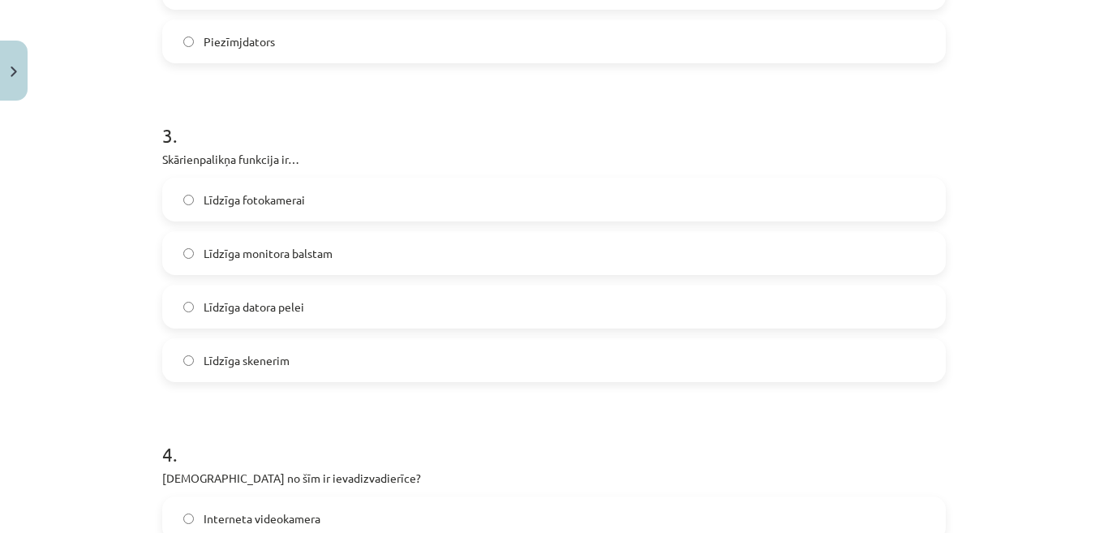
click at [237, 303] on span "Līdzīga datora pelei" at bounding box center [254, 307] width 101 height 17
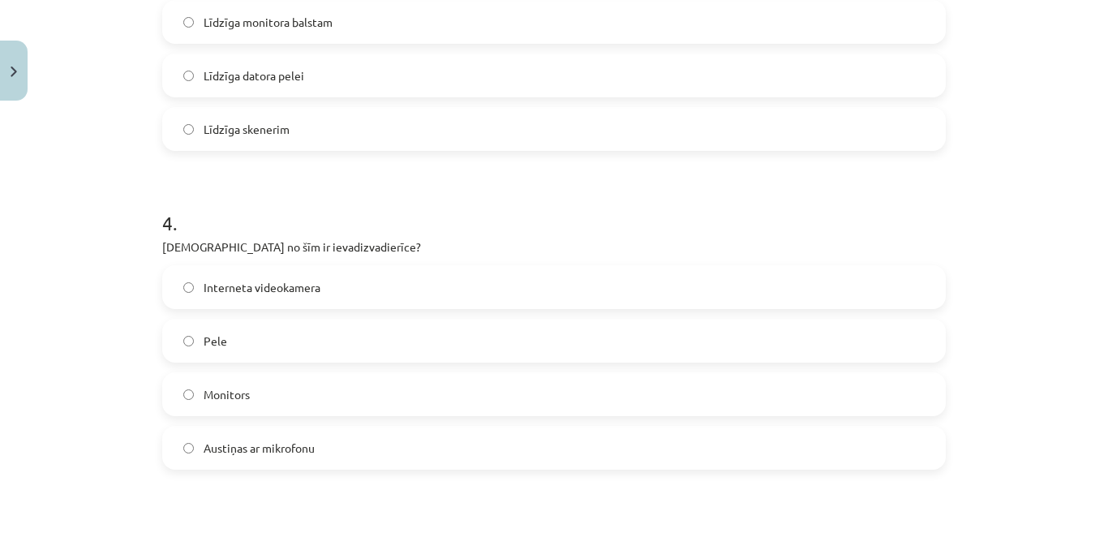
scroll to position [1125, 0]
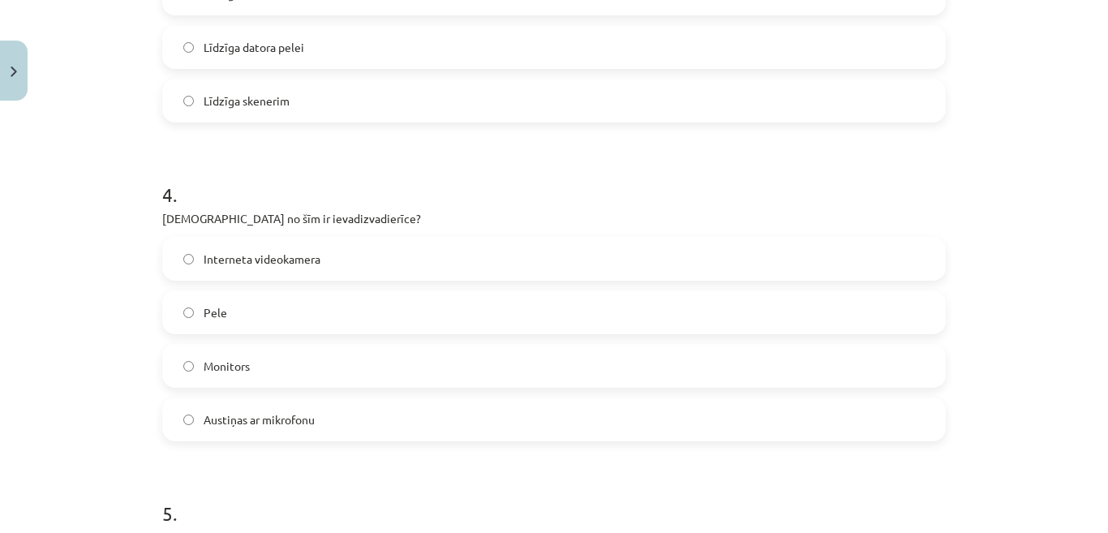
click at [316, 428] on label "Austiņas ar mikrofonu" at bounding box center [554, 419] width 781 height 41
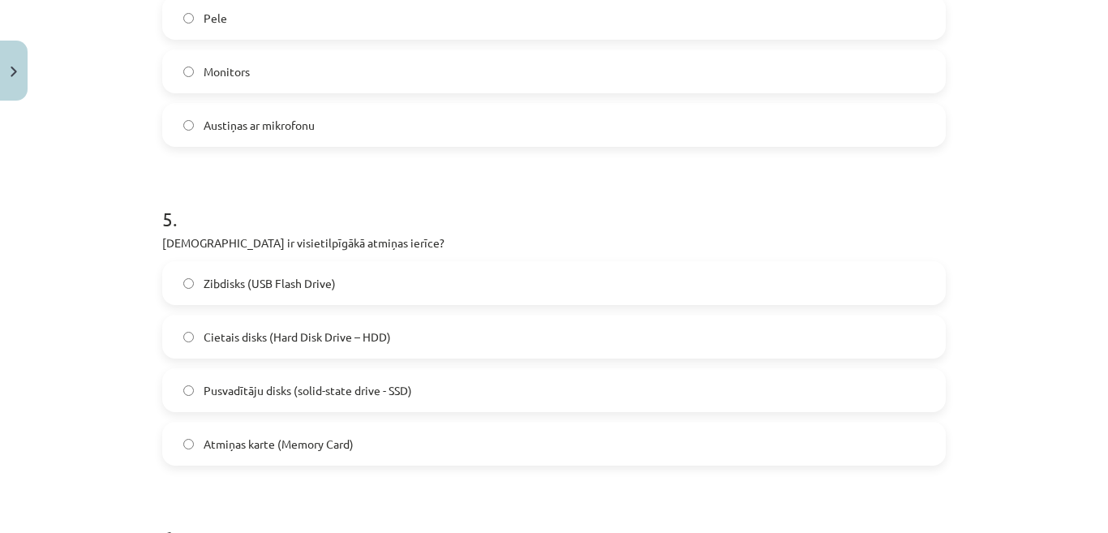
scroll to position [1449, 0]
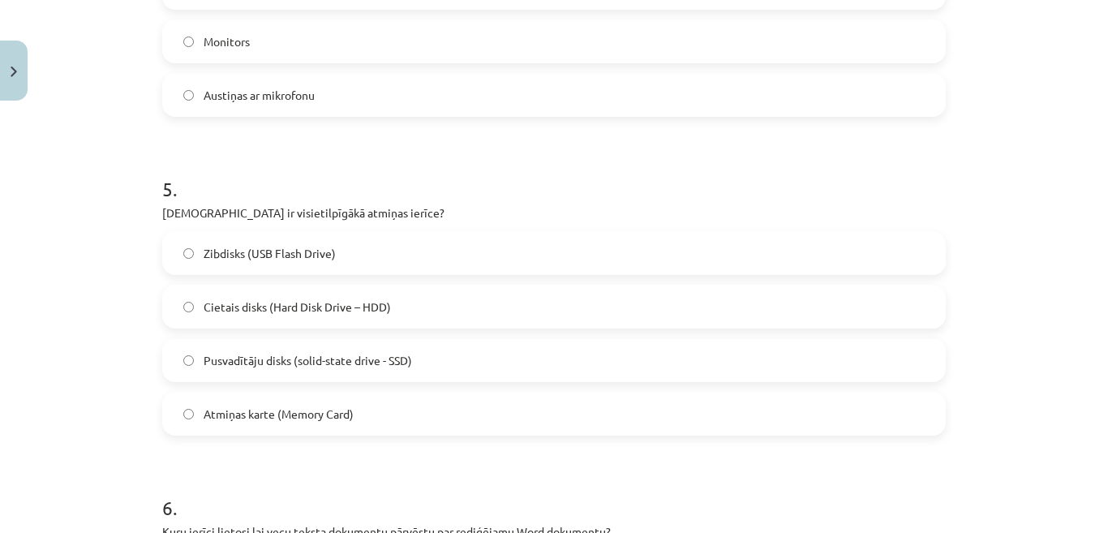
click at [230, 318] on label "Cietais disks (Hard Disk Drive – HDD)" at bounding box center [554, 306] width 781 height 41
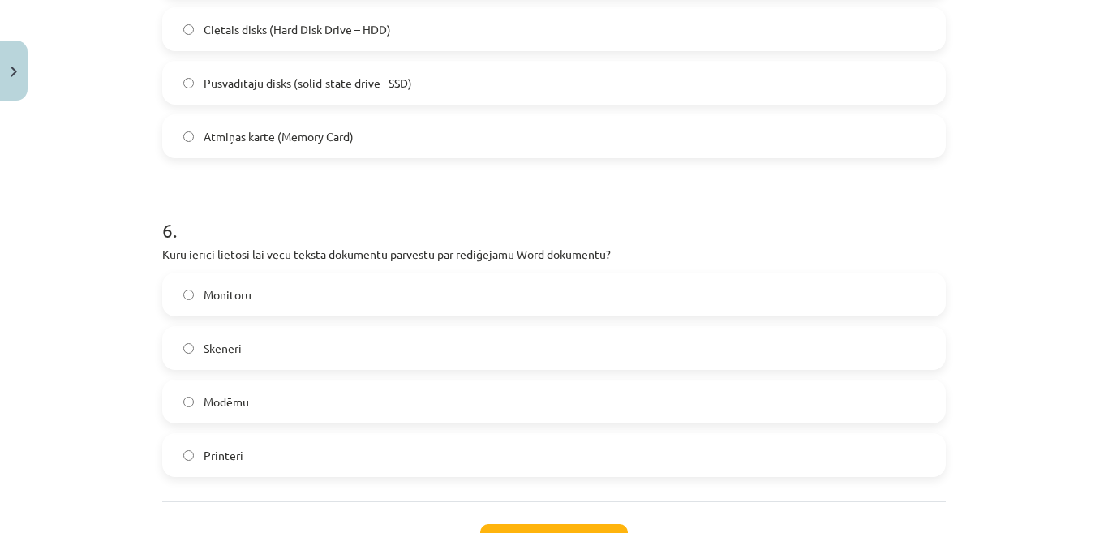
scroll to position [1774, 0]
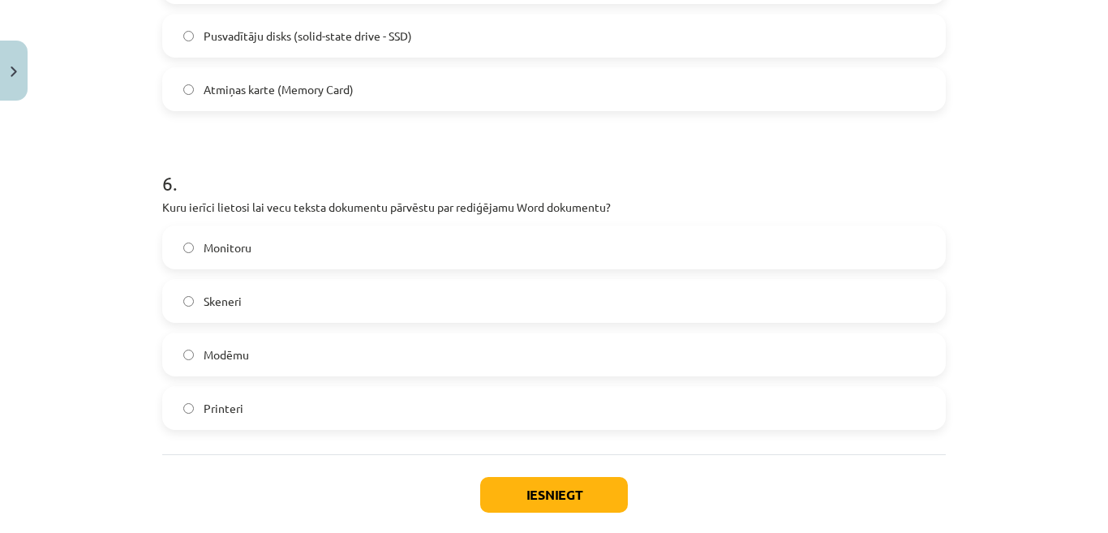
click at [227, 287] on label "Skeneri" at bounding box center [554, 301] width 781 height 41
click at [590, 497] on button "Iesniegt" at bounding box center [554, 495] width 148 height 36
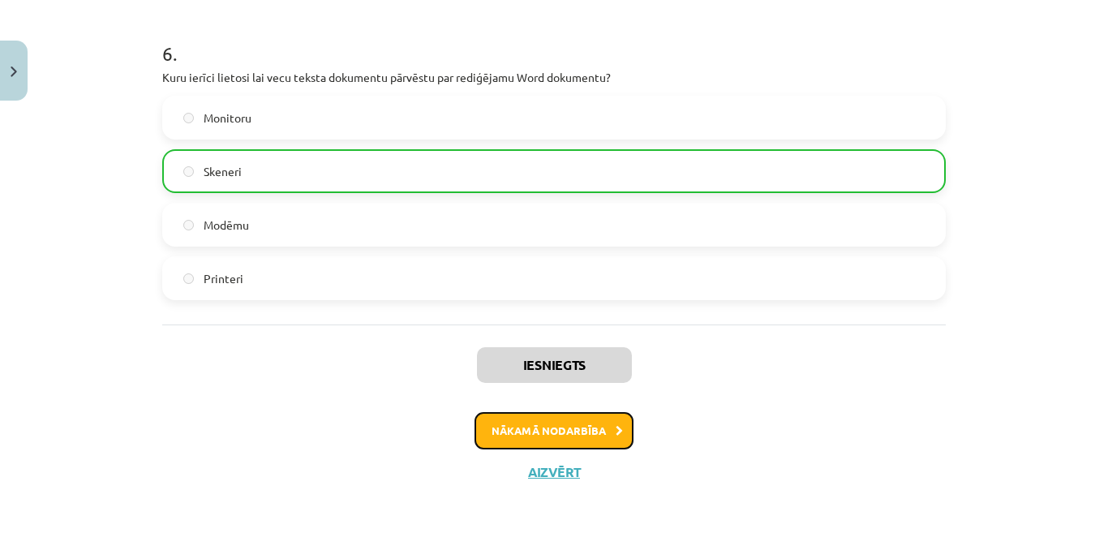
click at [582, 432] on button "Nākamā nodarbība" at bounding box center [554, 430] width 159 height 37
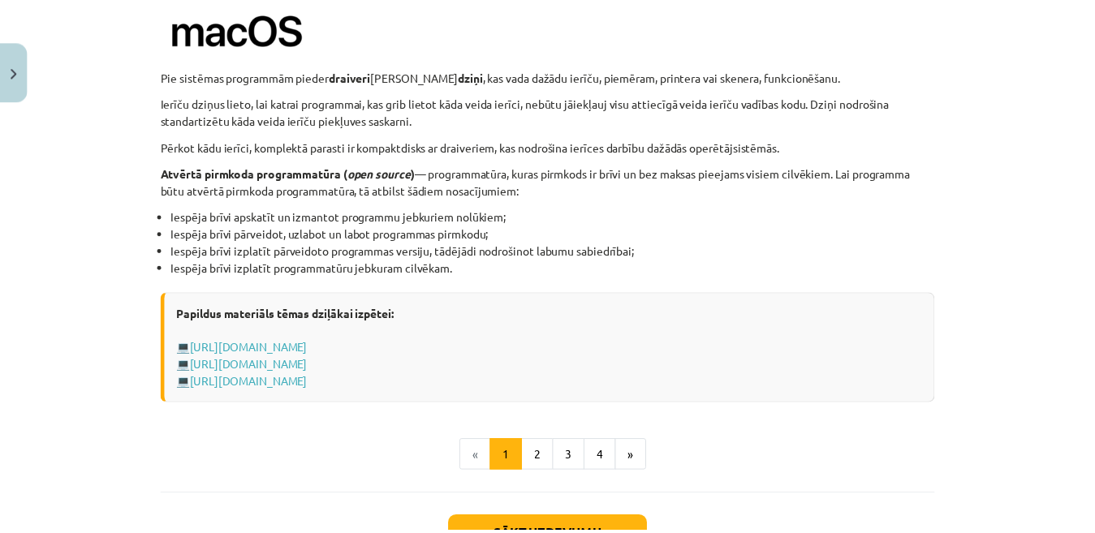
scroll to position [1765, 0]
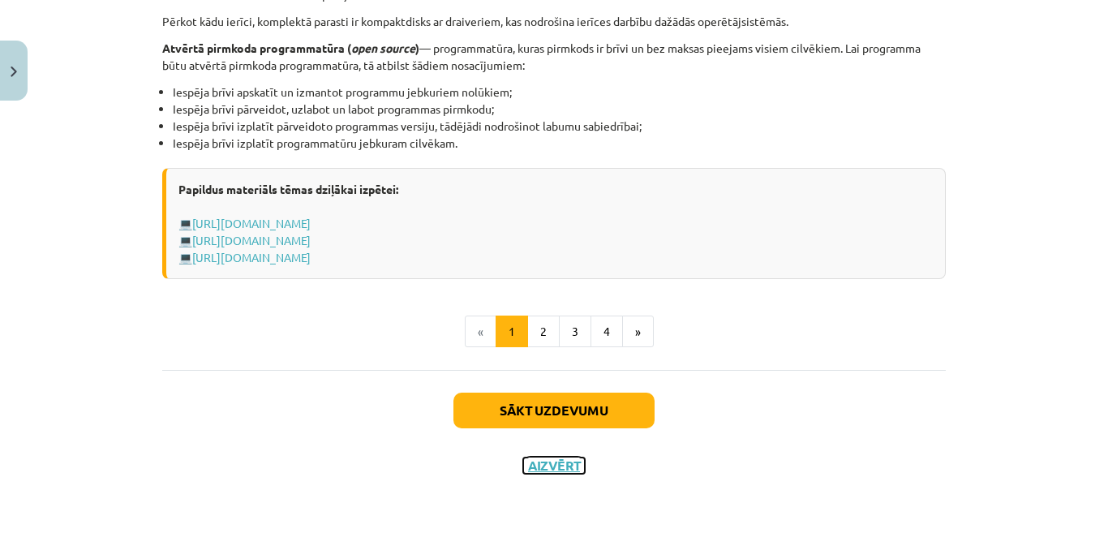
click at [546, 459] on button "Aizvērt" at bounding box center [554, 466] width 62 height 16
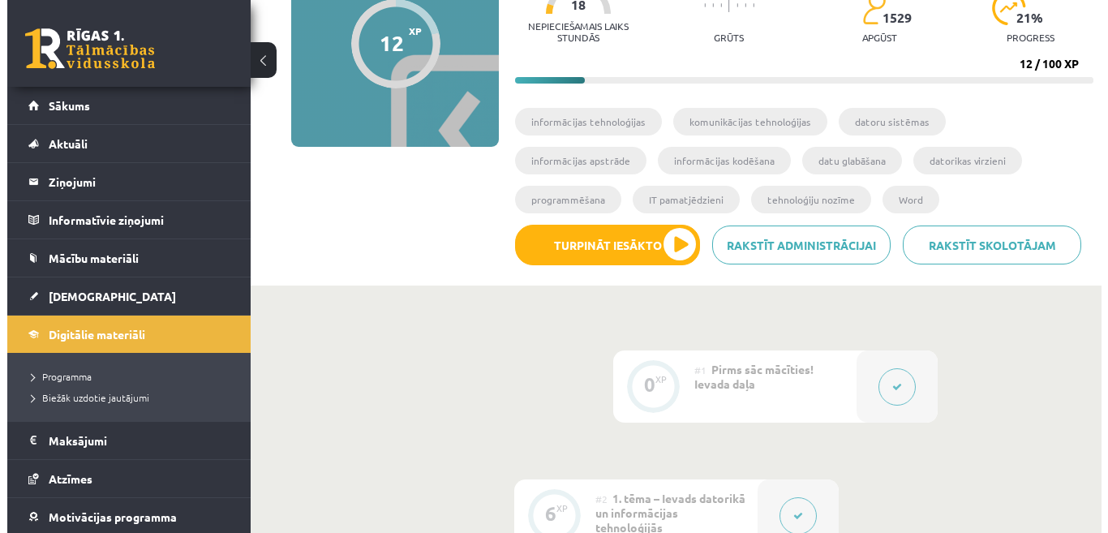
scroll to position [174, 0]
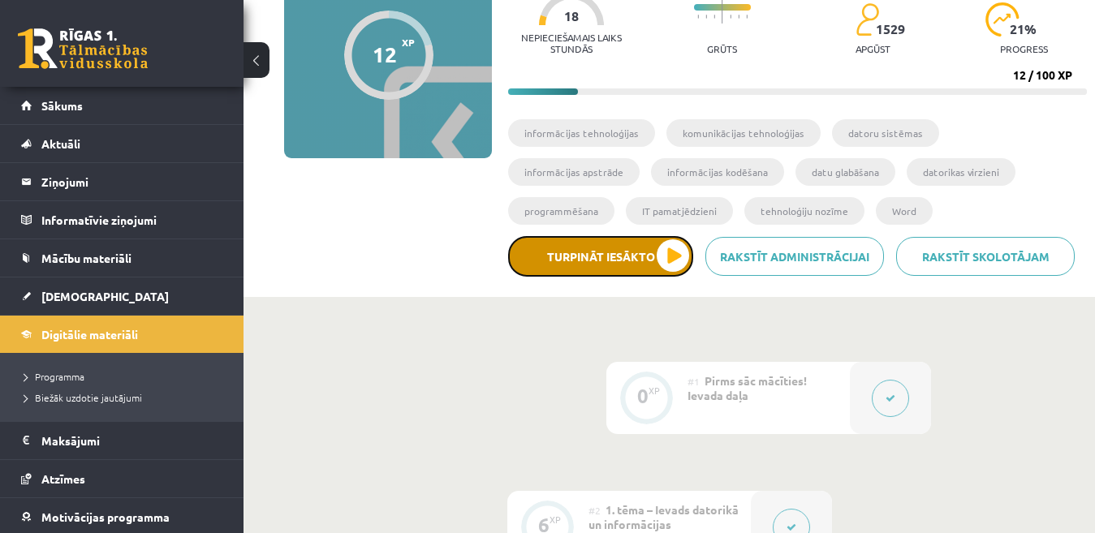
click at [656, 264] on button "Turpināt iesākto" at bounding box center [600, 256] width 185 height 41
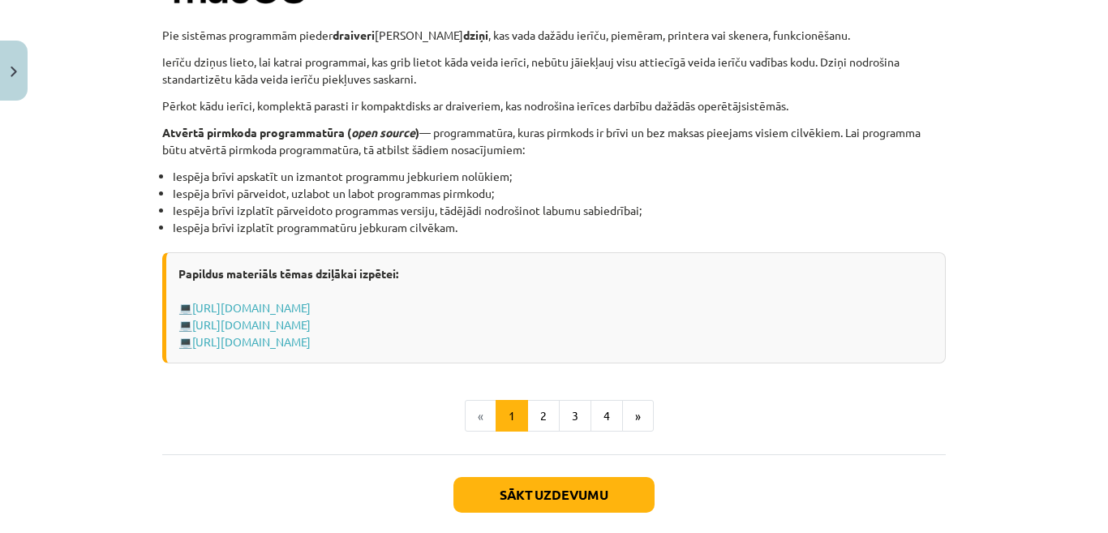
scroll to position [1745, 0]
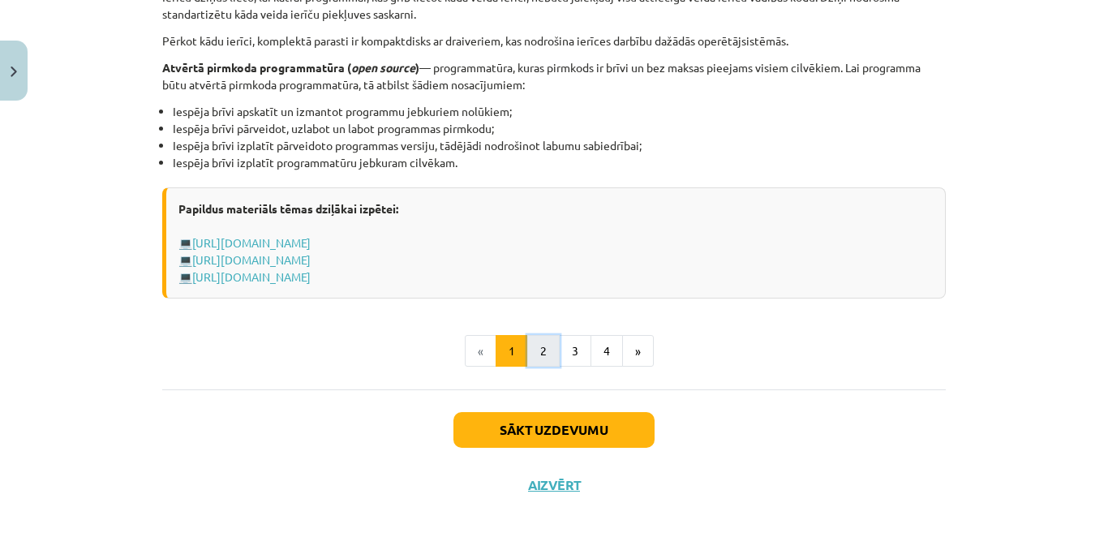
click at [536, 364] on button "2" at bounding box center [543, 351] width 32 height 32
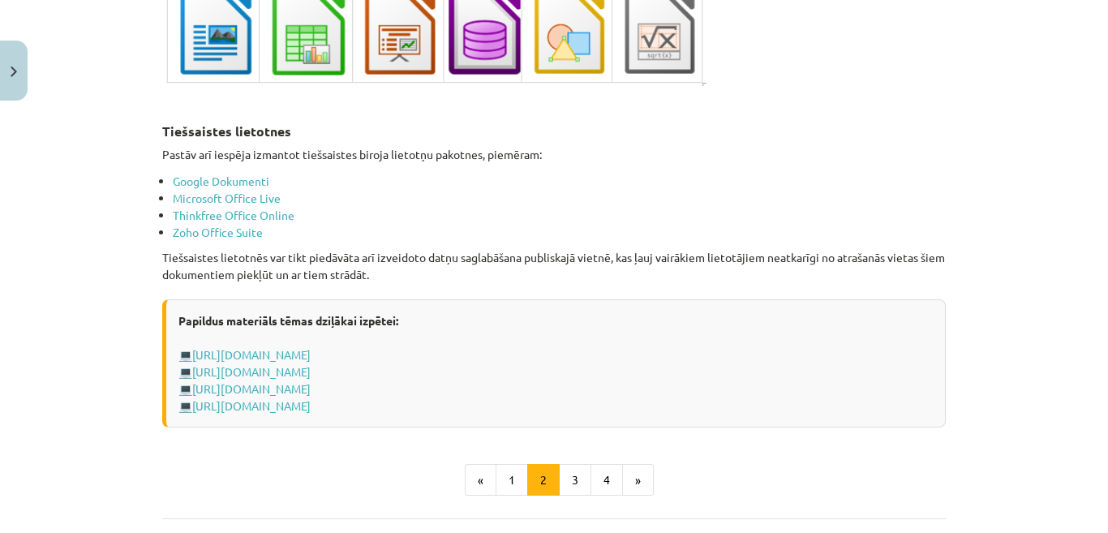
scroll to position [2743, 0]
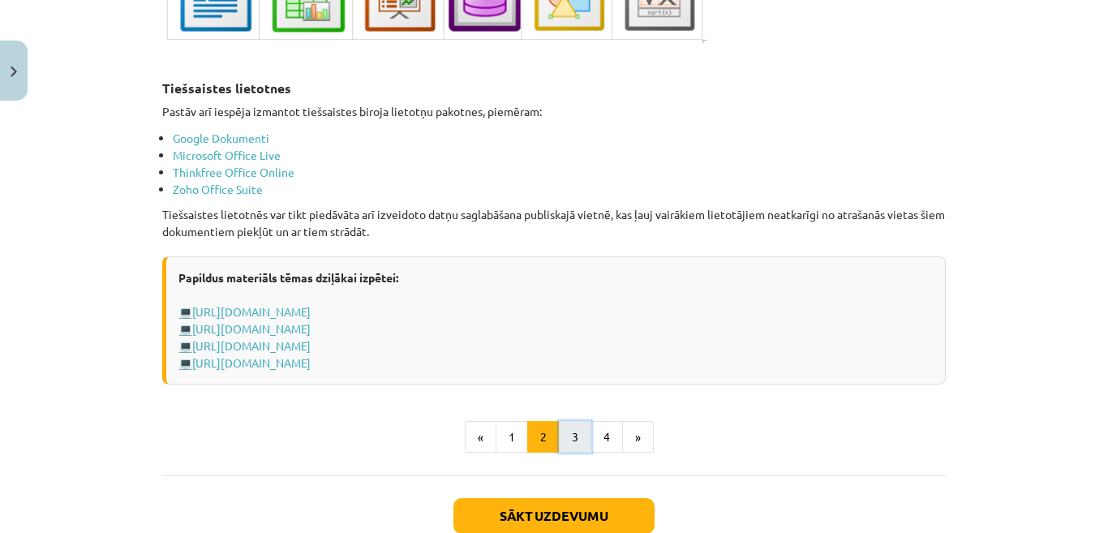
click at [559, 421] on button "3" at bounding box center [575, 437] width 32 height 32
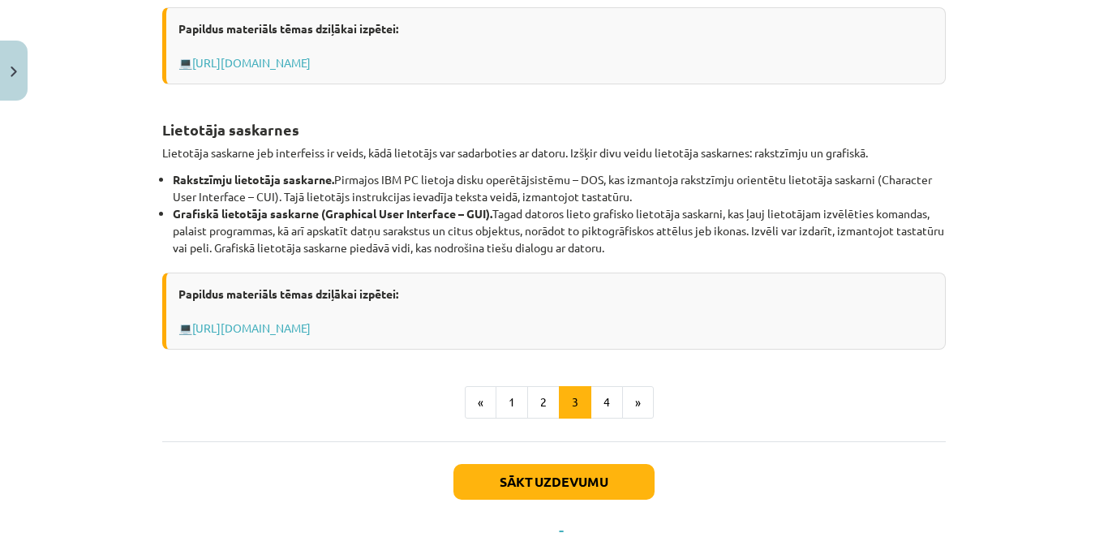
scroll to position [648, 0]
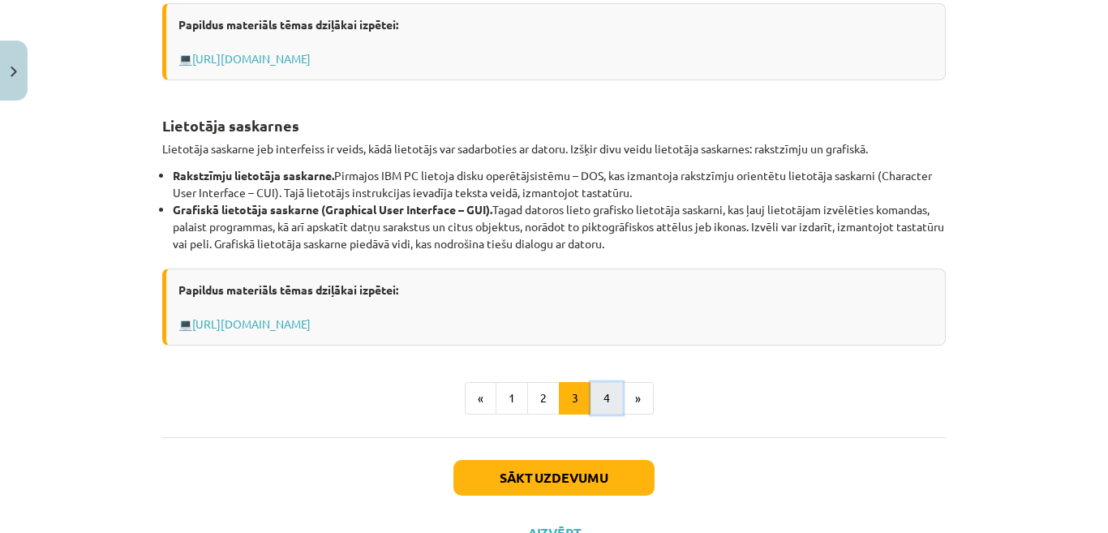
click at [604, 389] on button "4" at bounding box center [607, 398] width 32 height 32
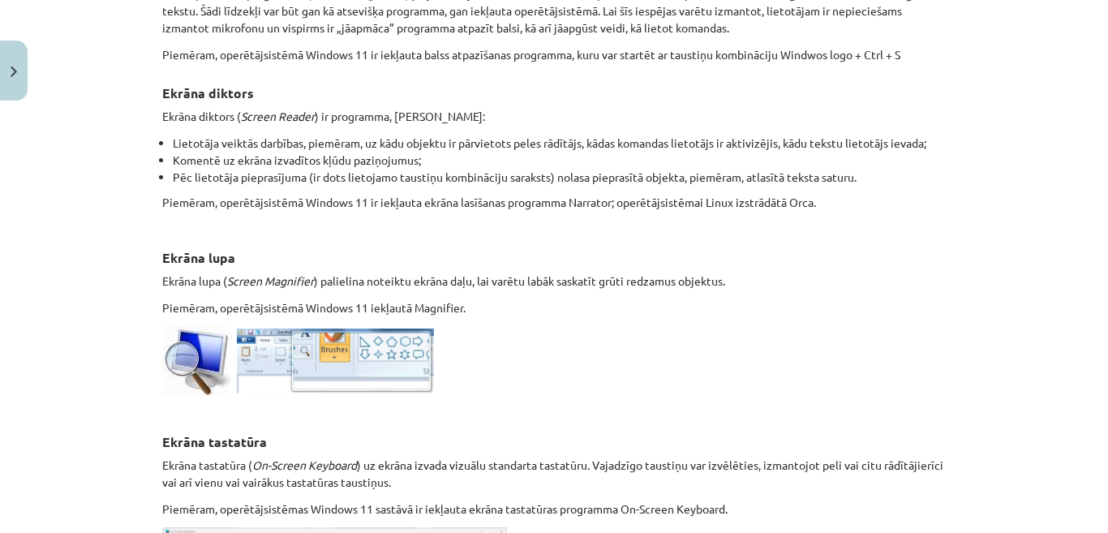
click at [604, 389] on div "Programmas datora lietotājiem ar īpašām vajadzībām Lai atvieglotu darbu ar dato…" at bounding box center [554, 188] width 784 height 925
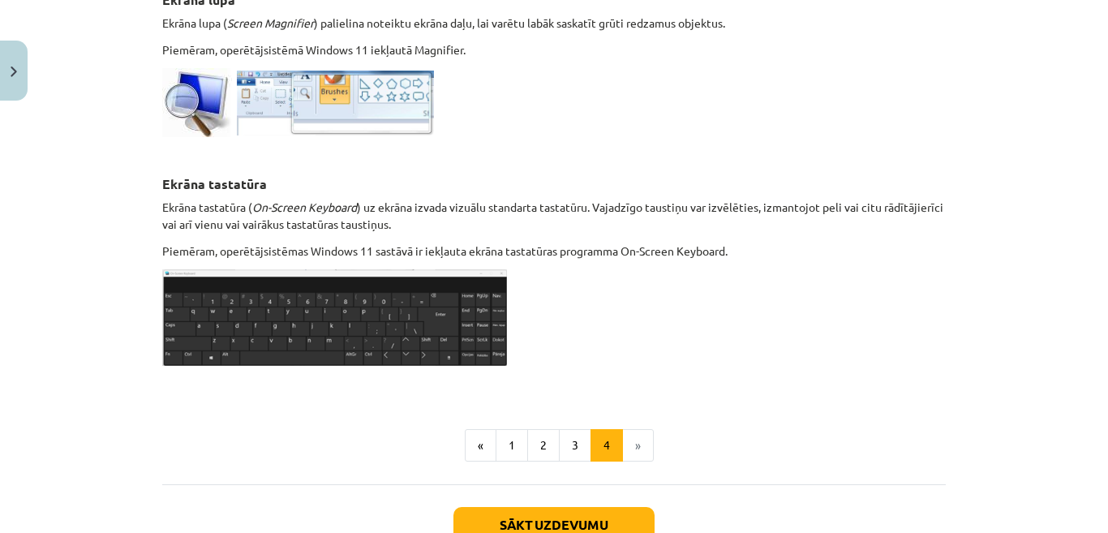
scroll to position [935, 0]
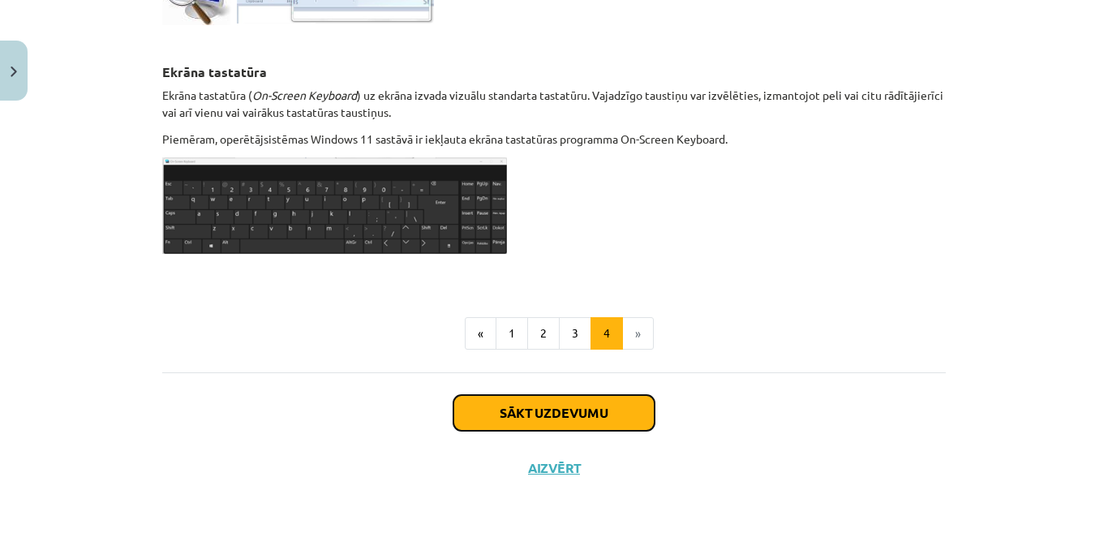
click at [587, 411] on button "Sākt uzdevumu" at bounding box center [554, 413] width 201 height 36
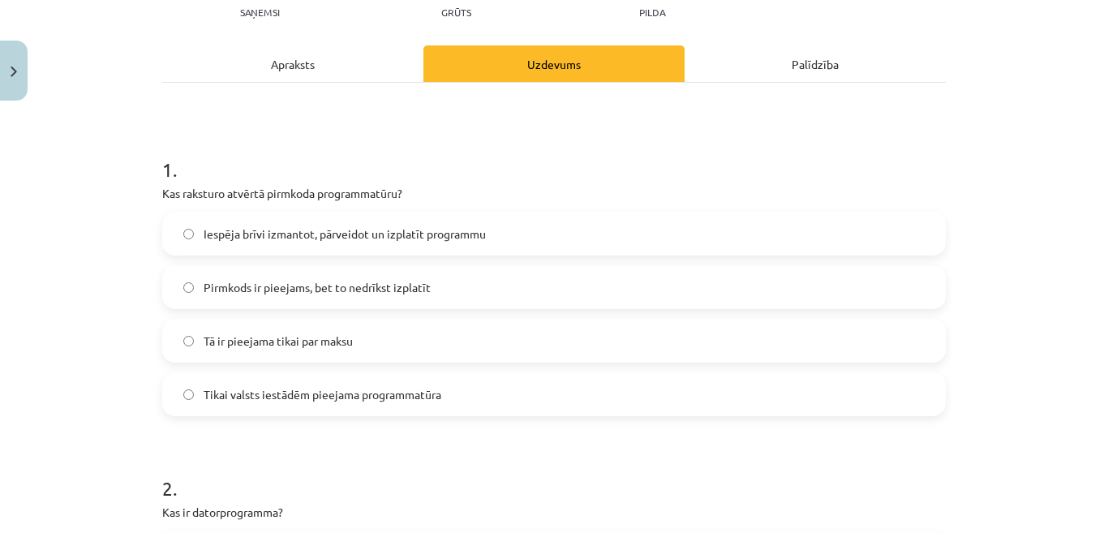
scroll to position [203, 0]
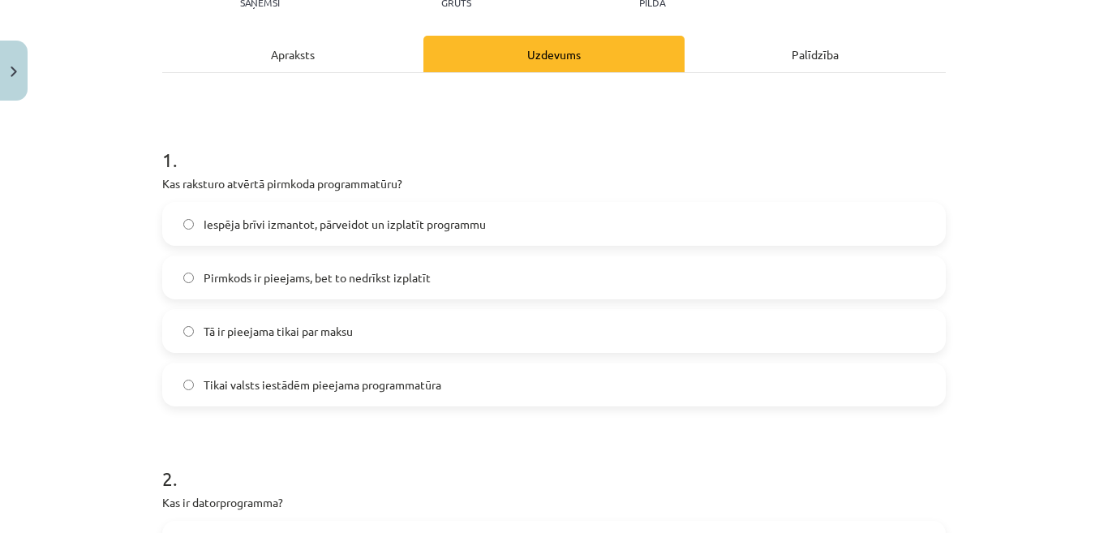
click at [461, 224] on span "Iespēja brīvi izmantot, pārveidot un izplatīt programmu" at bounding box center [345, 224] width 282 height 17
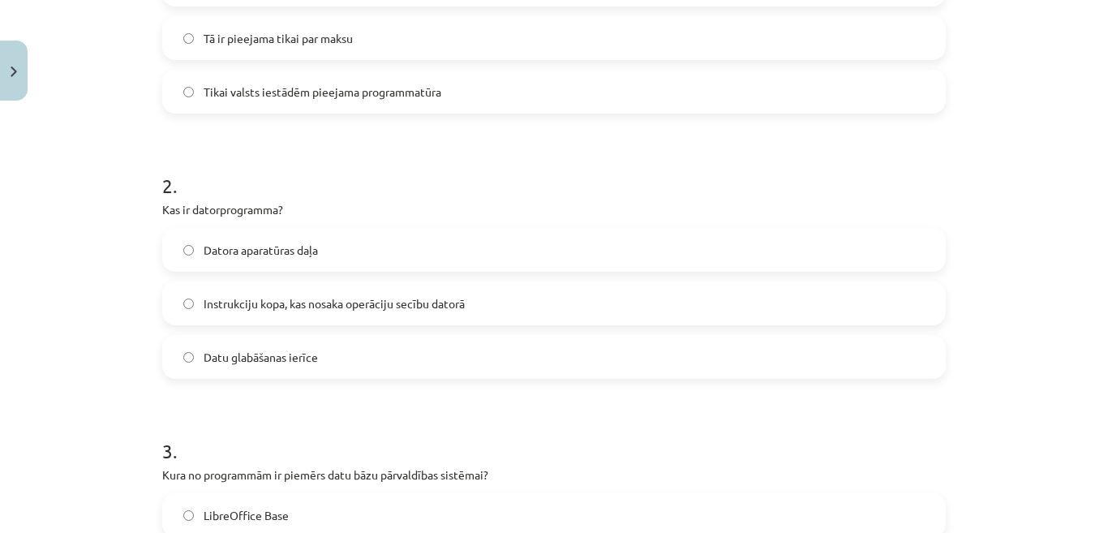
scroll to position [572, 0]
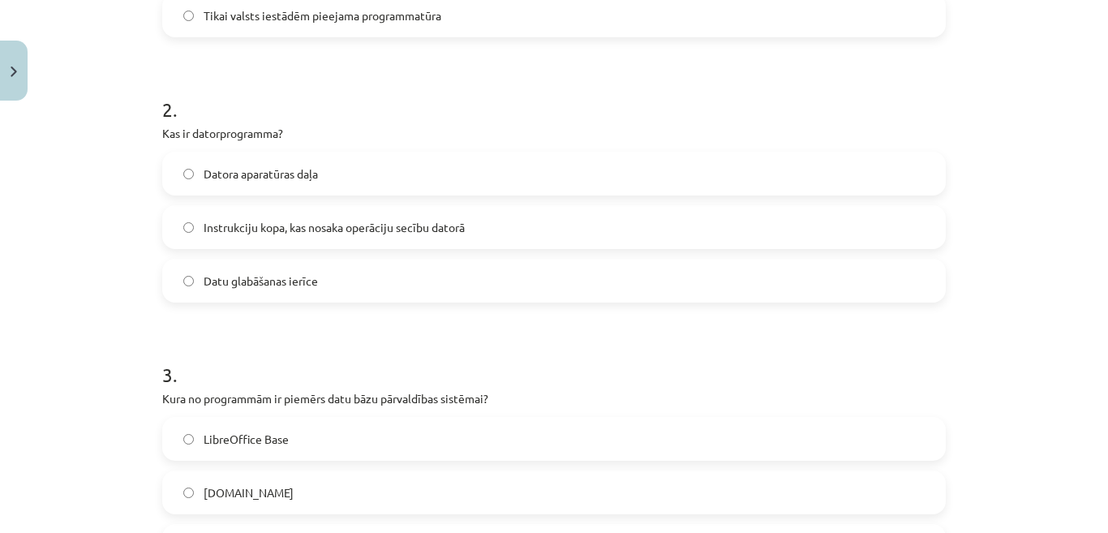
click at [340, 243] on label "Instrukciju kopa, kas nosaka operāciju secību datorā" at bounding box center [554, 227] width 781 height 41
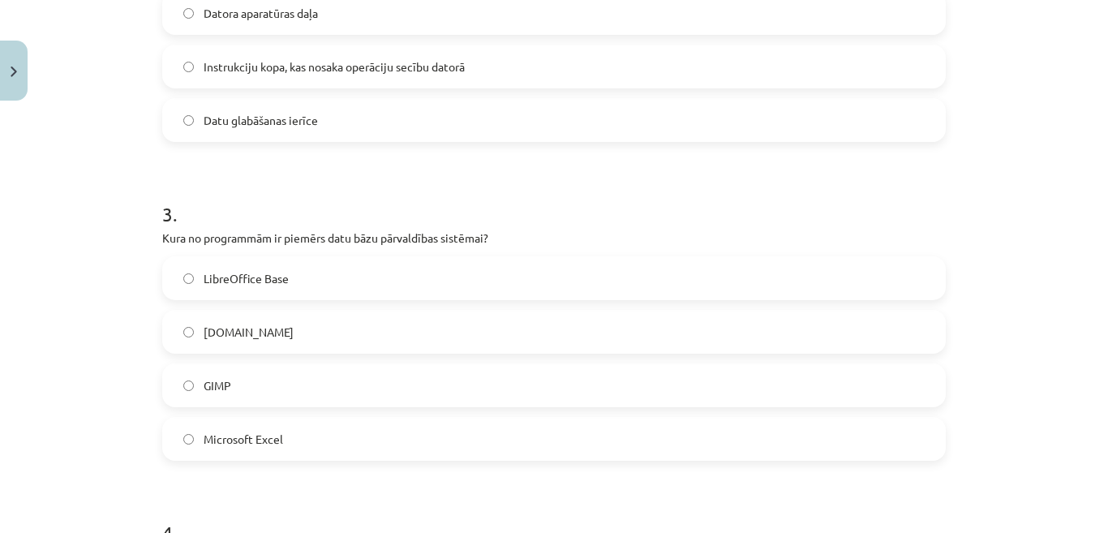
scroll to position [734, 0]
click at [323, 282] on label "LibreOffice Base" at bounding box center [554, 276] width 781 height 41
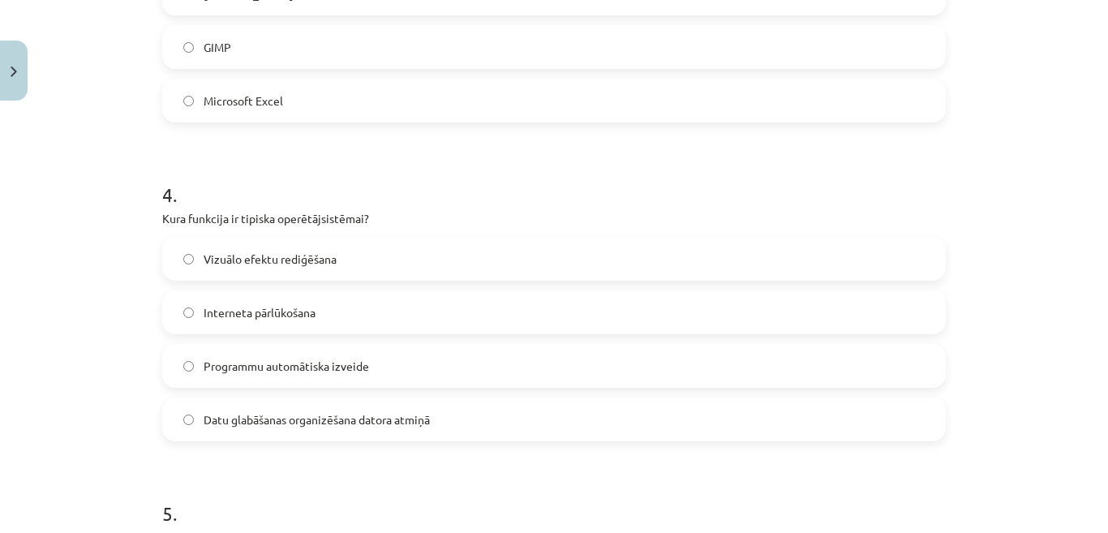
scroll to position [1147, 0]
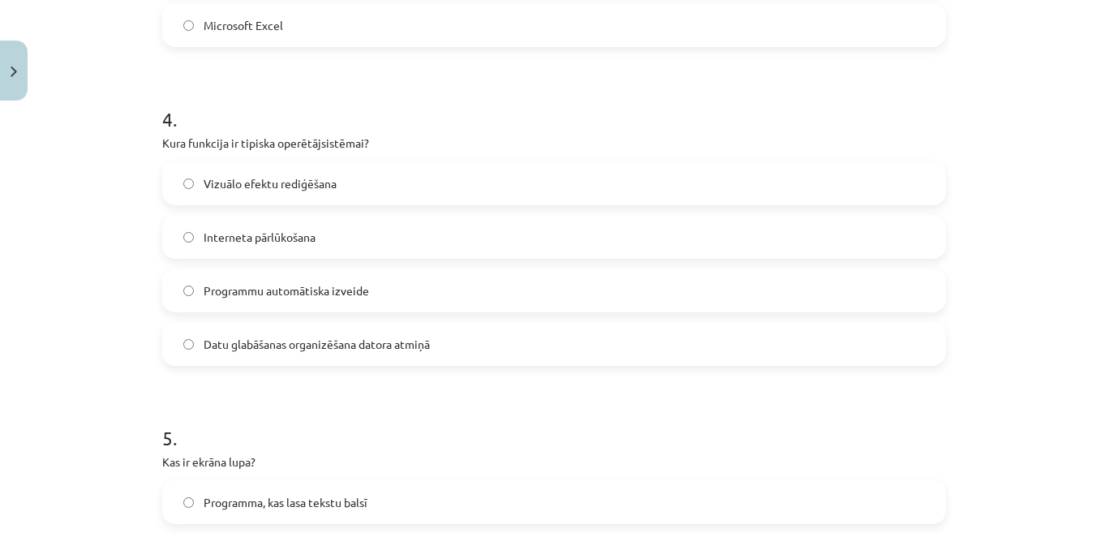
click at [304, 337] on span "Datu glabāšanas organizēšana datora atmiņā" at bounding box center [317, 344] width 226 height 17
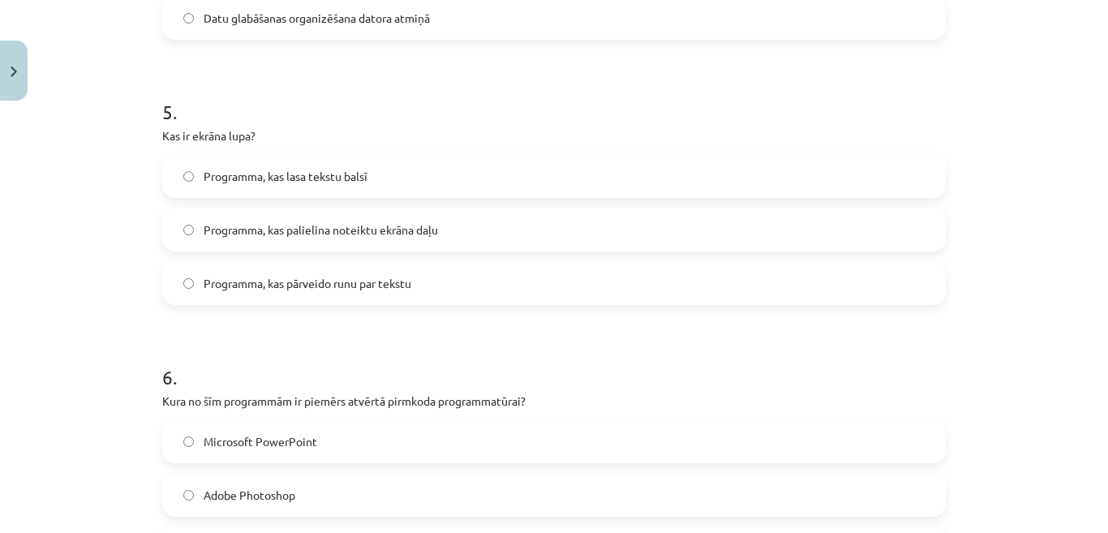
scroll to position [1495, 0]
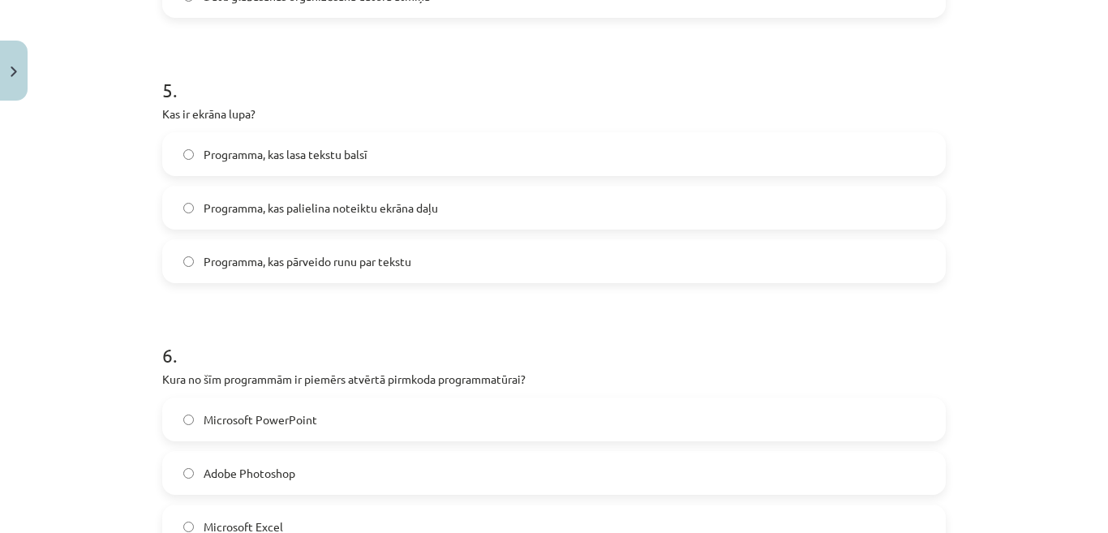
click at [430, 191] on label "Programma, kas palielina noteiktu ekrāna daļu" at bounding box center [554, 207] width 781 height 41
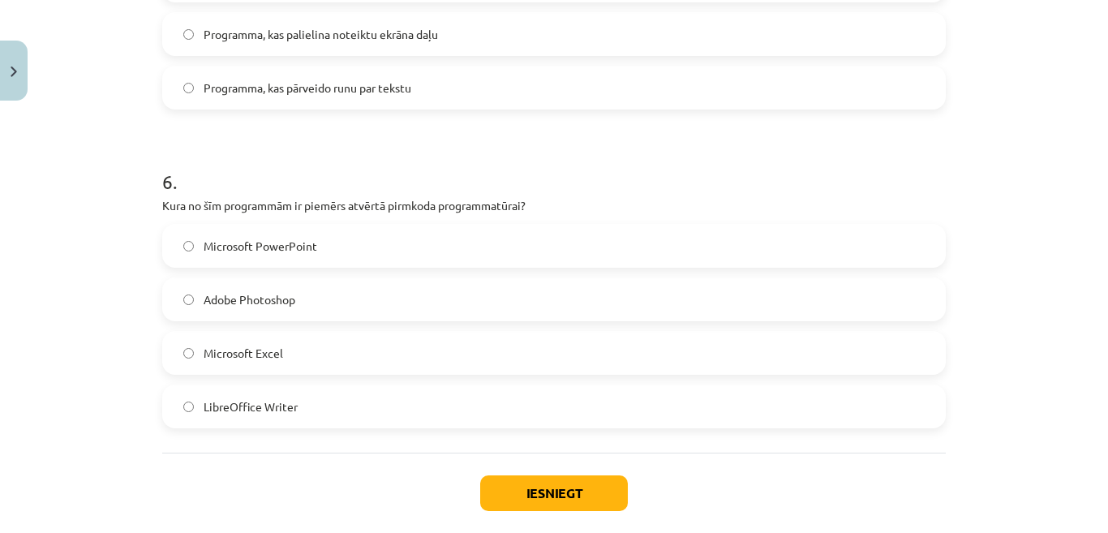
scroll to position [1701, 0]
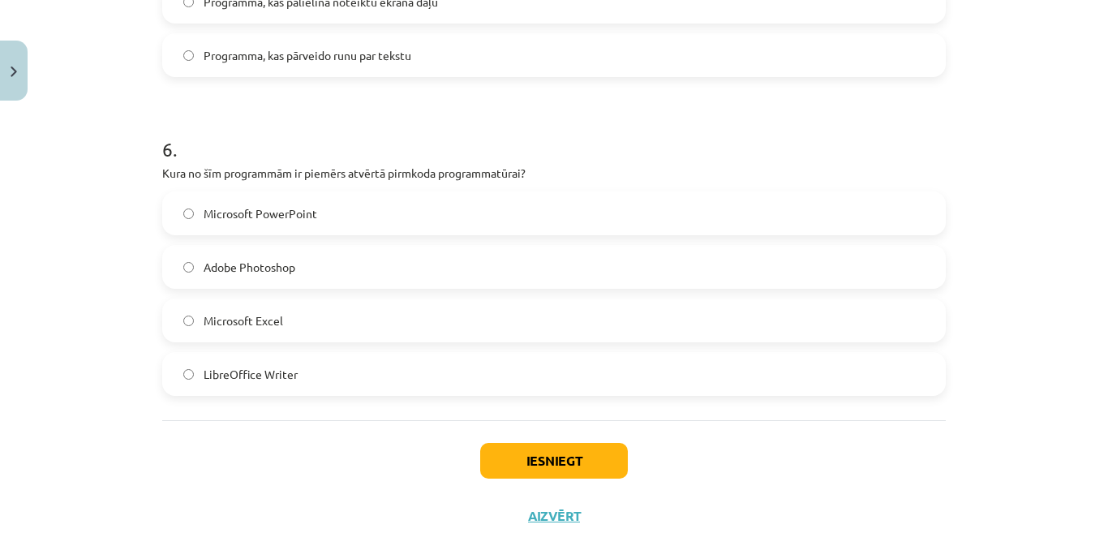
click at [694, 386] on label "LibreOffice Writer" at bounding box center [554, 374] width 781 height 41
click at [549, 467] on button "Iesniegt" at bounding box center [554, 461] width 148 height 36
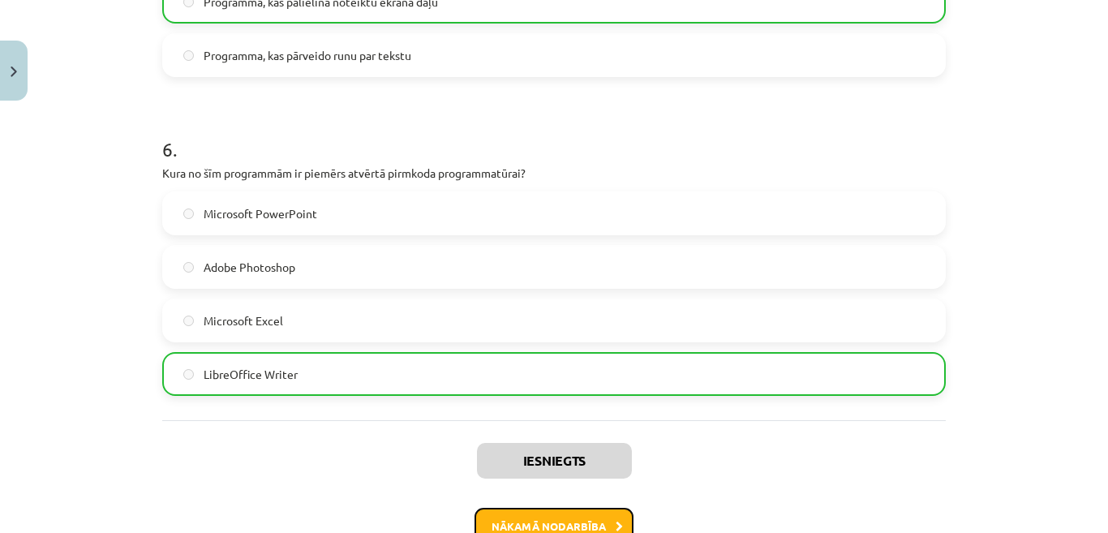
click at [594, 523] on button "Nākamā nodarbība" at bounding box center [554, 526] width 159 height 37
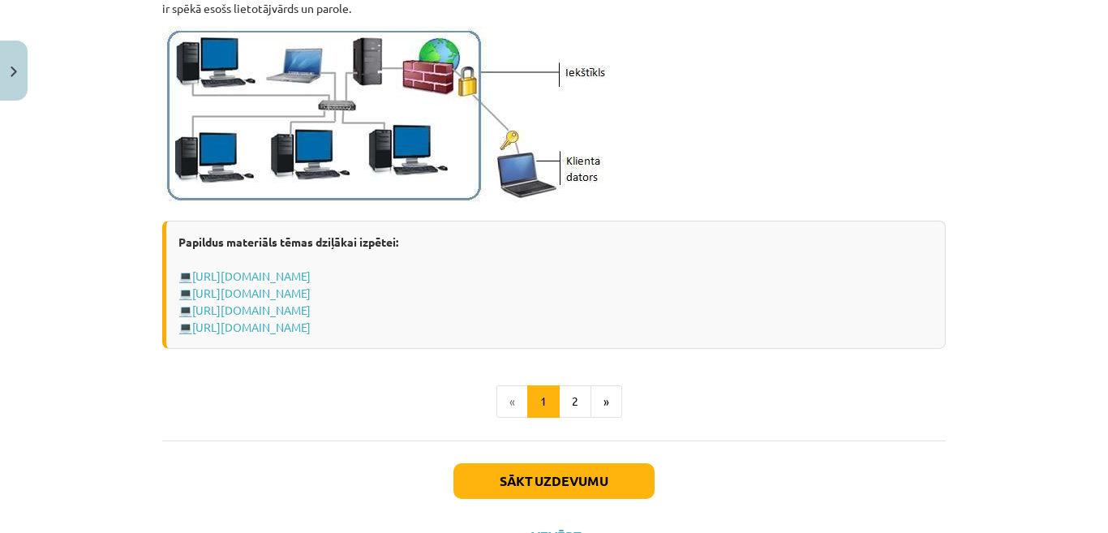
scroll to position [1996, 0]
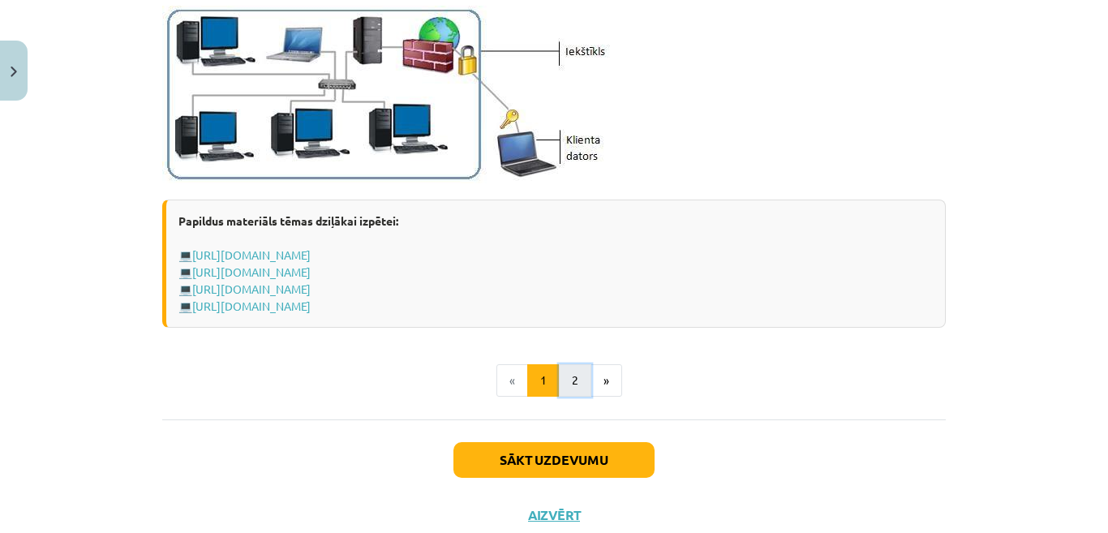
click at [563, 367] on button "2" at bounding box center [575, 380] width 32 height 32
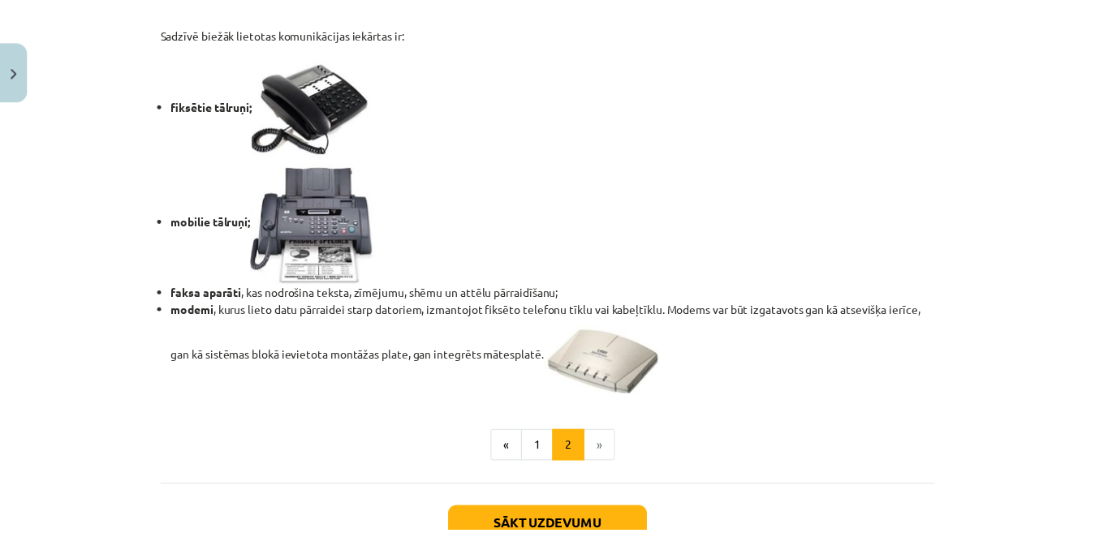
scroll to position [1460, 0]
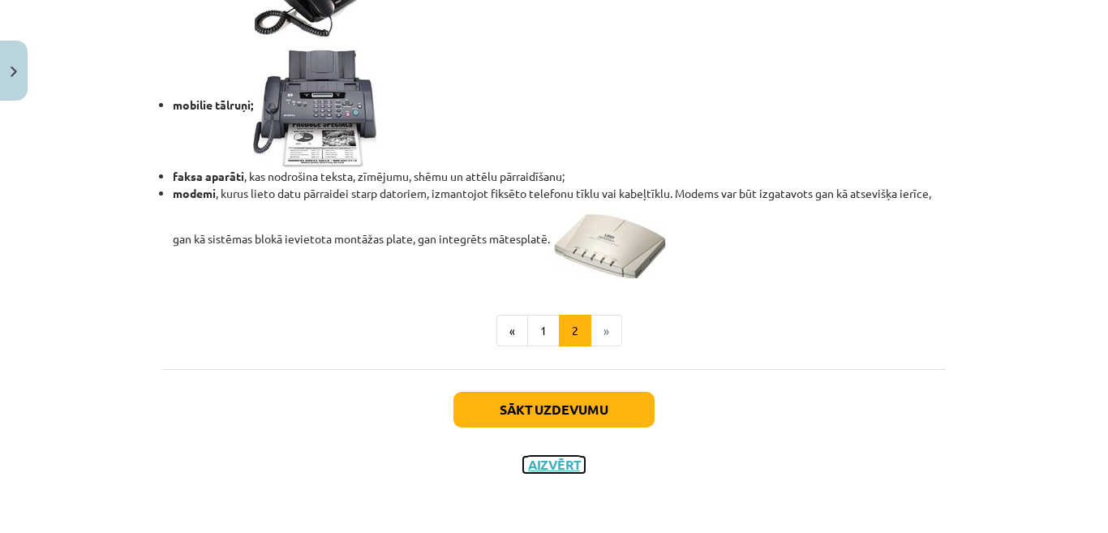
click at [553, 459] on button "Aizvērt" at bounding box center [554, 465] width 62 height 16
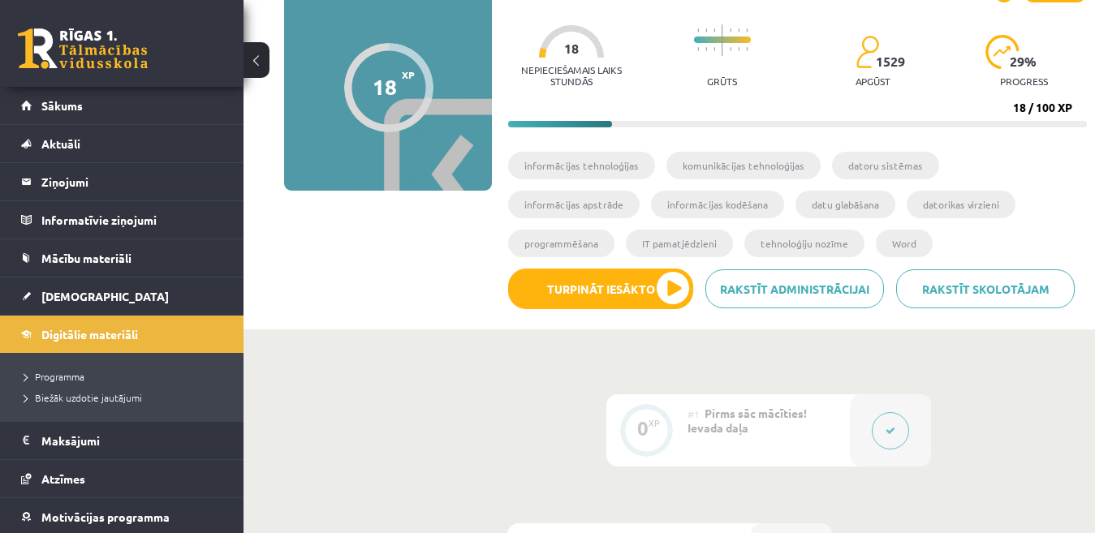
scroll to position [0, 0]
